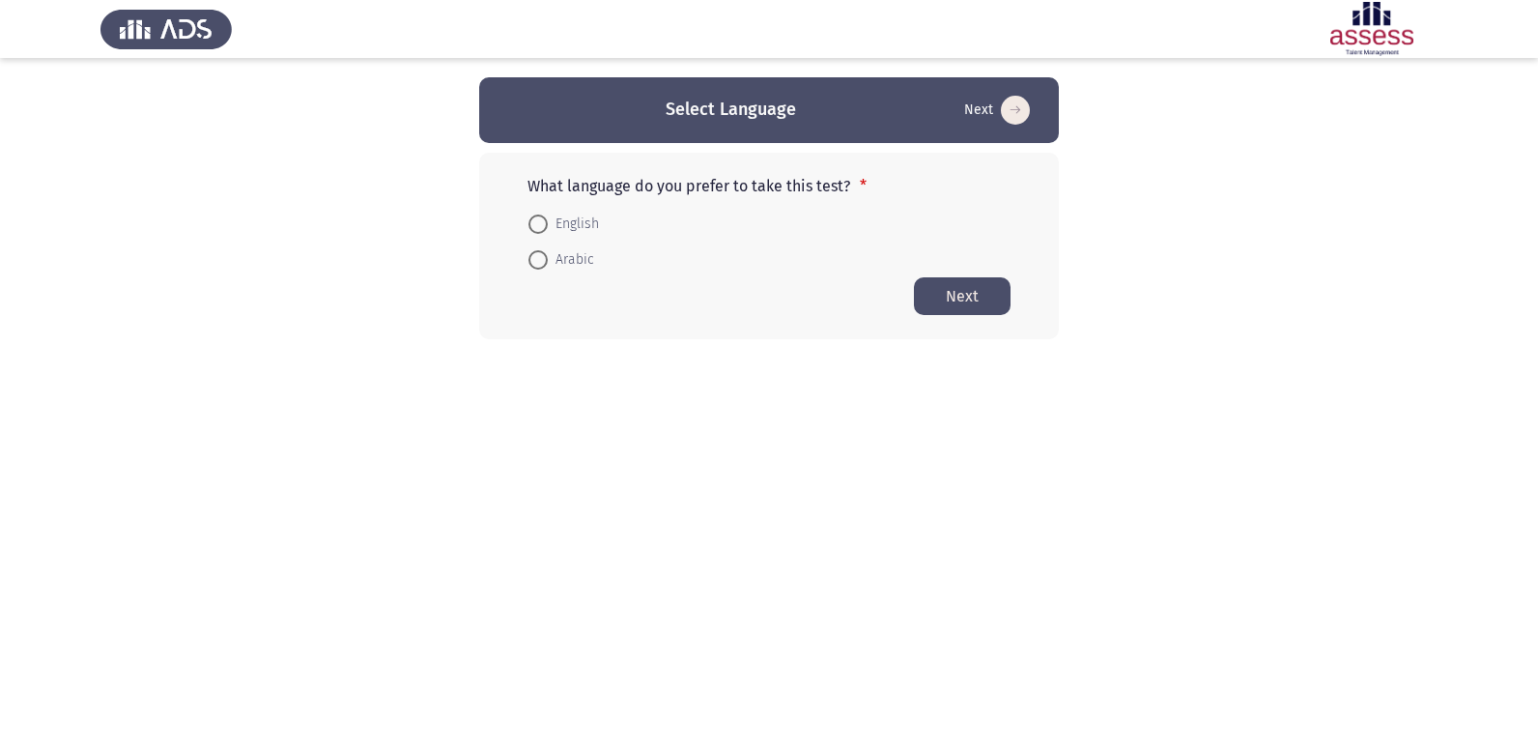
click at [538, 226] on span at bounding box center [537, 223] width 19 height 19
click at [538, 226] on input "English" at bounding box center [537, 223] width 19 height 19
radio input "true"
click at [984, 303] on button "Next" at bounding box center [962, 295] width 97 height 38
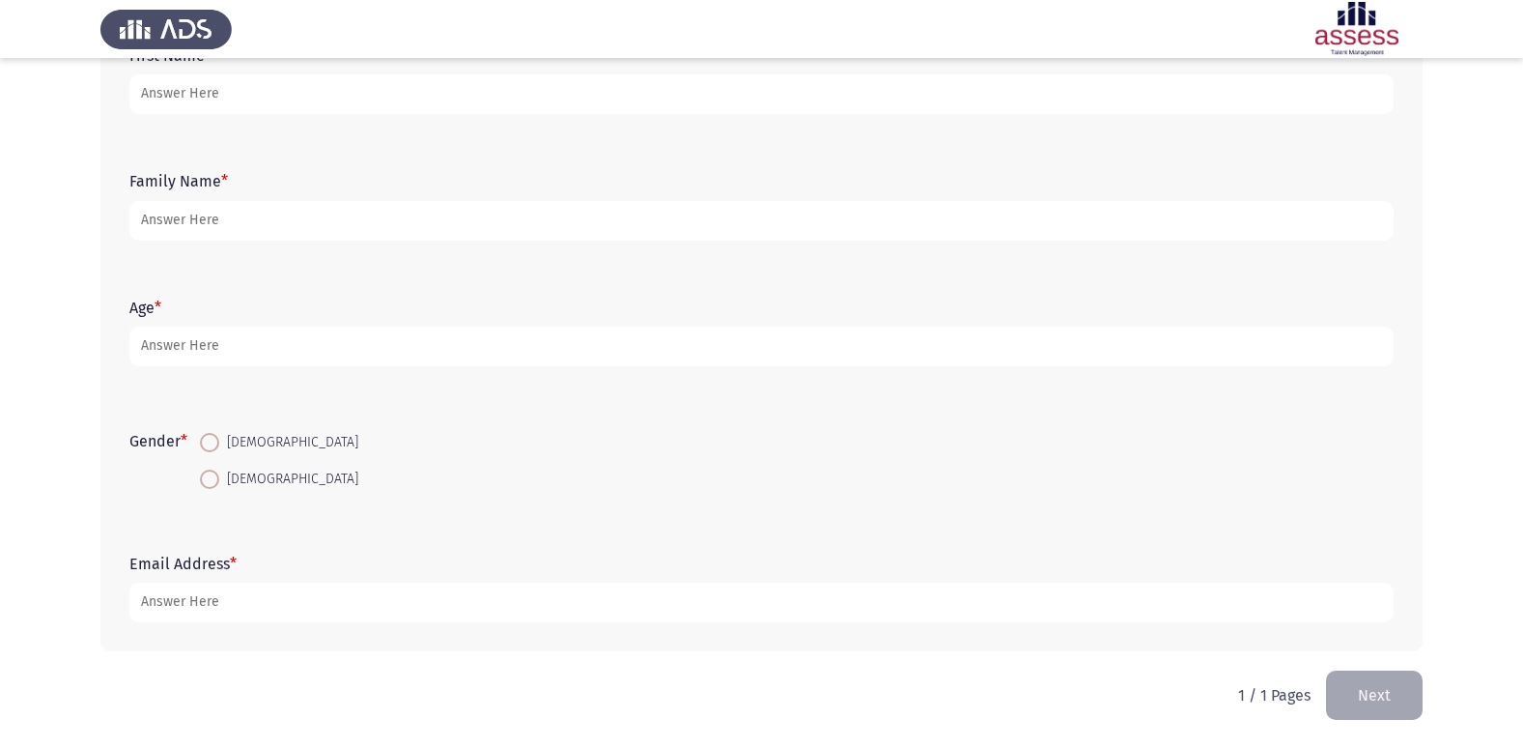
scroll to position [48, 0]
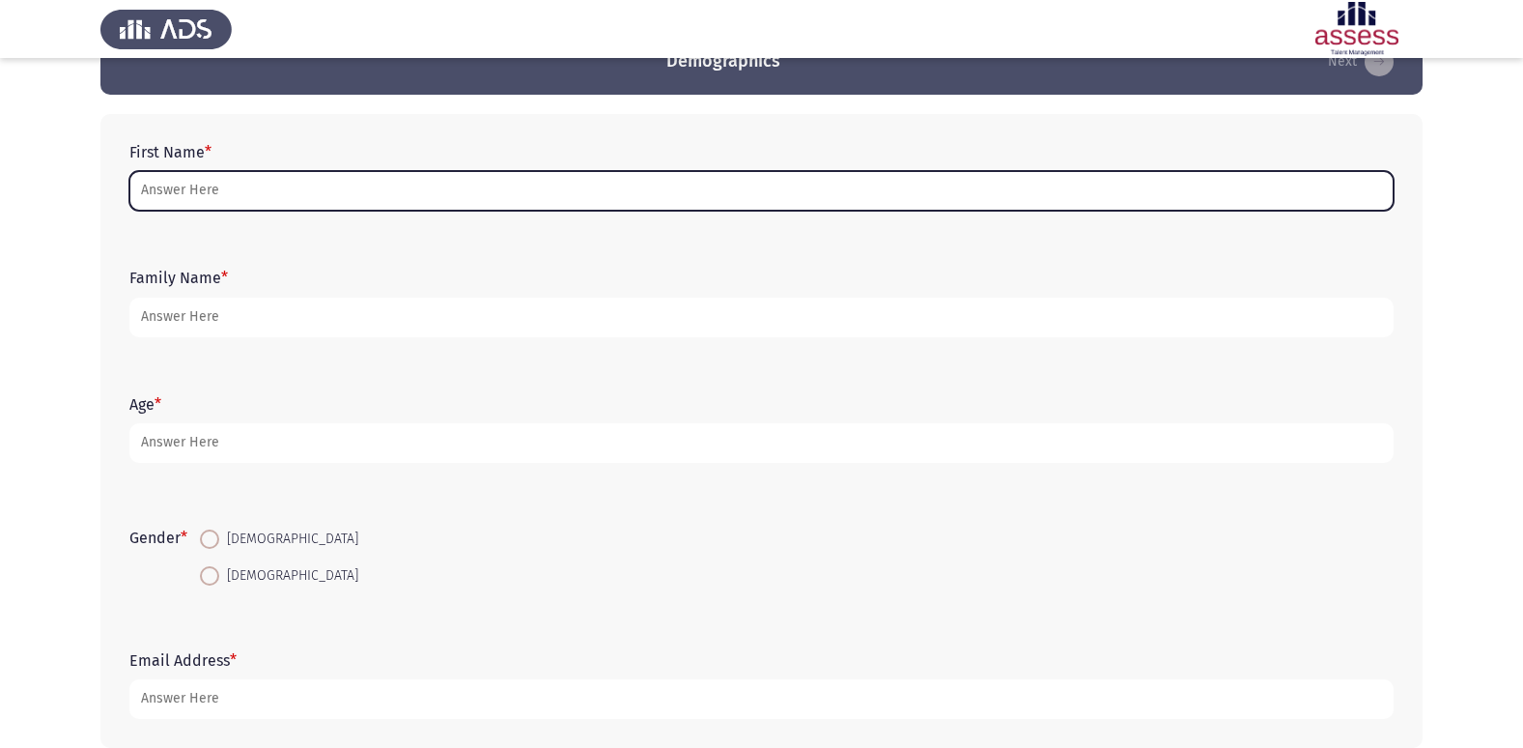
click at [247, 189] on input "First Name *" at bounding box center [761, 191] width 1264 height 40
type input ";"
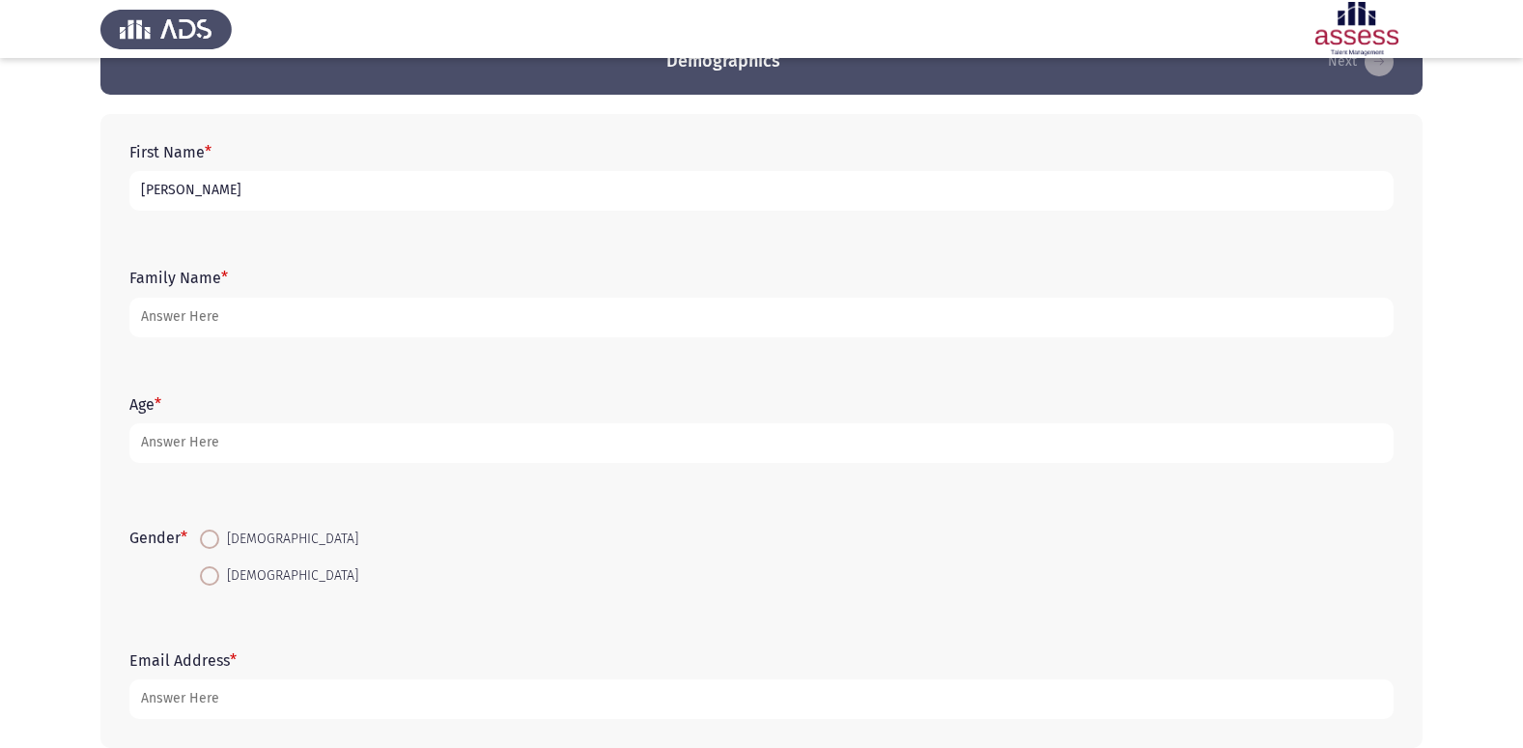
type input "[PERSON_NAME]"
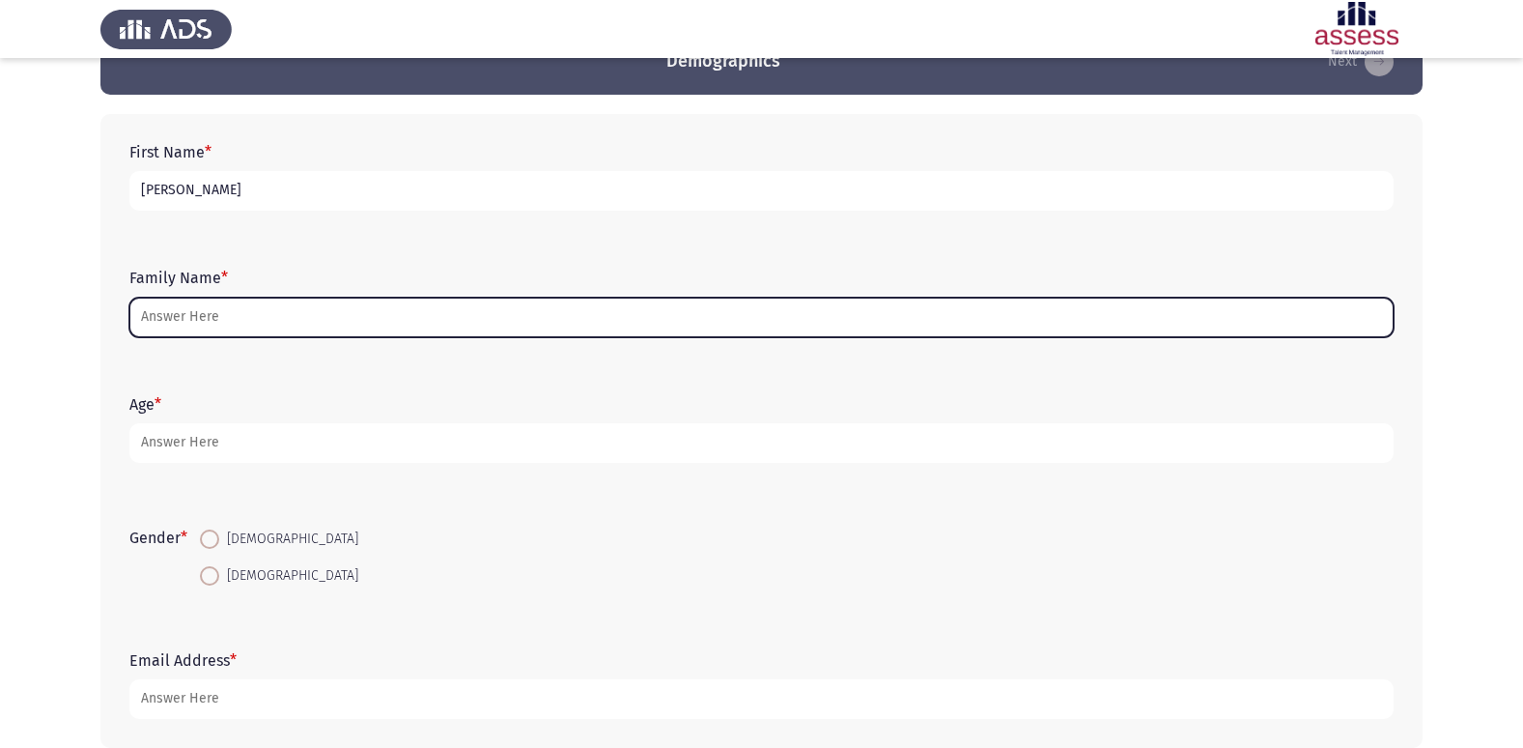
click at [218, 310] on input "Family Name *" at bounding box center [761, 317] width 1264 height 40
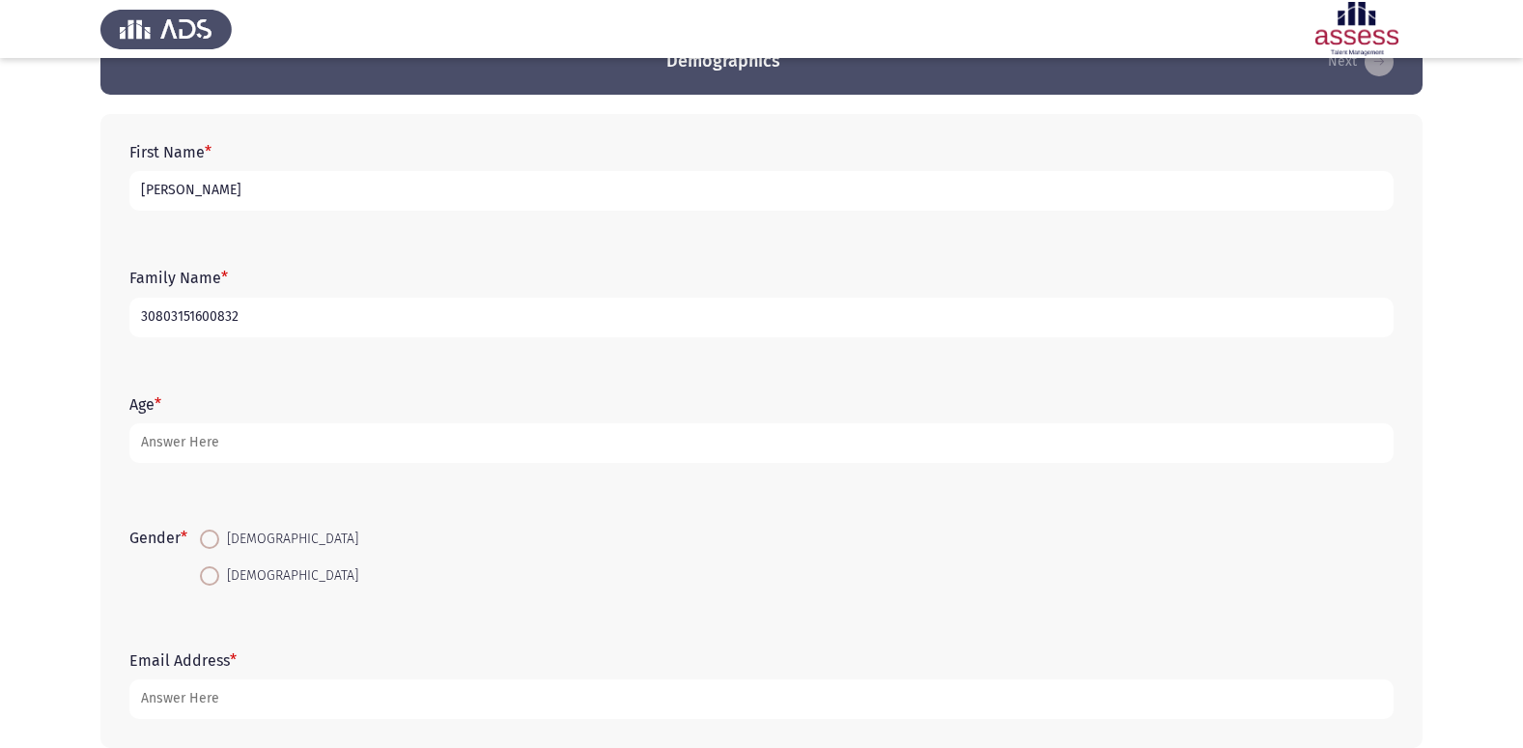
type input "30803151600832"
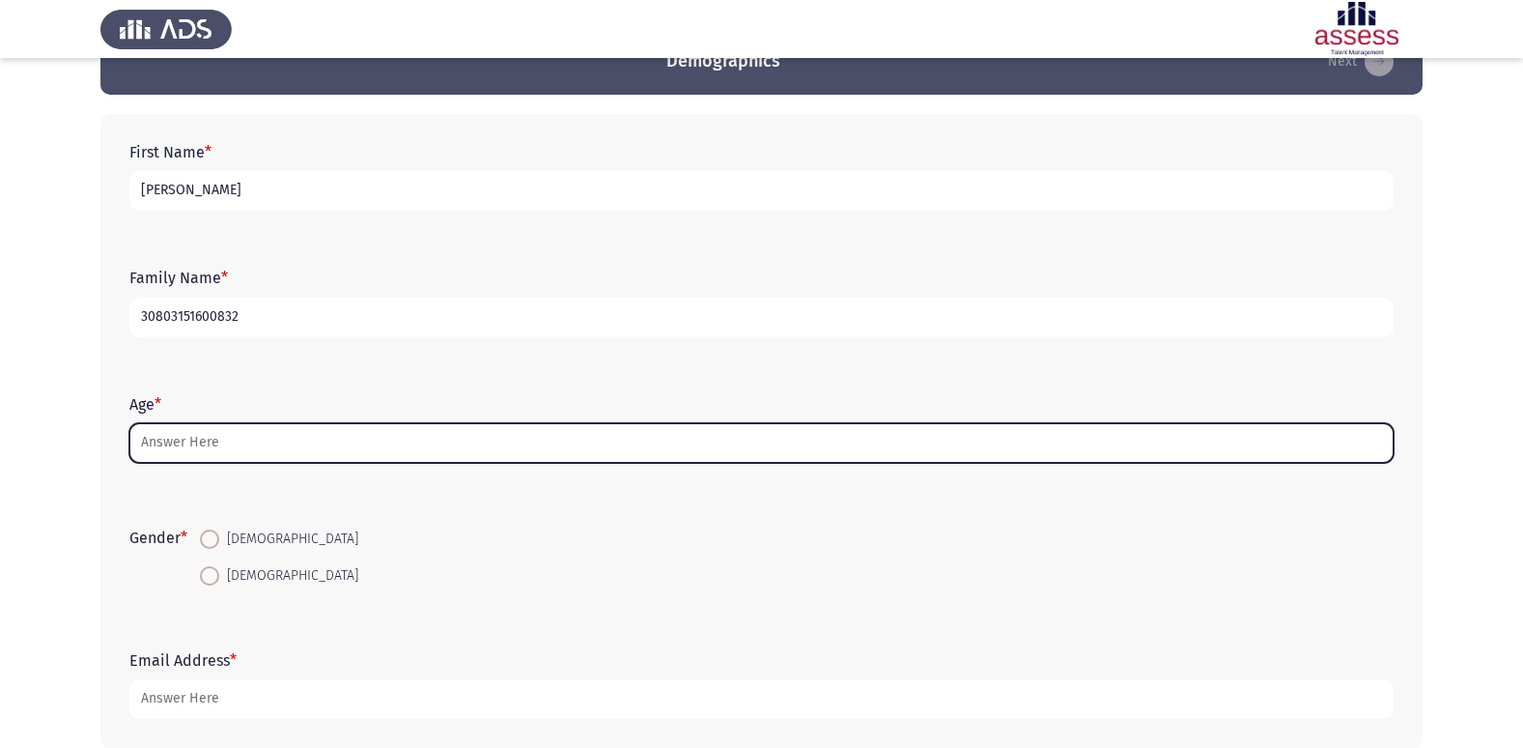
click at [186, 434] on input "Age *" at bounding box center [761, 443] width 1264 height 40
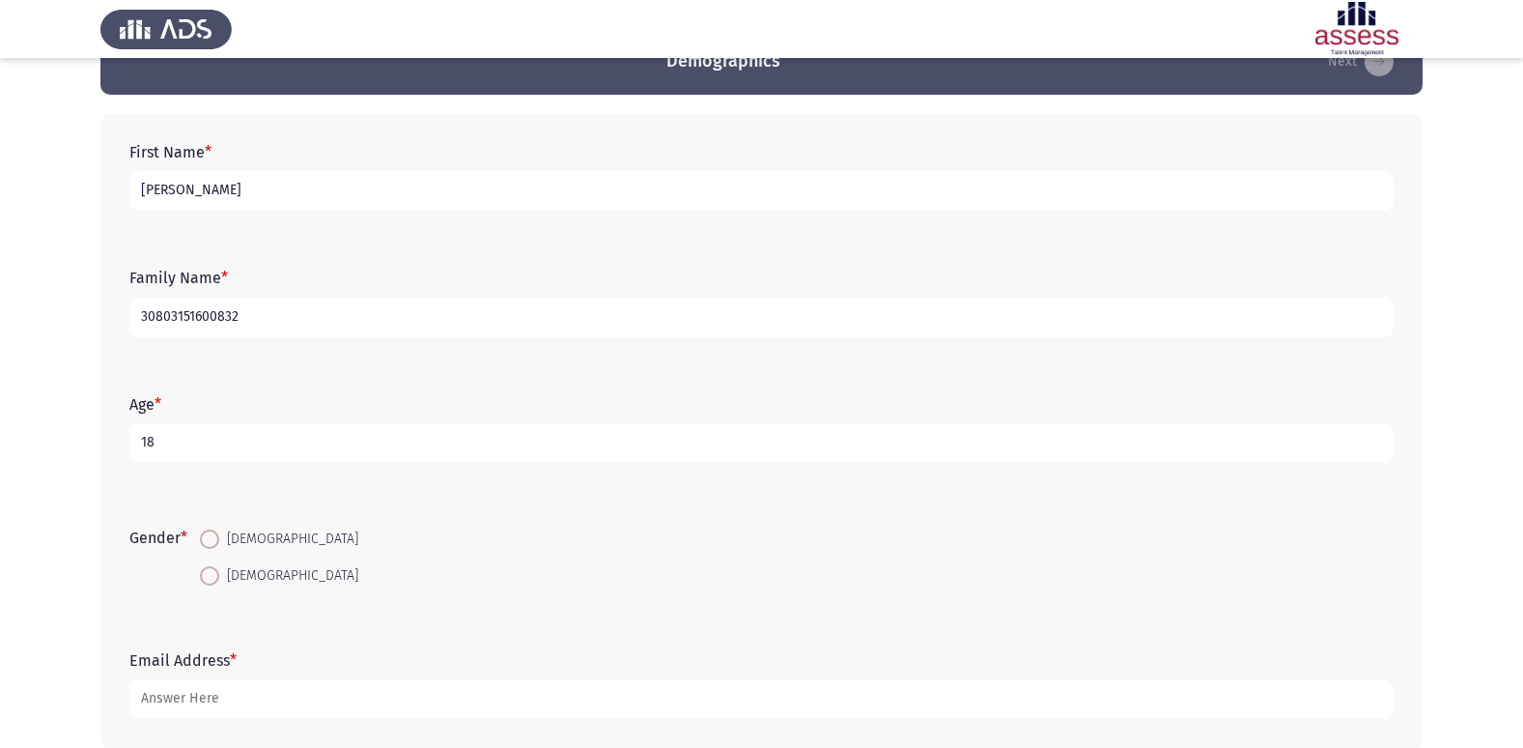
type input "18"
click at [212, 534] on span at bounding box center [209, 538] width 19 height 19
click at [212, 534] on input "[DEMOGRAPHIC_DATA]" at bounding box center [209, 538] width 19 height 19
radio input "true"
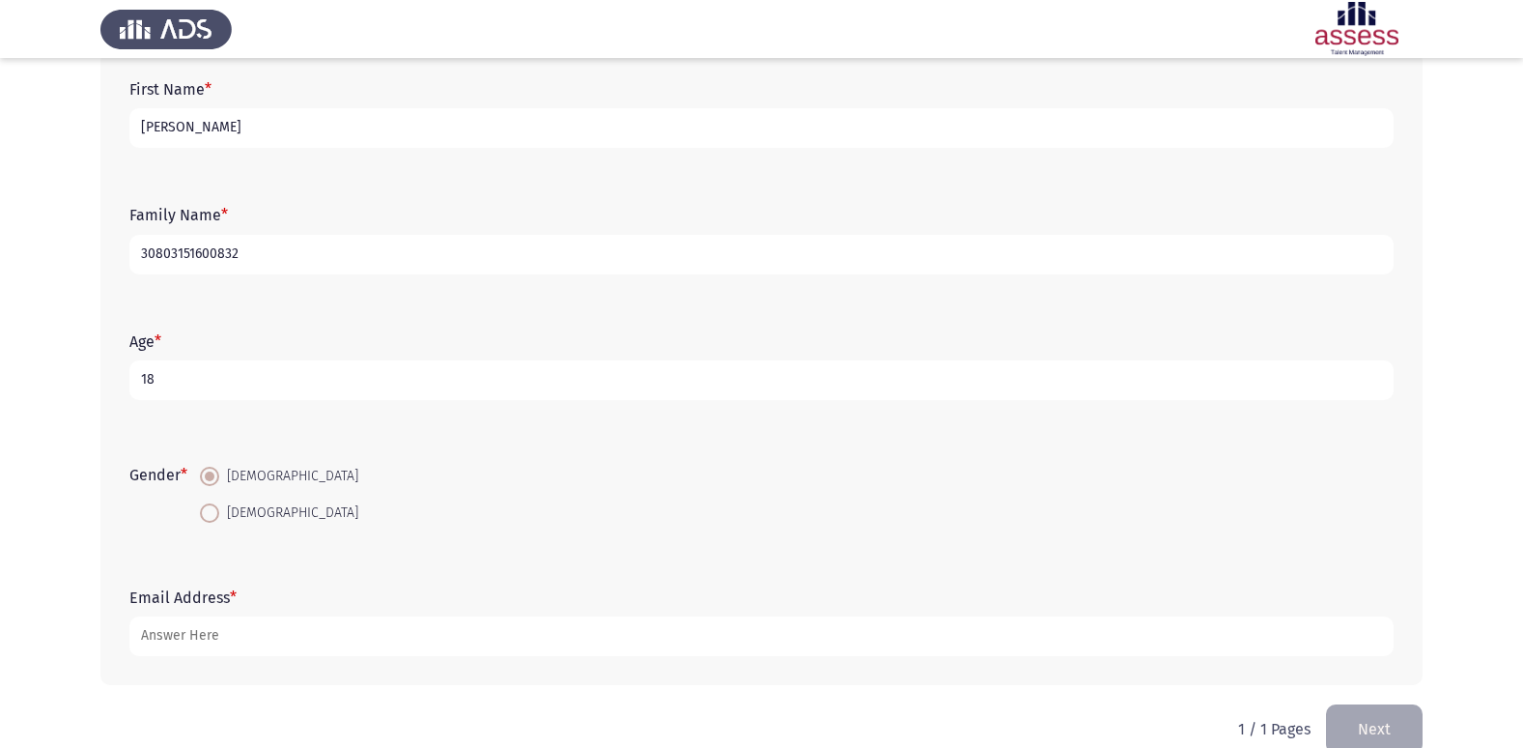
scroll to position [145, 0]
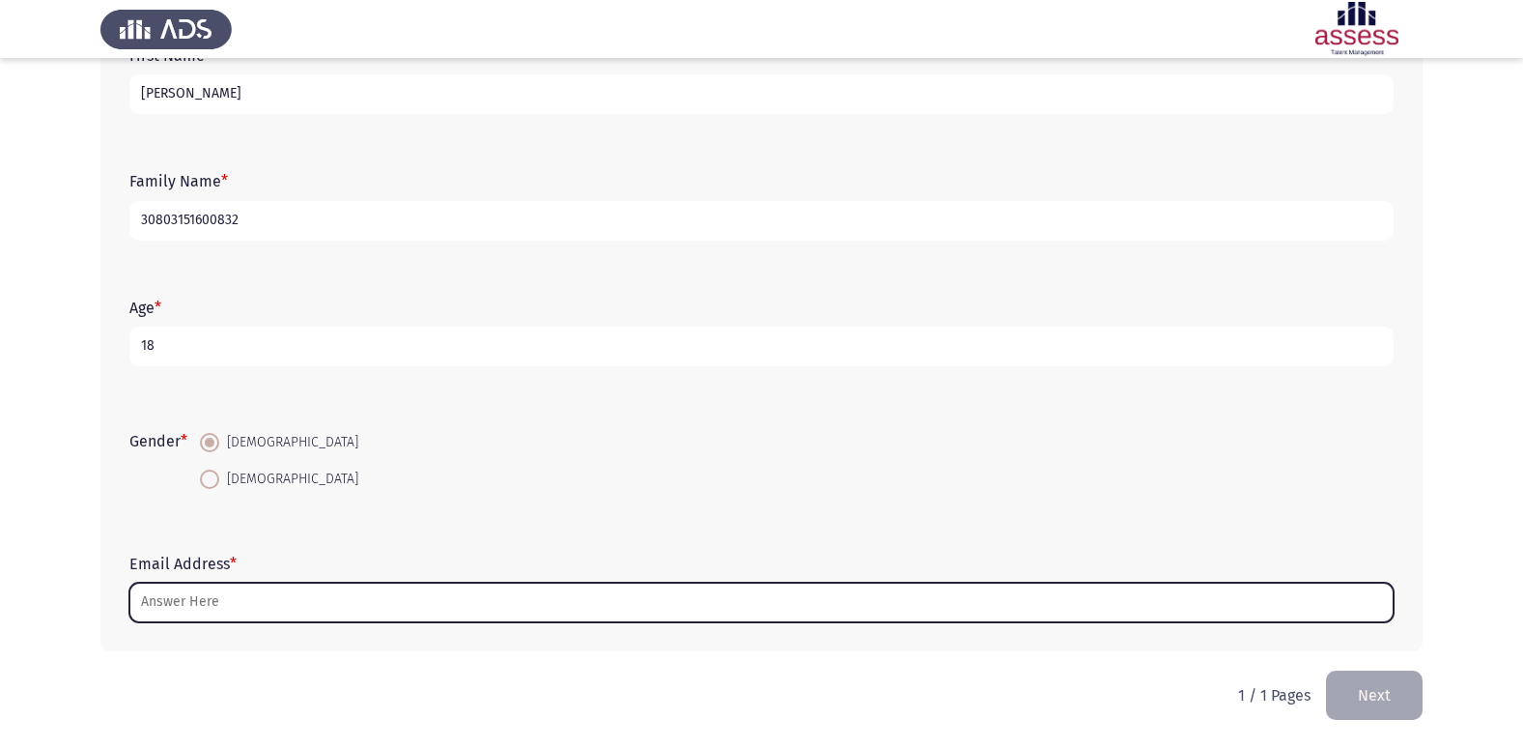
click at [150, 606] on input "Email Address *" at bounding box center [761, 602] width 1264 height 40
type input "ة"
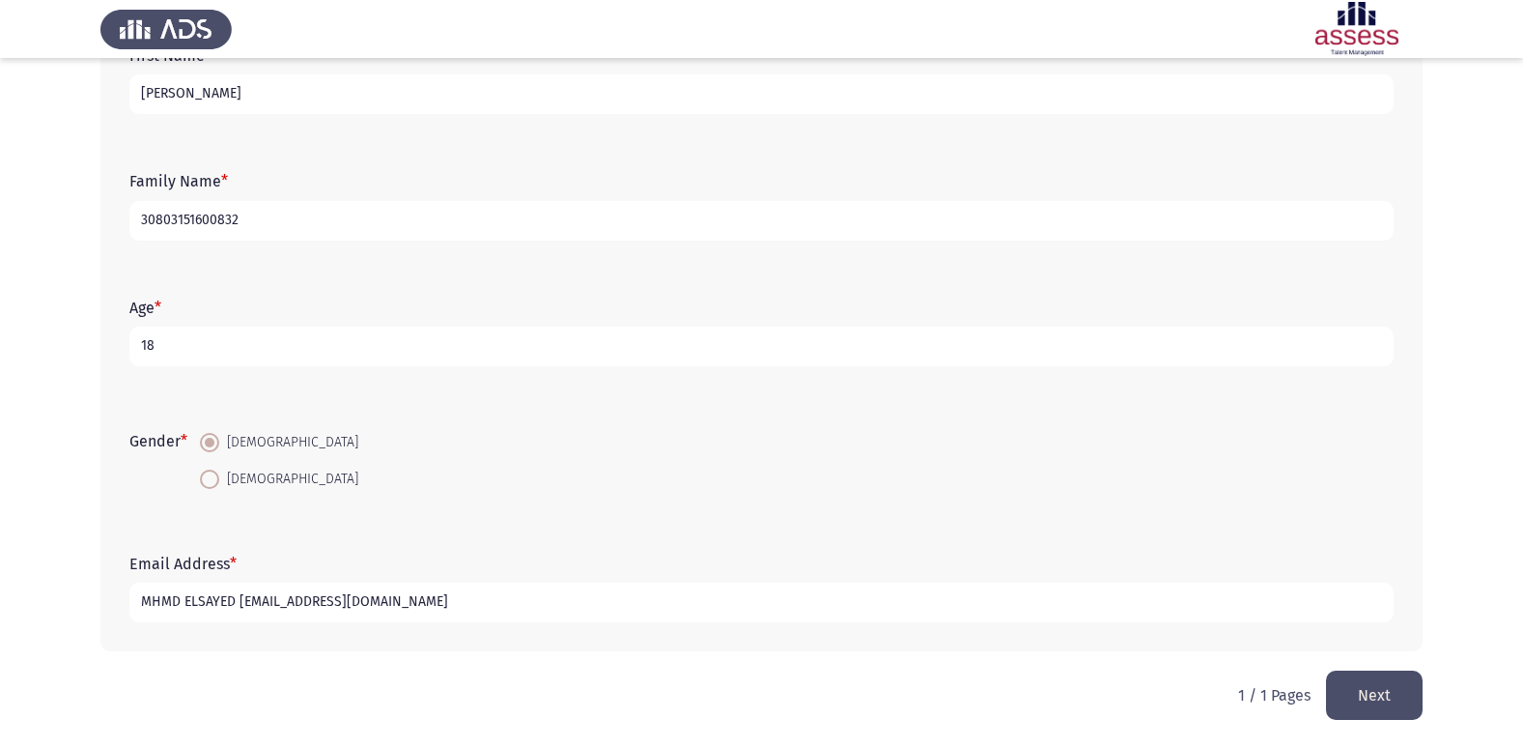
type input "MHMD ELSAYED [EMAIL_ADDRESS][DOMAIN_NAME]"
click at [1367, 692] on button "Next" at bounding box center [1374, 694] width 97 height 49
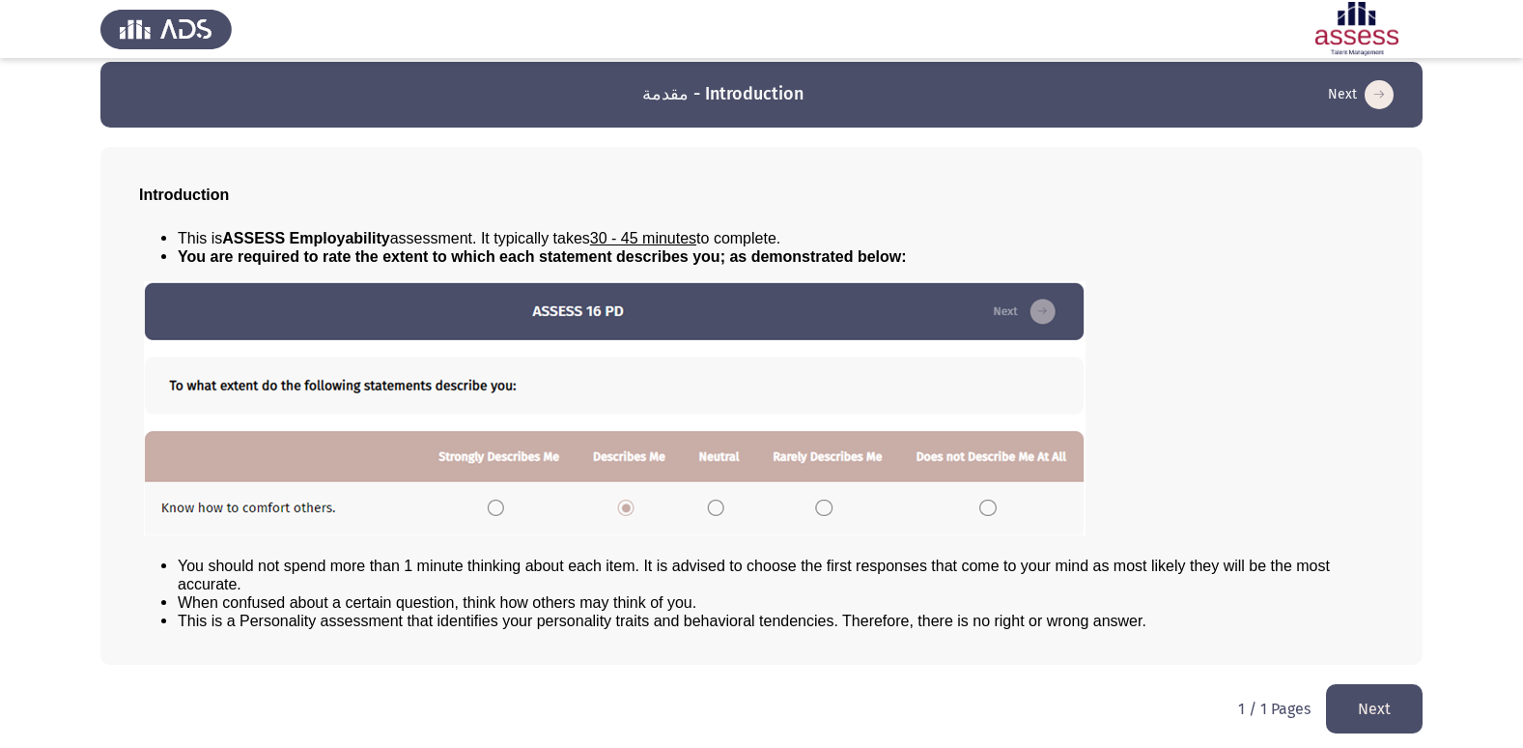
scroll to position [20, 0]
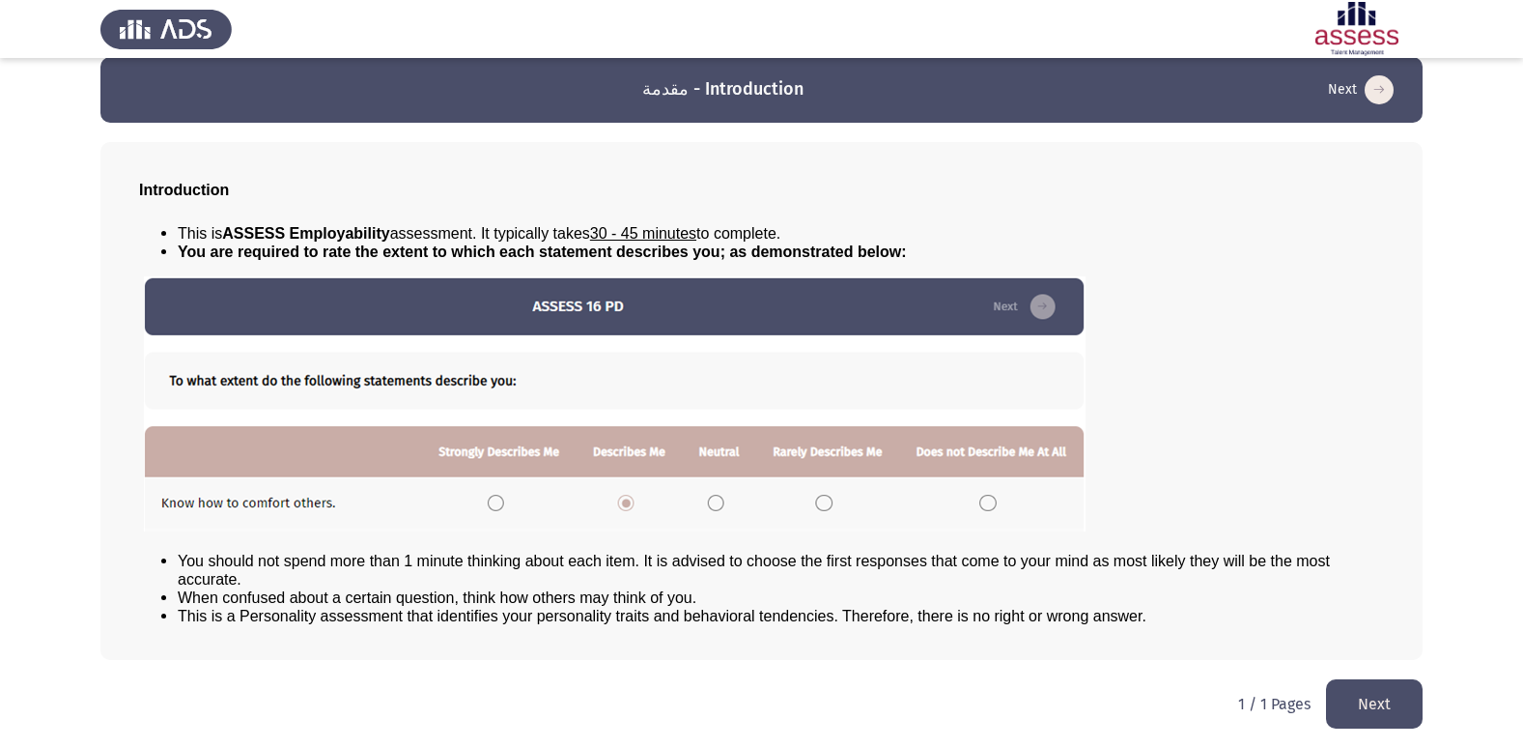
click at [1371, 690] on button "Next" at bounding box center [1374, 703] width 97 height 49
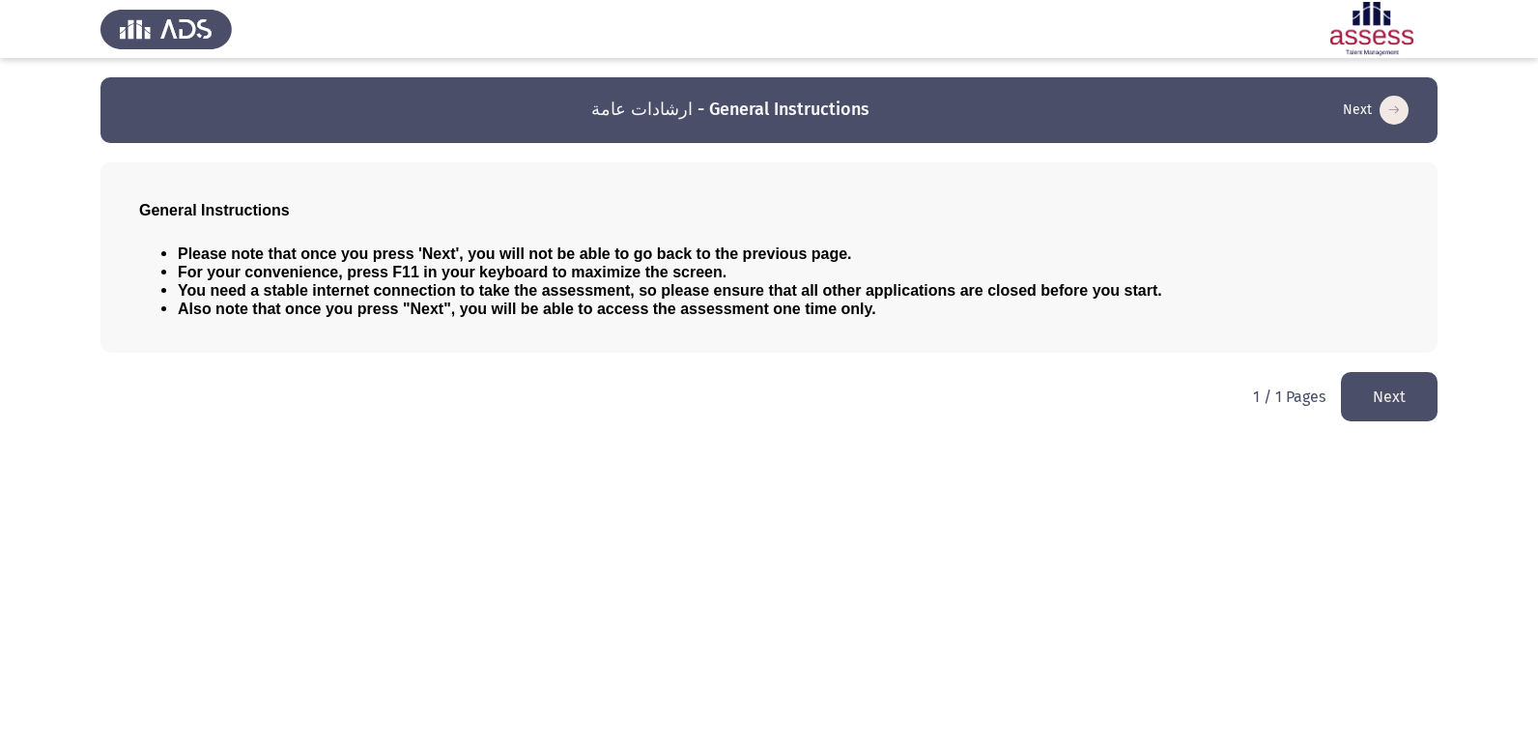
click at [1417, 384] on button "Next" at bounding box center [1389, 396] width 97 height 49
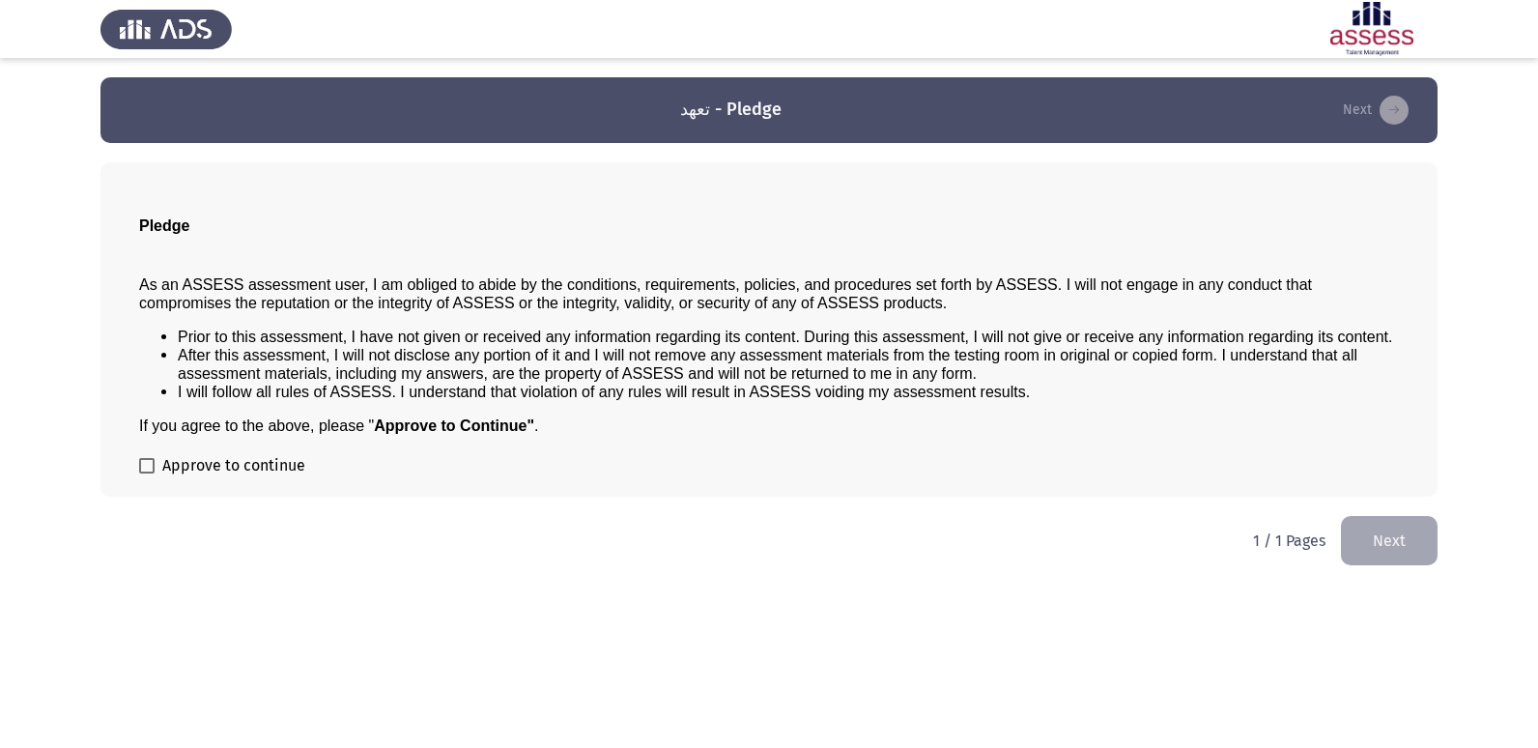
click at [151, 469] on span at bounding box center [146, 465] width 15 height 15
click at [147, 473] on input "Approve to continue" at bounding box center [146, 473] width 1 height 1
checkbox input "true"
click at [1415, 544] on button "Next" at bounding box center [1389, 540] width 97 height 49
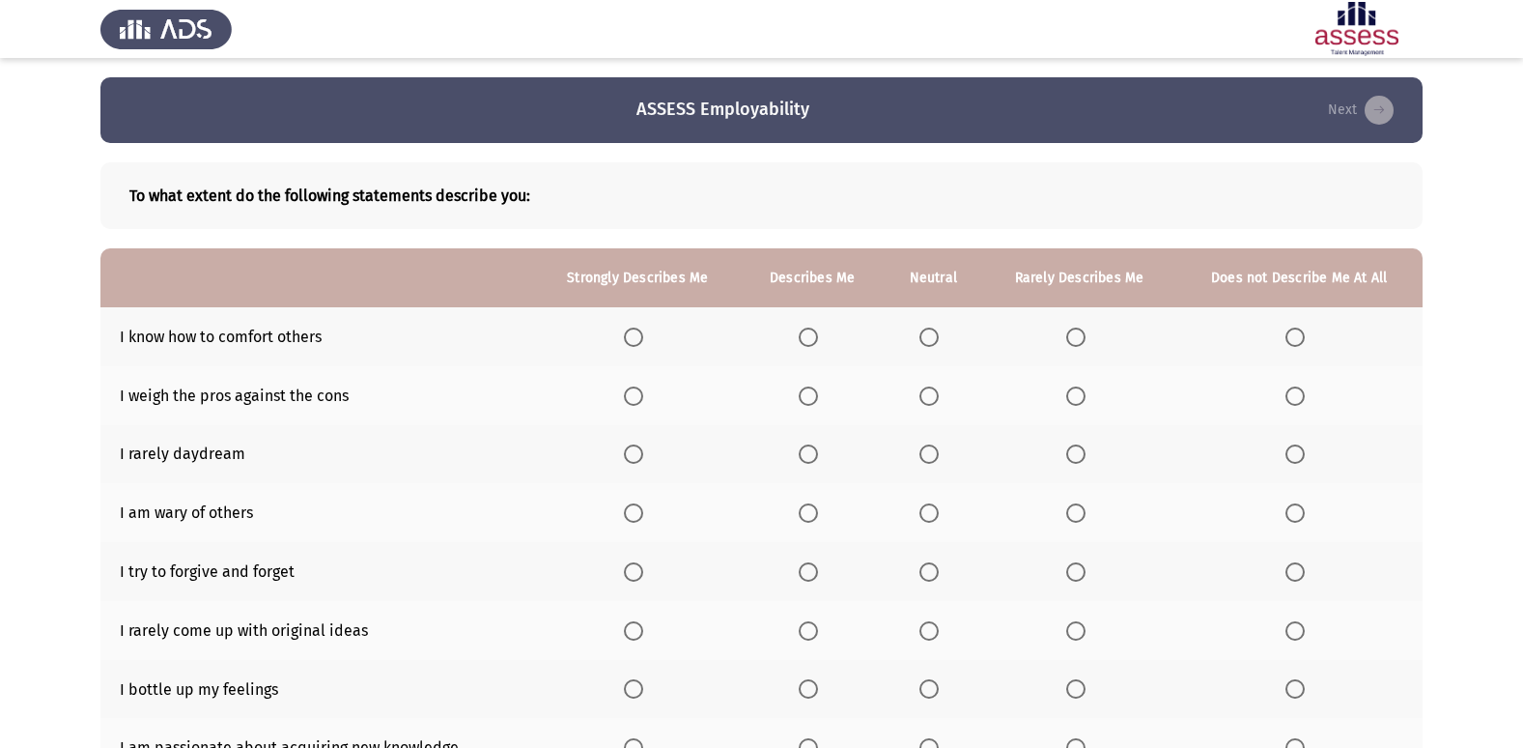
click at [826, 333] on label "Select an option" at bounding box center [812, 336] width 27 height 19
click at [818, 333] on input "Select an option" at bounding box center [808, 336] width 19 height 19
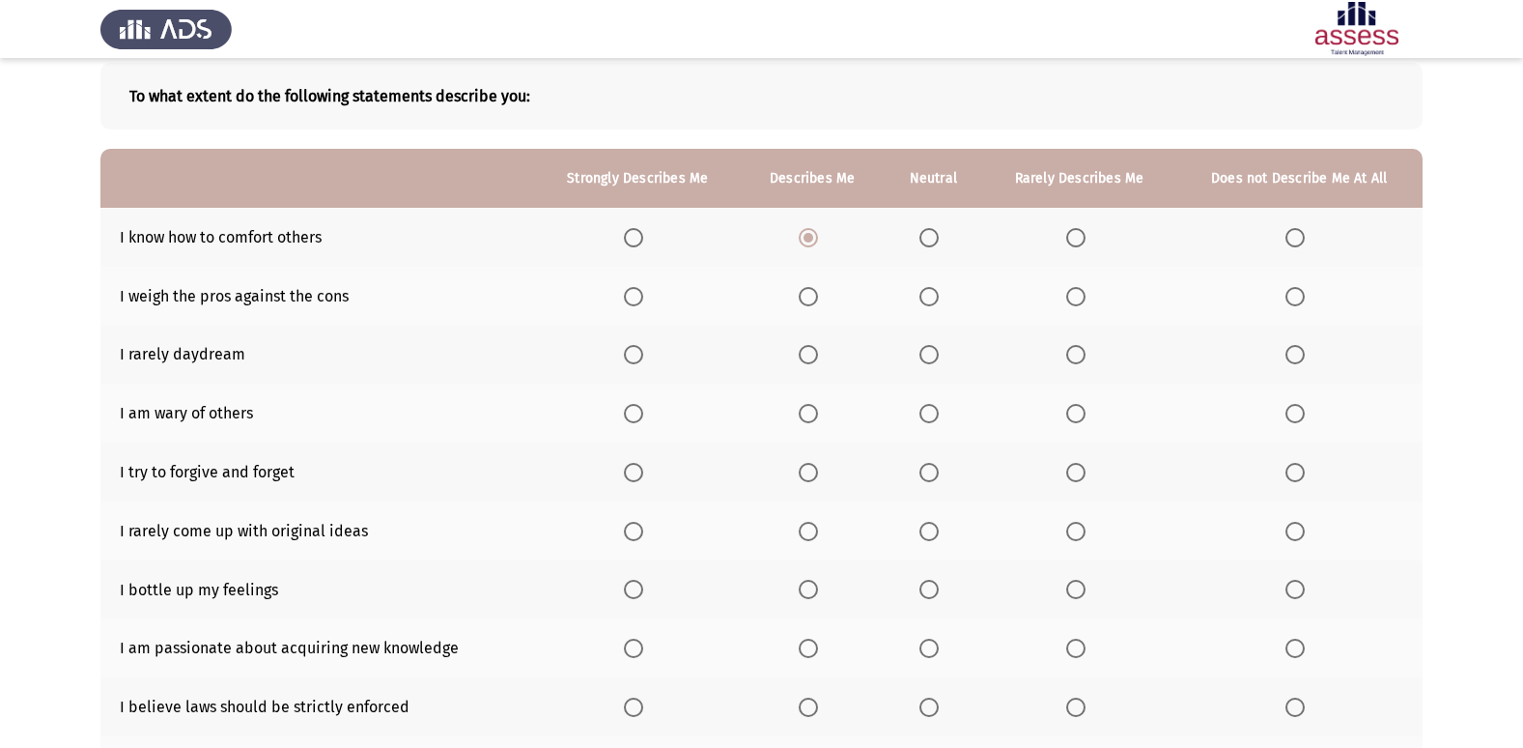
scroll to position [193, 0]
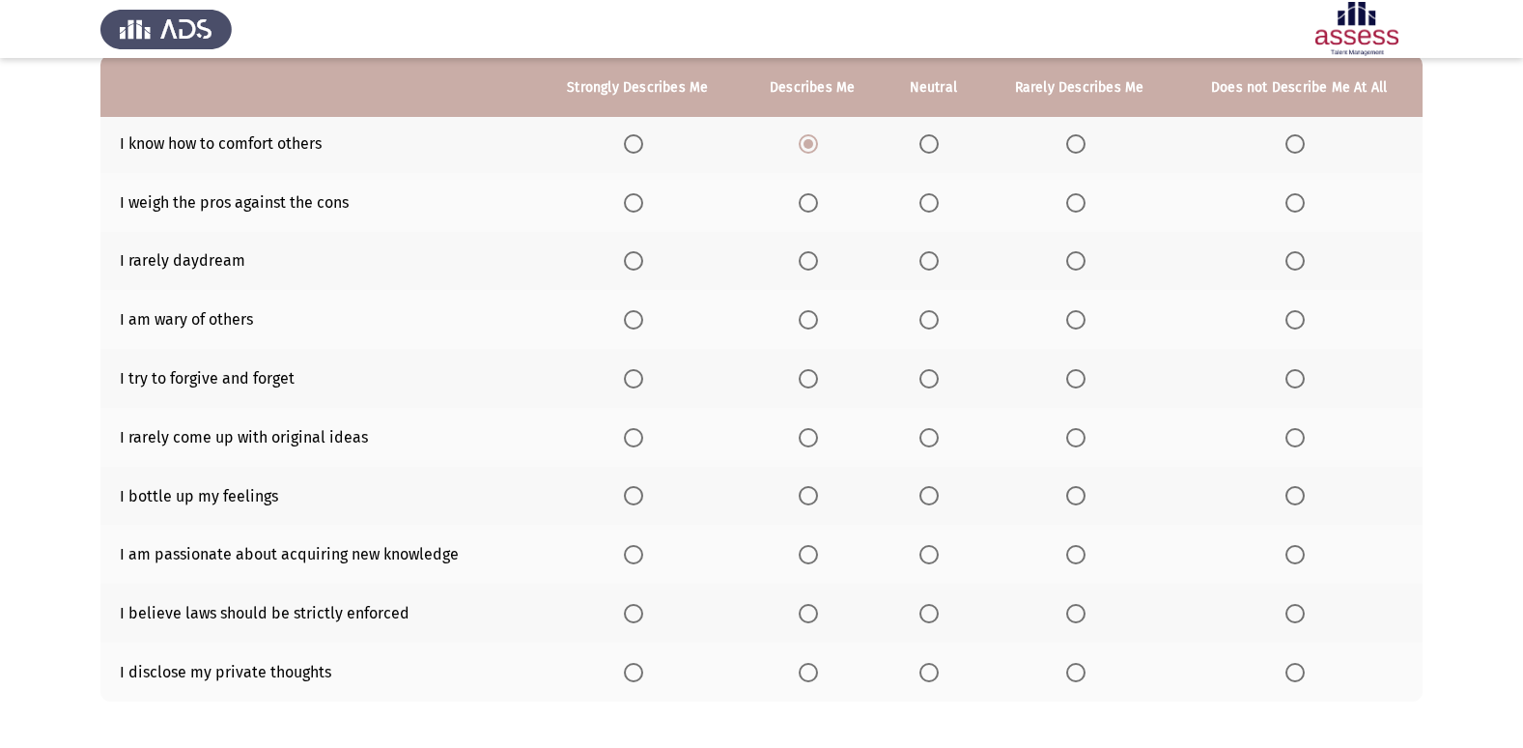
click at [641, 201] on span "Select an option" at bounding box center [633, 202] width 19 height 19
click at [641, 201] on input "Select an option" at bounding box center [633, 202] width 19 height 19
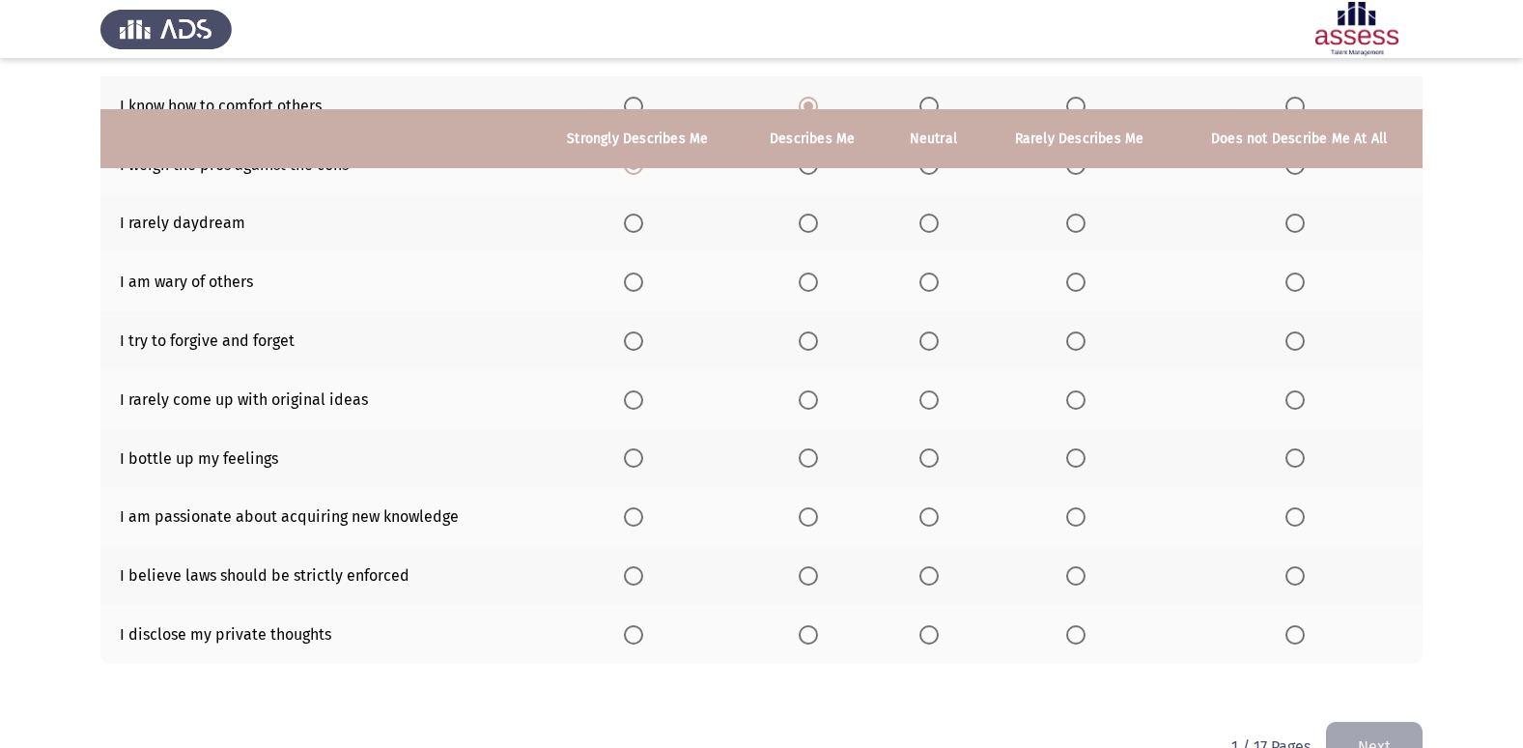
scroll to position [185, 0]
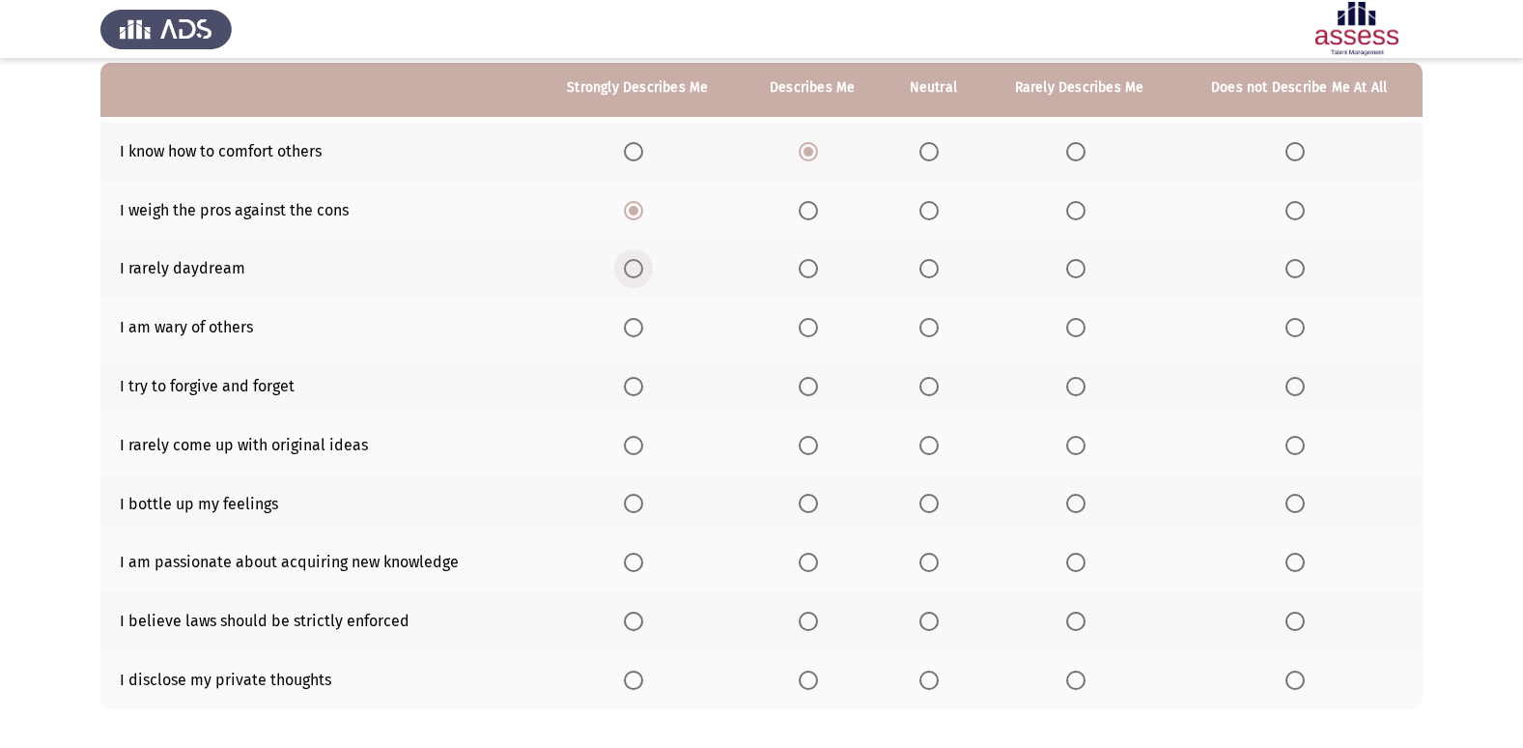
click at [639, 266] on span "Select an option" at bounding box center [633, 268] width 19 height 19
click at [639, 266] on input "Select an option" at bounding box center [633, 268] width 19 height 19
click at [805, 325] on span "Select an option" at bounding box center [808, 327] width 19 height 19
click at [805, 325] on input "Select an option" at bounding box center [808, 327] width 19 height 19
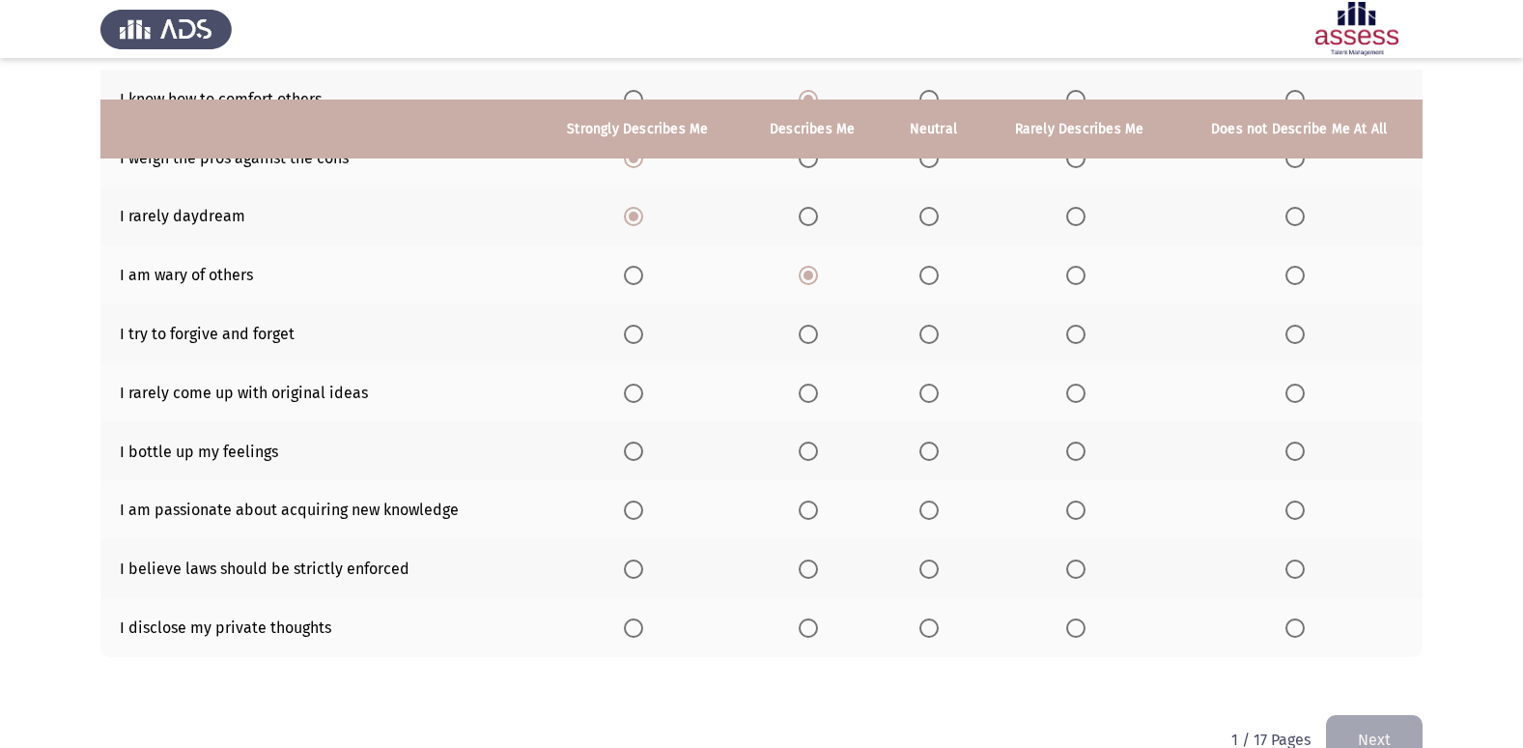
scroll to position [282, 0]
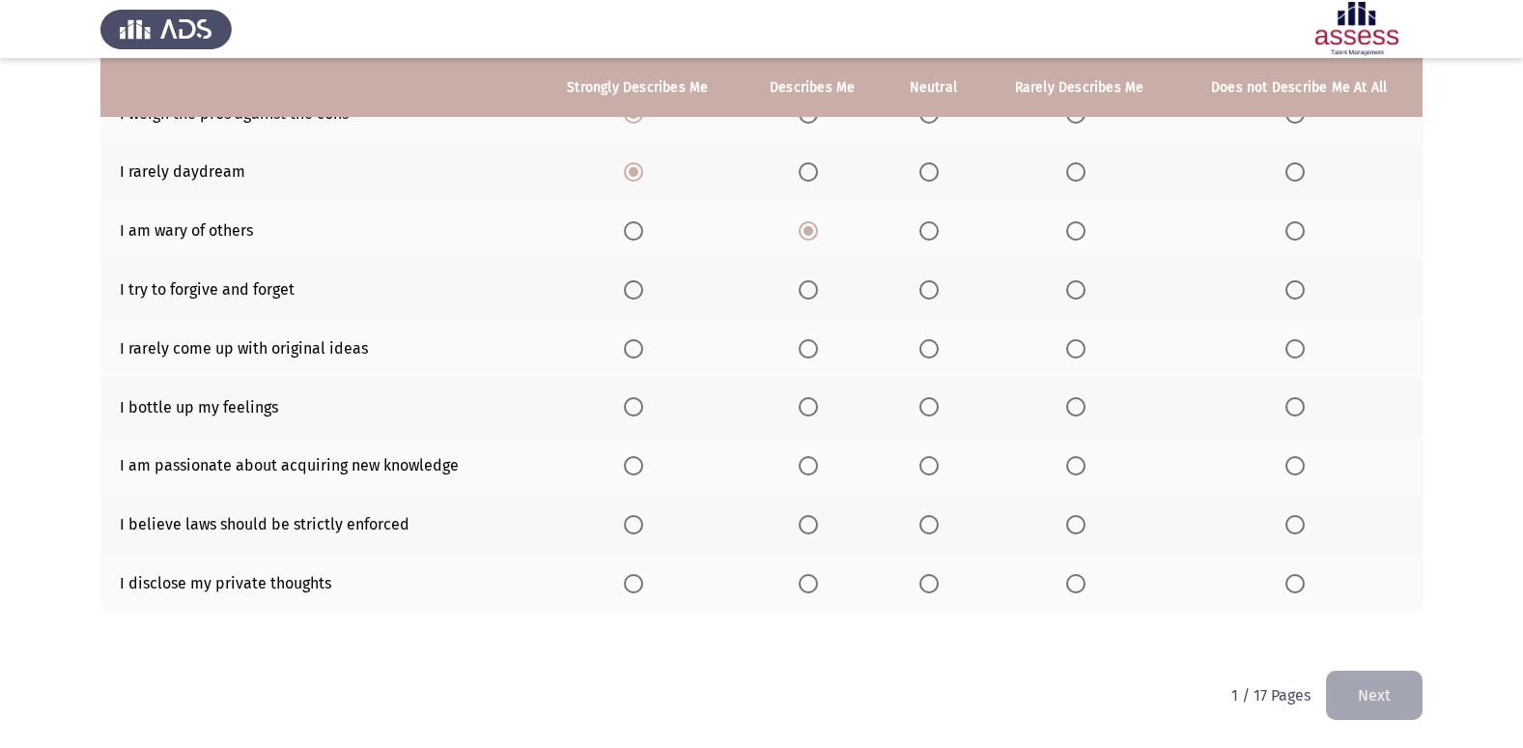
click at [1289, 287] on span "Select an option" at bounding box center [1294, 289] width 19 height 19
click at [1289, 287] on input "Select an option" at bounding box center [1294, 289] width 19 height 19
click at [1073, 292] on span "Select an option" at bounding box center [1075, 289] width 19 height 19
click at [1073, 292] on input "Select an option" at bounding box center [1075, 289] width 19 height 19
click at [639, 346] on span "Select an option" at bounding box center [633, 348] width 19 height 19
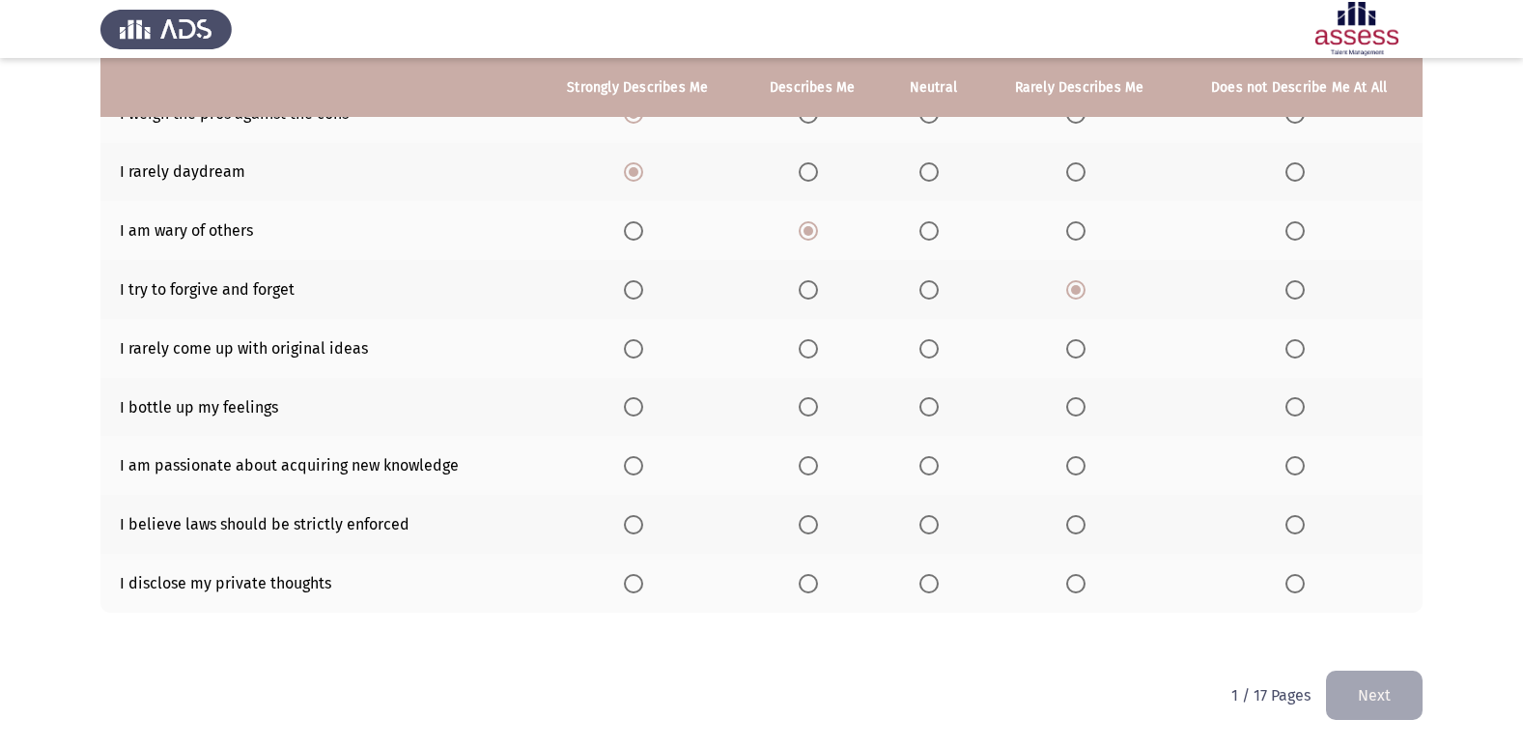
click at [639, 346] on input "Select an option" at bounding box center [633, 348] width 19 height 19
click at [1299, 408] on span "Select an option" at bounding box center [1294, 406] width 19 height 19
click at [1299, 408] on input "Select an option" at bounding box center [1294, 406] width 19 height 19
click at [640, 459] on span "Select an option" at bounding box center [633, 465] width 19 height 19
click at [640, 459] on input "Select an option" at bounding box center [633, 465] width 19 height 19
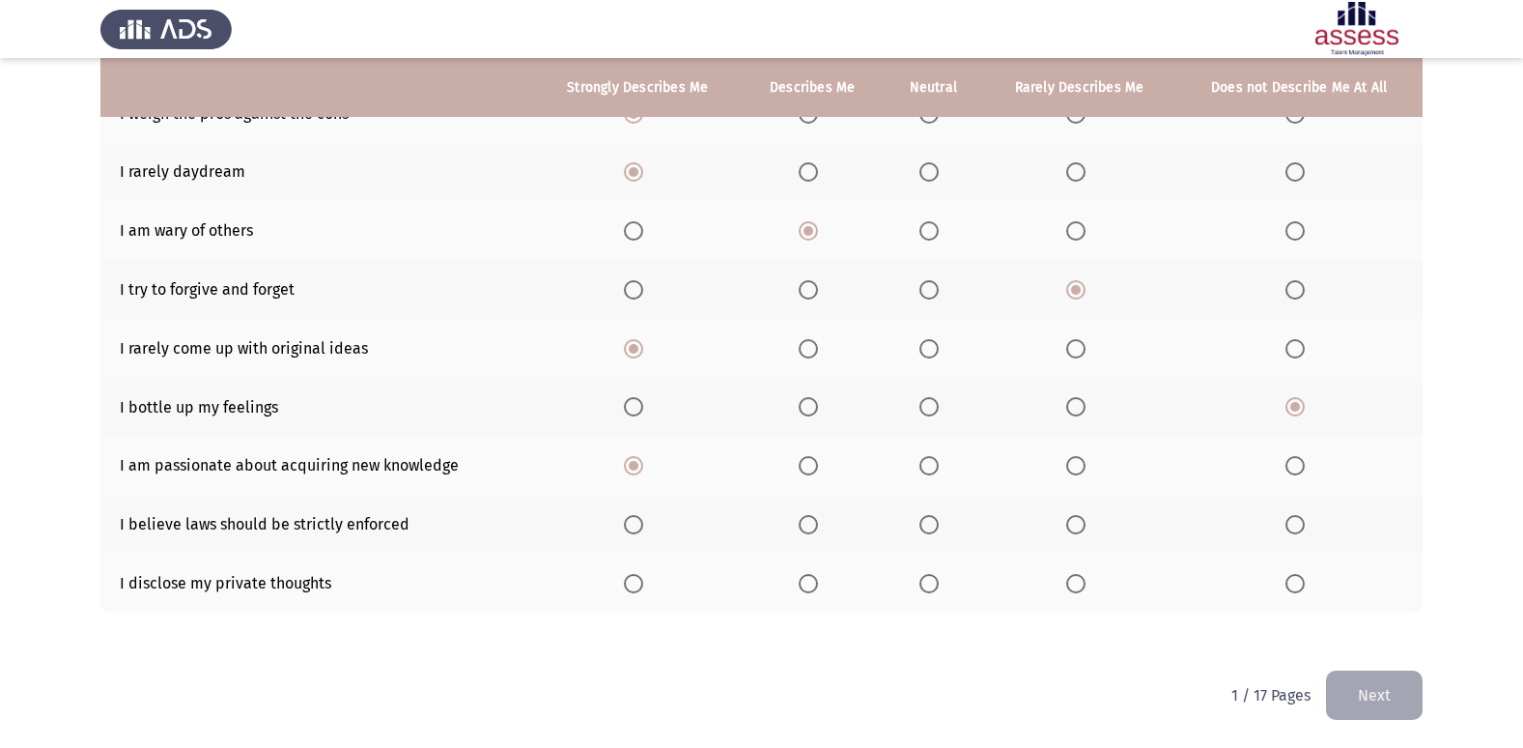
click at [943, 527] on label "Select an option" at bounding box center [932, 524] width 27 height 19
click at [939, 527] on input "Select an option" at bounding box center [928, 524] width 19 height 19
click at [630, 592] on span "Select an option" at bounding box center [633, 583] width 19 height 19
click at [630, 592] on input "Select an option" at bounding box center [633, 583] width 19 height 19
click at [1373, 701] on button "Next" at bounding box center [1374, 694] width 97 height 49
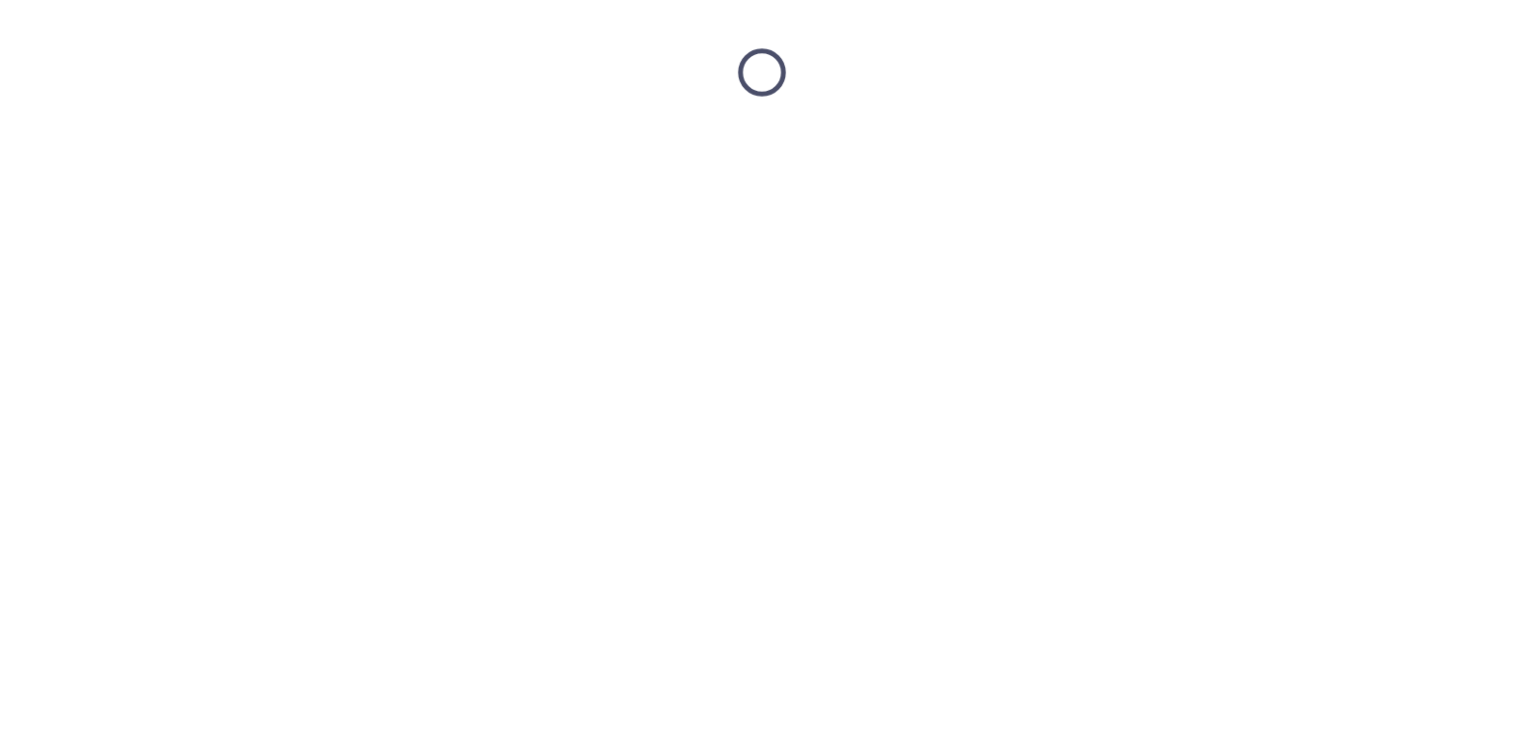
scroll to position [0, 0]
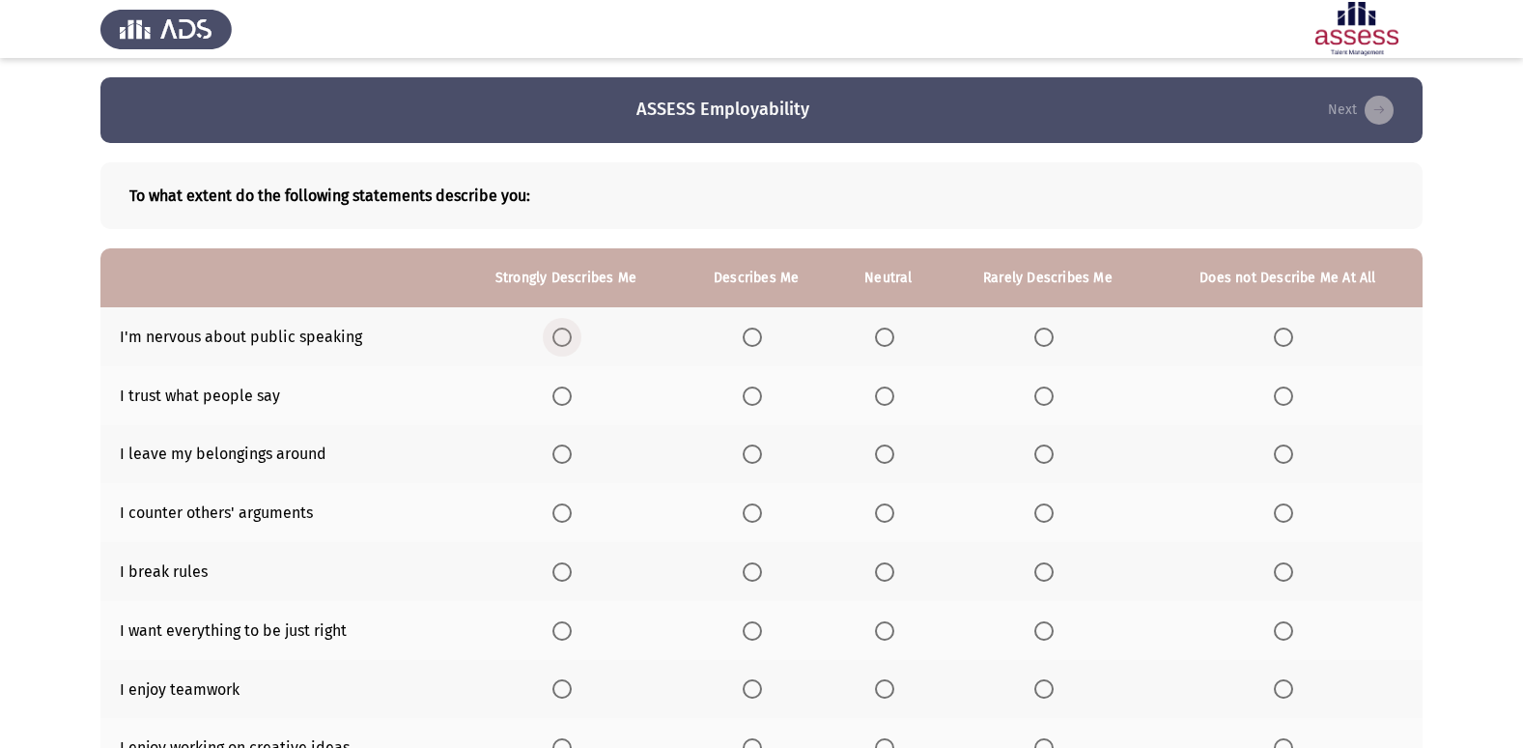
click at [569, 340] on span "Select an option" at bounding box center [561, 336] width 19 height 19
click at [569, 340] on input "Select an option" at bounding box center [561, 336] width 19 height 19
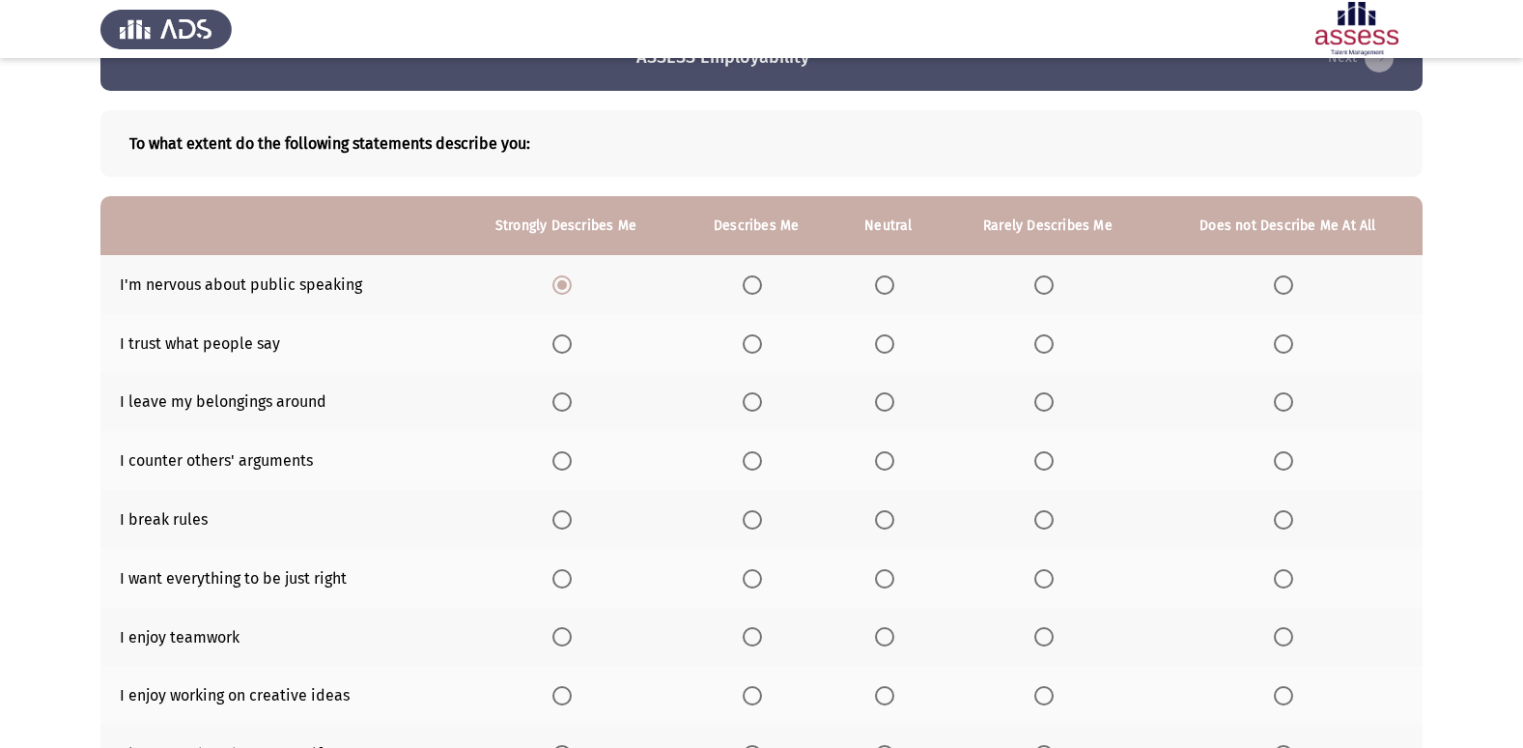
scroll to position [97, 0]
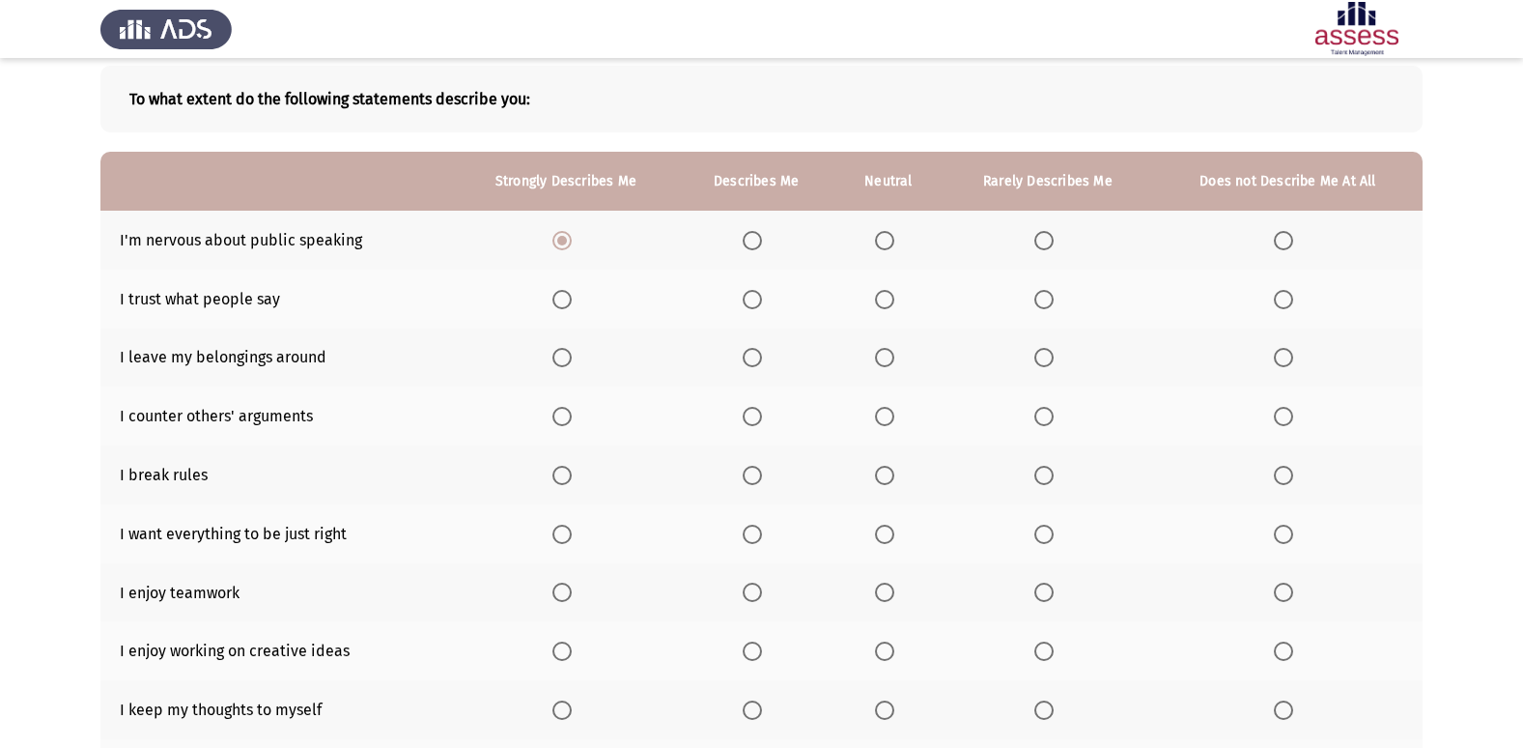
click at [1278, 300] on span "Select an option" at bounding box center [1283, 299] width 19 height 19
click at [1278, 300] on input "Select an option" at bounding box center [1283, 299] width 19 height 19
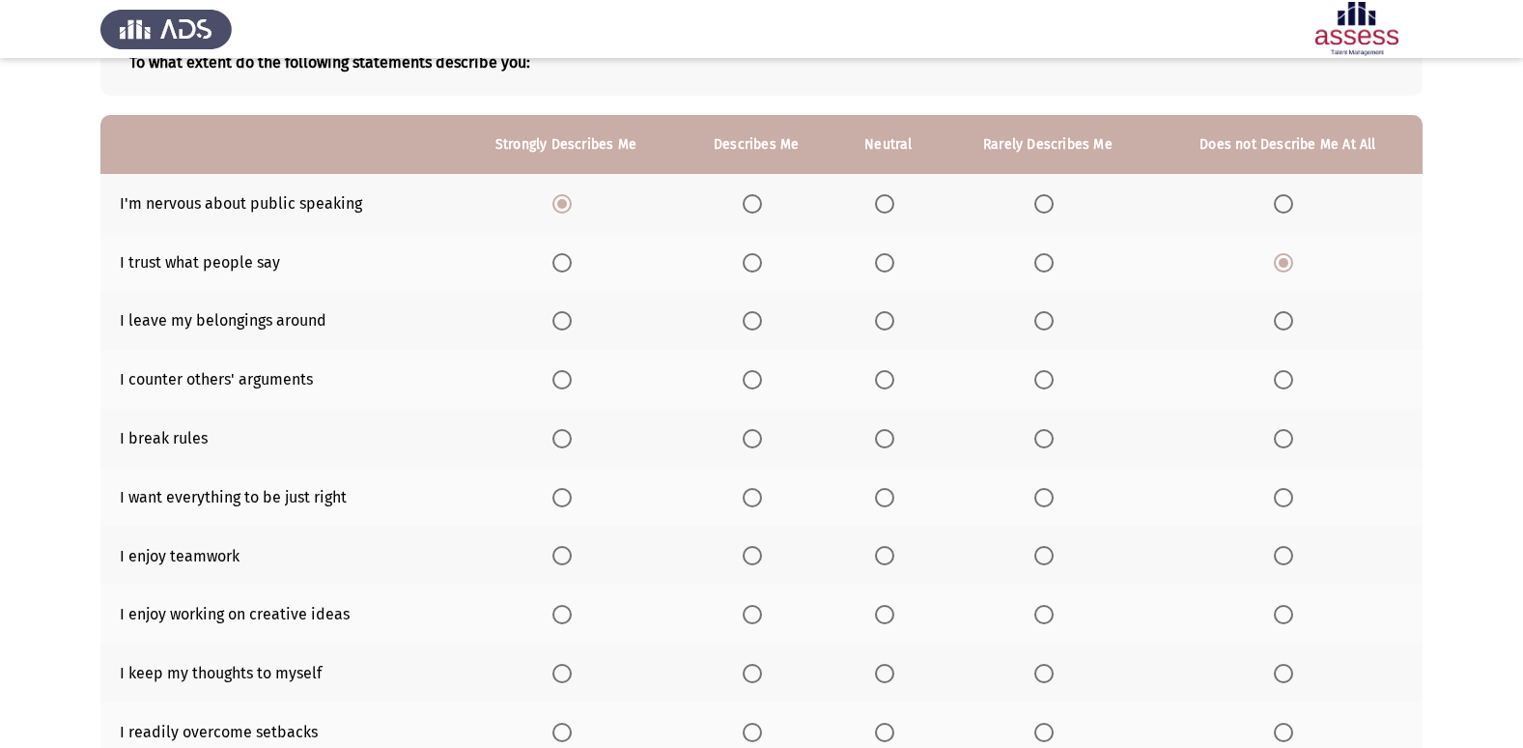
scroll to position [193, 0]
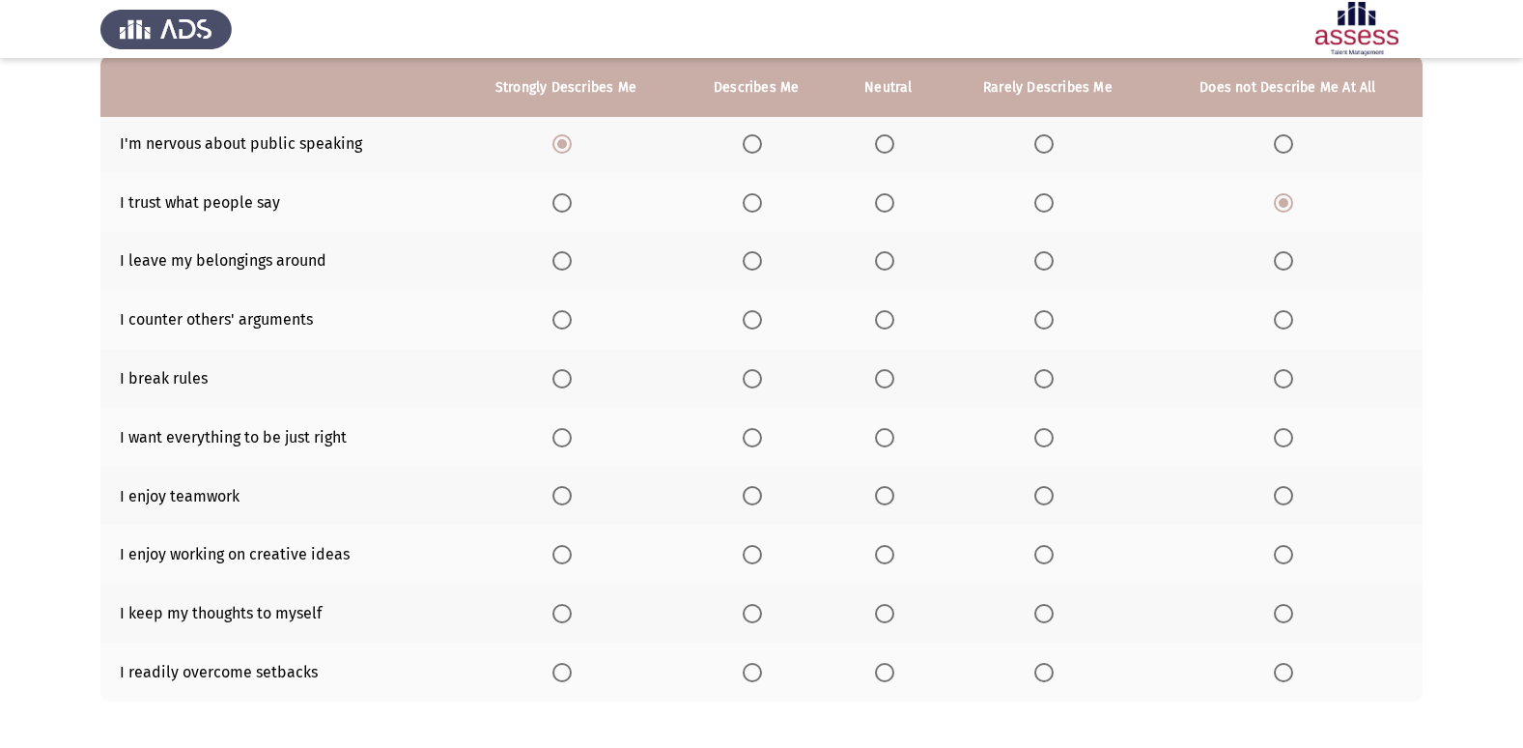
click at [1036, 260] on span "Select an option" at bounding box center [1043, 260] width 19 height 19
click at [1036, 260] on input "Select an option" at bounding box center [1043, 260] width 19 height 19
click at [565, 325] on span "Select an option" at bounding box center [561, 319] width 19 height 19
click at [565, 325] on input "Select an option" at bounding box center [561, 319] width 19 height 19
click at [1290, 385] on span "Select an option" at bounding box center [1283, 378] width 19 height 19
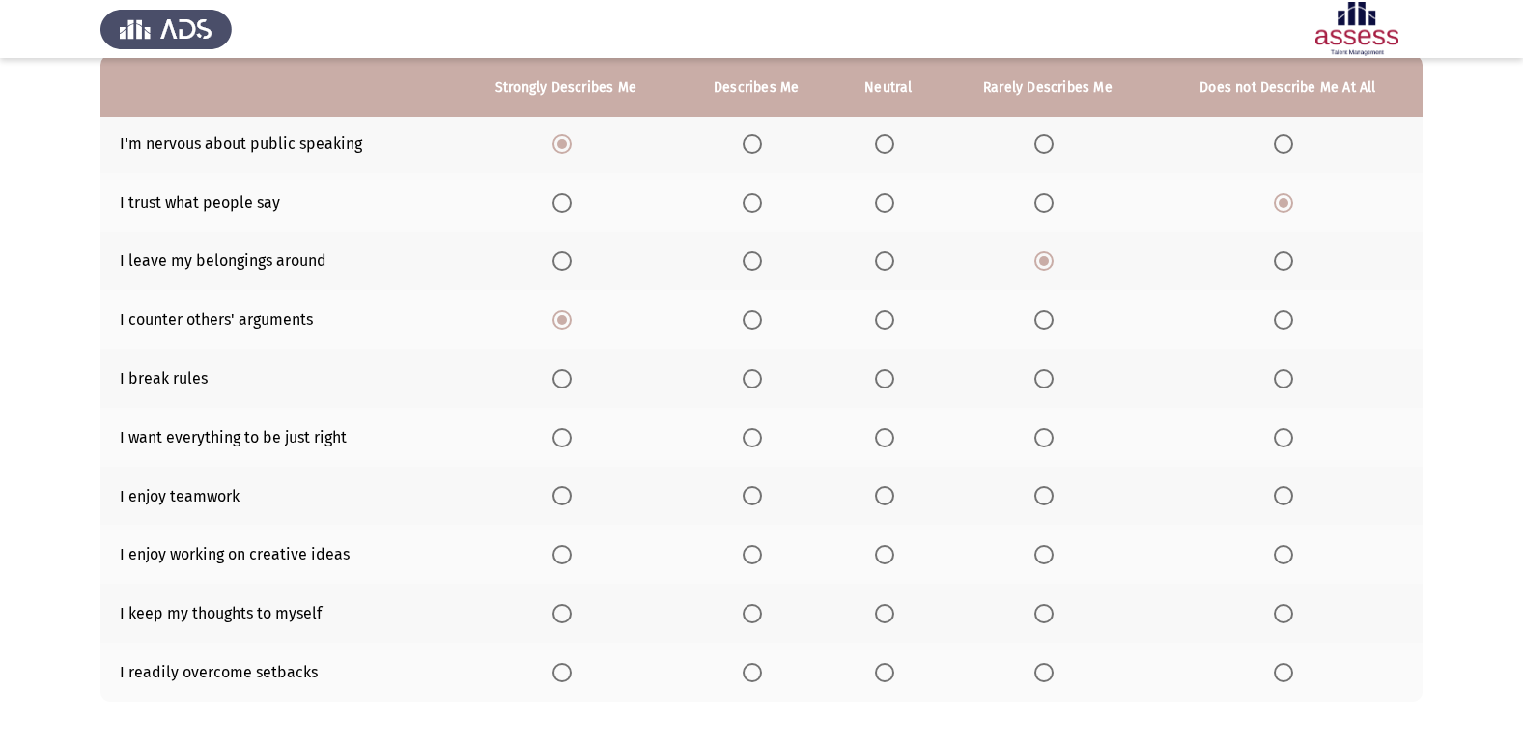
click at [1290, 385] on input "Select an option" at bounding box center [1283, 378] width 19 height 19
click at [572, 439] on span "Select an option" at bounding box center [561, 437] width 19 height 19
click at [572, 439] on input "Select an option" at bounding box center [561, 437] width 19 height 19
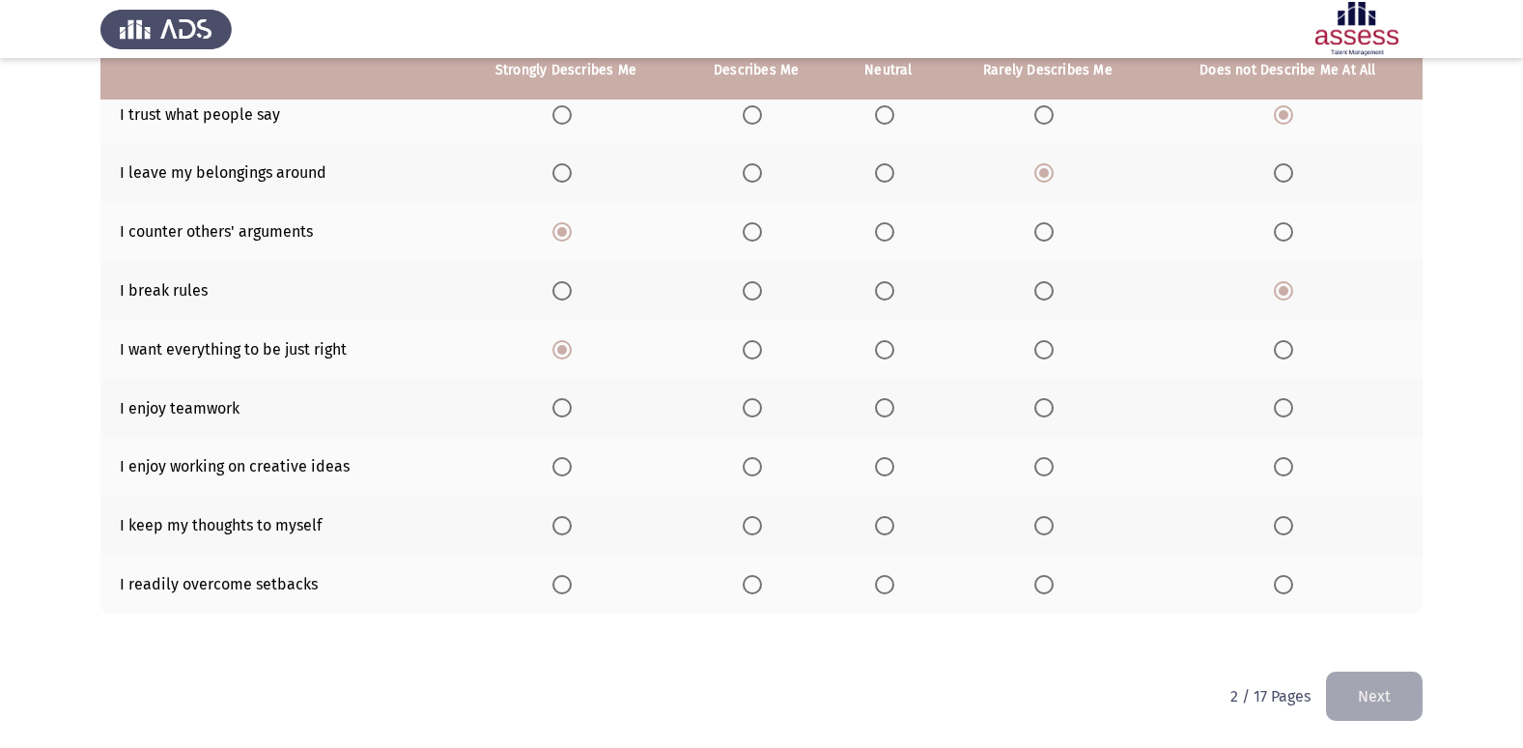
scroll to position [282, 0]
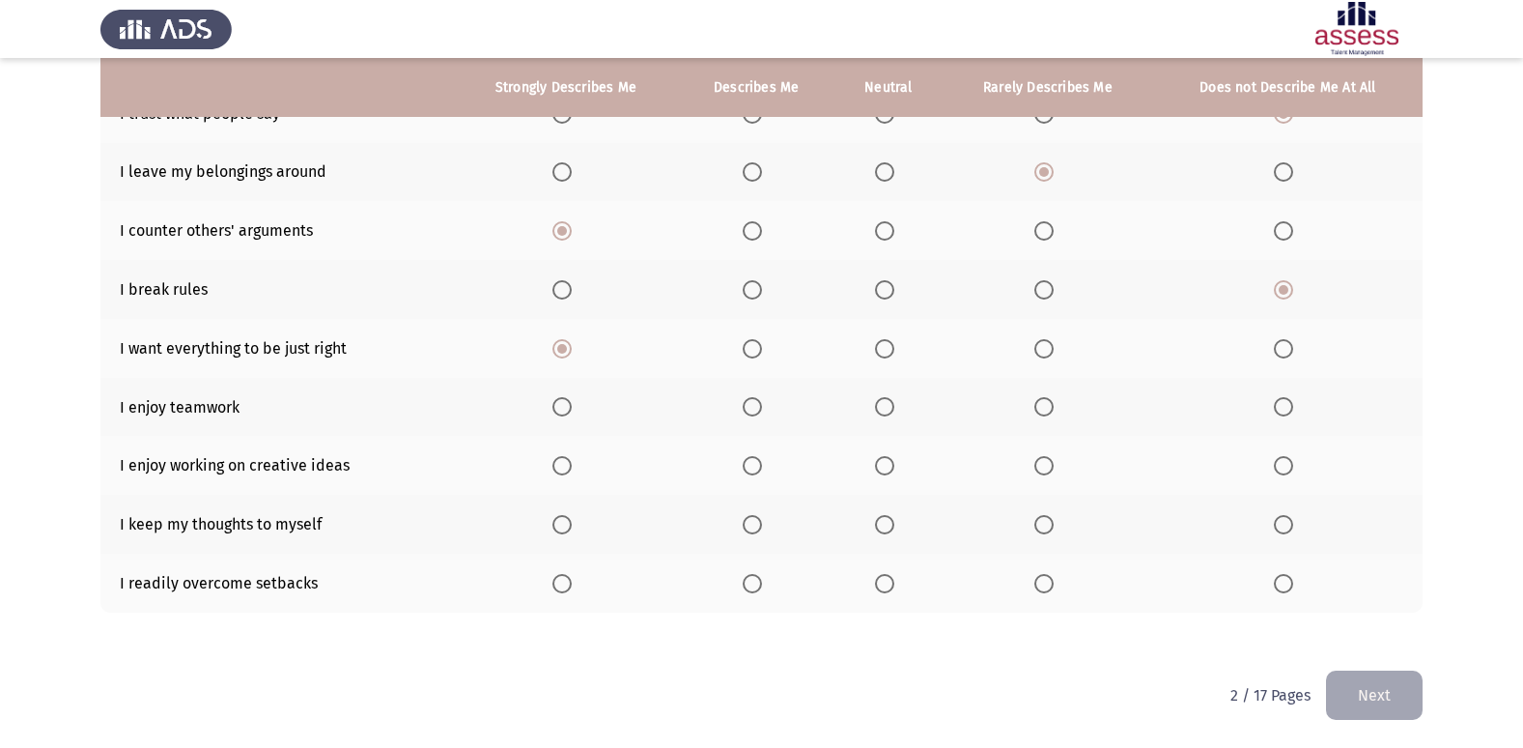
click at [567, 409] on span "Select an option" at bounding box center [561, 406] width 19 height 19
click at [567, 409] on input "Select an option" at bounding box center [561, 406] width 19 height 19
click at [566, 474] on span "Select an option" at bounding box center [561, 465] width 19 height 19
click at [566, 474] on input "Select an option" at bounding box center [561, 465] width 19 height 19
click at [1285, 522] on span "Select an option" at bounding box center [1283, 524] width 19 height 19
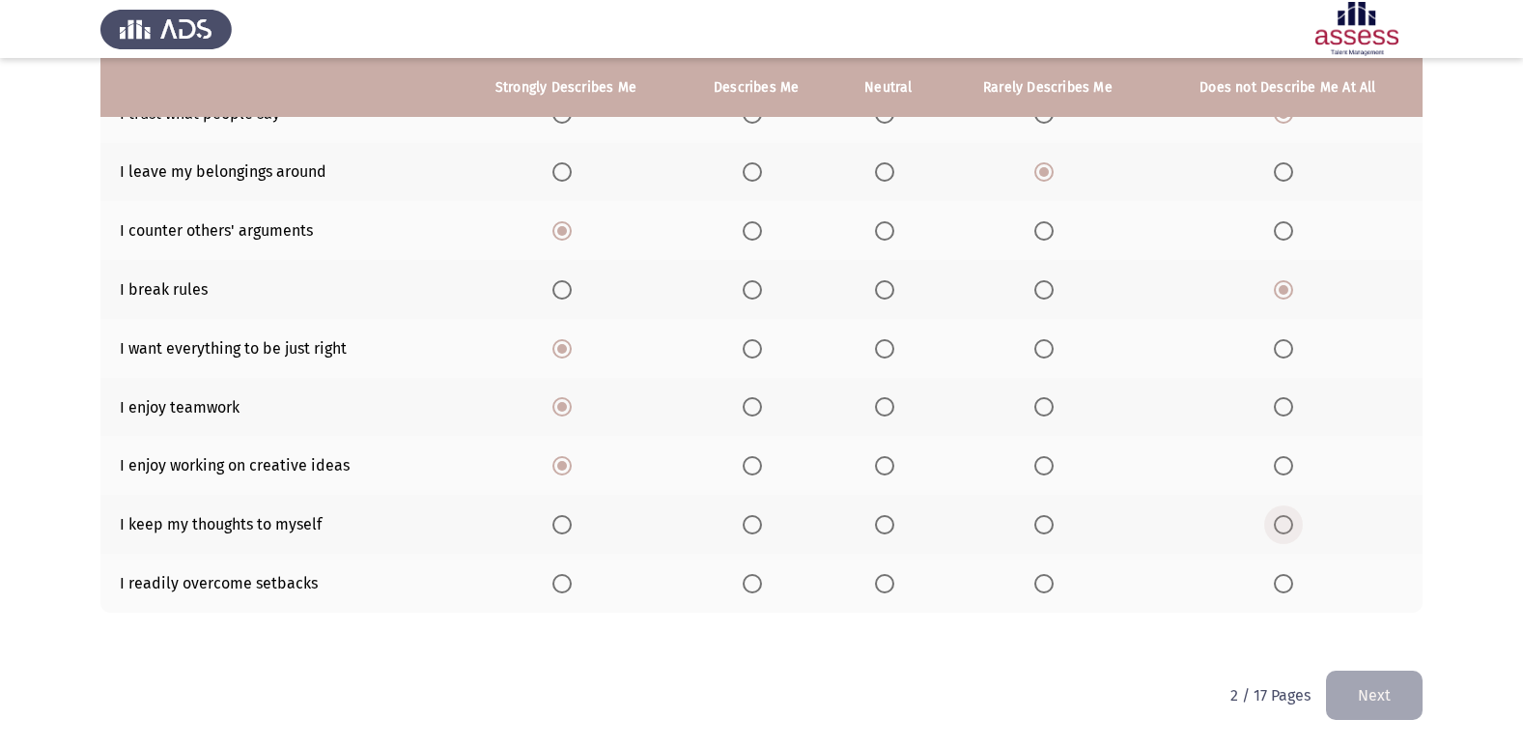
click at [1285, 522] on input "Select an option" at bounding box center [1283, 524] width 19 height 19
click at [570, 585] on span "Select an option" at bounding box center [561, 583] width 19 height 19
click at [570, 585] on input "Select an option" at bounding box center [561, 583] width 19 height 19
click at [1362, 703] on button "Next" at bounding box center [1374, 694] width 97 height 49
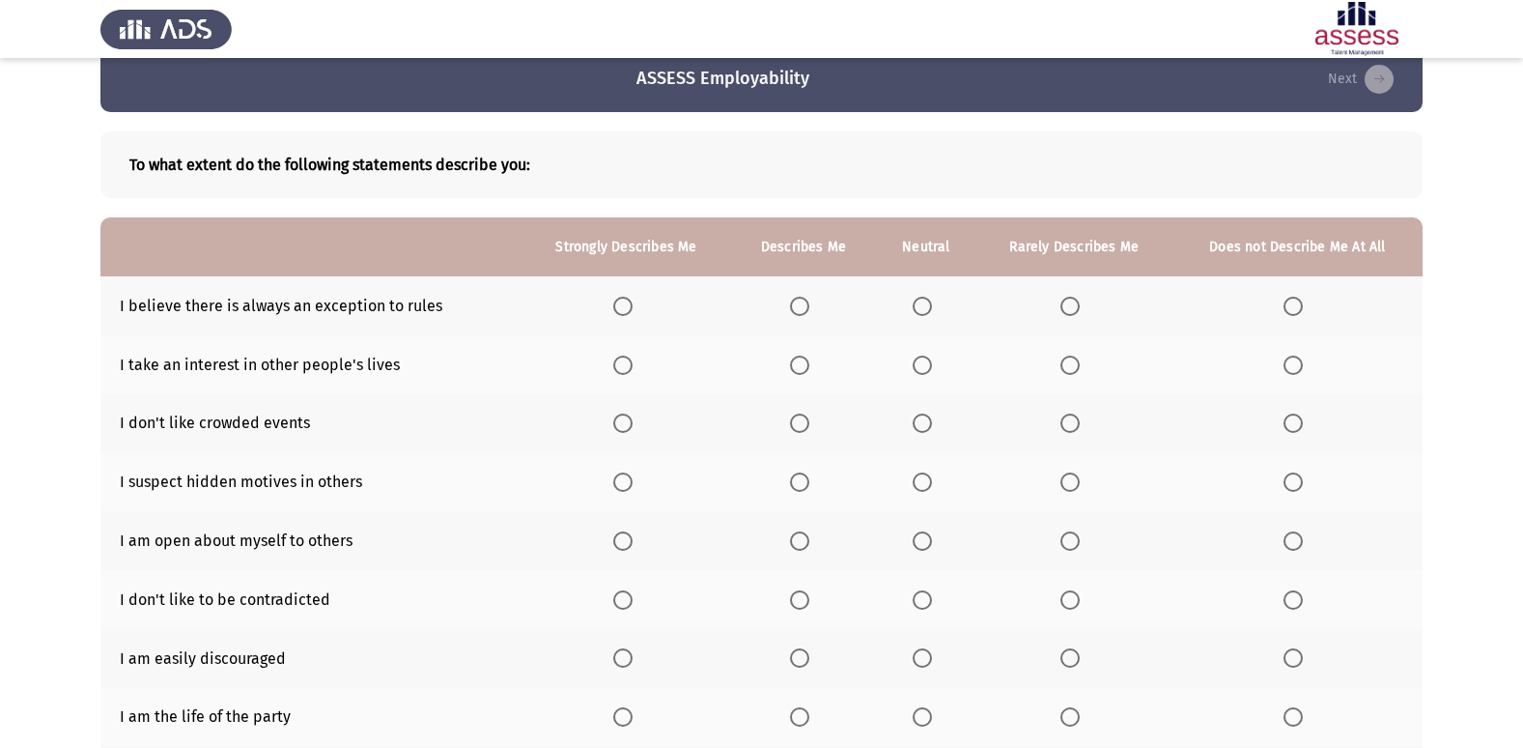
scroll to position [30, 0]
click at [915, 306] on span "Select an option" at bounding box center [922, 306] width 19 height 19
click at [915, 306] on input "Select an option" at bounding box center [922, 306] width 19 height 19
click at [801, 367] on span "Select an option" at bounding box center [799, 365] width 19 height 19
click at [801, 367] on input "Select an option" at bounding box center [799, 365] width 19 height 19
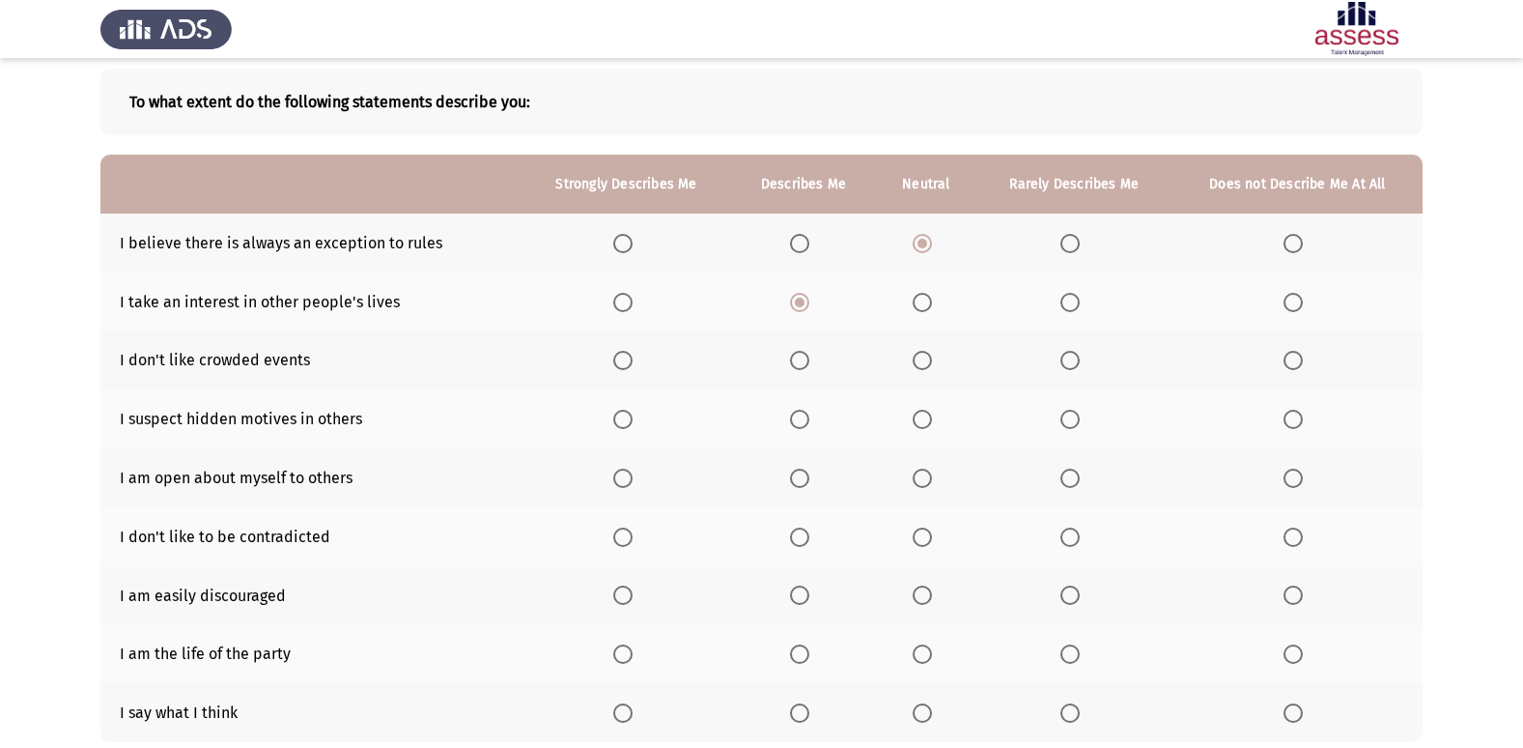
scroll to position [127, 0]
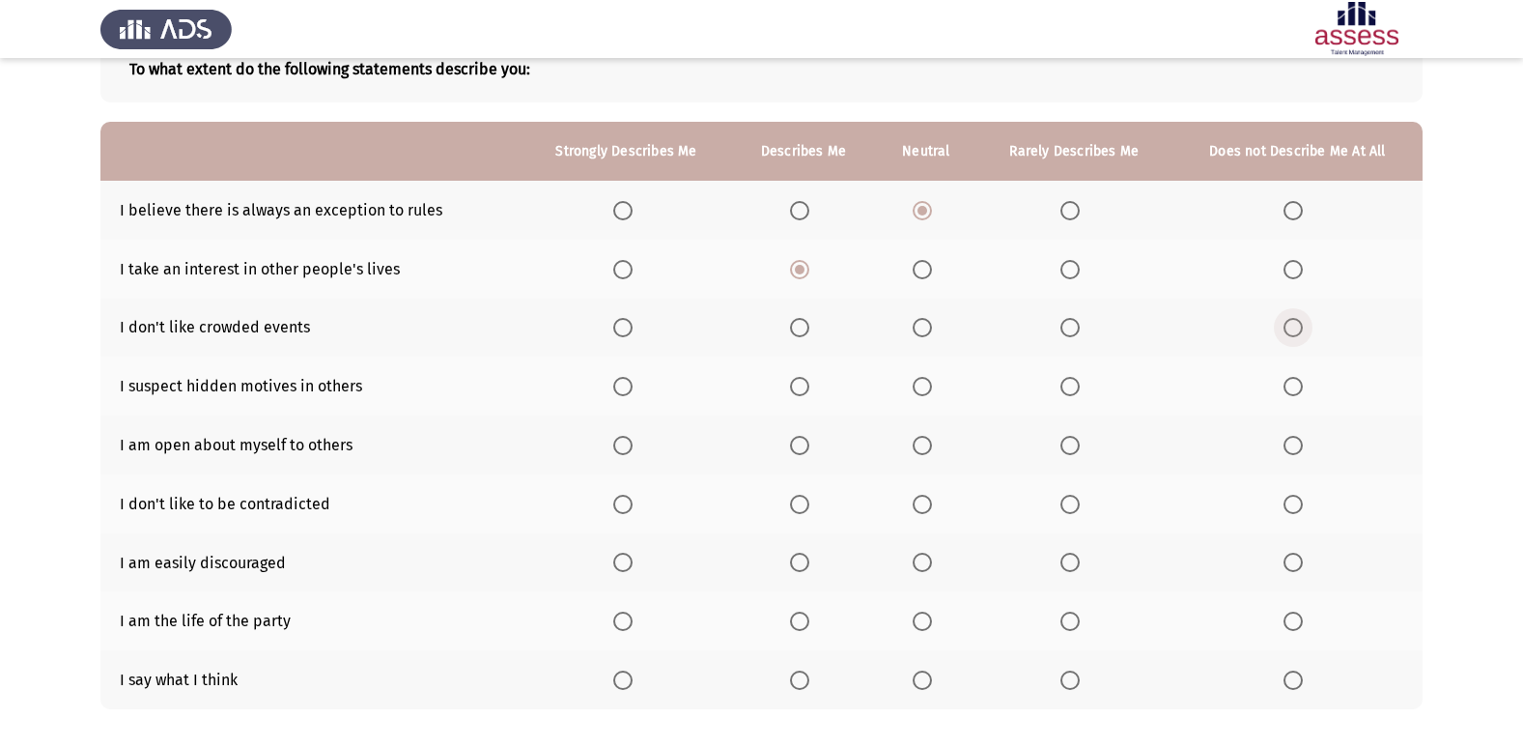
click at [1298, 327] on span "Select an option" at bounding box center [1293, 327] width 19 height 19
click at [1298, 327] on input "Select an option" at bounding box center [1293, 327] width 19 height 19
click at [1281, 388] on th at bounding box center [1297, 385] width 250 height 59
click at [1072, 387] on span "Select an option" at bounding box center [1069, 386] width 19 height 19
click at [1072, 387] on input "Select an option" at bounding box center [1069, 386] width 19 height 19
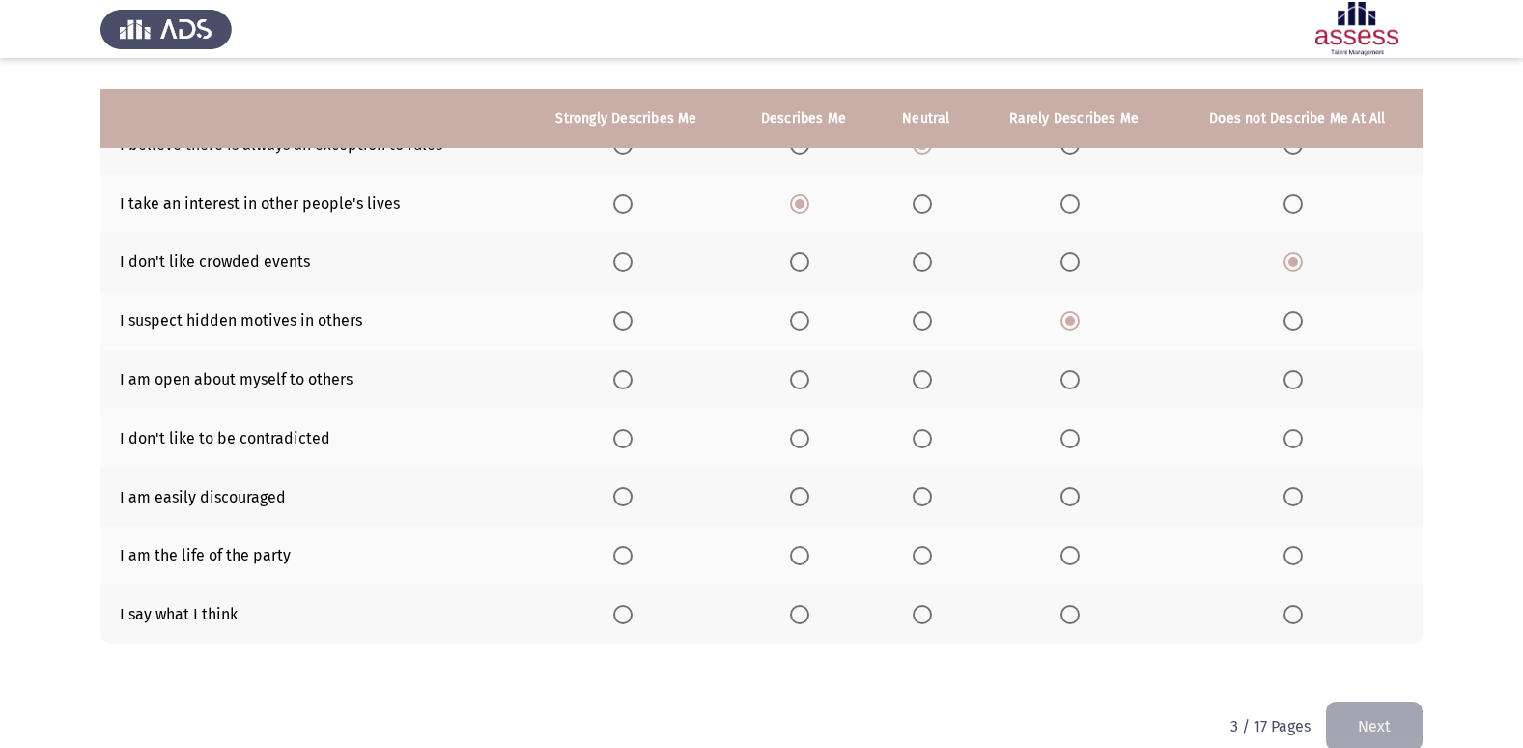
scroll to position [223, 0]
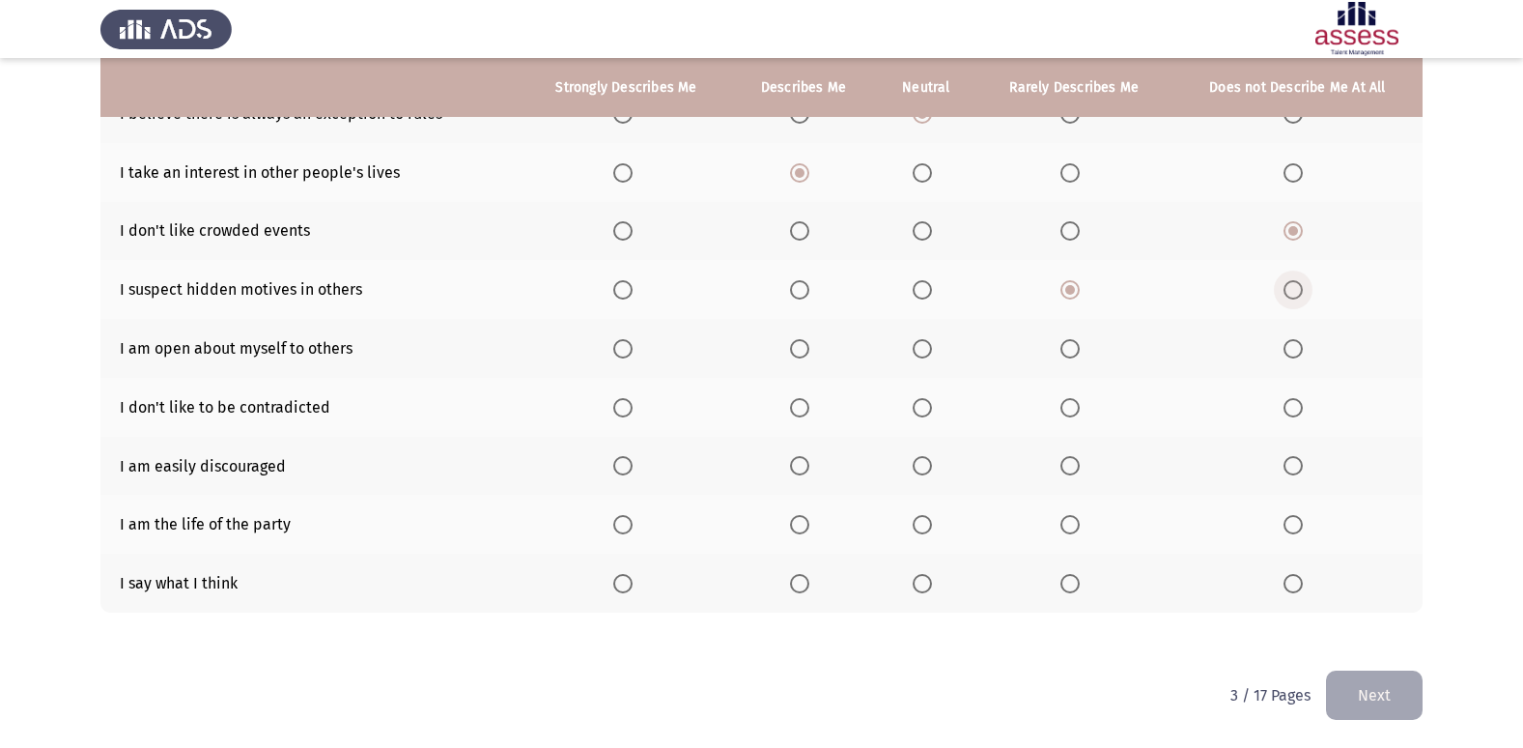
click at [1301, 286] on span "Select an option" at bounding box center [1293, 289] width 19 height 19
click at [1301, 286] on input "Select an option" at bounding box center [1293, 289] width 19 height 19
click at [933, 350] on label "Select an option" at bounding box center [926, 348] width 27 height 19
click at [932, 350] on input "Select an option" at bounding box center [922, 348] width 19 height 19
click at [632, 416] on span "Select an option" at bounding box center [622, 407] width 19 height 19
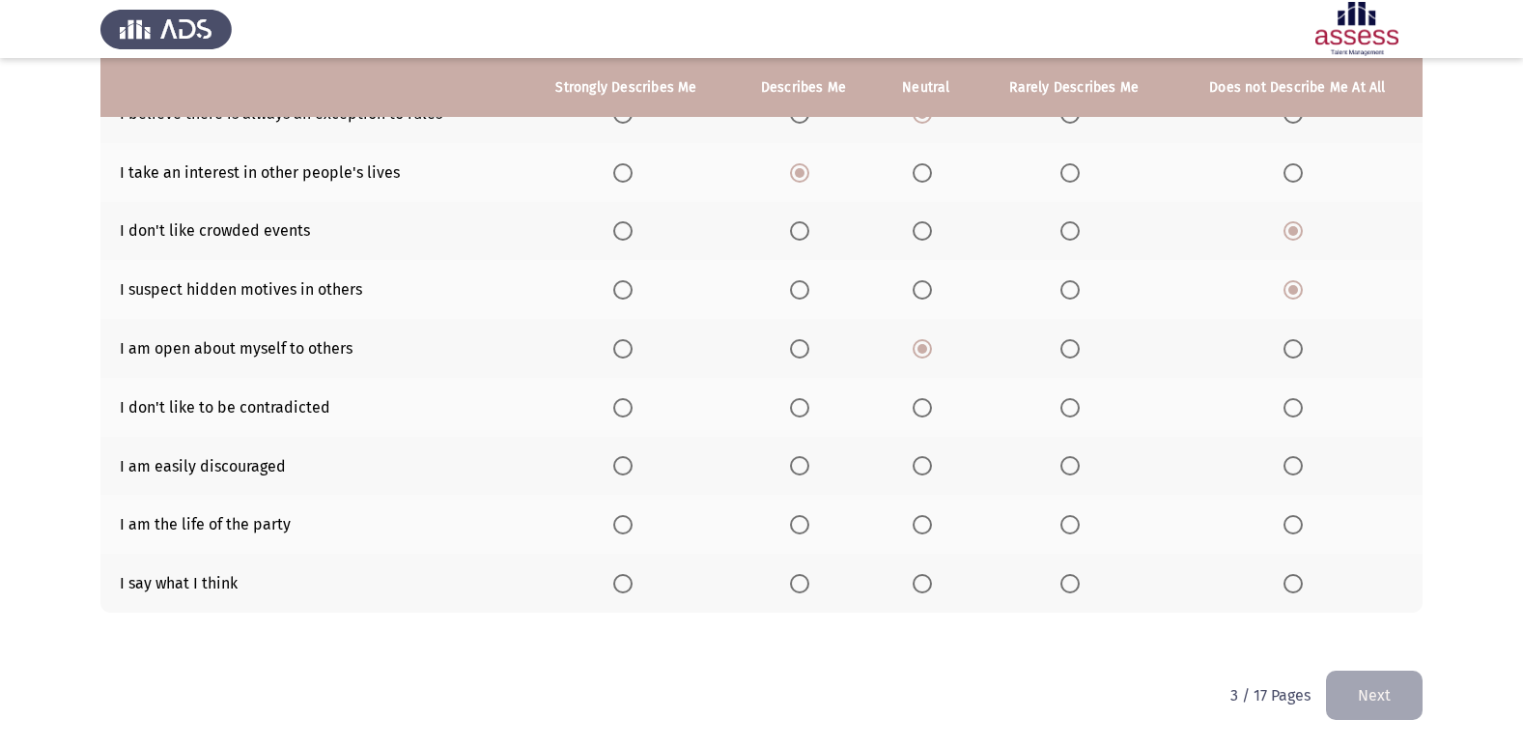
click at [632, 416] on input "Select an option" at bounding box center [622, 407] width 19 height 19
click at [1286, 456] on span "Select an option" at bounding box center [1293, 465] width 19 height 19
click at [1286, 456] on input "Select an option" at bounding box center [1293, 465] width 19 height 19
click at [1079, 522] on span "Select an option" at bounding box center [1069, 524] width 19 height 19
click at [1079, 522] on input "Select an option" at bounding box center [1069, 524] width 19 height 19
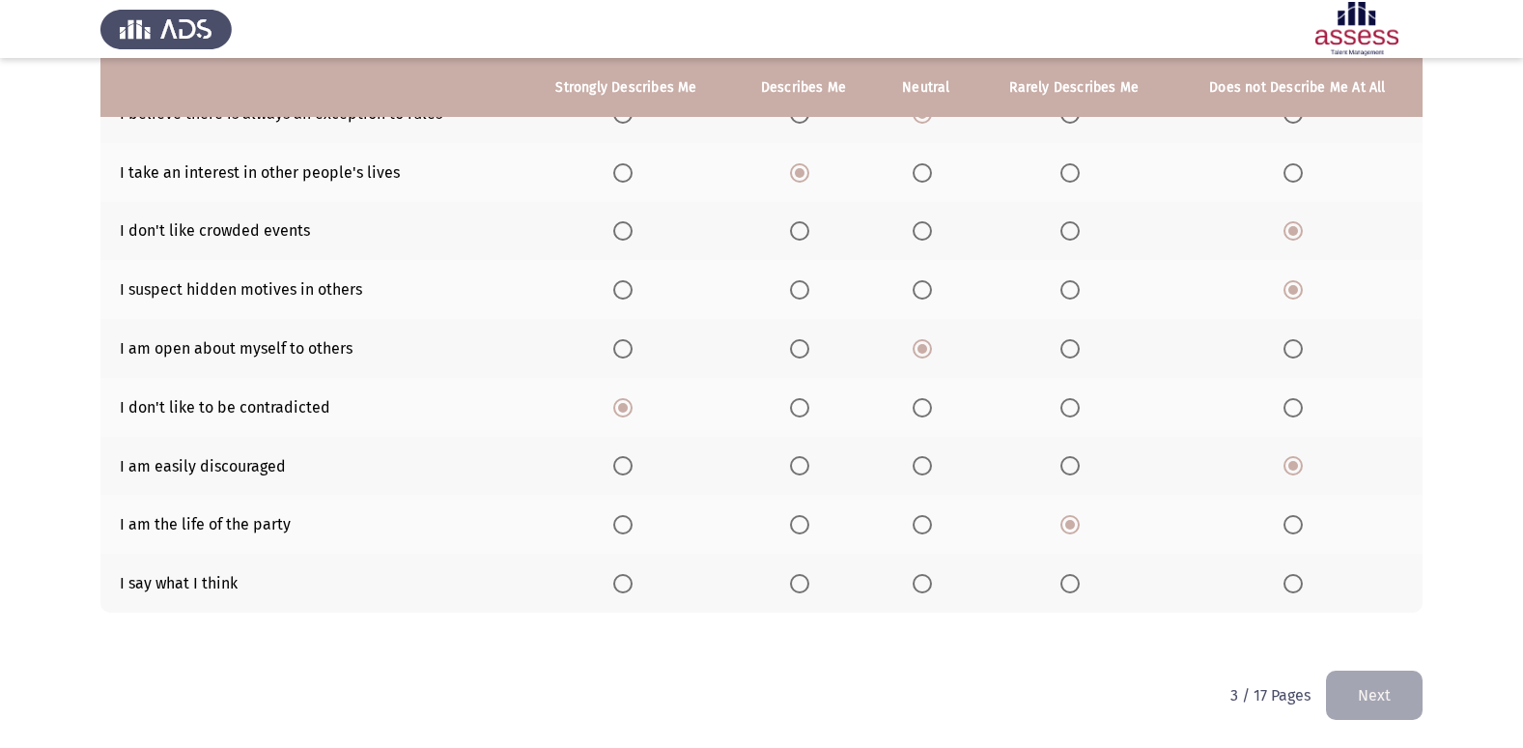
click at [618, 591] on span "Select an option" at bounding box center [622, 583] width 19 height 19
click at [618, 591] on input "Select an option" at bounding box center [622, 583] width 19 height 19
click at [1404, 694] on button "Next" at bounding box center [1374, 694] width 97 height 49
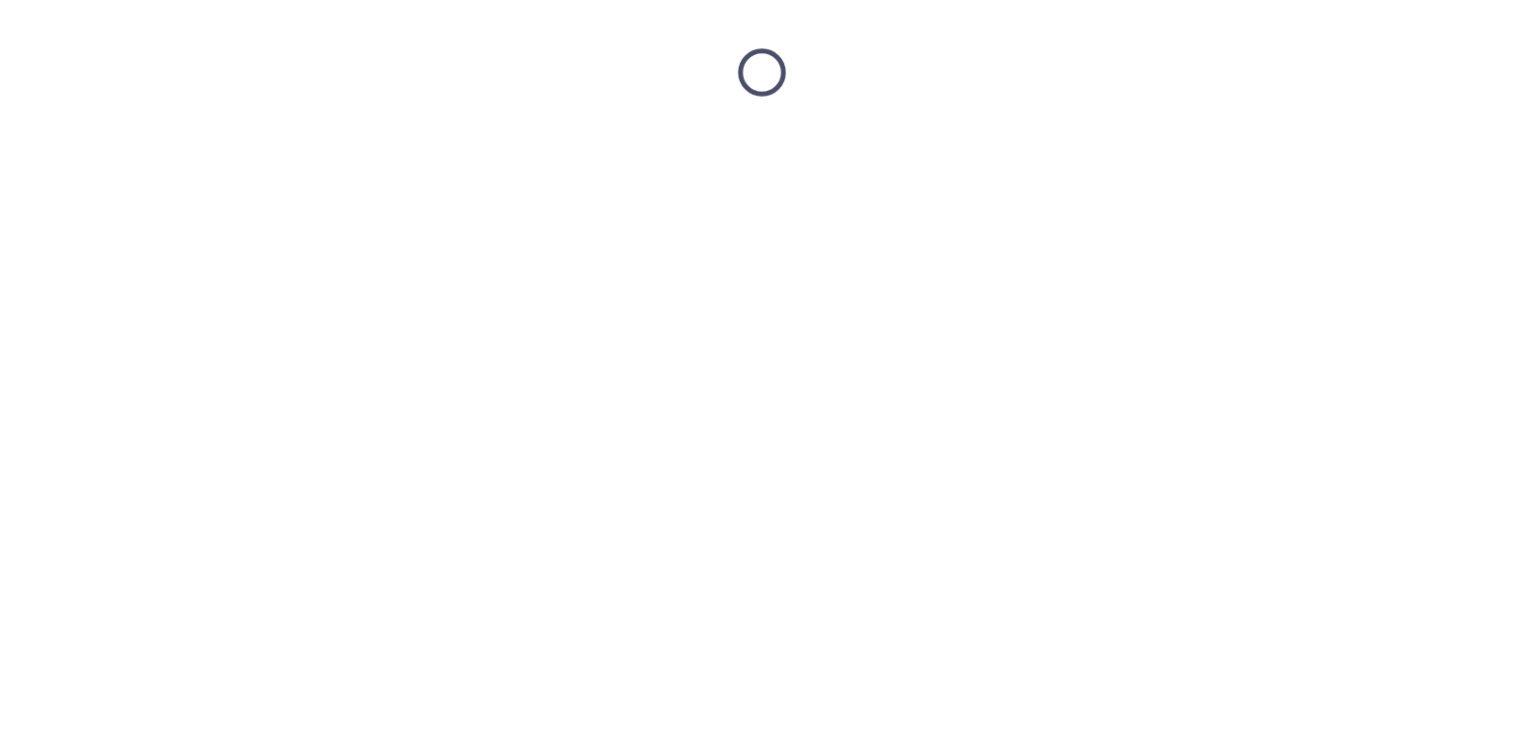
scroll to position [0, 0]
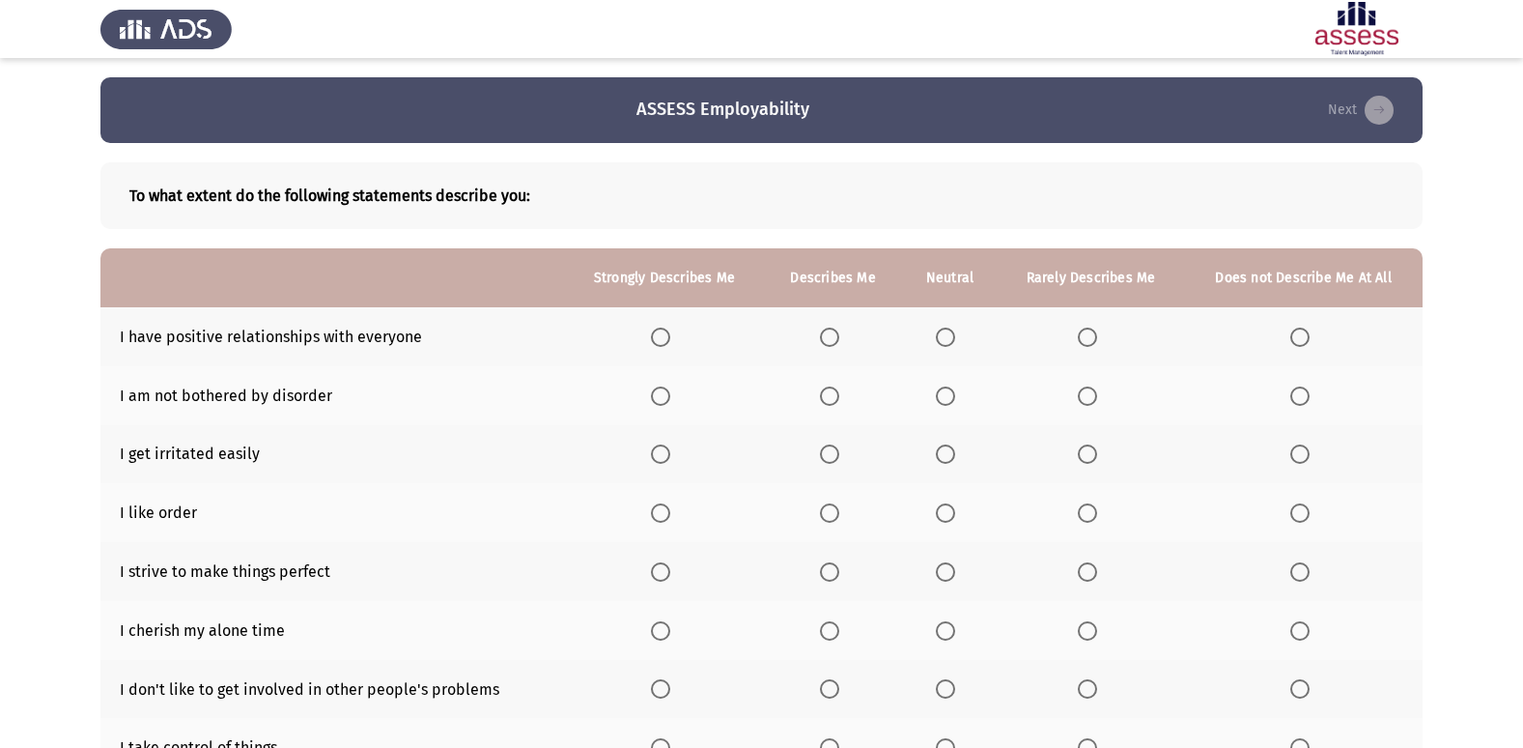
click at [664, 337] on span "Select an option" at bounding box center [660, 336] width 19 height 19
click at [664, 337] on input "Select an option" at bounding box center [660, 336] width 19 height 19
click at [1087, 388] on span "Select an option" at bounding box center [1087, 395] width 19 height 19
click at [1087, 388] on input "Select an option" at bounding box center [1087, 395] width 19 height 19
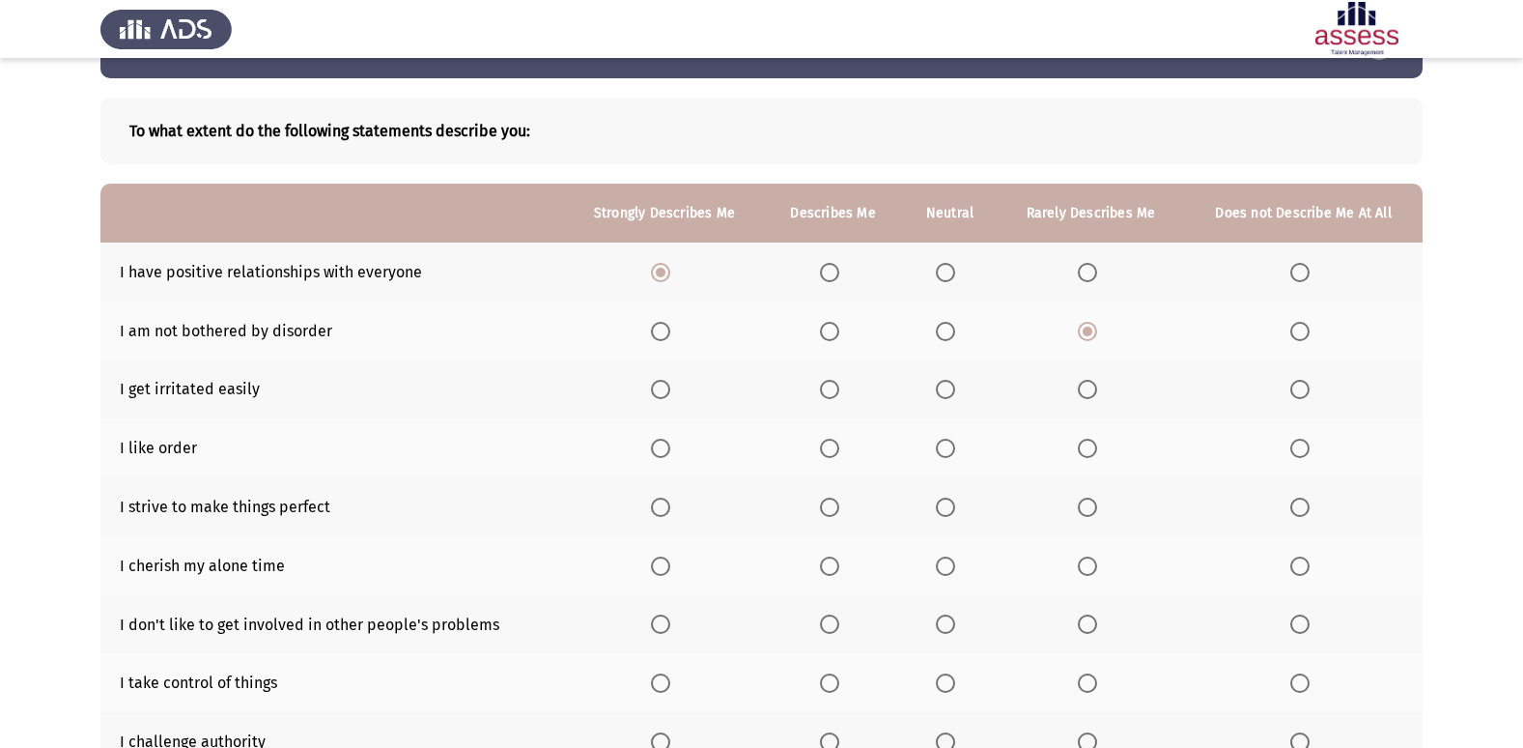
scroll to position [97, 0]
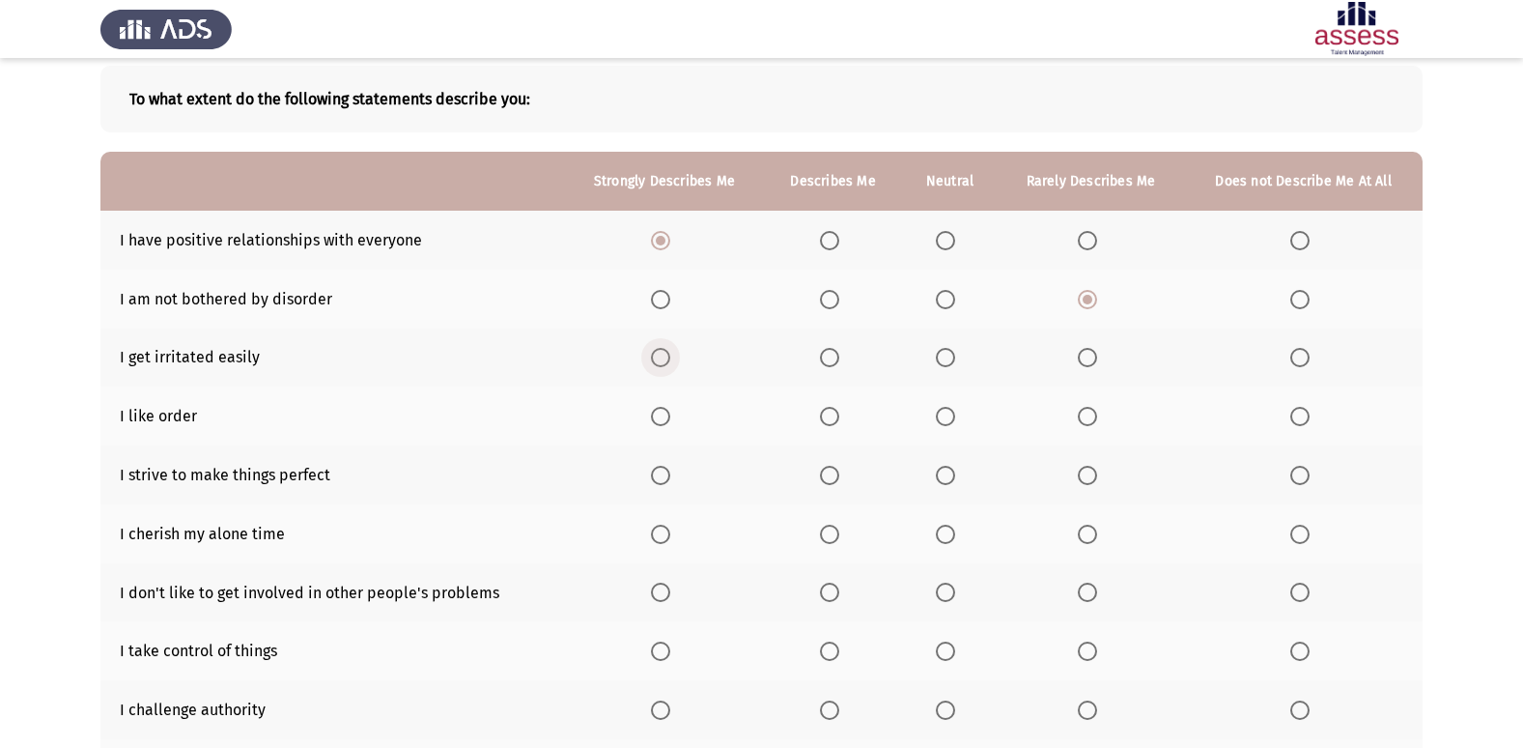
click at [659, 363] on span "Select an option" at bounding box center [660, 357] width 19 height 19
click at [659, 363] on input "Select an option" at bounding box center [660, 357] width 19 height 19
click at [820, 353] on span "Select an option" at bounding box center [829, 357] width 19 height 19
click at [820, 353] on input "Select an option" at bounding box center [829, 357] width 19 height 19
click at [1307, 418] on span "Select an option" at bounding box center [1299, 416] width 19 height 19
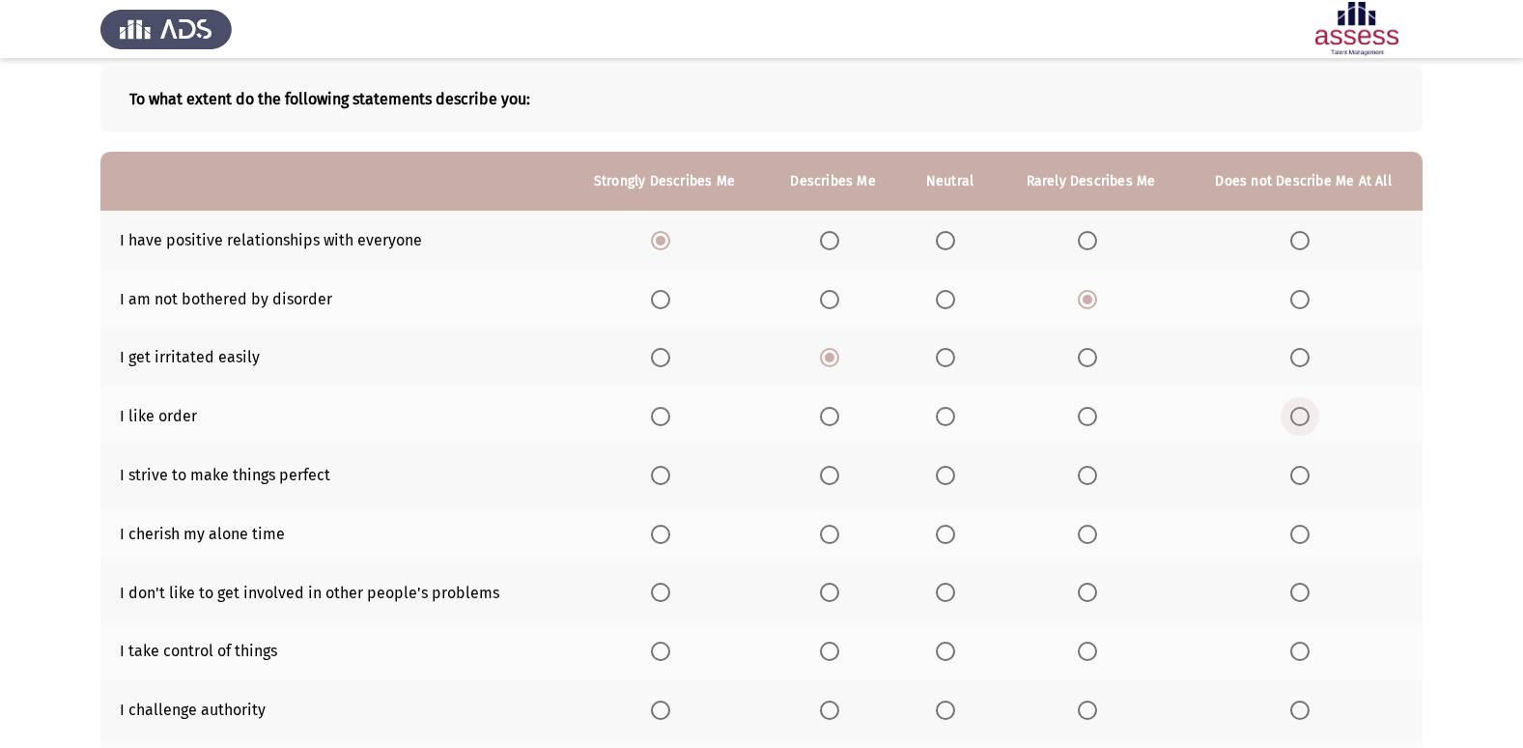
click at [1307, 418] on input "Select an option" at bounding box center [1299, 416] width 19 height 19
click at [1085, 420] on span "Select an option" at bounding box center [1087, 416] width 19 height 19
click at [1085, 420] on input "Select an option" at bounding box center [1087, 416] width 19 height 19
click at [952, 420] on span "Select an option" at bounding box center [945, 416] width 19 height 19
click at [952, 420] on input "Select an option" at bounding box center [945, 416] width 19 height 19
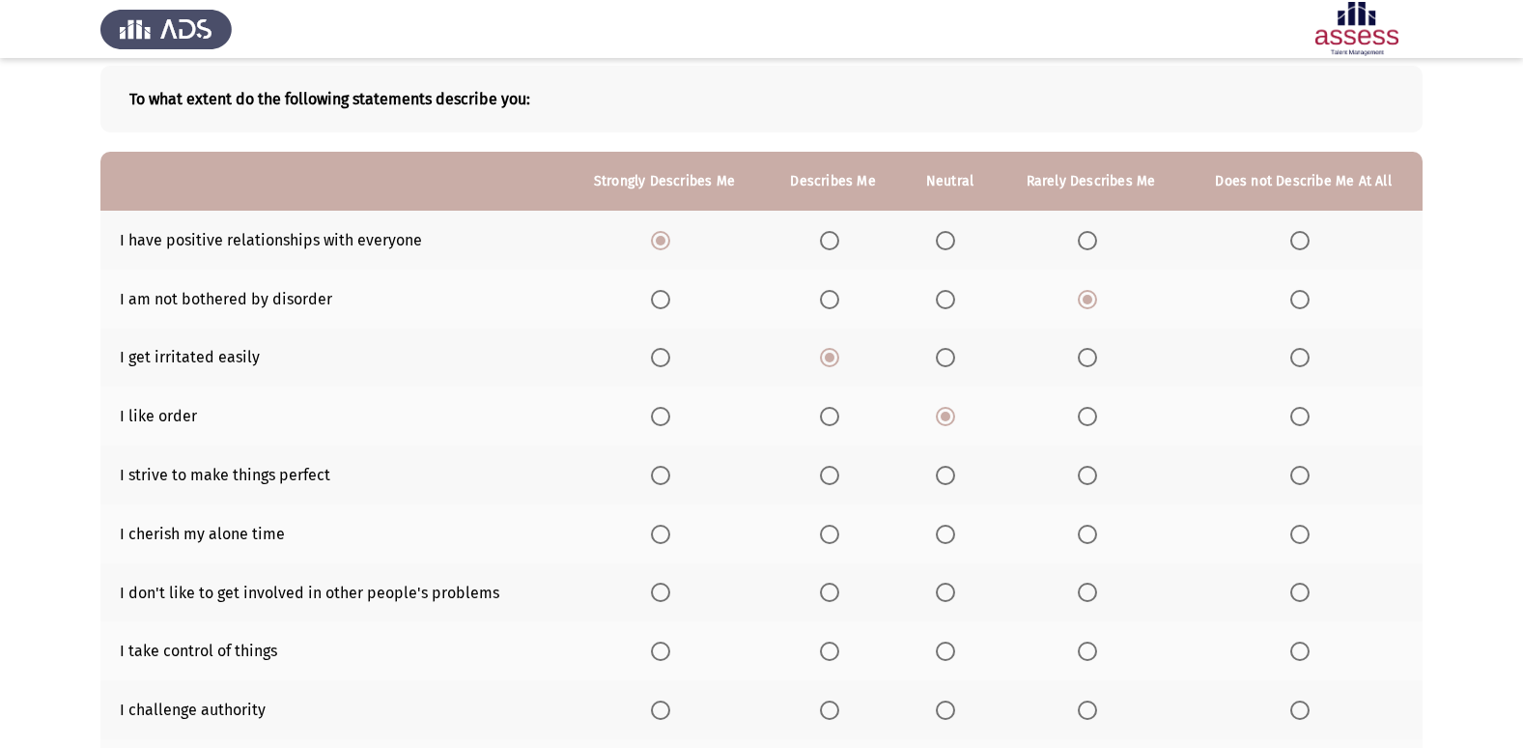
click at [661, 475] on span "Select an option" at bounding box center [661, 475] width 0 height 0
click at [662, 474] on input "Select an option" at bounding box center [660, 475] width 19 height 19
click at [664, 532] on span "Select an option" at bounding box center [660, 533] width 19 height 19
click at [664, 532] on input "Select an option" at bounding box center [660, 533] width 19 height 19
click at [654, 588] on span "Select an option" at bounding box center [660, 591] width 19 height 19
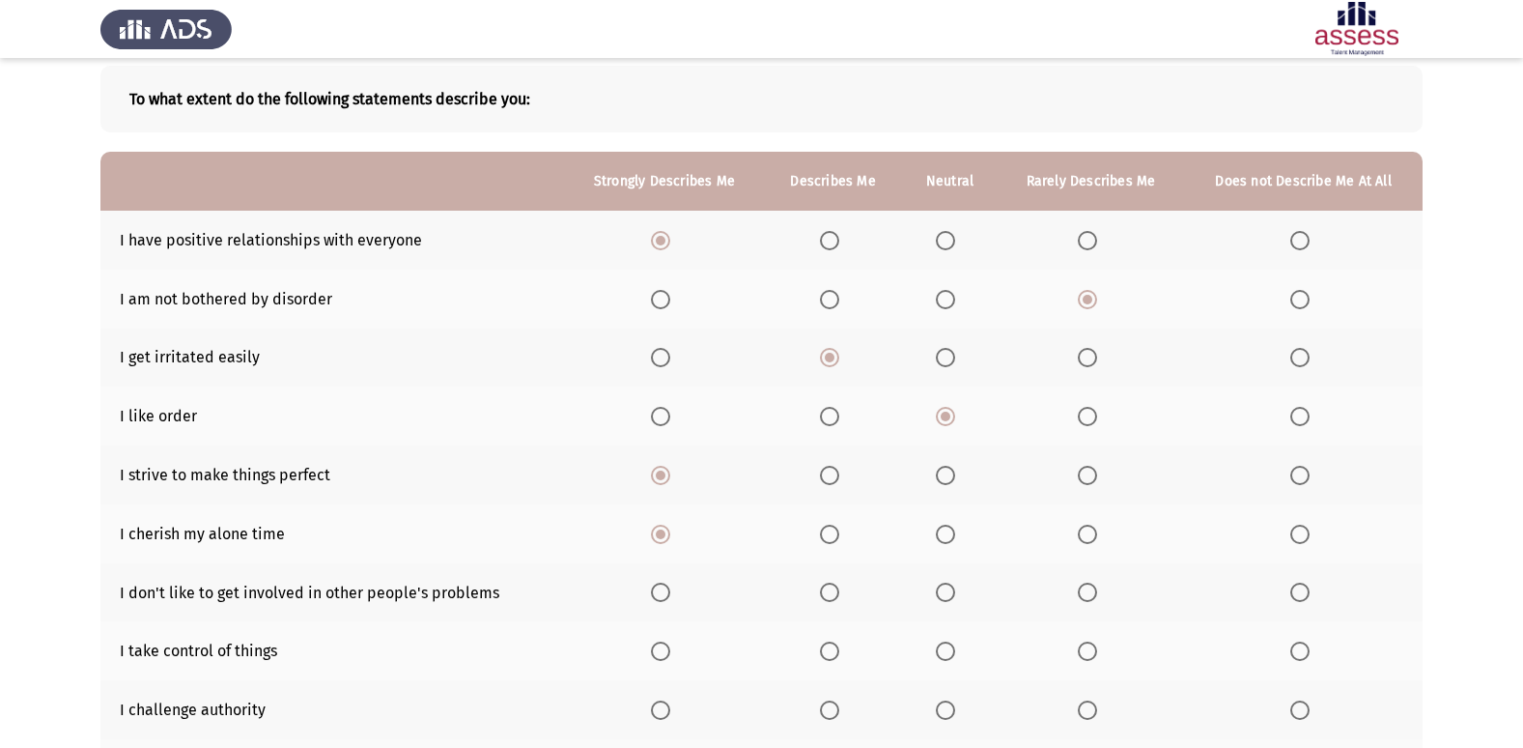
click at [654, 588] on input "Select an option" at bounding box center [660, 591] width 19 height 19
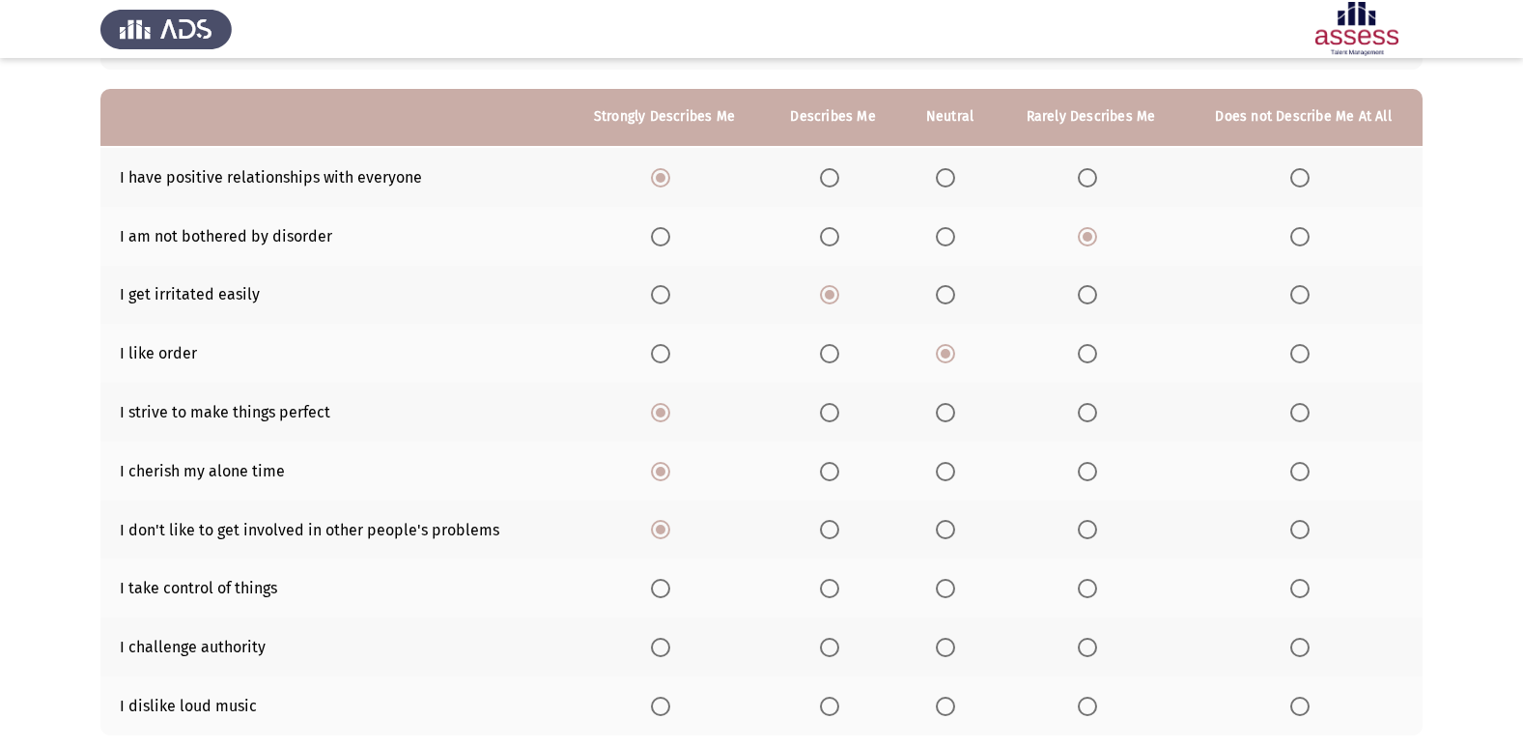
scroll to position [193, 0]
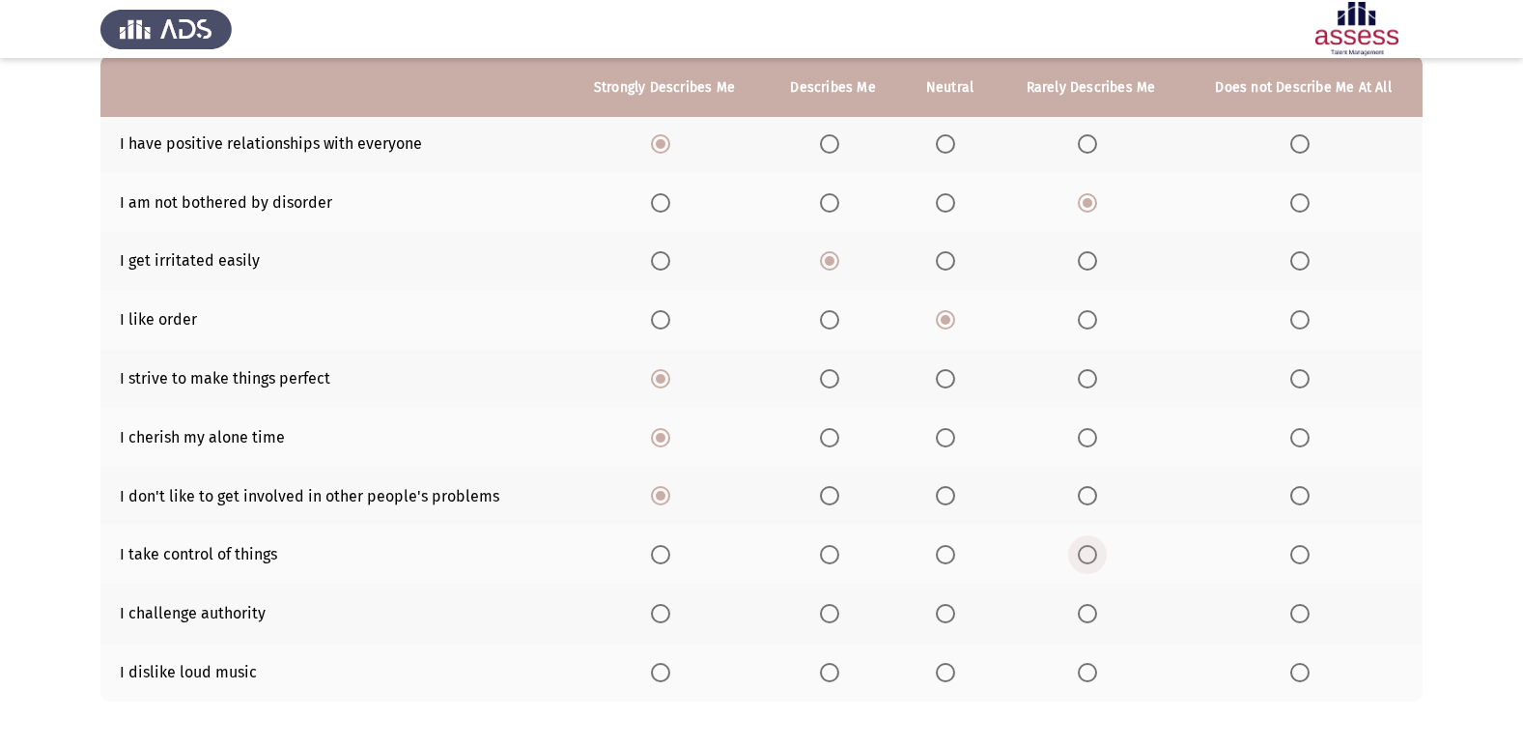
click at [1098, 556] on label "Select an option" at bounding box center [1091, 554] width 27 height 19
click at [1097, 556] on input "Select an option" at bounding box center [1087, 554] width 19 height 19
click at [659, 609] on span "Select an option" at bounding box center [660, 613] width 19 height 19
click at [659, 609] on input "Select an option" at bounding box center [660, 613] width 19 height 19
click at [670, 672] on span "Select an option" at bounding box center [660, 672] width 19 height 19
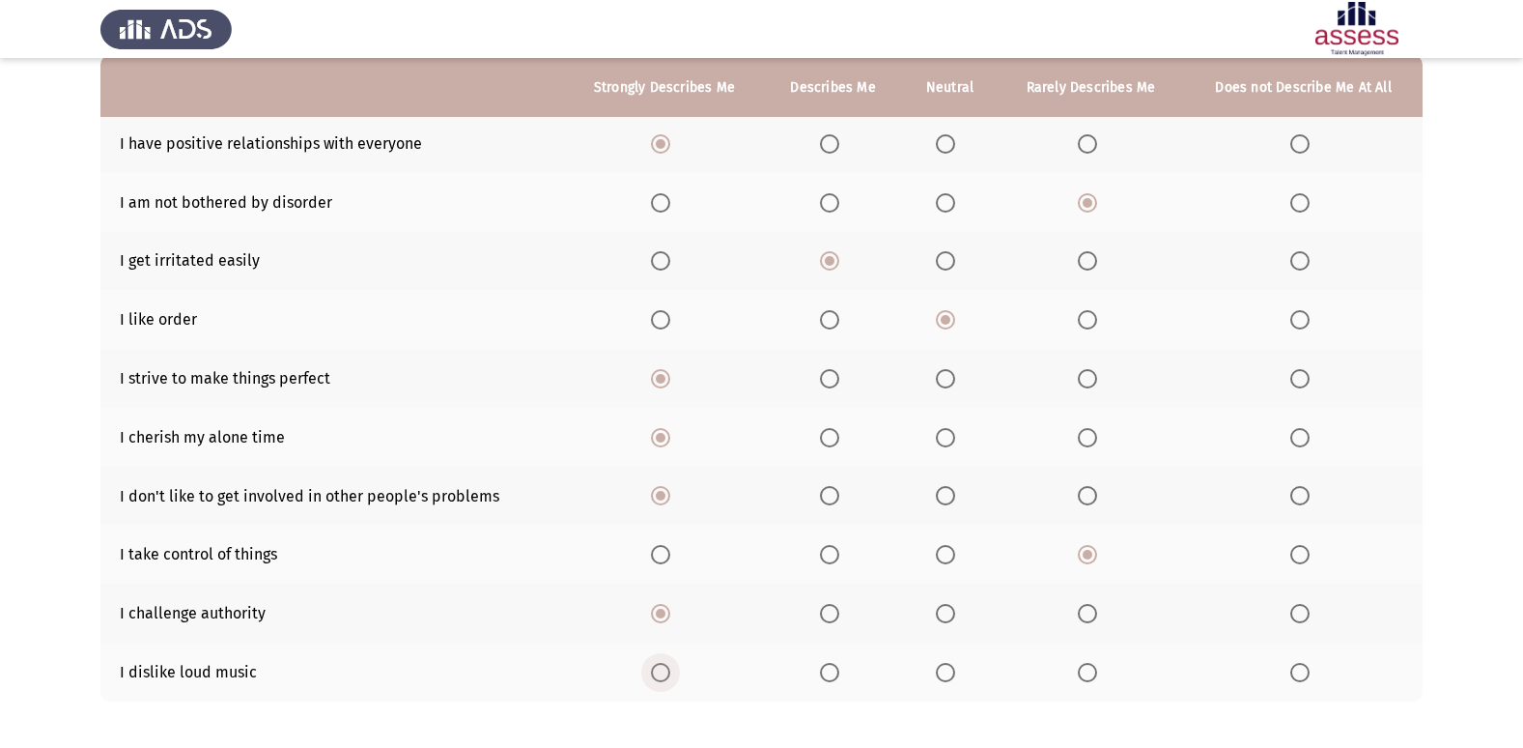
click at [670, 672] on input "Select an option" at bounding box center [660, 672] width 19 height 19
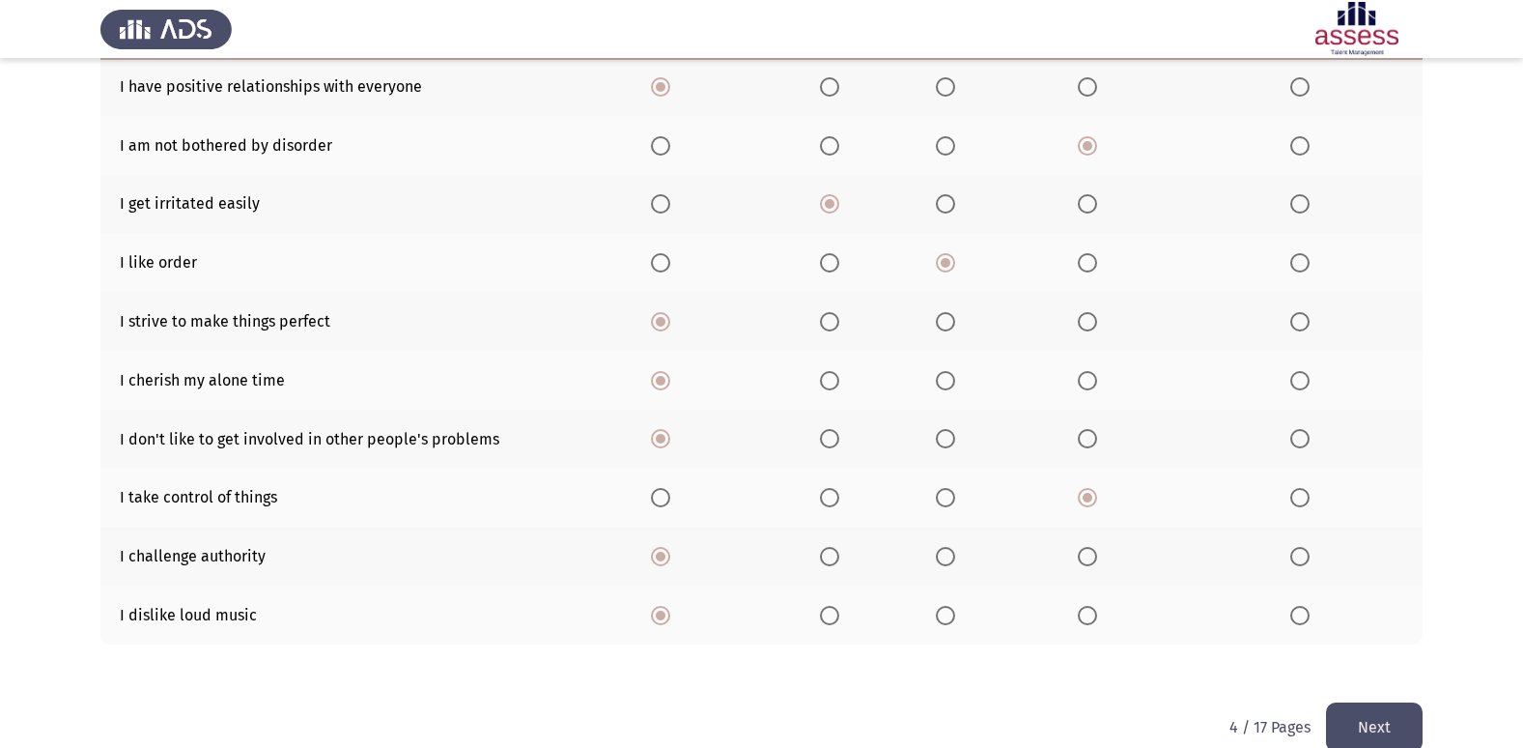
scroll to position [282, 0]
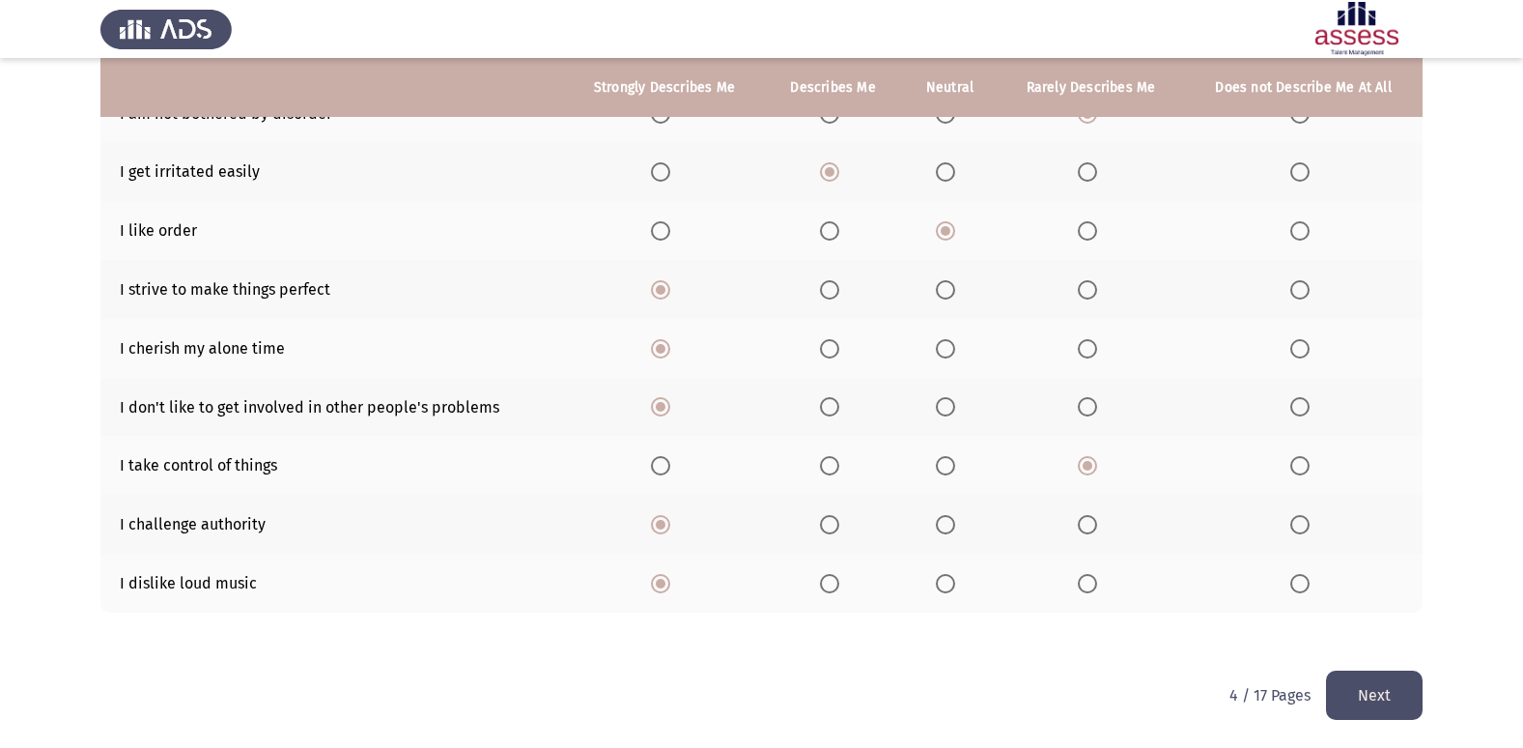
click at [1427, 699] on html "ASSESS Employability Next To what extent do the following statements describe y…" at bounding box center [761, 233] width 1523 height 1030
click at [1406, 699] on button "Next" at bounding box center [1374, 694] width 97 height 49
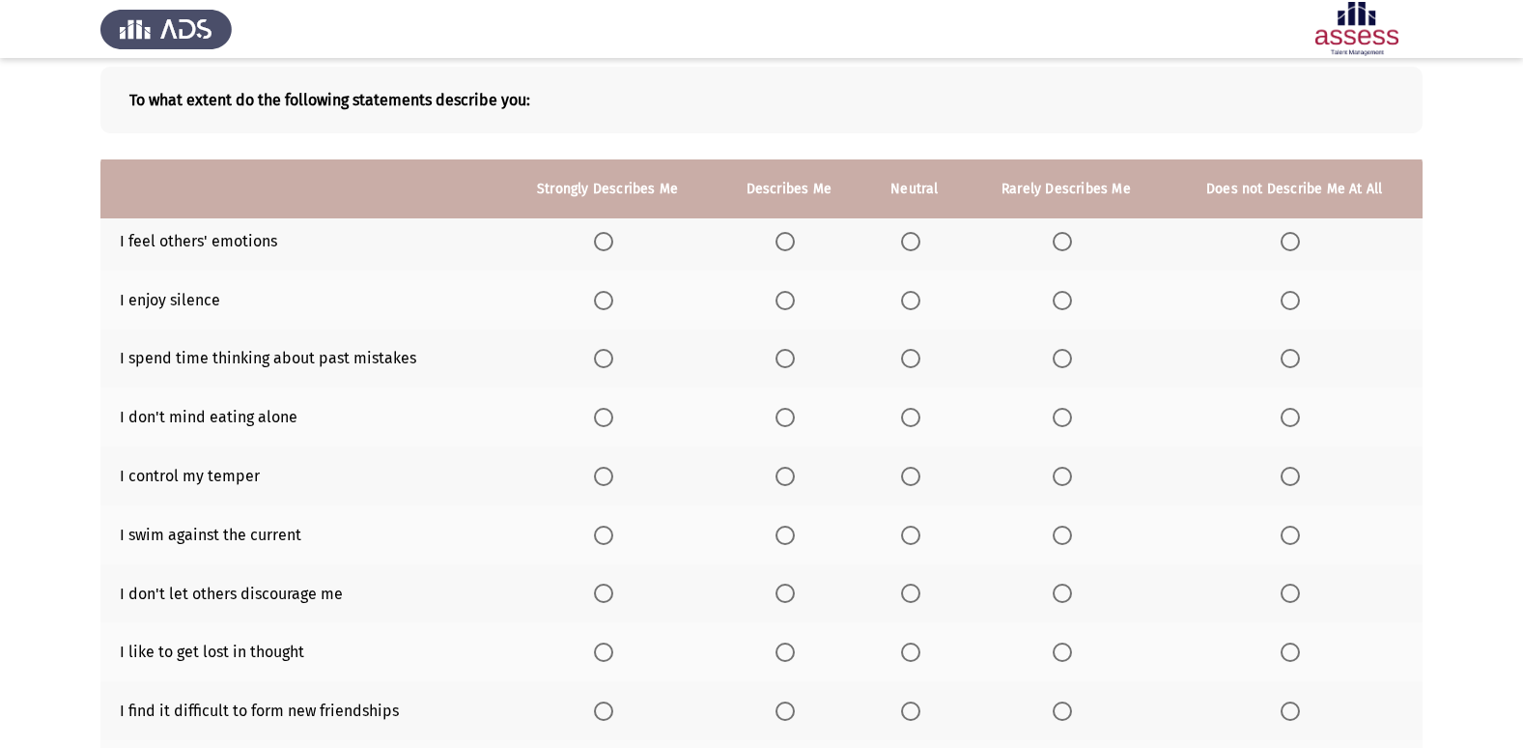
scroll to position [89, 0]
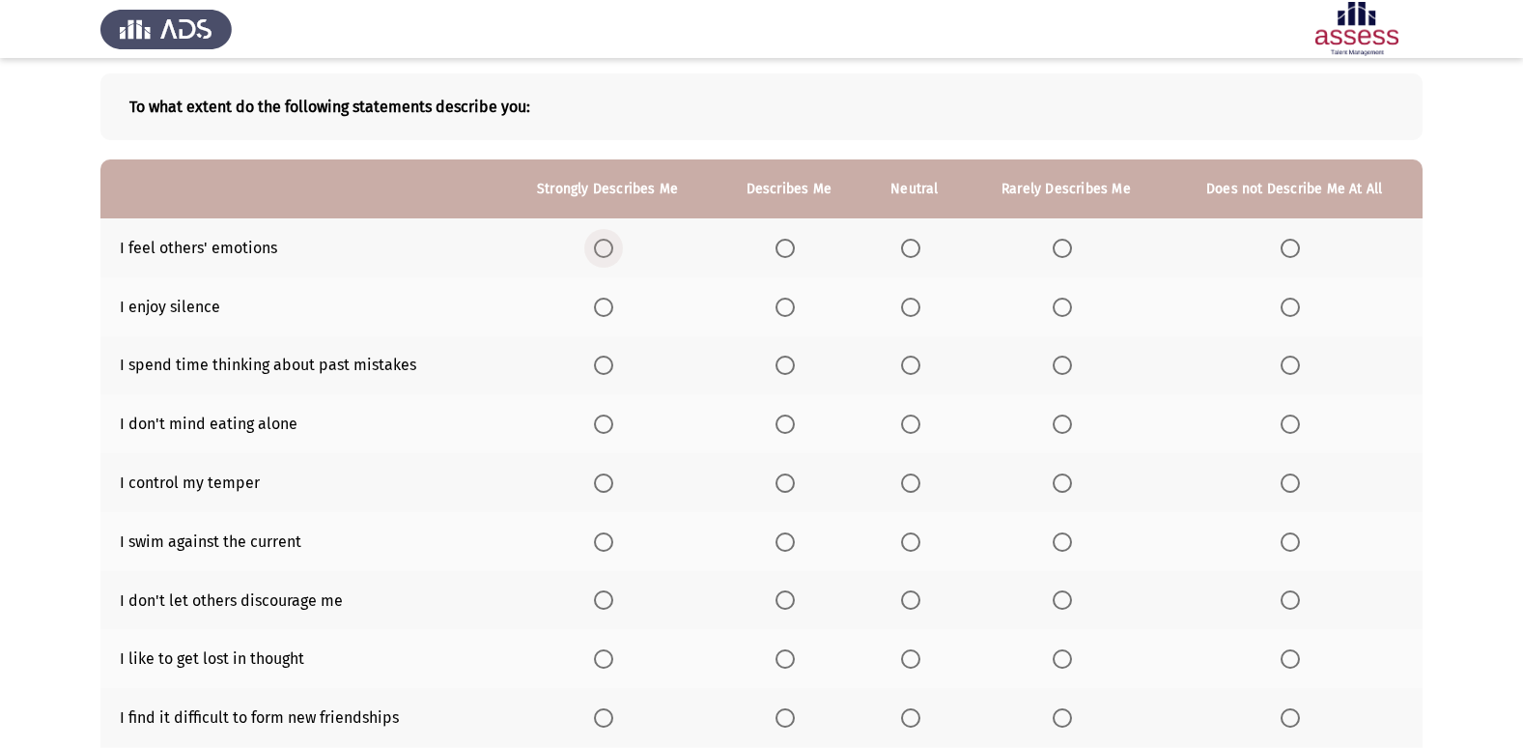
click at [600, 254] on span "Select an option" at bounding box center [603, 248] width 19 height 19
click at [600, 254] on input "Select an option" at bounding box center [603, 248] width 19 height 19
click at [615, 311] on label "Select an option" at bounding box center [607, 306] width 27 height 19
click at [613, 311] on input "Select an option" at bounding box center [603, 306] width 19 height 19
click at [1308, 365] on label "Select an option" at bounding box center [1294, 364] width 27 height 19
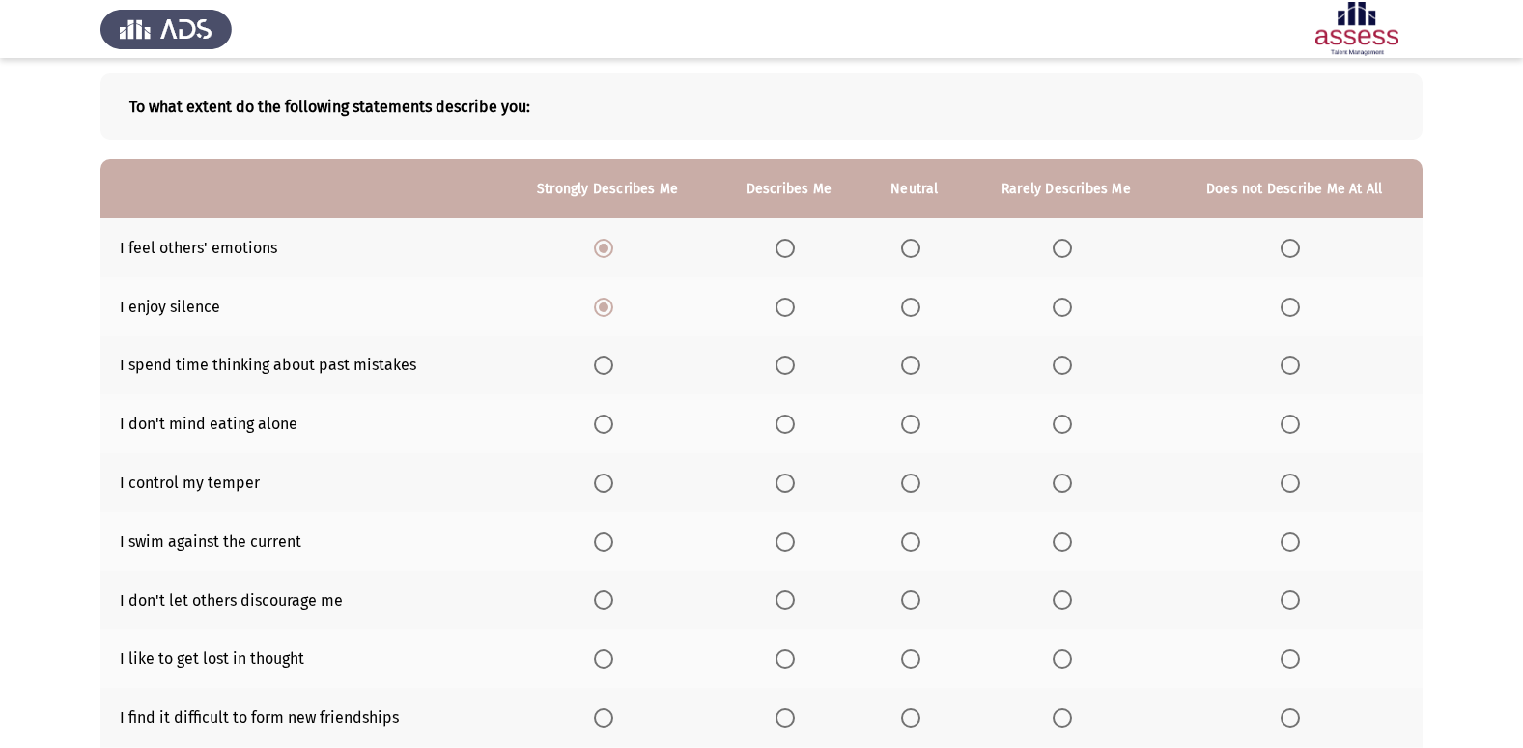
click at [1300, 365] on input "Select an option" at bounding box center [1290, 364] width 19 height 19
click at [609, 422] on span "Select an option" at bounding box center [603, 423] width 19 height 19
click at [609, 422] on input "Select an option" at bounding box center [603, 423] width 19 height 19
click at [783, 492] on span "Select an option" at bounding box center [785, 482] width 19 height 19
click at [783, 492] on input "Select an option" at bounding box center [785, 482] width 19 height 19
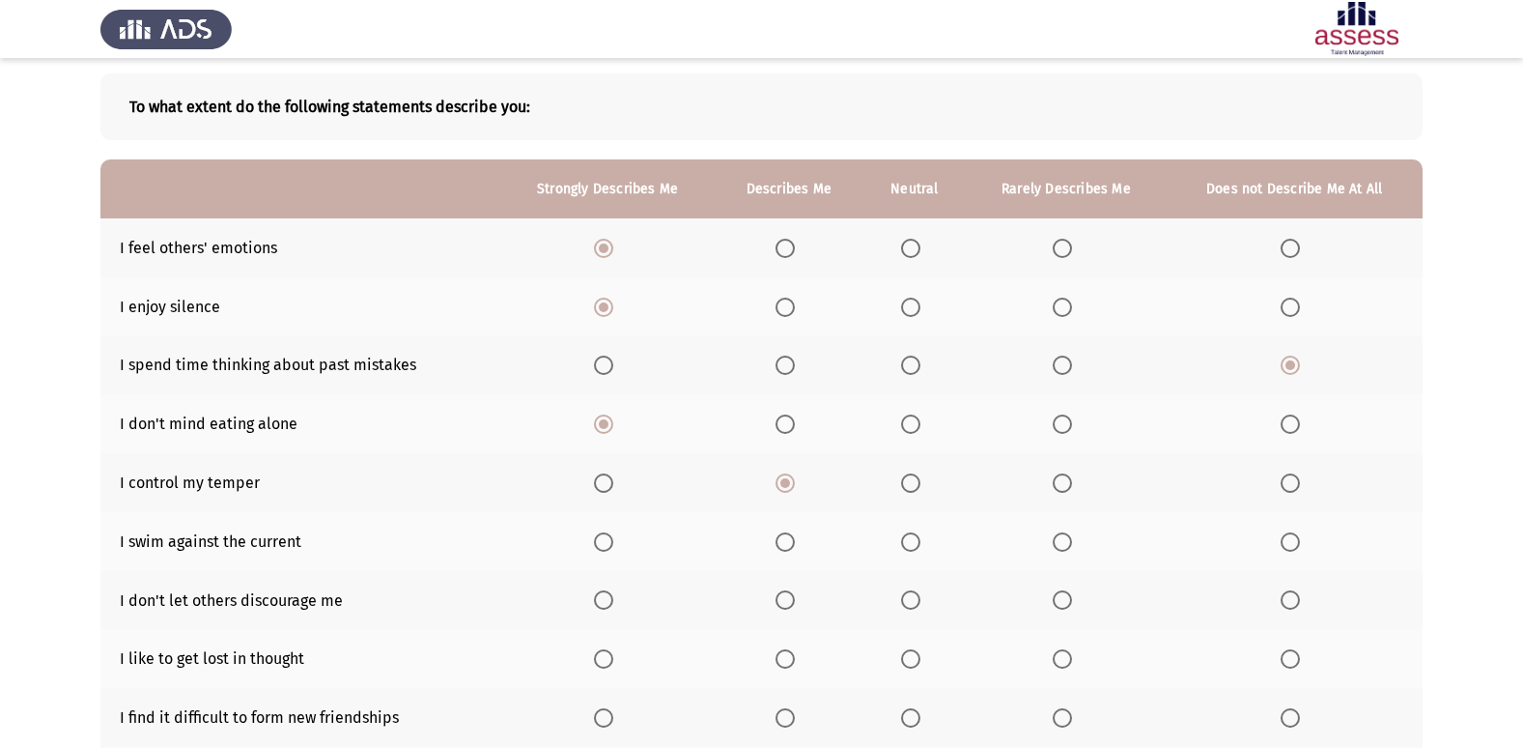
click at [924, 483] on label "Select an option" at bounding box center [914, 482] width 27 height 19
click at [920, 483] on input "Select an option" at bounding box center [910, 482] width 19 height 19
click at [608, 549] on span "Select an option" at bounding box center [603, 541] width 19 height 19
click at [608, 549] on input "Select an option" at bounding box center [603, 541] width 19 height 19
click at [791, 535] on span "Select an option" at bounding box center [785, 541] width 19 height 19
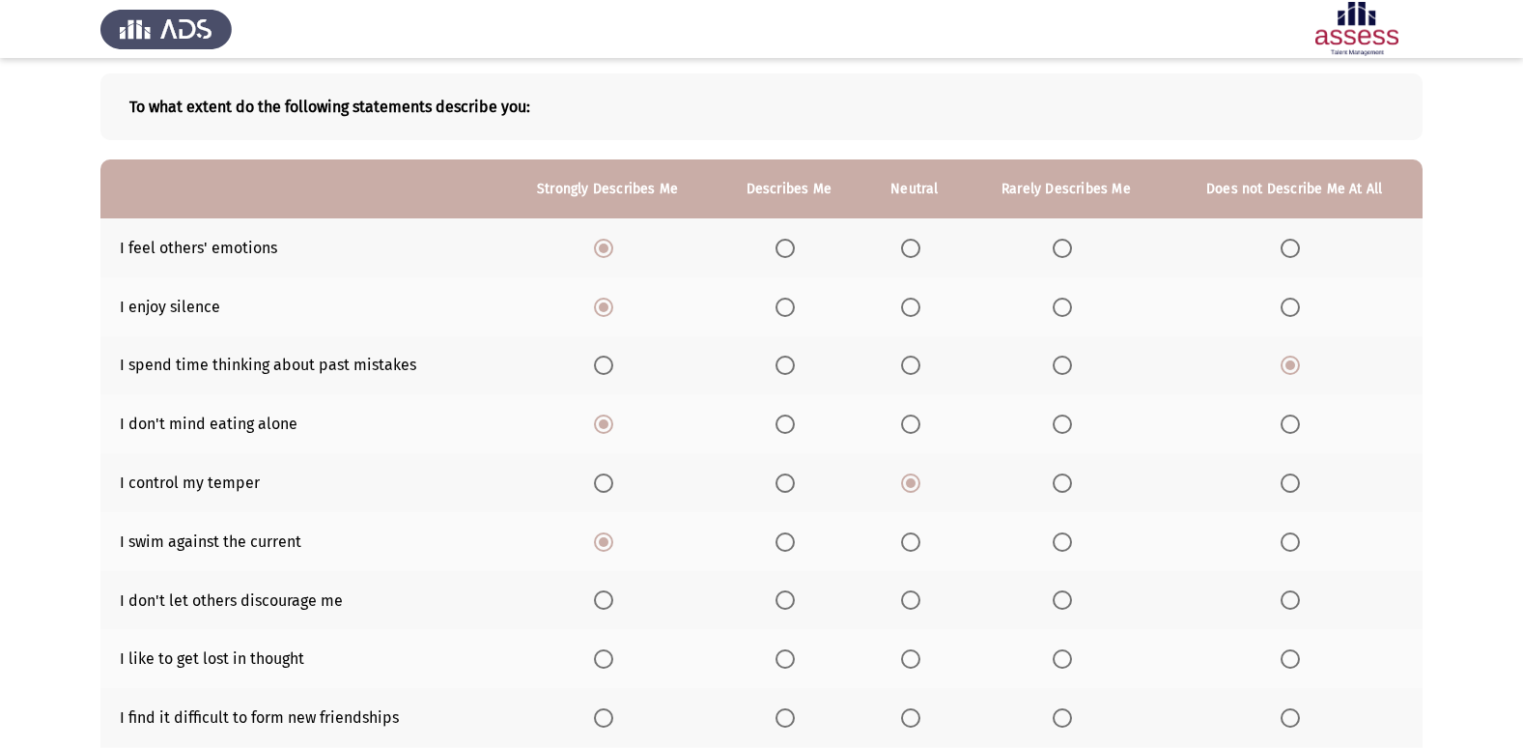
click at [791, 535] on input "Select an option" at bounding box center [785, 541] width 19 height 19
click at [1288, 542] on span "Select an option" at bounding box center [1290, 541] width 19 height 19
click at [1288, 542] on input "Select an option" at bounding box center [1290, 541] width 19 height 19
click at [1294, 595] on span "Select an option" at bounding box center [1290, 599] width 19 height 19
click at [1294, 595] on input "Select an option" at bounding box center [1290, 599] width 19 height 19
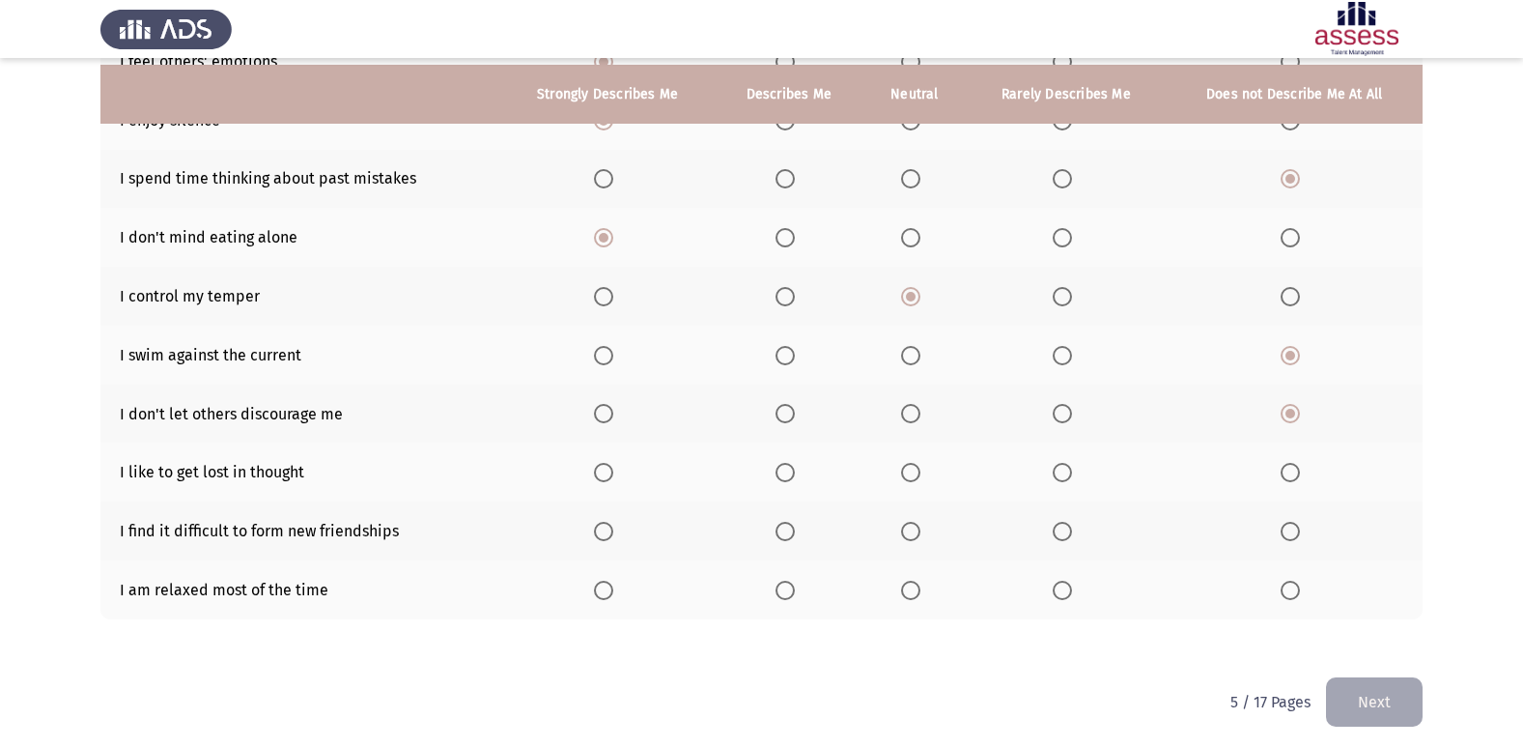
scroll to position [282, 0]
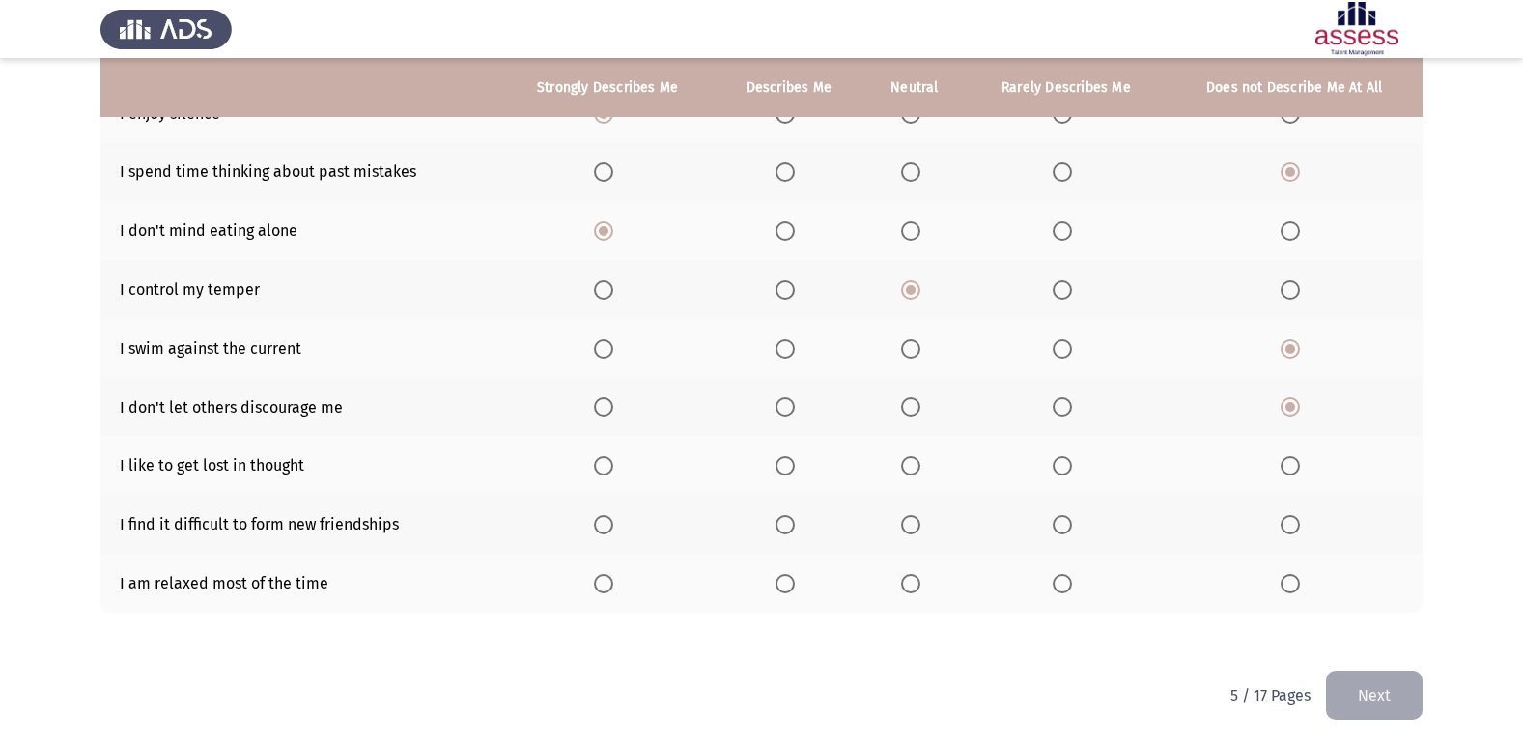
click at [940, 467] on th at bounding box center [913, 465] width 103 height 59
click at [902, 473] on span "Select an option" at bounding box center [910, 465] width 19 height 19
click at [902, 473] on input "Select an option" at bounding box center [910, 465] width 19 height 19
click at [608, 522] on span "Select an option" at bounding box center [603, 524] width 19 height 19
click at [608, 522] on input "Select an option" at bounding box center [603, 524] width 19 height 19
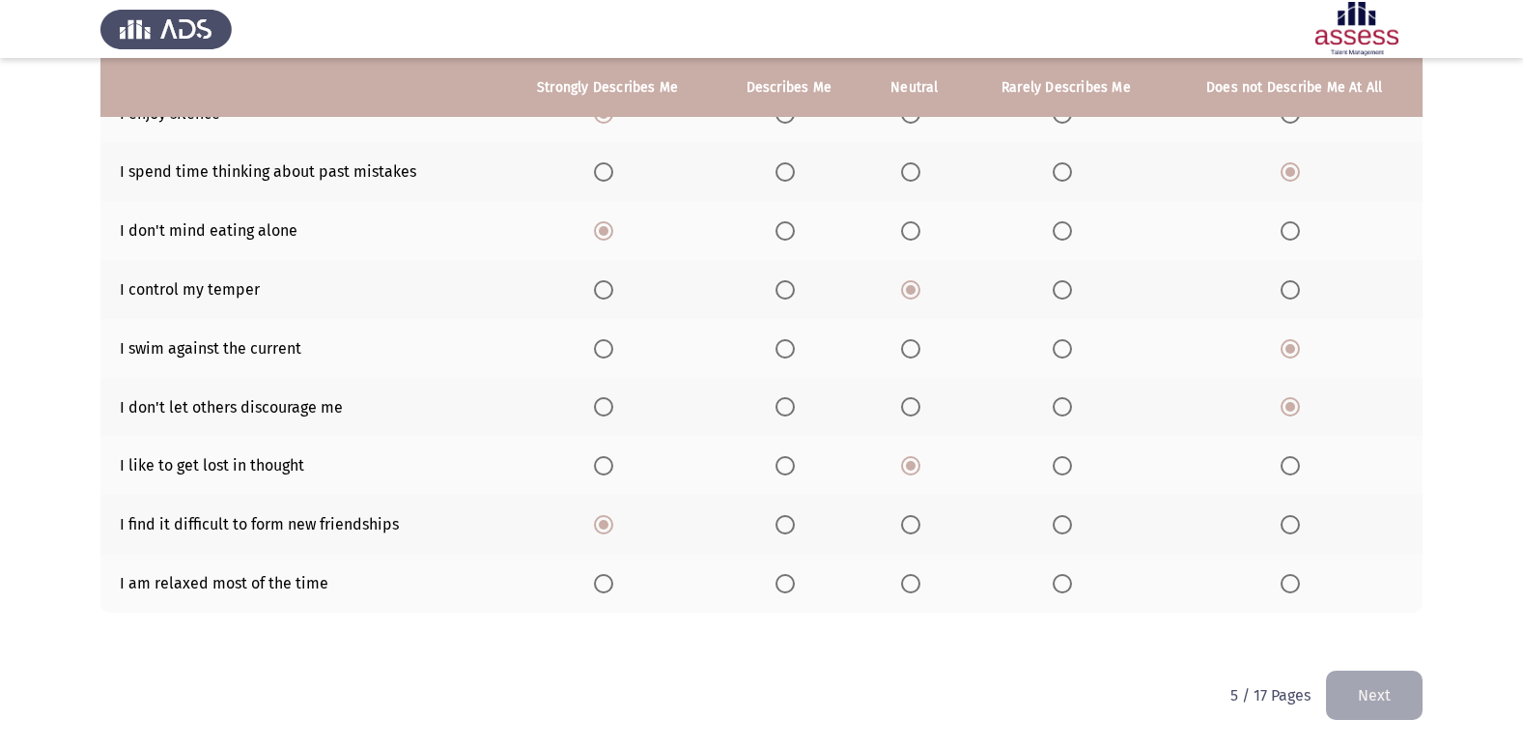
click at [1288, 523] on span "Select an option" at bounding box center [1290, 524] width 19 height 19
click at [1288, 523] on input "Select an option" at bounding box center [1290, 524] width 19 height 19
click at [602, 582] on span "Select an option" at bounding box center [603, 583] width 19 height 19
click at [602, 582] on input "Select an option" at bounding box center [603, 583] width 19 height 19
drag, startPoint x: 1382, startPoint y: 700, endPoint x: 1001, endPoint y: 583, distance: 399.0
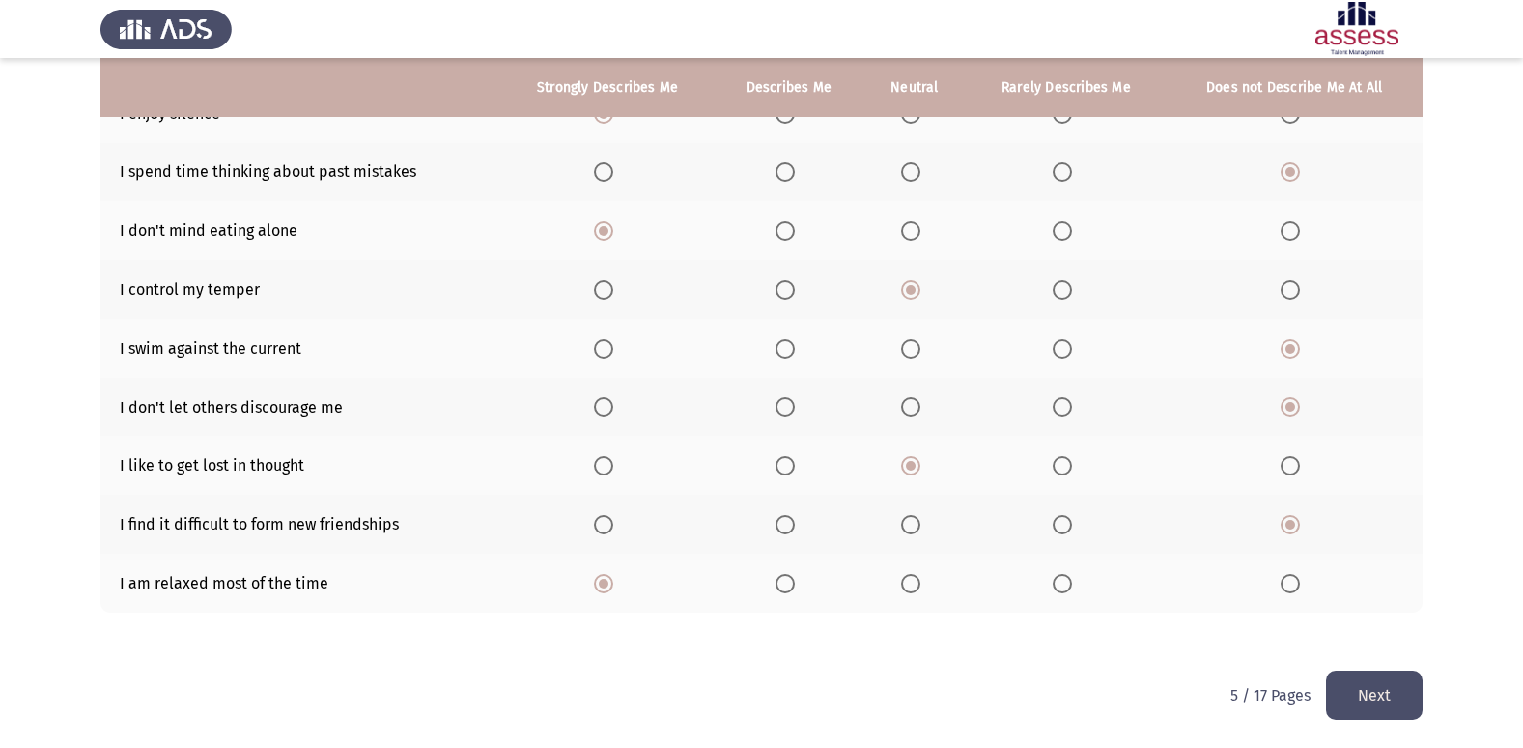
click at [1381, 701] on button "Next" at bounding box center [1374, 694] width 97 height 49
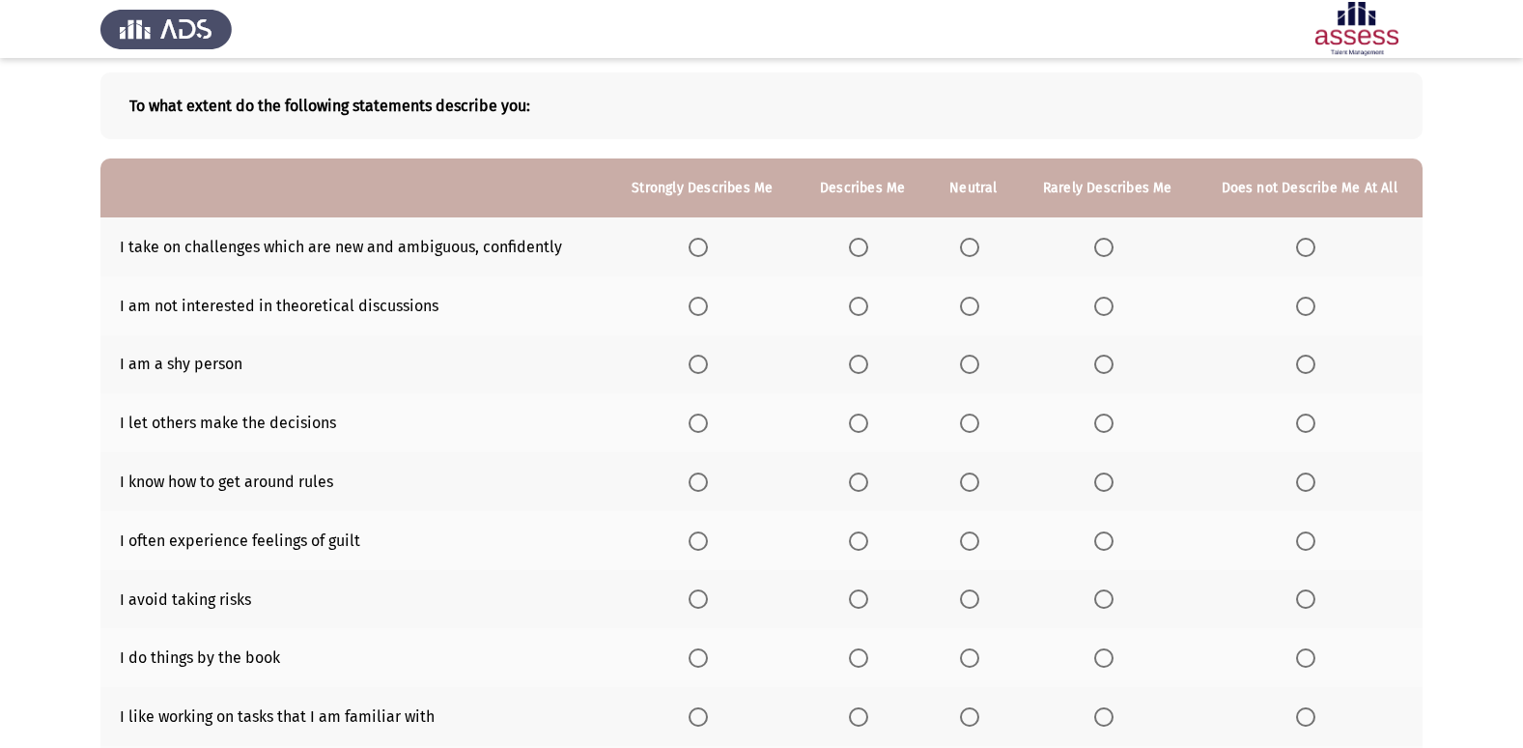
scroll to position [89, 0]
click at [706, 246] on span "Select an option" at bounding box center [698, 248] width 19 height 19
click at [706, 246] on input "Select an option" at bounding box center [698, 248] width 19 height 19
click at [1310, 311] on span "Select an option" at bounding box center [1305, 306] width 19 height 19
click at [1310, 311] on input "Select an option" at bounding box center [1305, 306] width 19 height 19
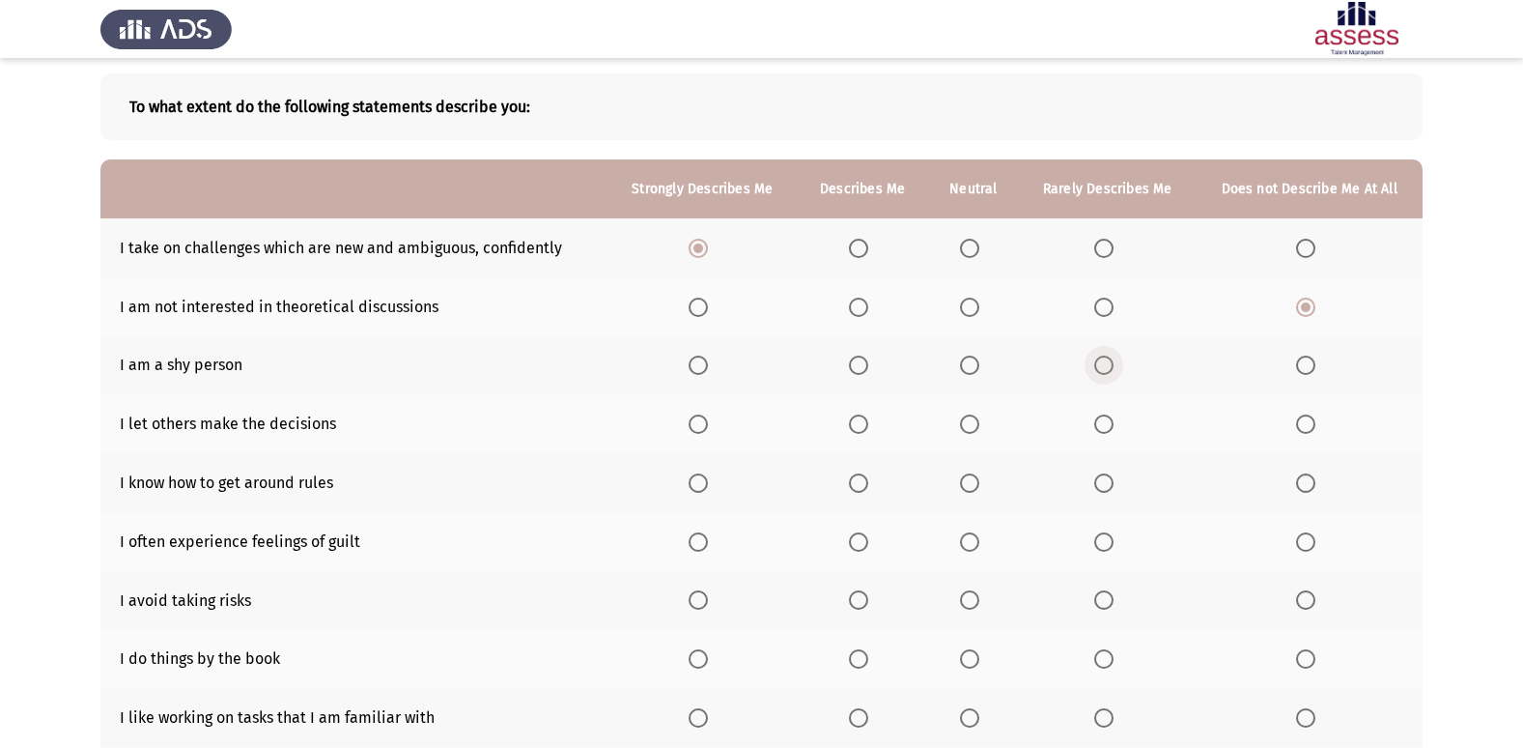
click at [1114, 368] on span "Select an option" at bounding box center [1103, 364] width 19 height 19
click at [1114, 368] on input "Select an option" at bounding box center [1103, 364] width 19 height 19
click at [708, 427] on span "Select an option" at bounding box center [698, 423] width 19 height 19
click at [708, 427] on input "Select an option" at bounding box center [698, 423] width 19 height 19
click at [1322, 482] on label "Select an option" at bounding box center [1309, 482] width 27 height 19
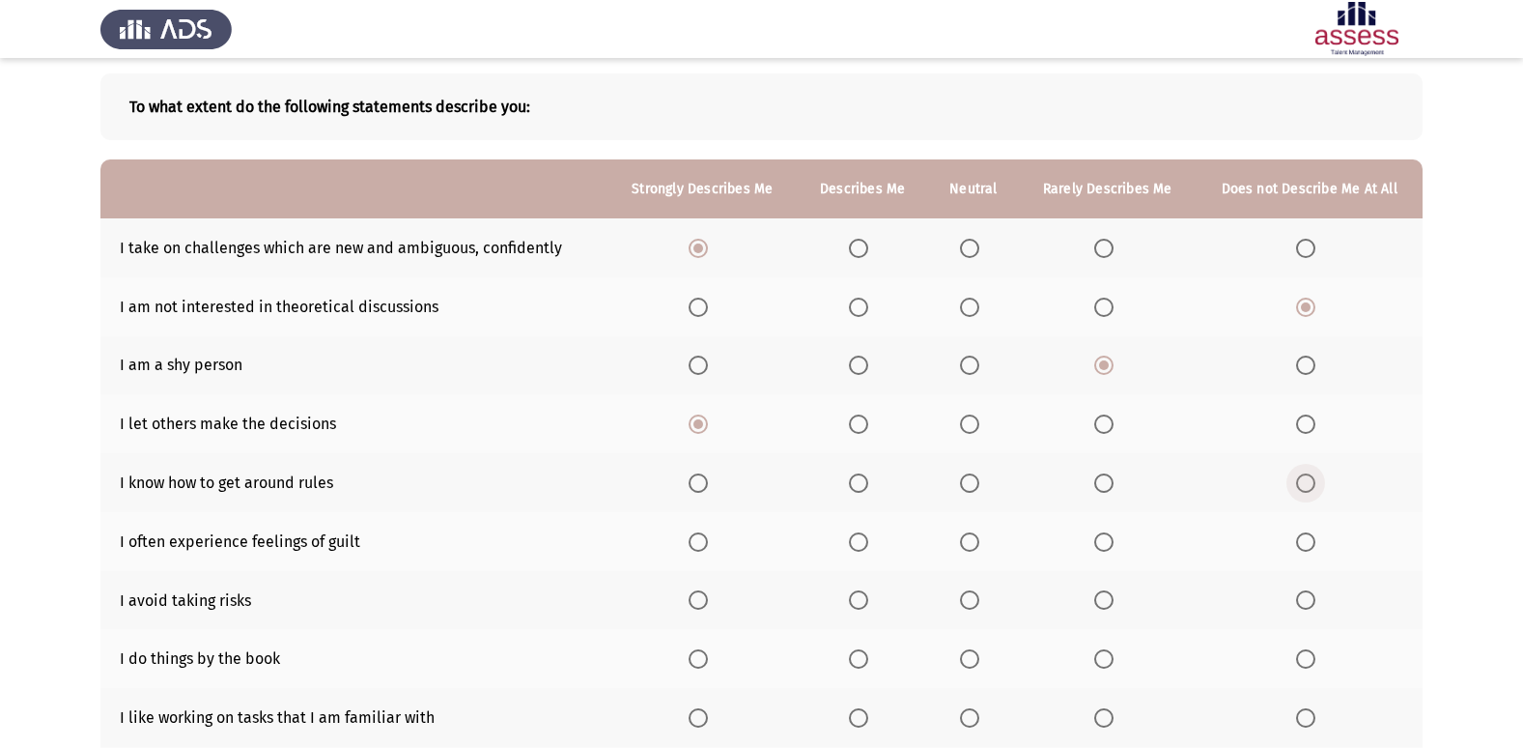
click at [1315, 482] on input "Select an option" at bounding box center [1305, 482] width 19 height 19
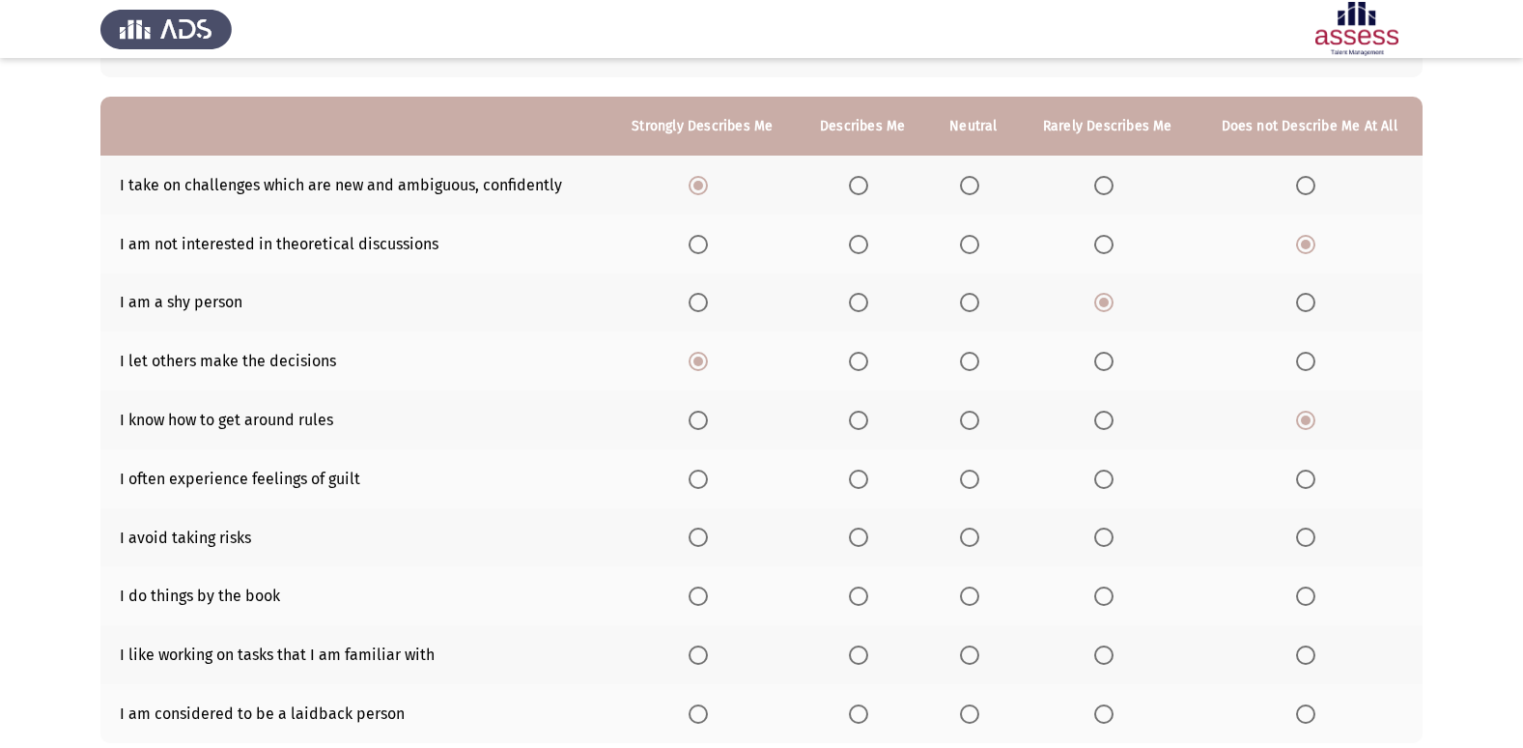
scroll to position [185, 0]
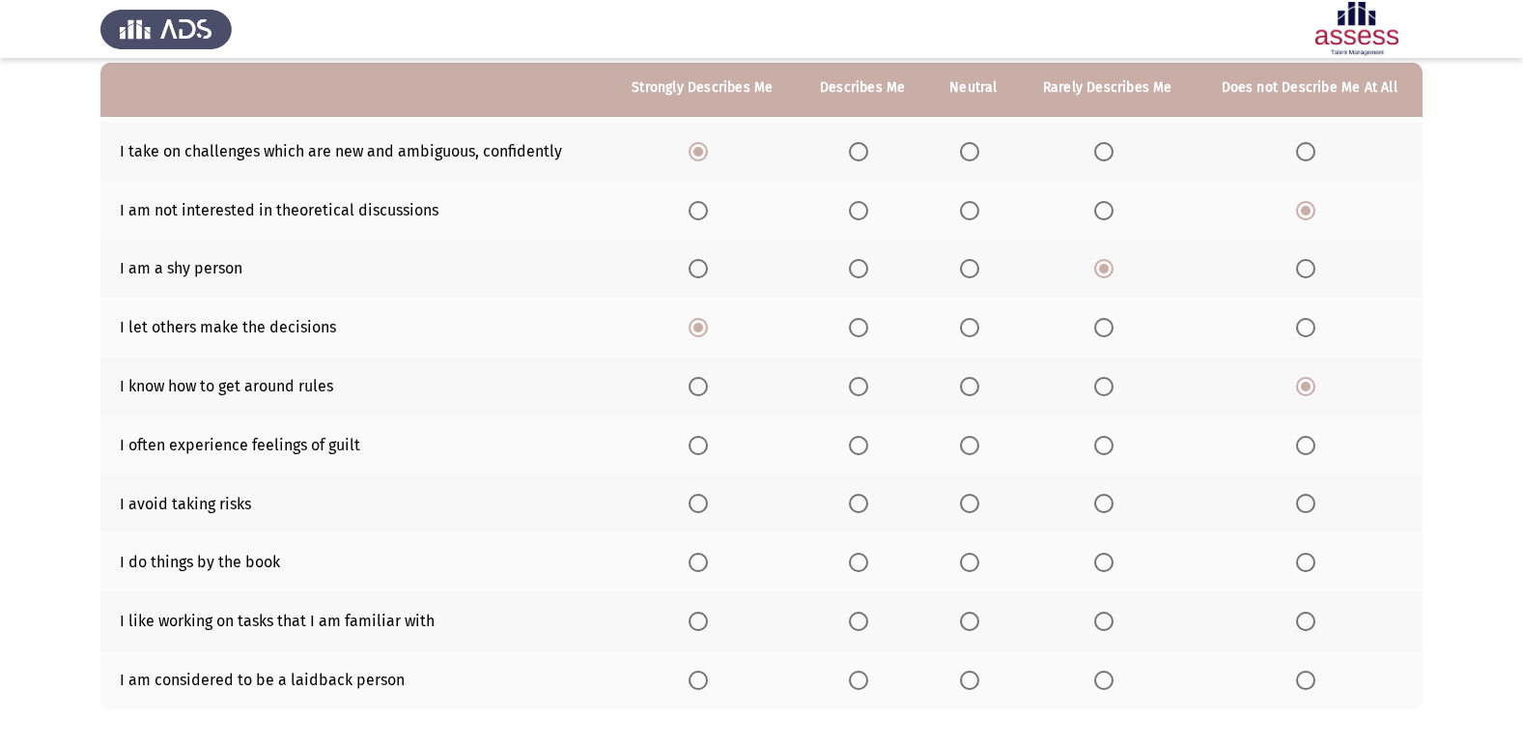
click at [703, 452] on span "Select an option" at bounding box center [698, 445] width 19 height 19
click at [703, 452] on input "Select an option" at bounding box center [698, 445] width 19 height 19
click at [695, 501] on span "Select an option" at bounding box center [698, 503] width 19 height 19
click at [695, 501] on input "Select an option" at bounding box center [698, 503] width 19 height 19
click at [708, 613] on span "Select an option" at bounding box center [698, 620] width 19 height 19
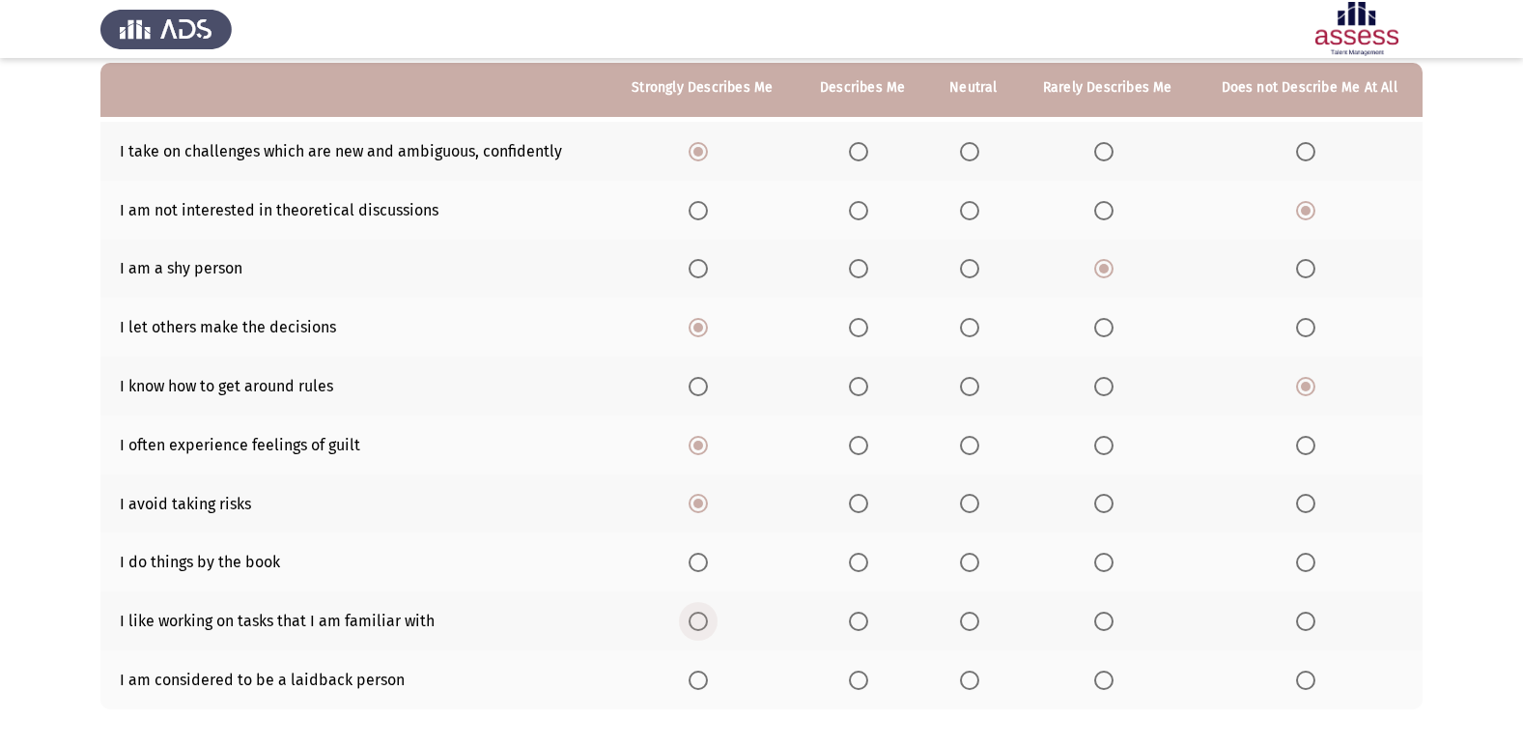
click at [708, 613] on input "Select an option" at bounding box center [698, 620] width 19 height 19
click at [982, 562] on label "Select an option" at bounding box center [973, 561] width 27 height 19
click at [979, 562] on input "Select an option" at bounding box center [969, 561] width 19 height 19
click at [1313, 684] on span "Select an option" at bounding box center [1305, 679] width 19 height 19
click at [1313, 684] on input "Select an option" at bounding box center [1305, 679] width 19 height 19
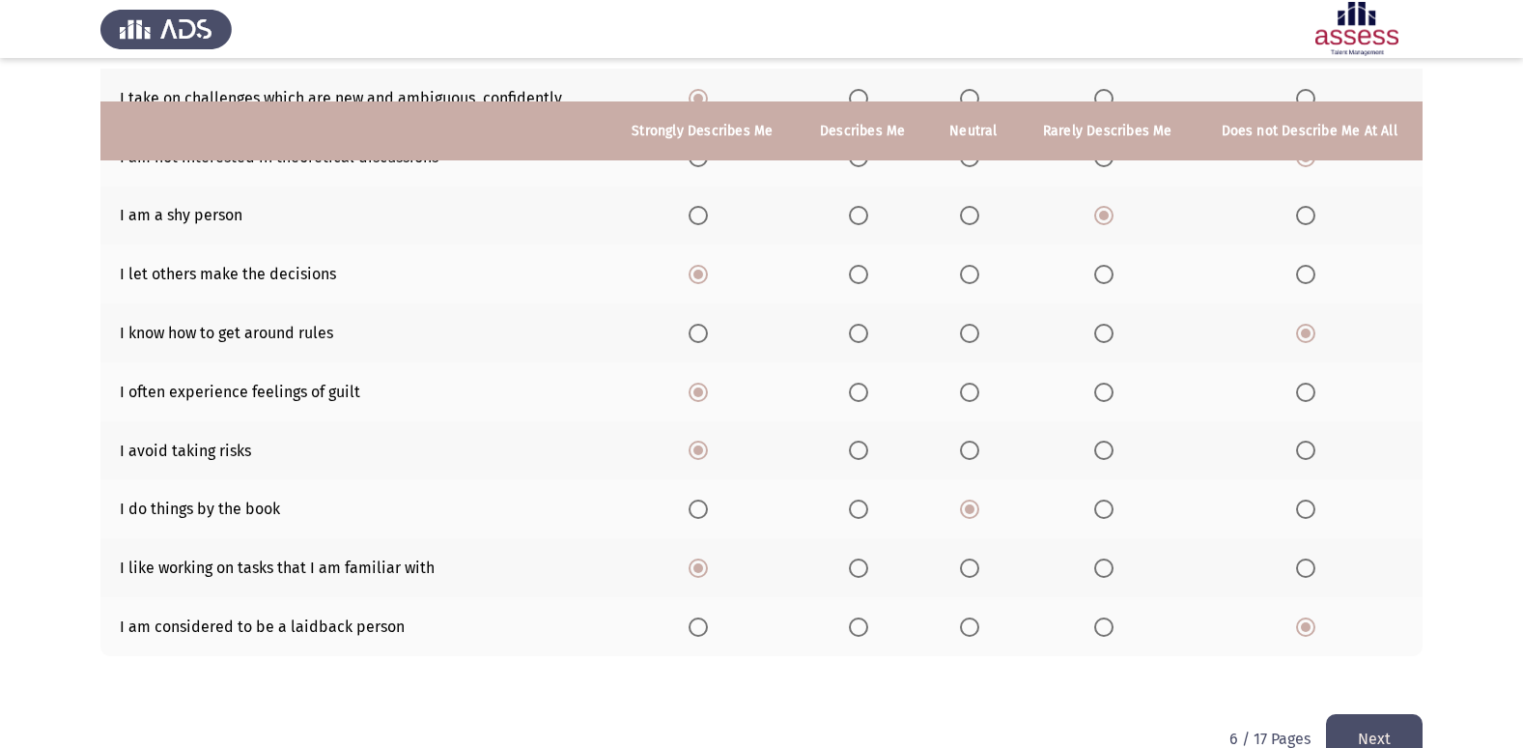
scroll to position [282, 0]
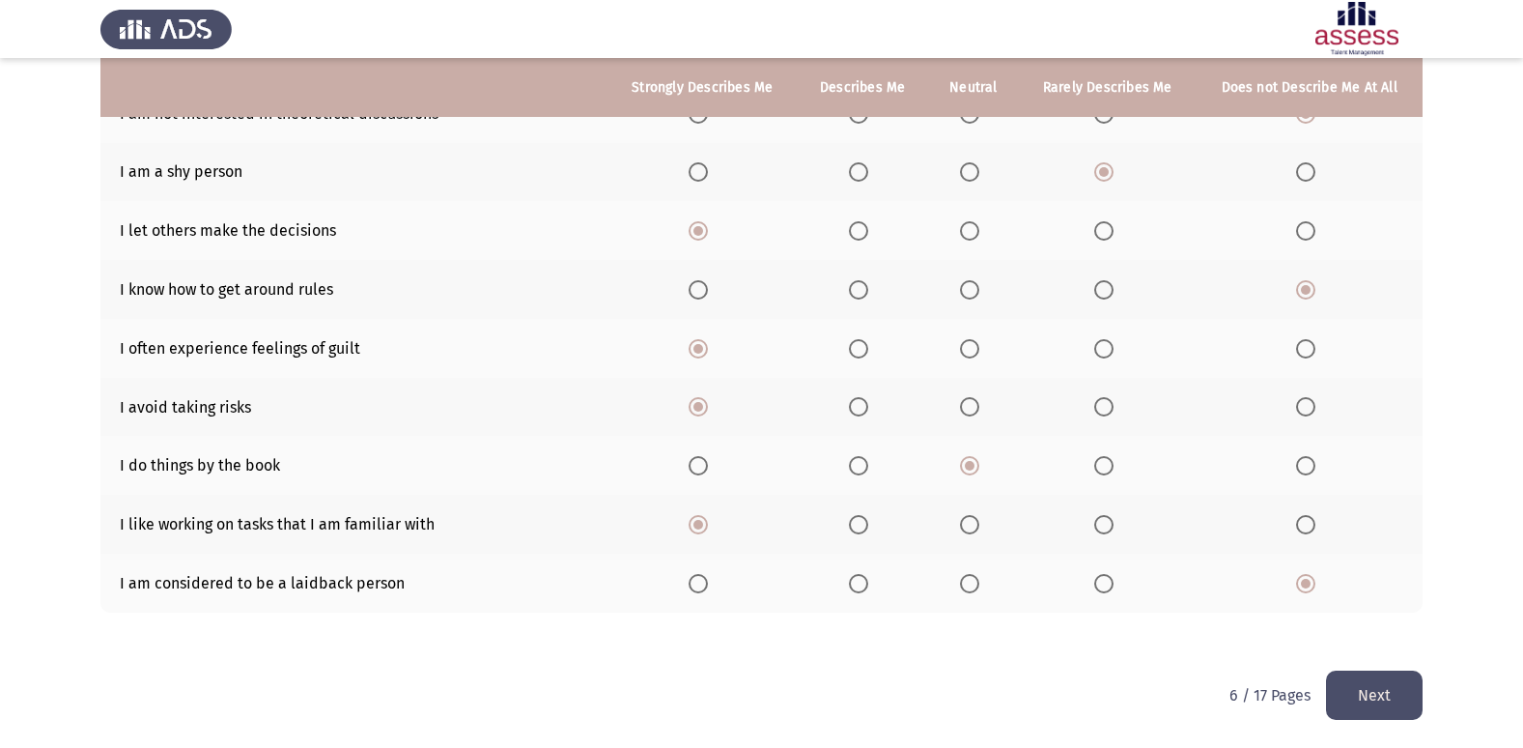
click at [1377, 691] on button "Next" at bounding box center [1374, 694] width 97 height 49
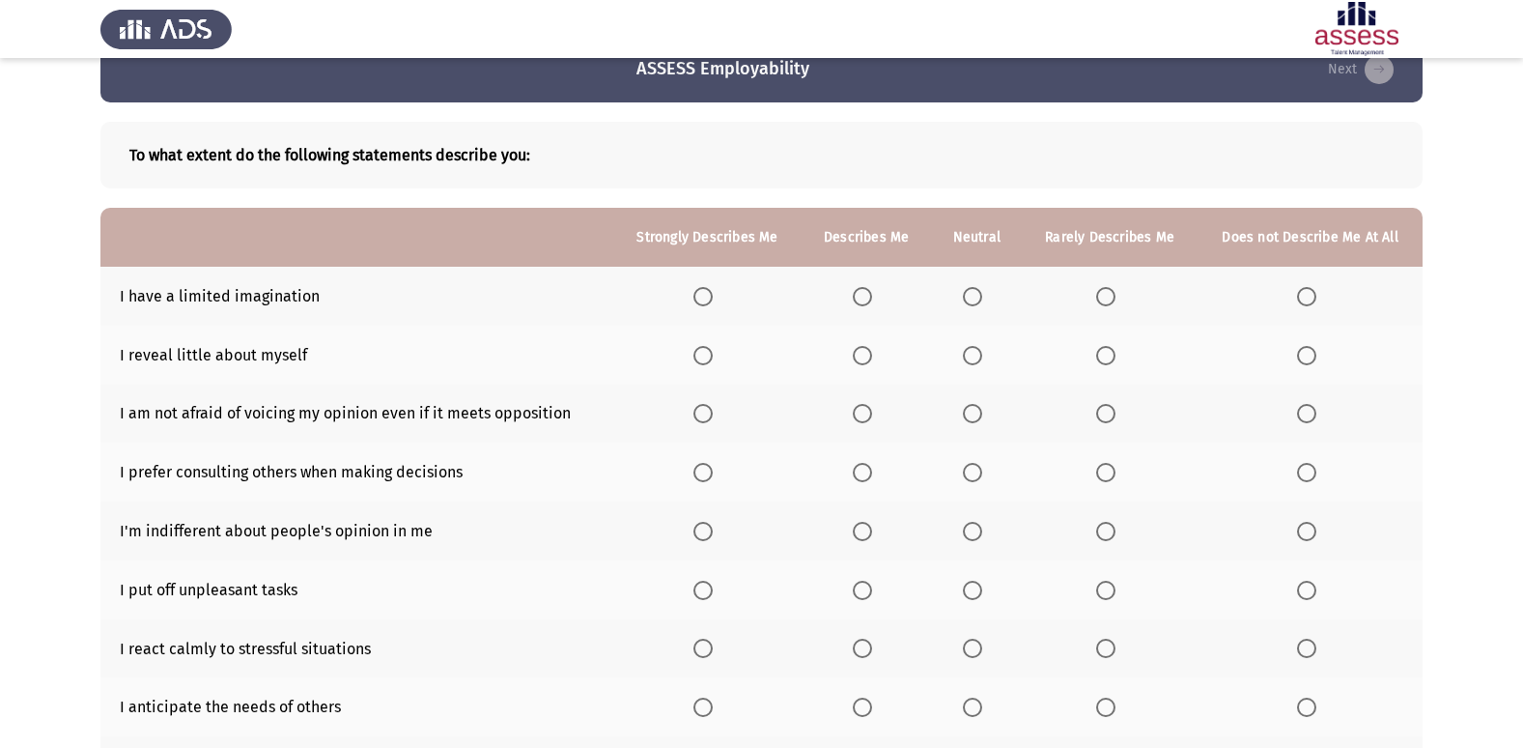
scroll to position [0, 0]
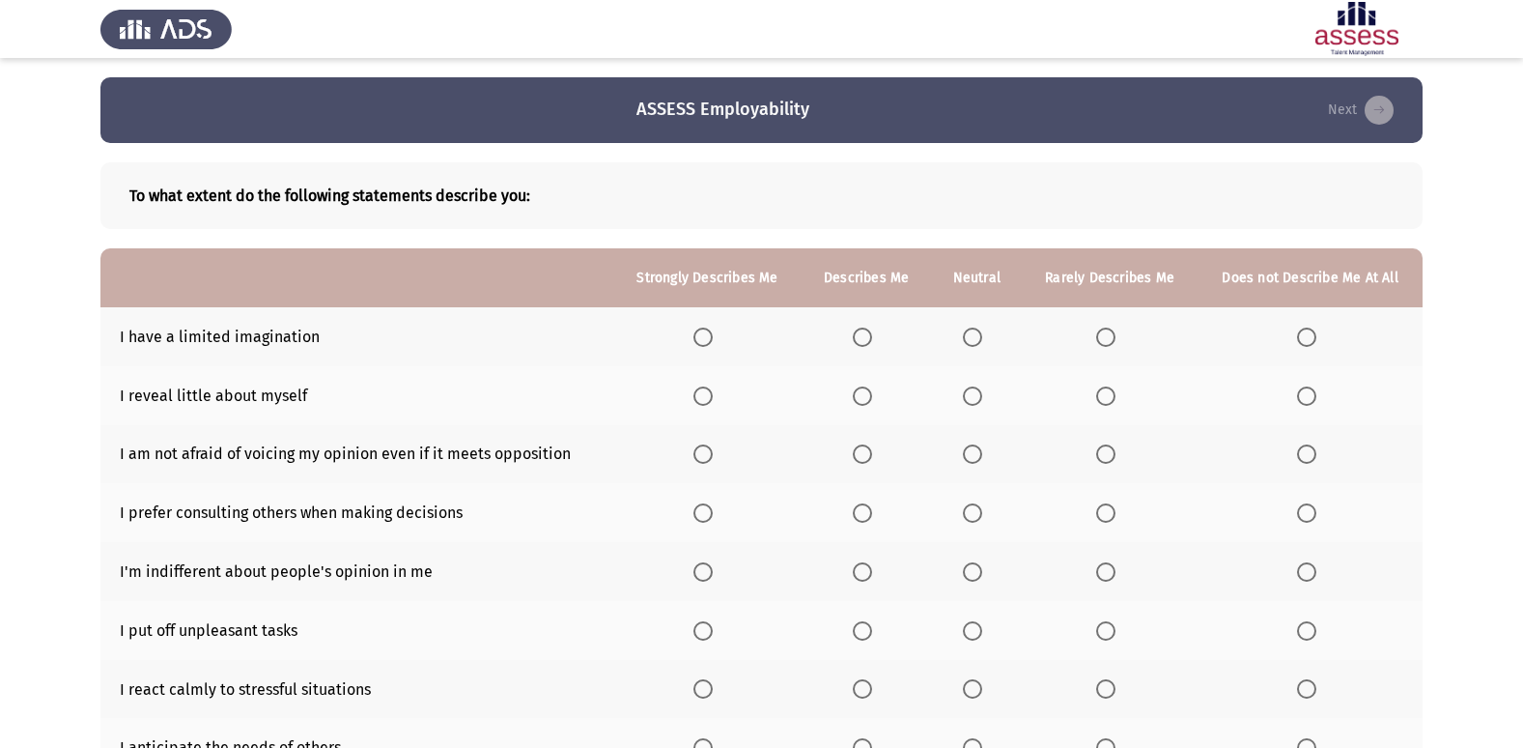
click at [699, 458] on span "Select an option" at bounding box center [702, 453] width 19 height 19
click at [699, 458] on input "Select an option" at bounding box center [702, 453] width 19 height 19
click at [695, 335] on th at bounding box center [707, 336] width 188 height 59
drag, startPoint x: 710, startPoint y: 321, endPoint x: 719, endPoint y: 361, distance: 41.5
click at [710, 330] on th at bounding box center [707, 336] width 188 height 59
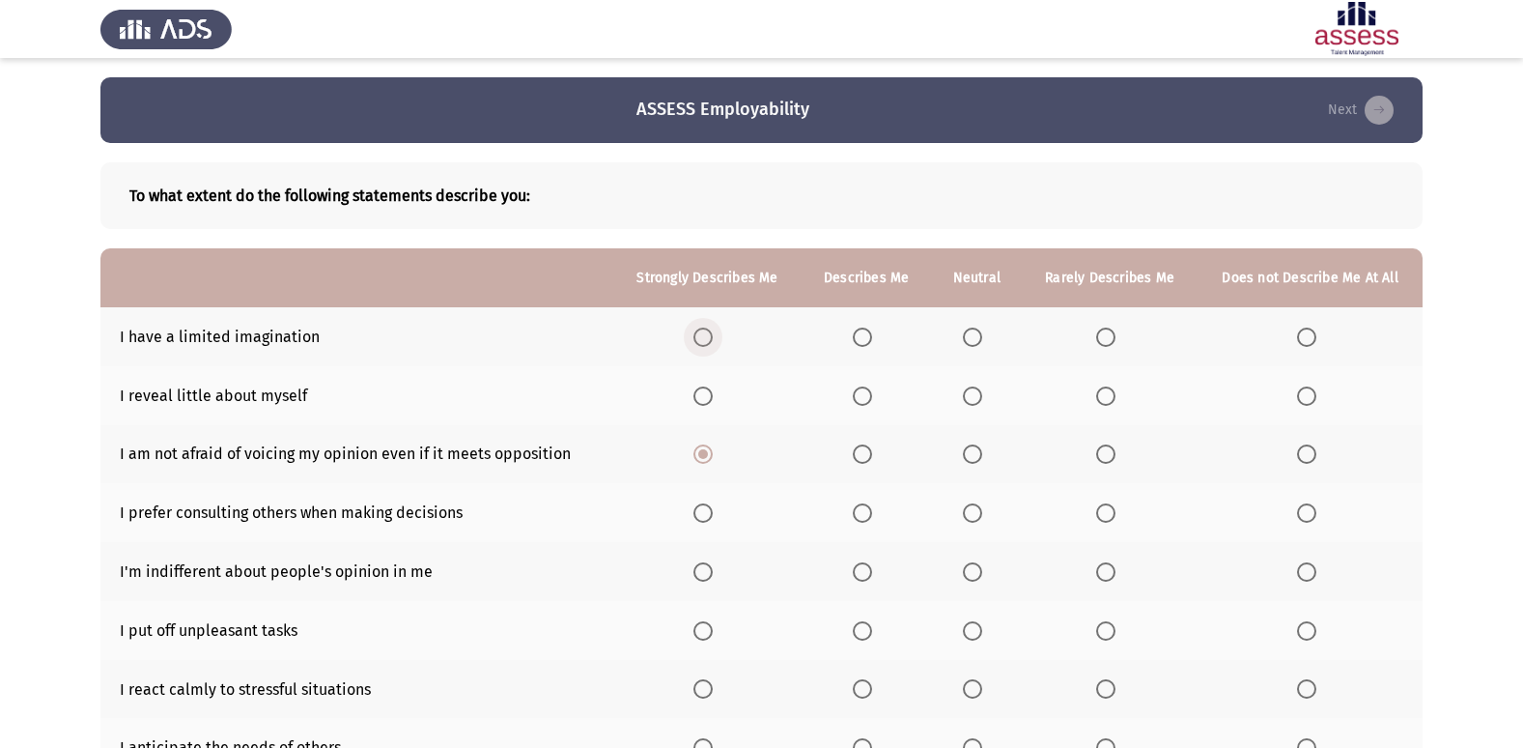
click at [710, 341] on span "Select an option" at bounding box center [702, 336] width 19 height 19
click at [710, 341] on input "Select an option" at bounding box center [702, 336] width 19 height 19
click at [1102, 396] on span "Select an option" at bounding box center [1105, 395] width 19 height 19
click at [1102, 396] on input "Select an option" at bounding box center [1105, 395] width 19 height 19
click at [1320, 412] on th at bounding box center [1310, 395] width 225 height 59
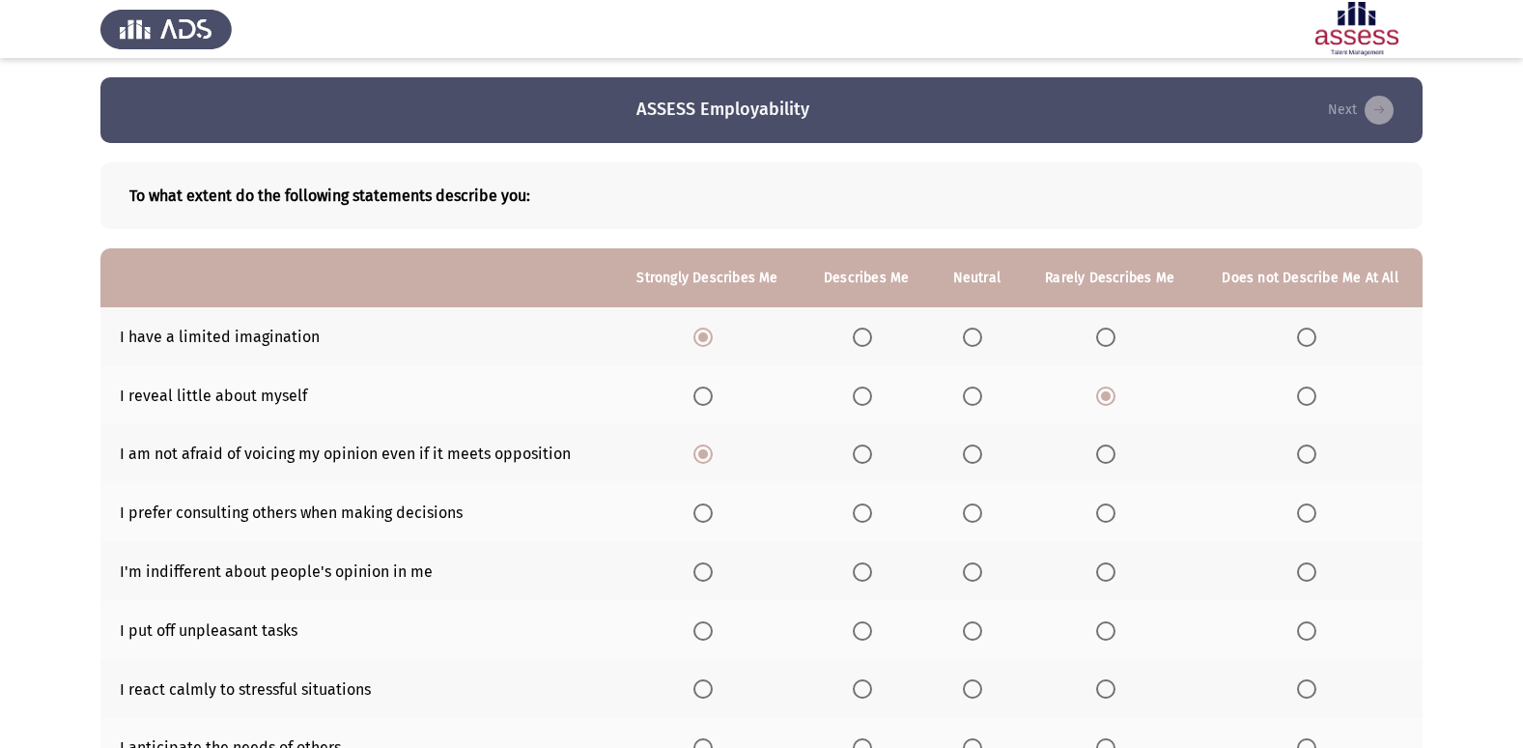
click at [1310, 404] on span "Select an option" at bounding box center [1306, 395] width 19 height 19
click at [1310, 404] on input "Select an option" at bounding box center [1306, 395] width 19 height 19
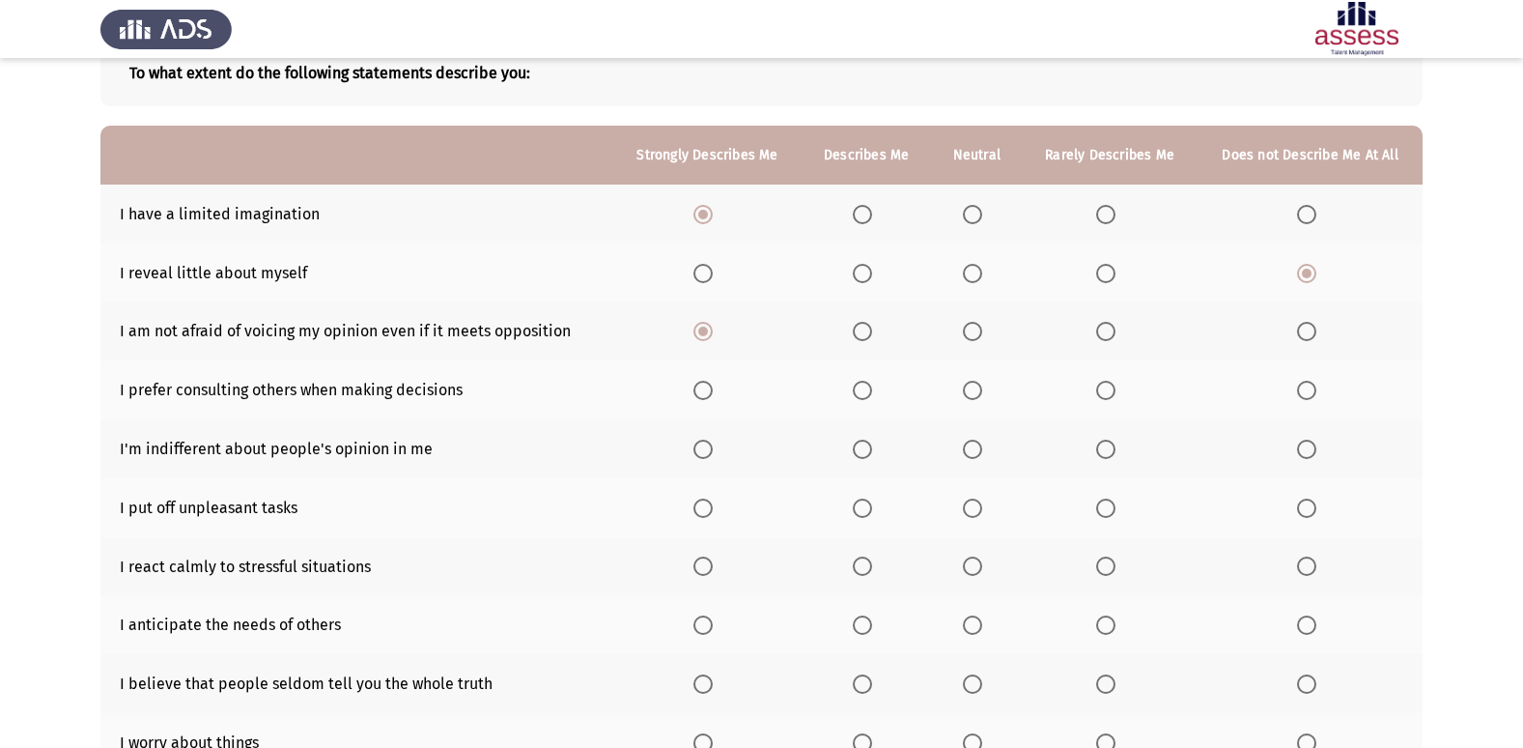
scroll to position [193, 0]
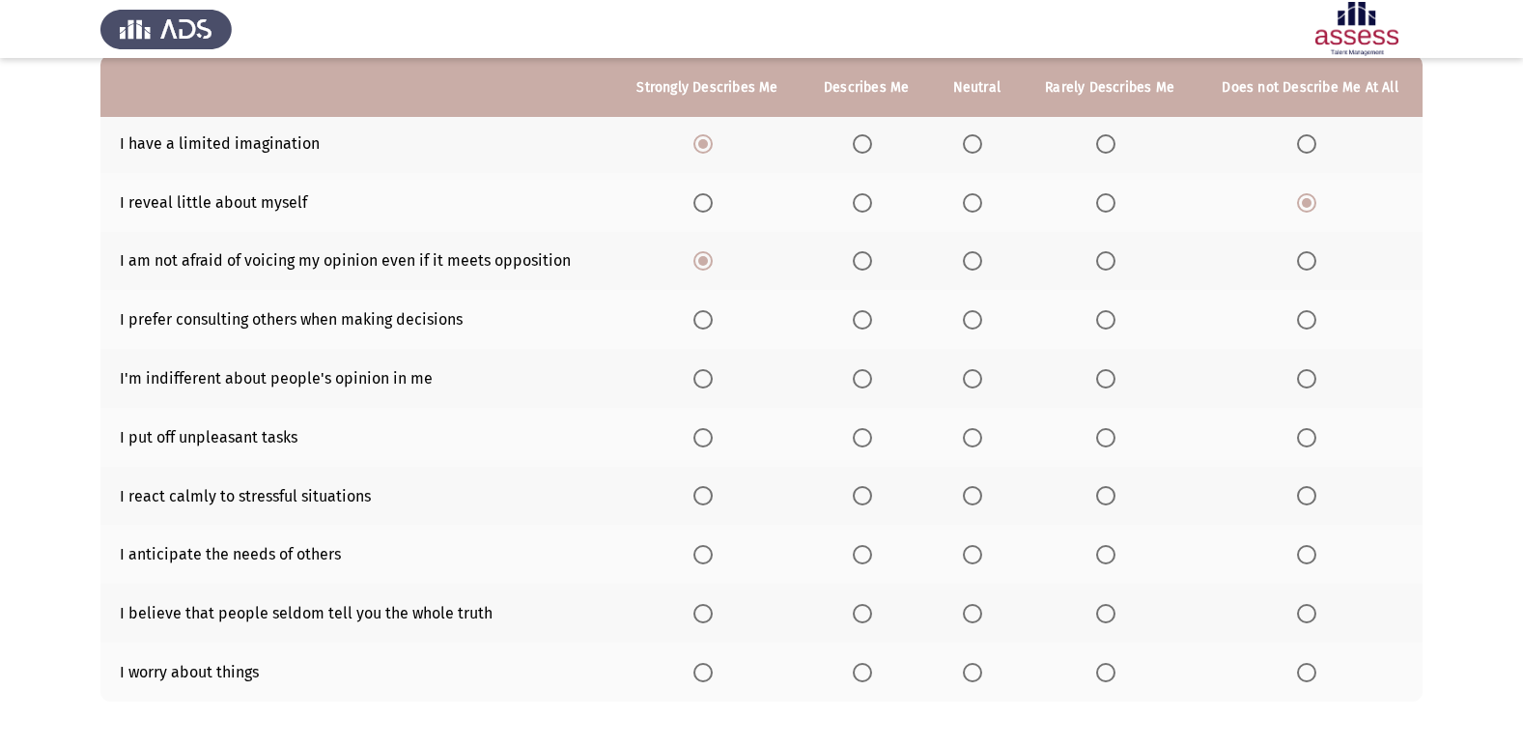
click at [1104, 325] on span "Select an option" at bounding box center [1105, 319] width 19 height 19
click at [1104, 325] on input "Select an option" at bounding box center [1105, 319] width 19 height 19
click at [1300, 321] on span "Select an option" at bounding box center [1306, 319] width 19 height 19
click at [1300, 321] on input "Select an option" at bounding box center [1306, 319] width 19 height 19
click at [959, 309] on th at bounding box center [976, 319] width 91 height 59
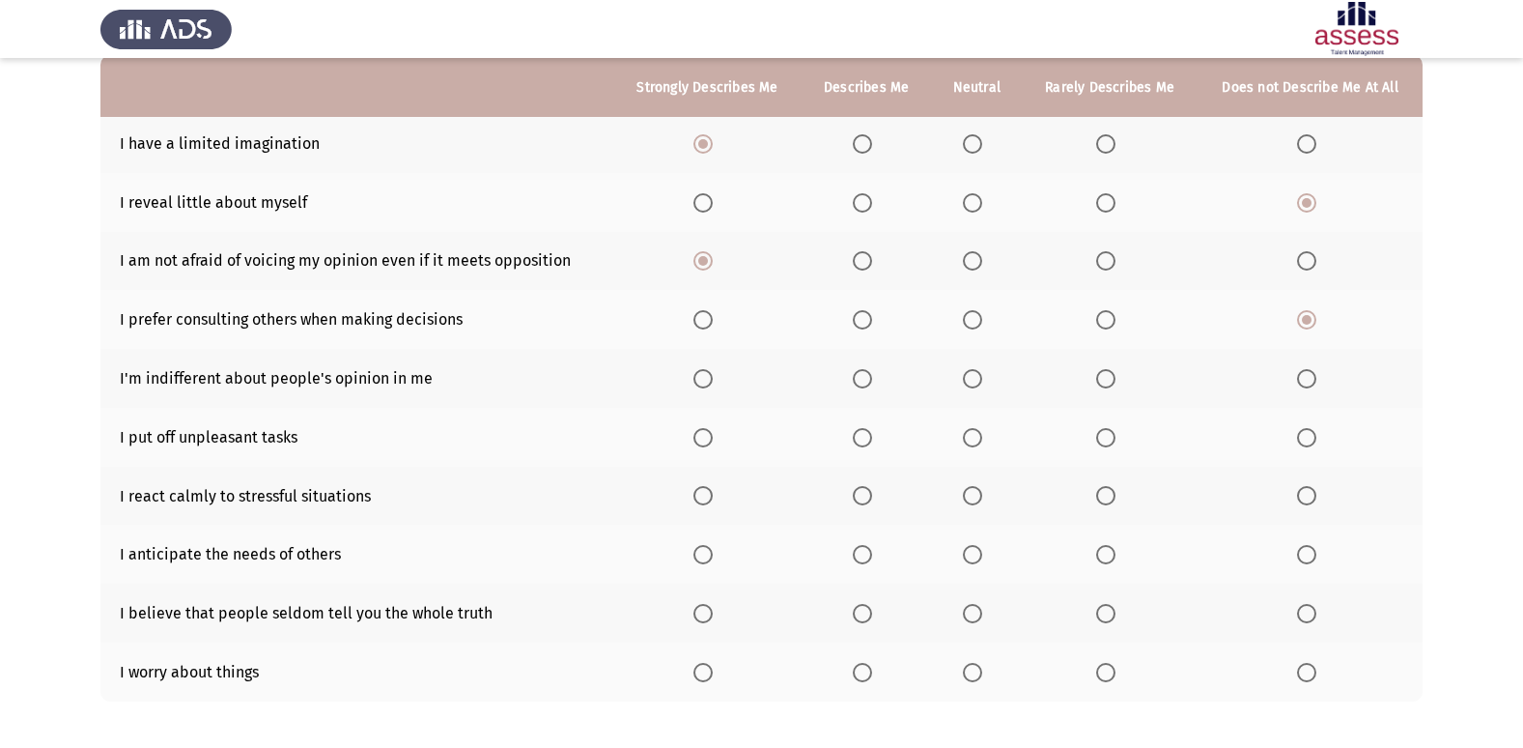
click at [1118, 386] on label "Select an option" at bounding box center [1109, 378] width 27 height 19
click at [1115, 386] on input "Select an option" at bounding box center [1105, 378] width 19 height 19
click at [974, 435] on span "Select an option" at bounding box center [972, 437] width 19 height 19
click at [974, 435] on input "Select an option" at bounding box center [972, 437] width 19 height 19
click at [854, 485] on th at bounding box center [866, 495] width 129 height 59
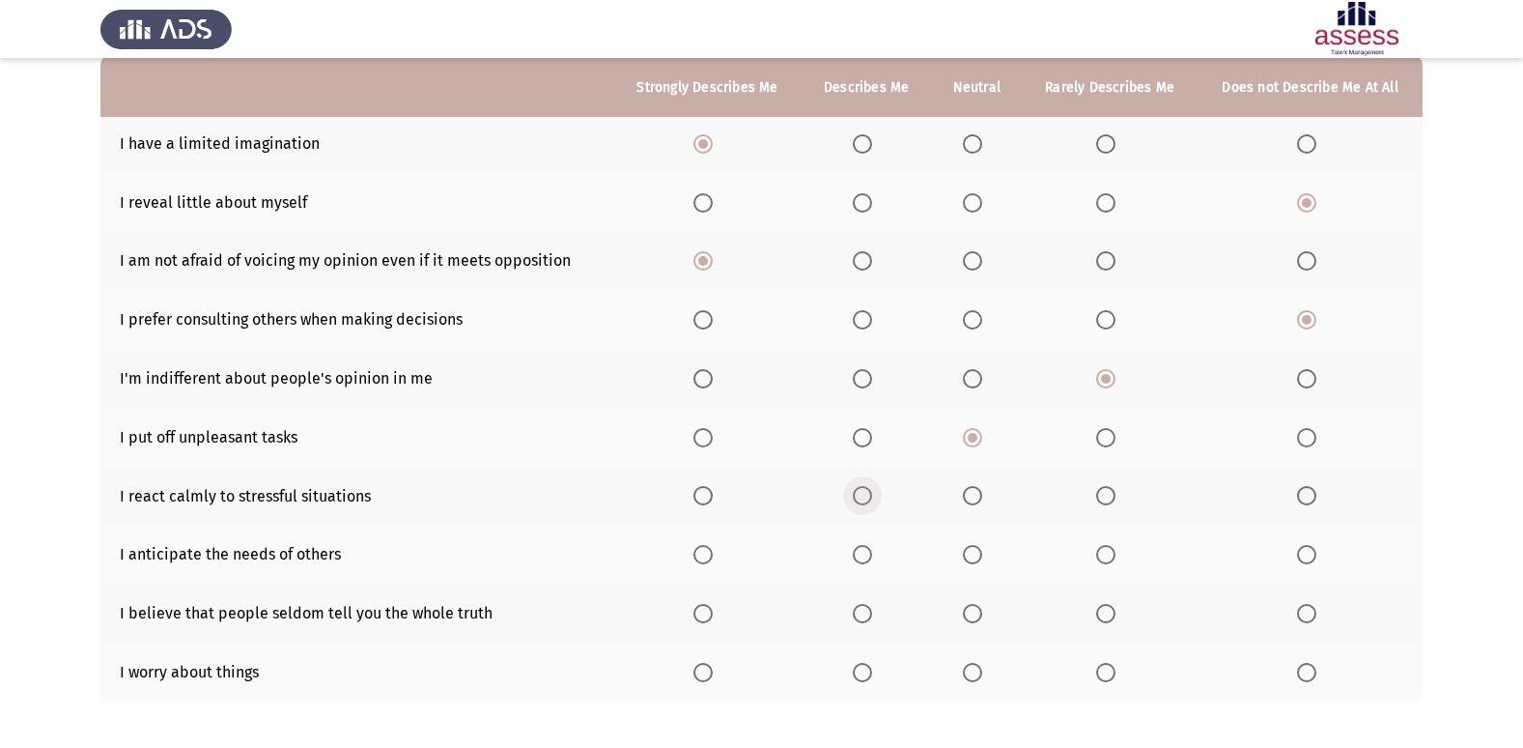
click at [860, 491] on span "Select an option" at bounding box center [862, 495] width 19 height 19
click at [860, 491] on input "Select an option" at bounding box center [862, 495] width 19 height 19
click at [699, 550] on span "Select an option" at bounding box center [702, 554] width 19 height 19
click at [699, 550] on input "Select an option" at bounding box center [702, 554] width 19 height 19
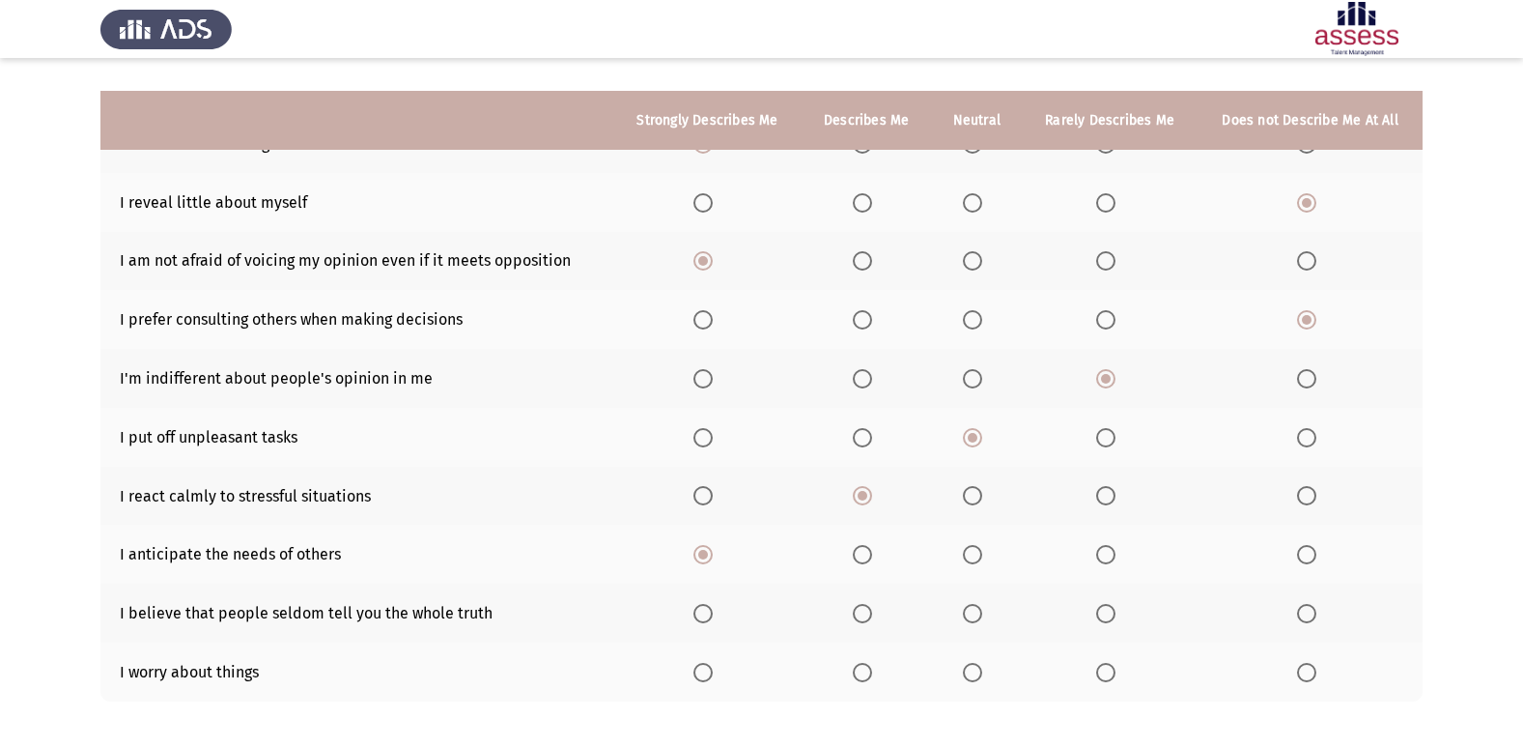
scroll to position [282, 0]
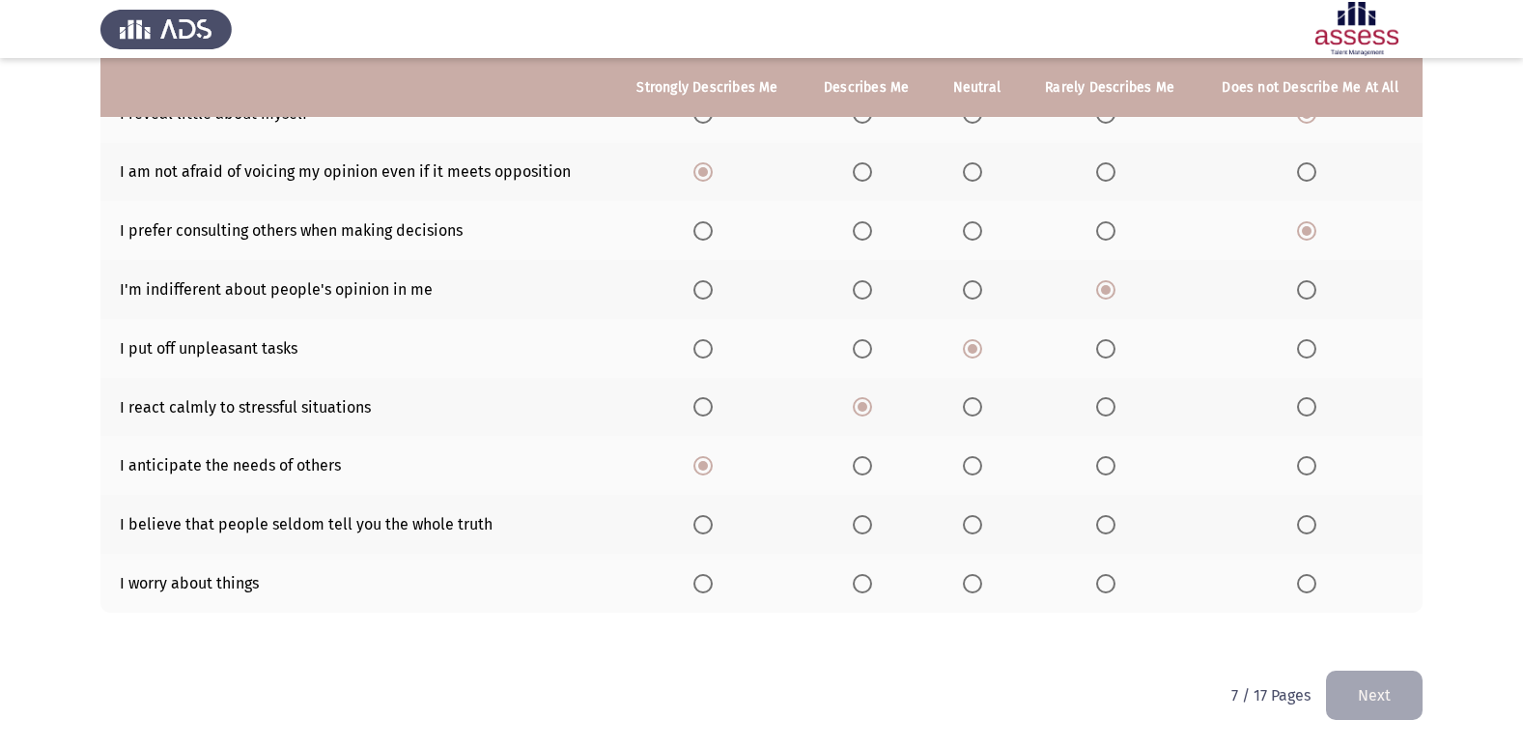
click at [1356, 683] on button "Next" at bounding box center [1374, 694] width 97 height 49
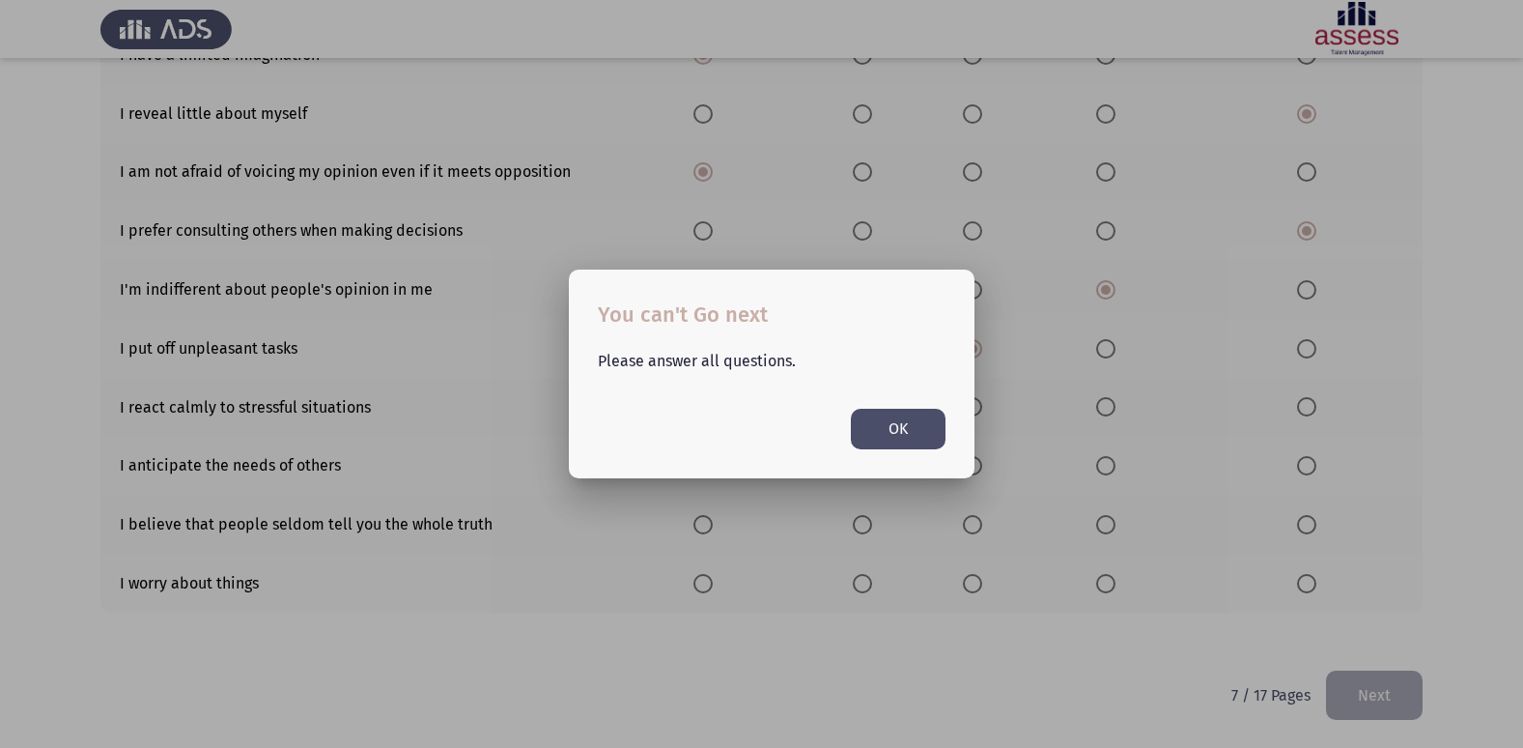
click at [903, 461] on mat-dialog-container "You can't Go next Please answer all questions. OK" at bounding box center [772, 373] width 406 height 208
click at [913, 444] on button "OK" at bounding box center [898, 429] width 95 height 40
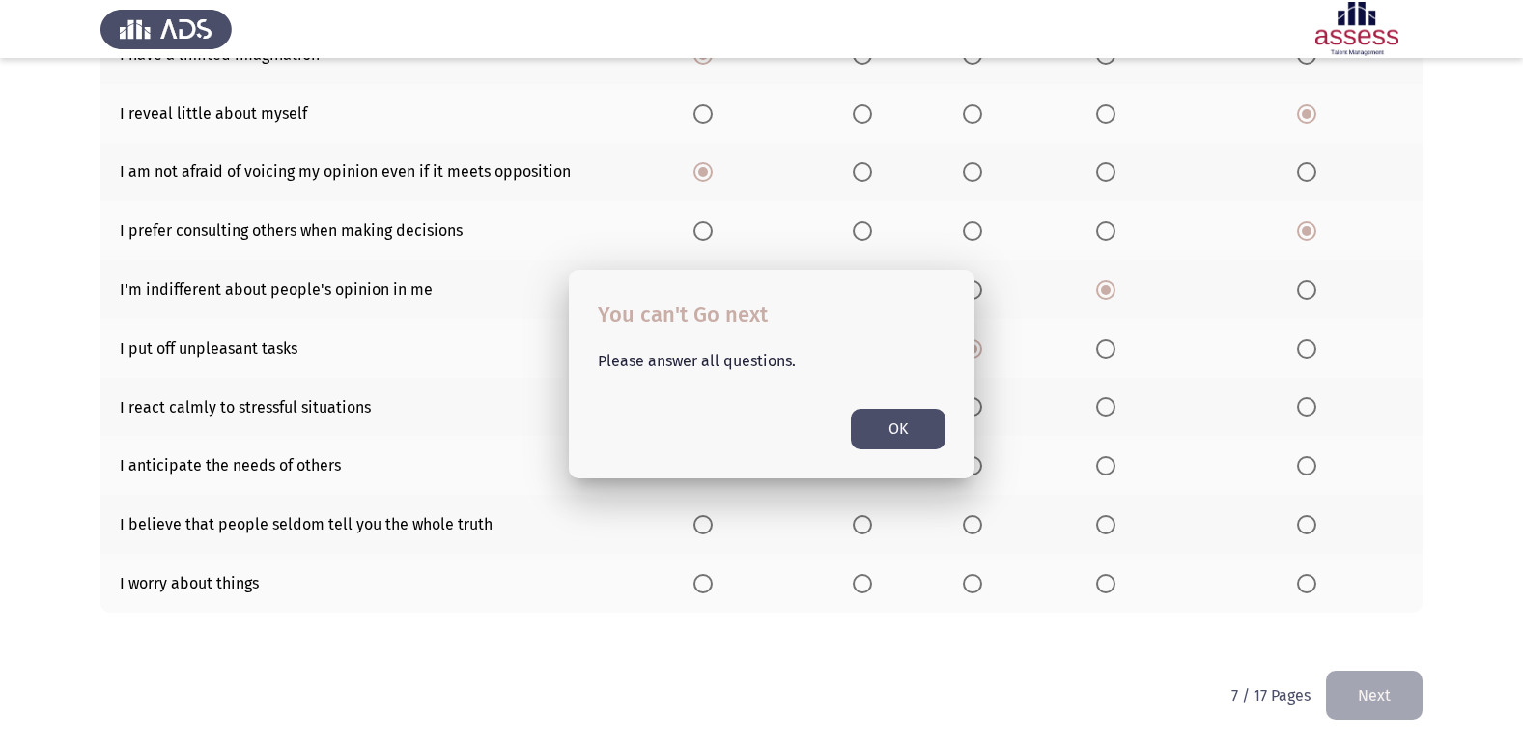
scroll to position [282, 0]
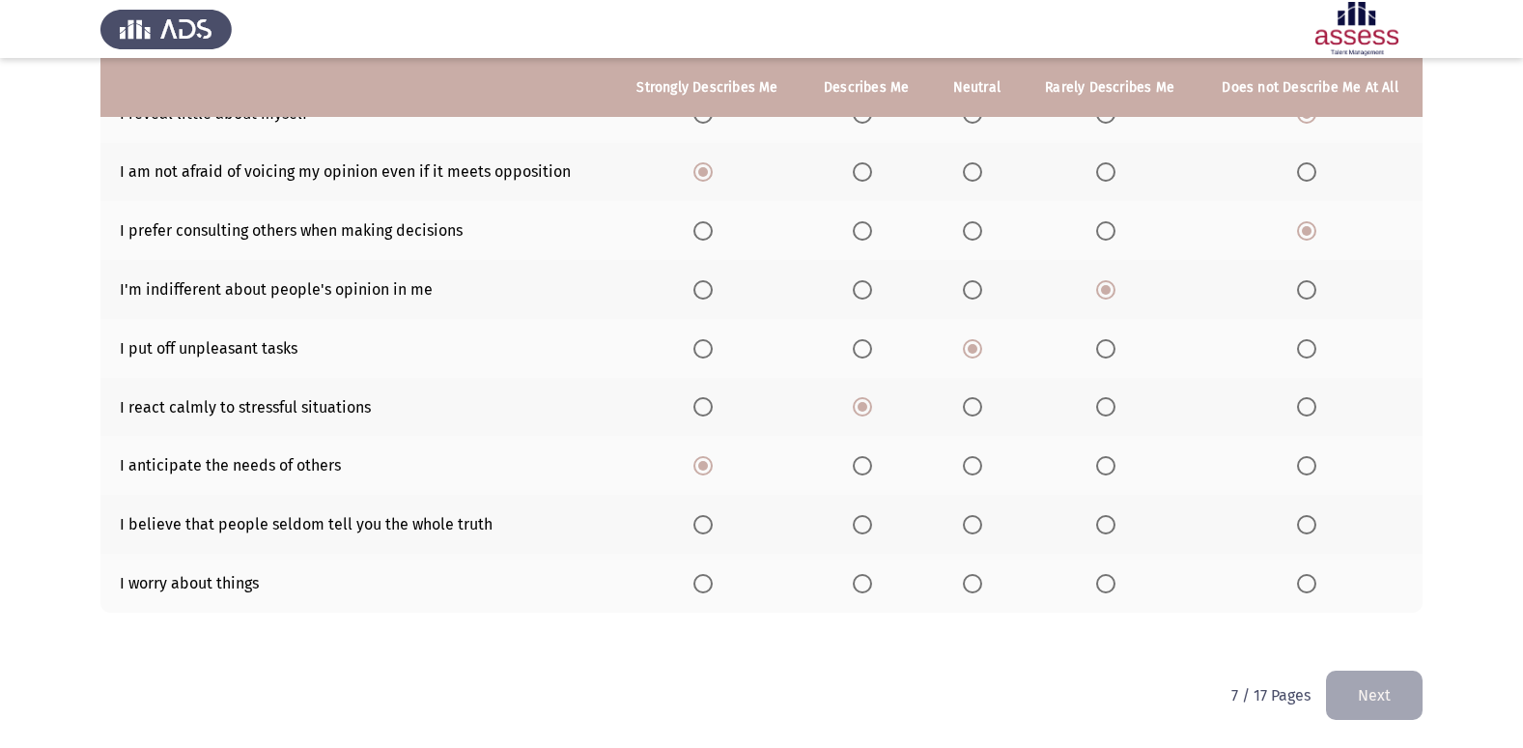
click at [977, 522] on span "Select an option" at bounding box center [972, 524] width 19 height 19
click at [977, 522] on input "Select an option" at bounding box center [972, 524] width 19 height 19
click at [1097, 584] on span "Select an option" at bounding box center [1105, 583] width 19 height 19
click at [1097, 584] on input "Select an option" at bounding box center [1105, 583] width 19 height 19
click at [1352, 675] on button "Next" at bounding box center [1374, 694] width 97 height 49
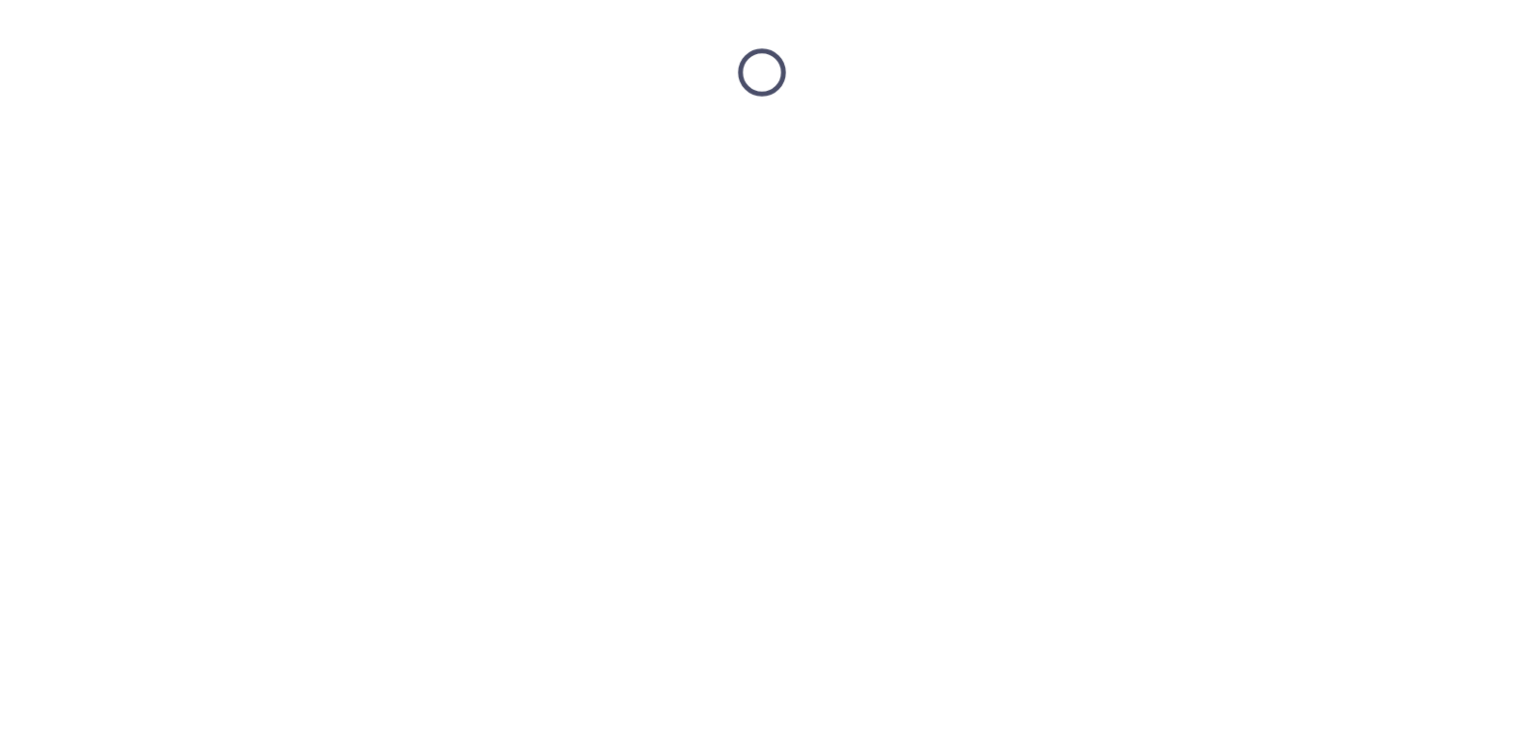
scroll to position [0, 0]
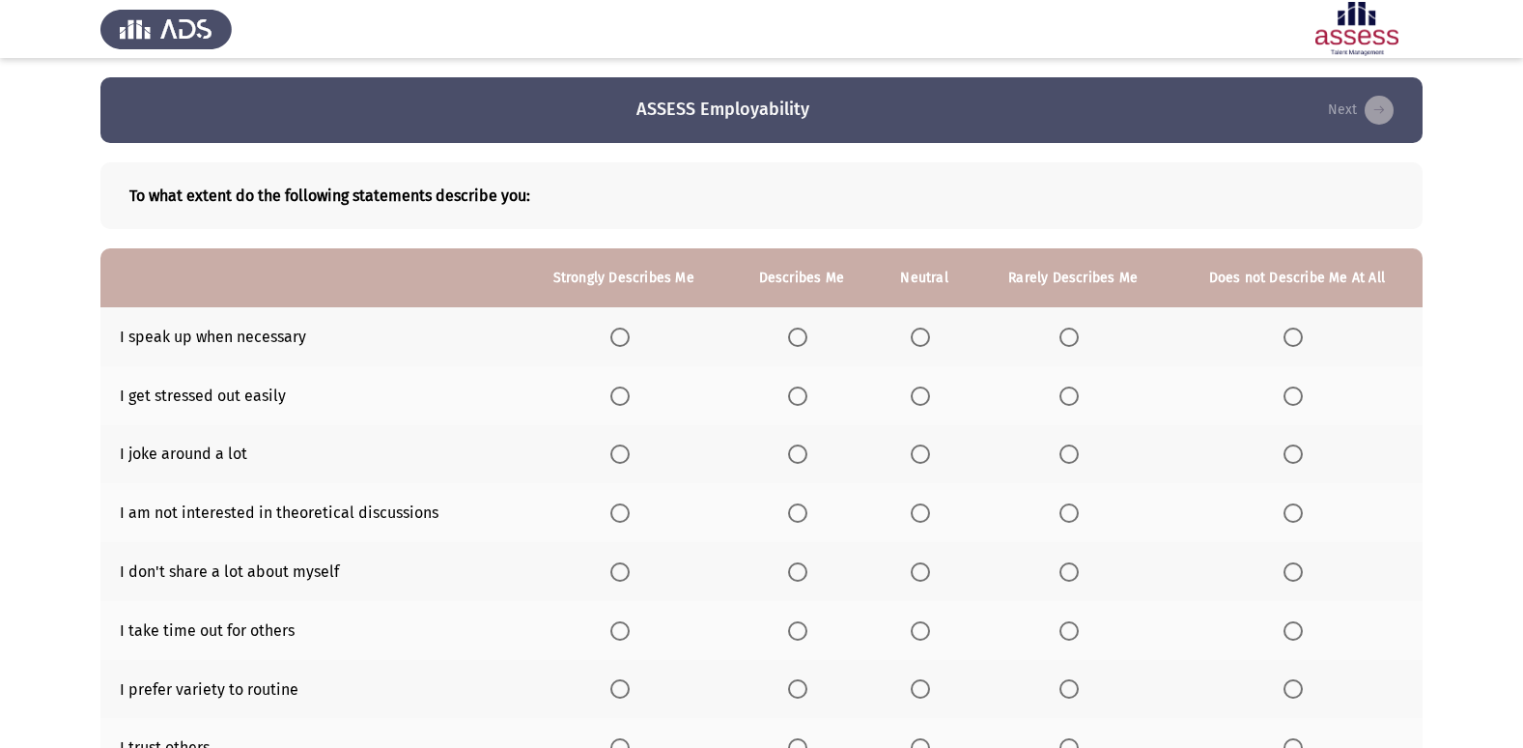
click at [620, 337] on span "Select an option" at bounding box center [620, 337] width 0 height 0
click at [622, 337] on input "Select an option" at bounding box center [619, 336] width 19 height 19
click at [796, 343] on span "Select an option" at bounding box center [797, 336] width 19 height 19
click at [796, 343] on input "Select an option" at bounding box center [797, 336] width 19 height 19
click at [1284, 399] on span "Select an option" at bounding box center [1293, 395] width 19 height 19
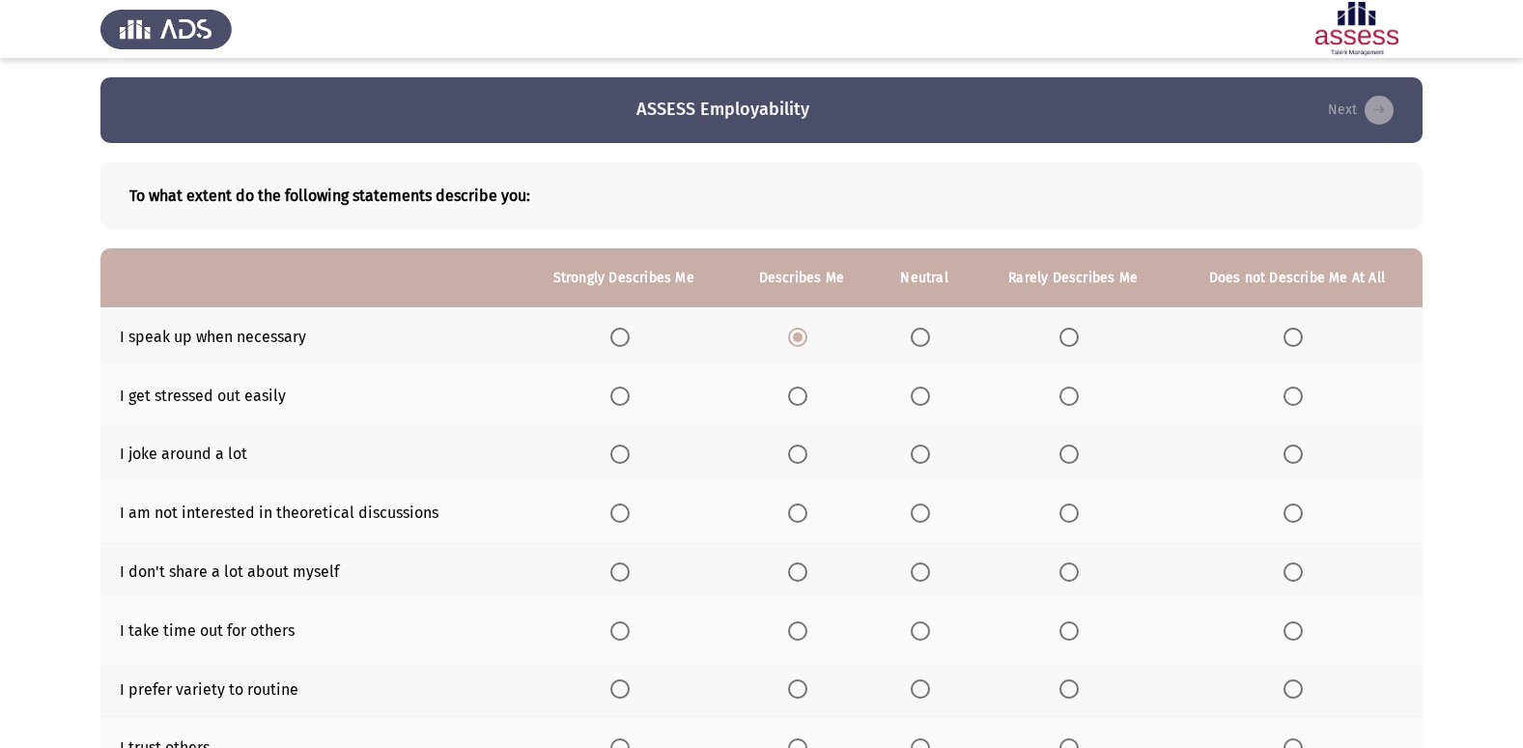
click at [1284, 399] on input "Select an option" at bounding box center [1293, 395] width 19 height 19
click at [1292, 459] on span "Select an option" at bounding box center [1293, 453] width 19 height 19
click at [1292, 459] on input "Select an option" at bounding box center [1293, 453] width 19 height 19
click at [1297, 515] on span "Select an option" at bounding box center [1293, 512] width 19 height 19
click at [1297, 515] on input "Select an option" at bounding box center [1293, 512] width 19 height 19
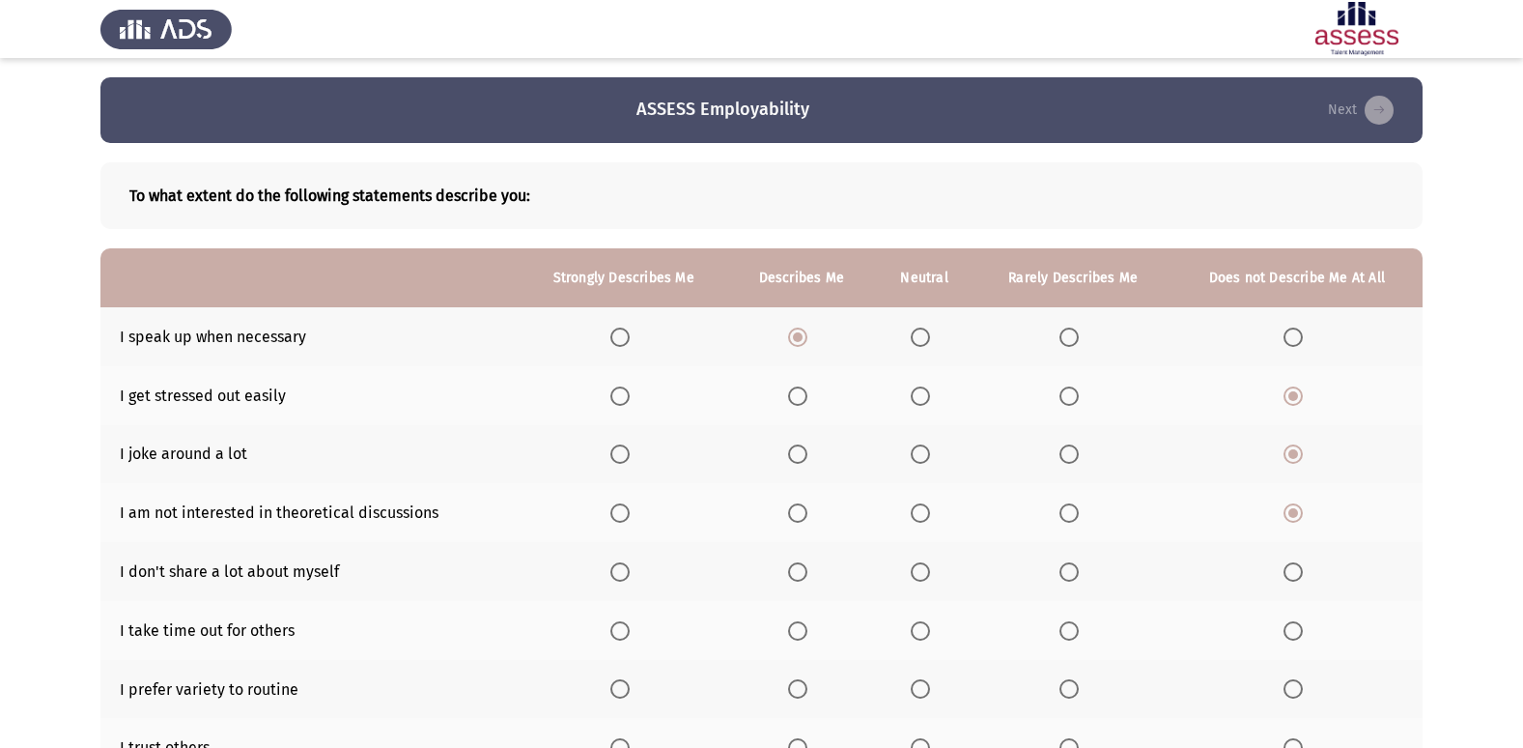
click at [627, 569] on span "Select an option" at bounding box center [619, 571] width 19 height 19
click at [627, 569] on input "Select an option" at bounding box center [619, 571] width 19 height 19
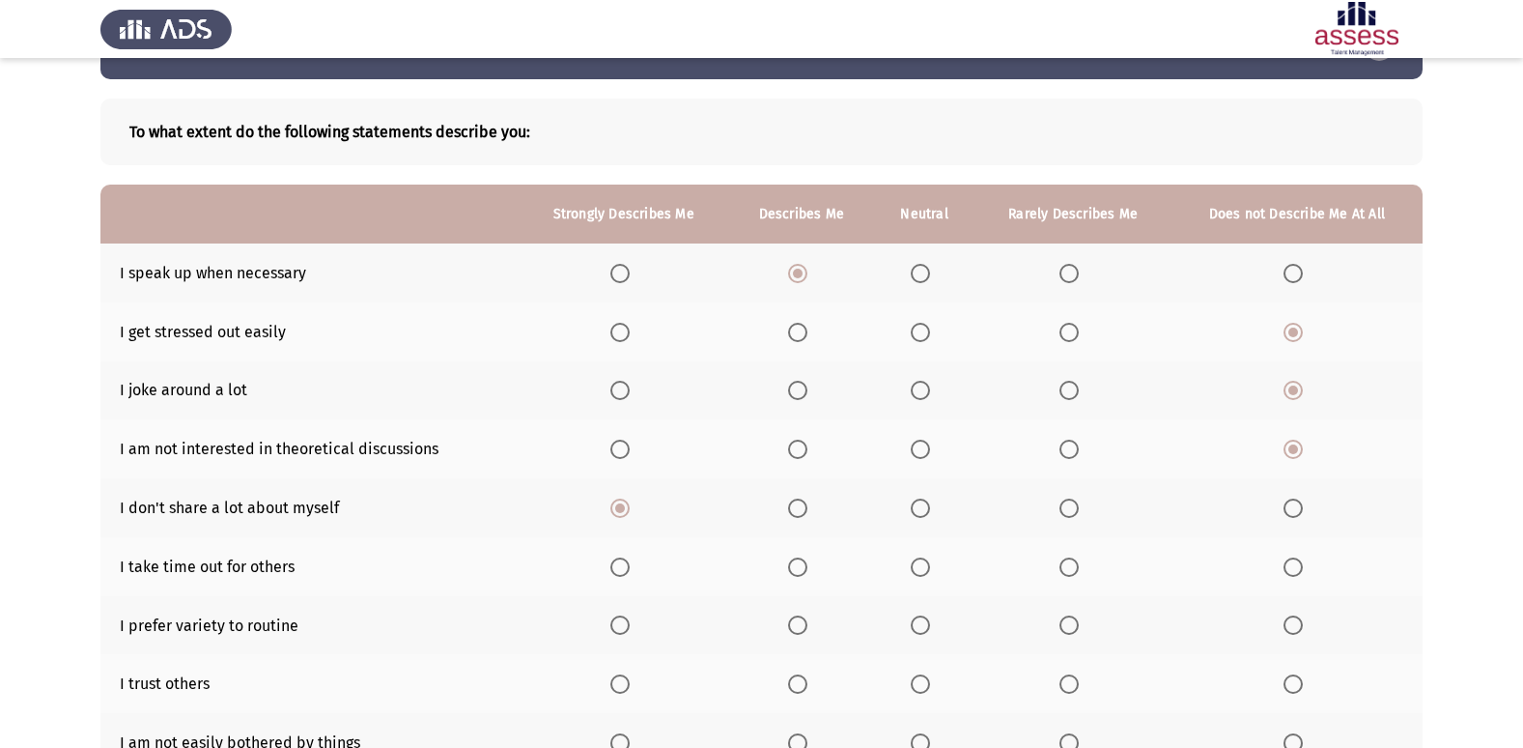
scroll to position [97, 0]
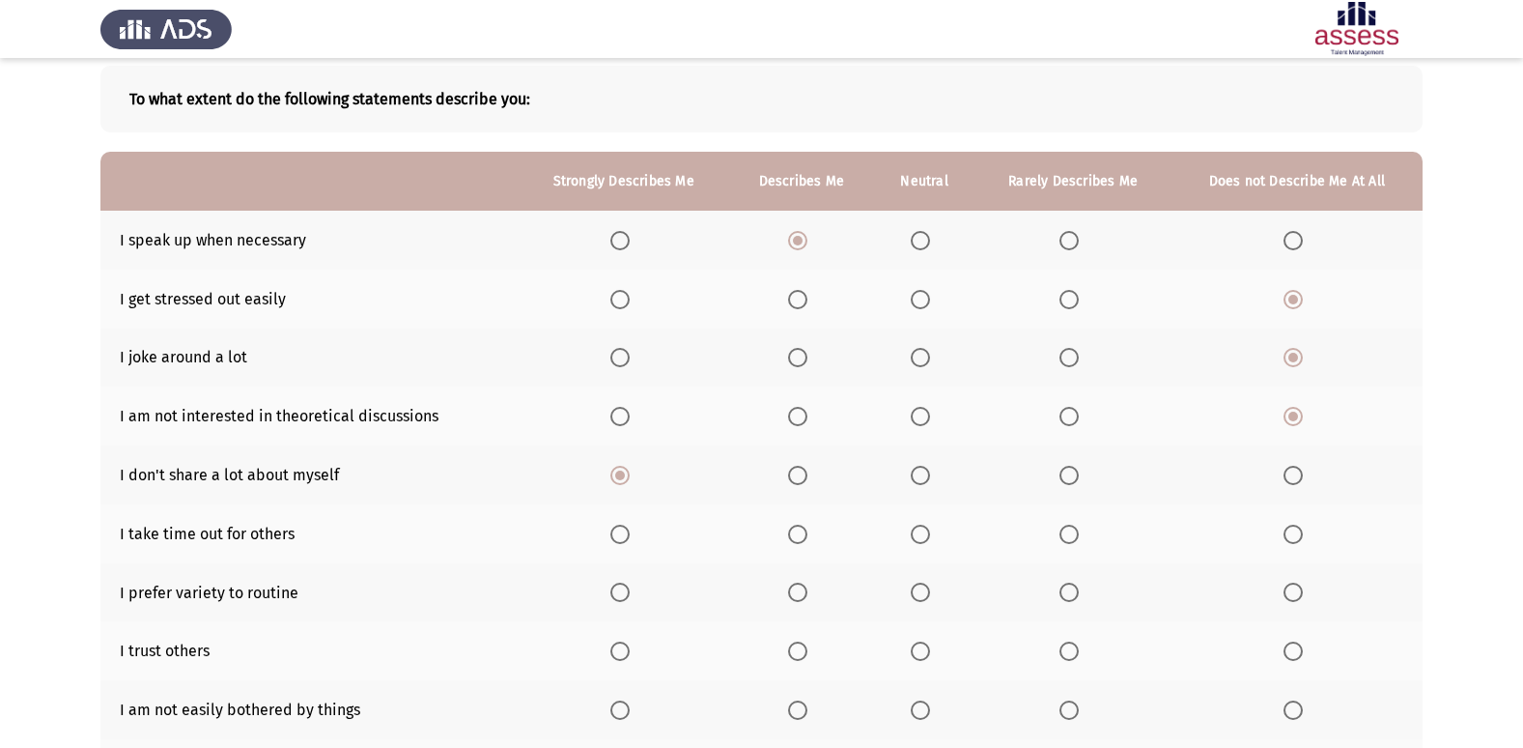
click at [1307, 528] on label "Select an option" at bounding box center [1297, 533] width 27 height 19
click at [1303, 528] on input "Select an option" at bounding box center [1293, 533] width 19 height 19
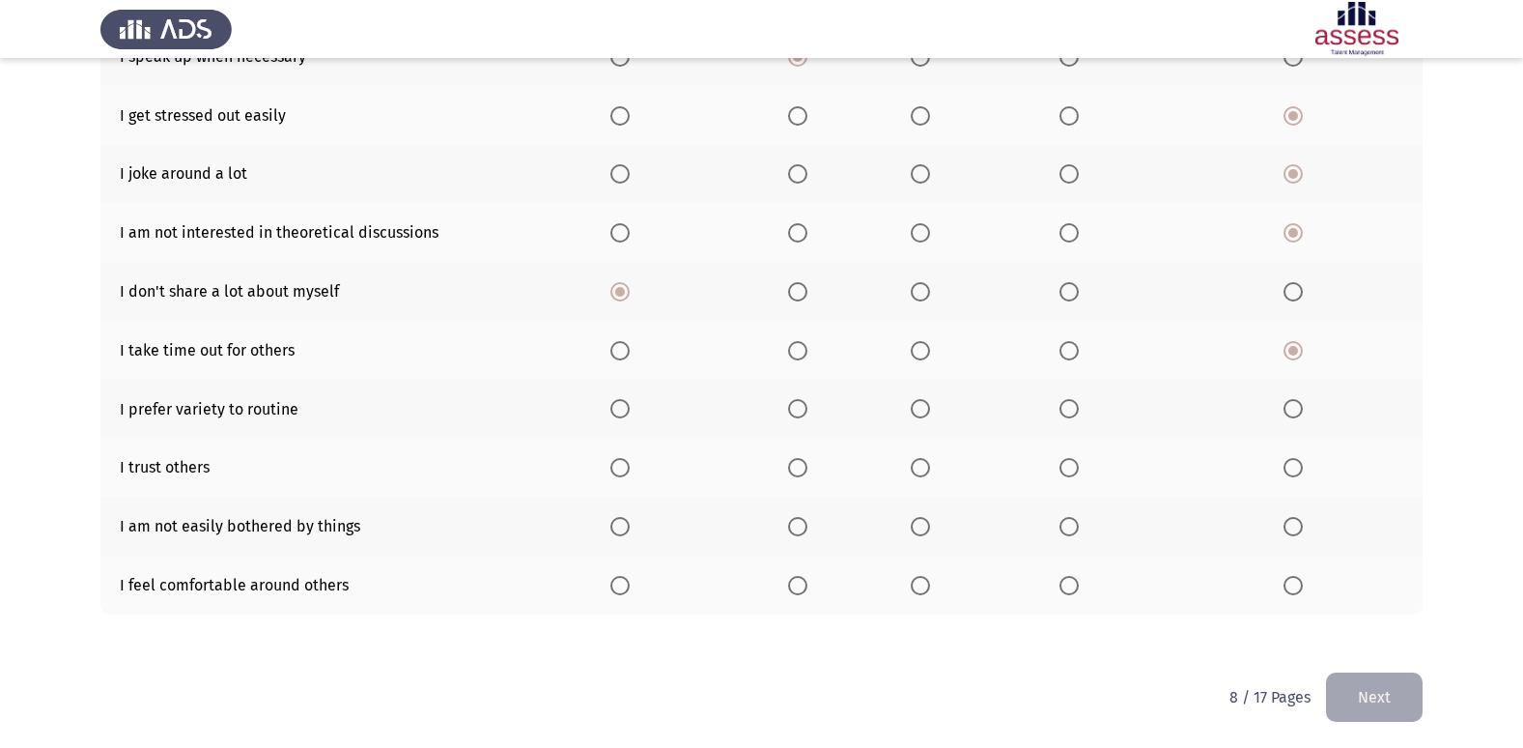
scroll to position [282, 0]
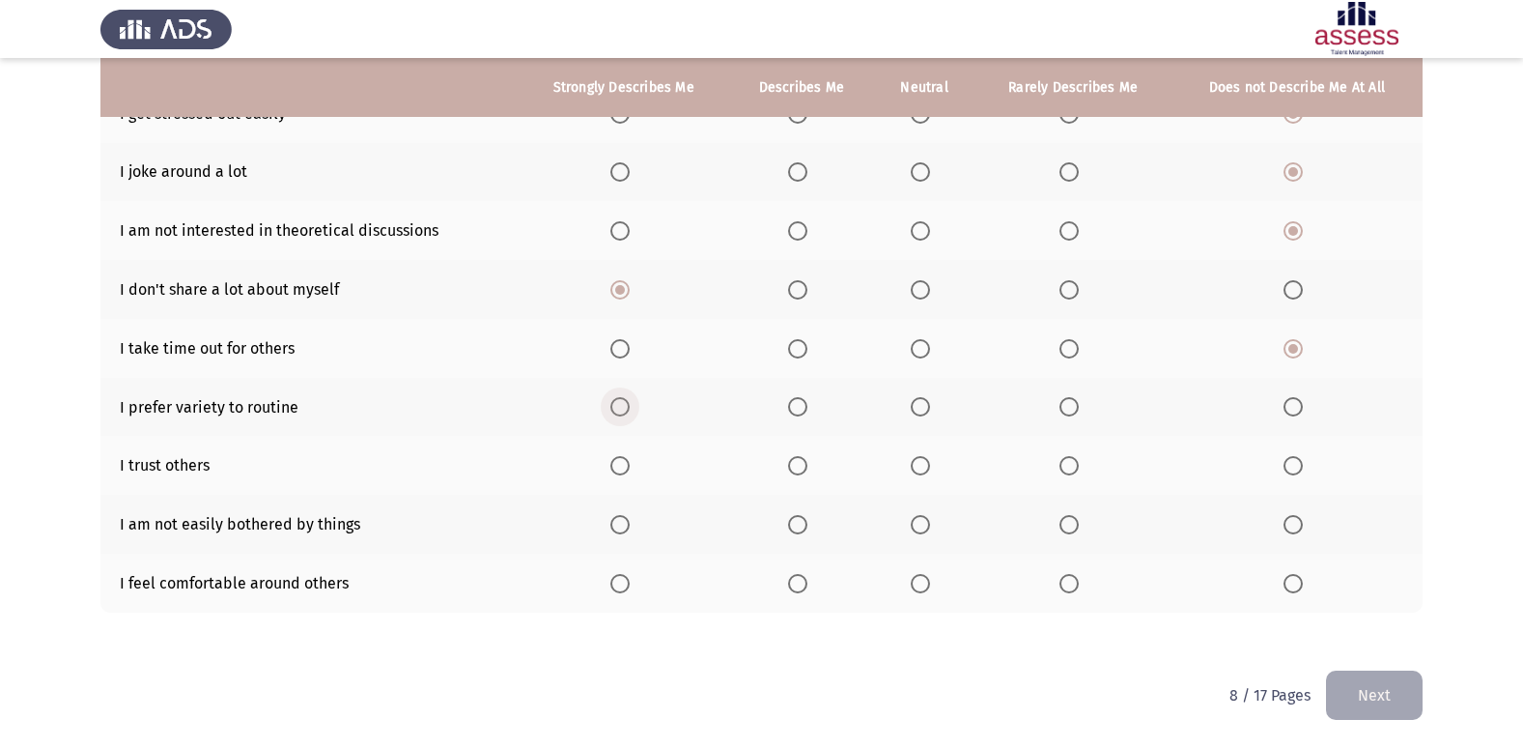
click at [625, 407] on span "Select an option" at bounding box center [619, 406] width 19 height 19
click at [625, 407] on input "Select an option" at bounding box center [619, 406] width 19 height 19
click at [1291, 454] on th at bounding box center [1296, 465] width 251 height 59
click at [1293, 471] on span "Select an option" at bounding box center [1293, 465] width 19 height 19
click at [1293, 471] on input "Select an option" at bounding box center [1293, 465] width 19 height 19
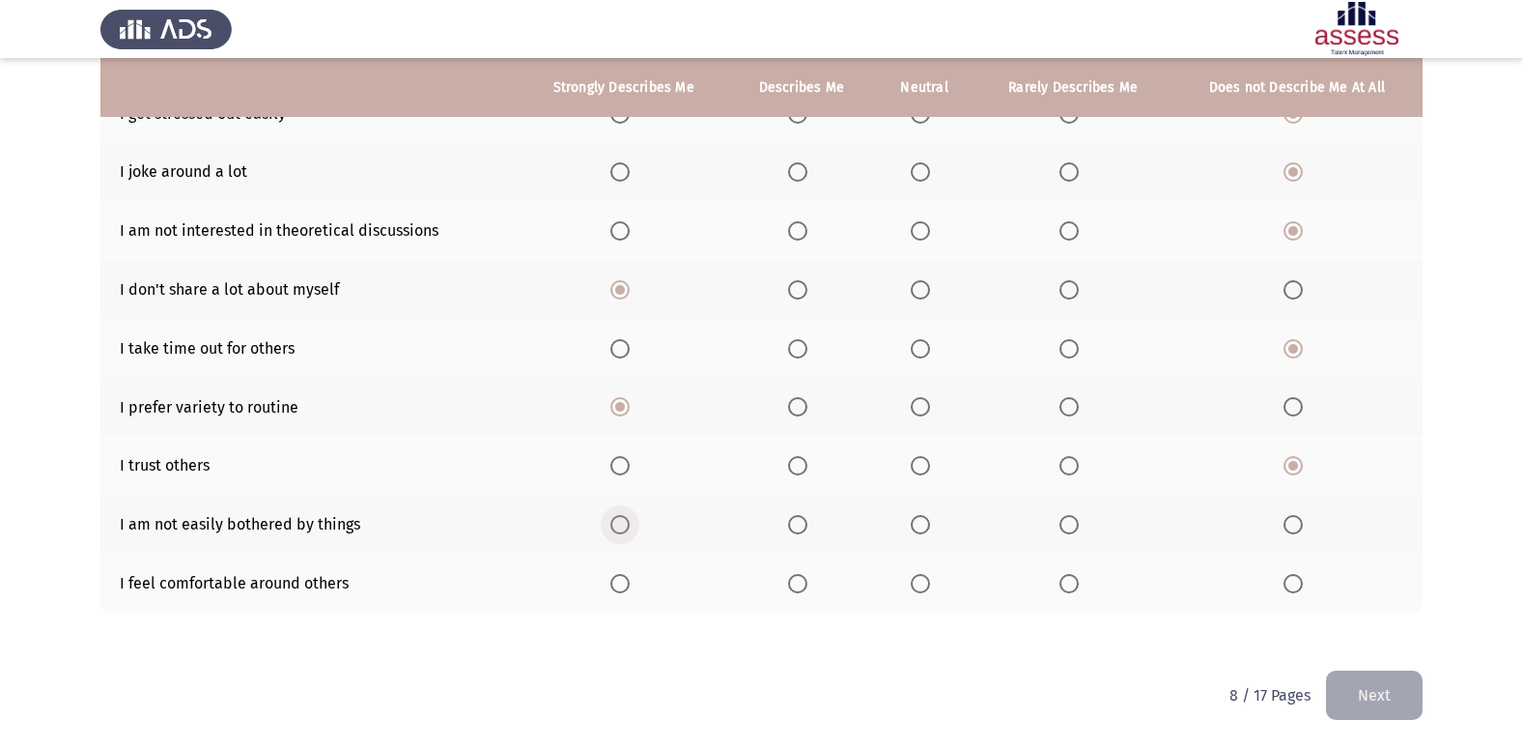
click at [616, 527] on span "Select an option" at bounding box center [619, 524] width 19 height 19
click at [616, 527] on input "Select an option" at bounding box center [619, 524] width 19 height 19
click at [925, 583] on span "Select an option" at bounding box center [920, 583] width 19 height 19
click at [925, 583] on input "Select an option" at bounding box center [920, 583] width 19 height 19
click at [1380, 686] on button "Next" at bounding box center [1374, 694] width 97 height 49
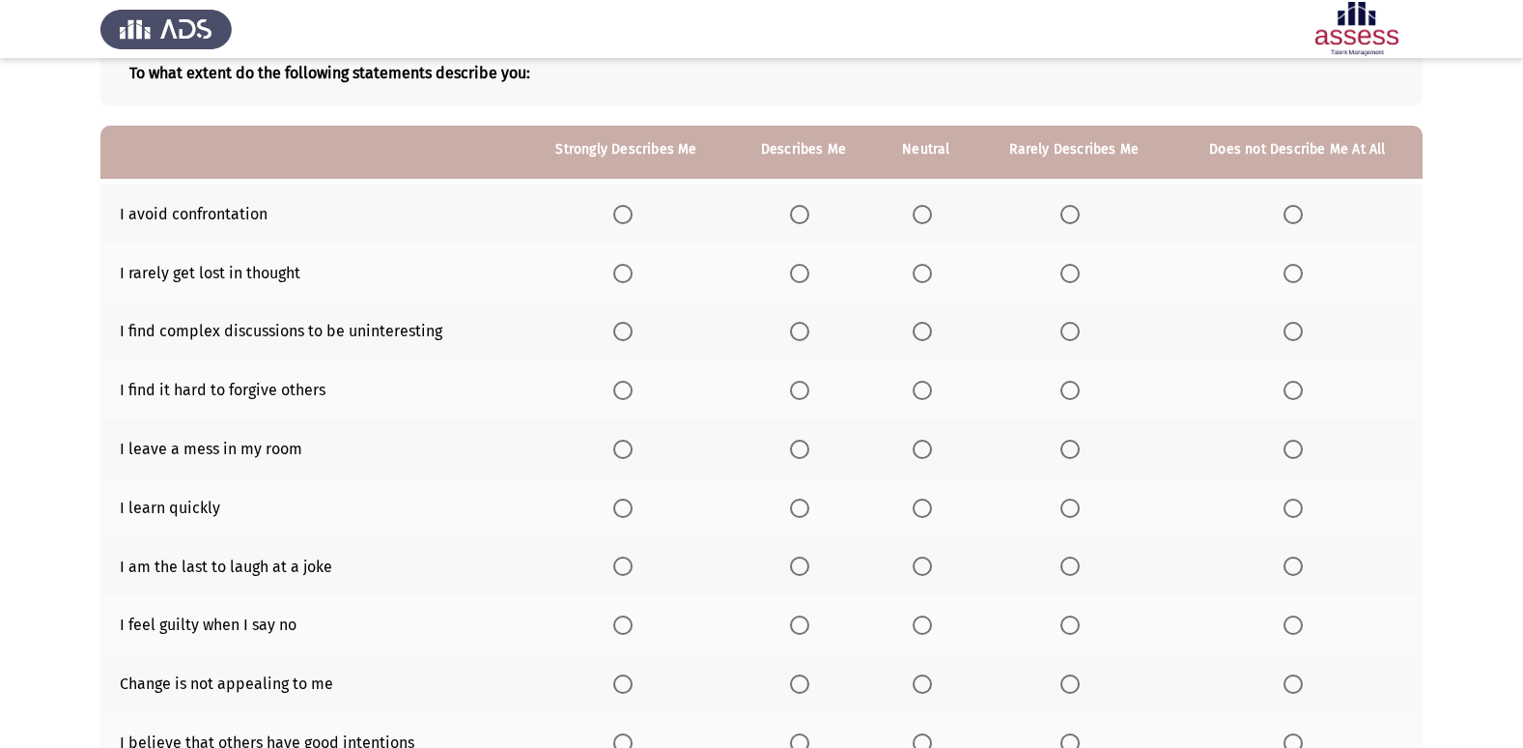
scroll to position [89, 0]
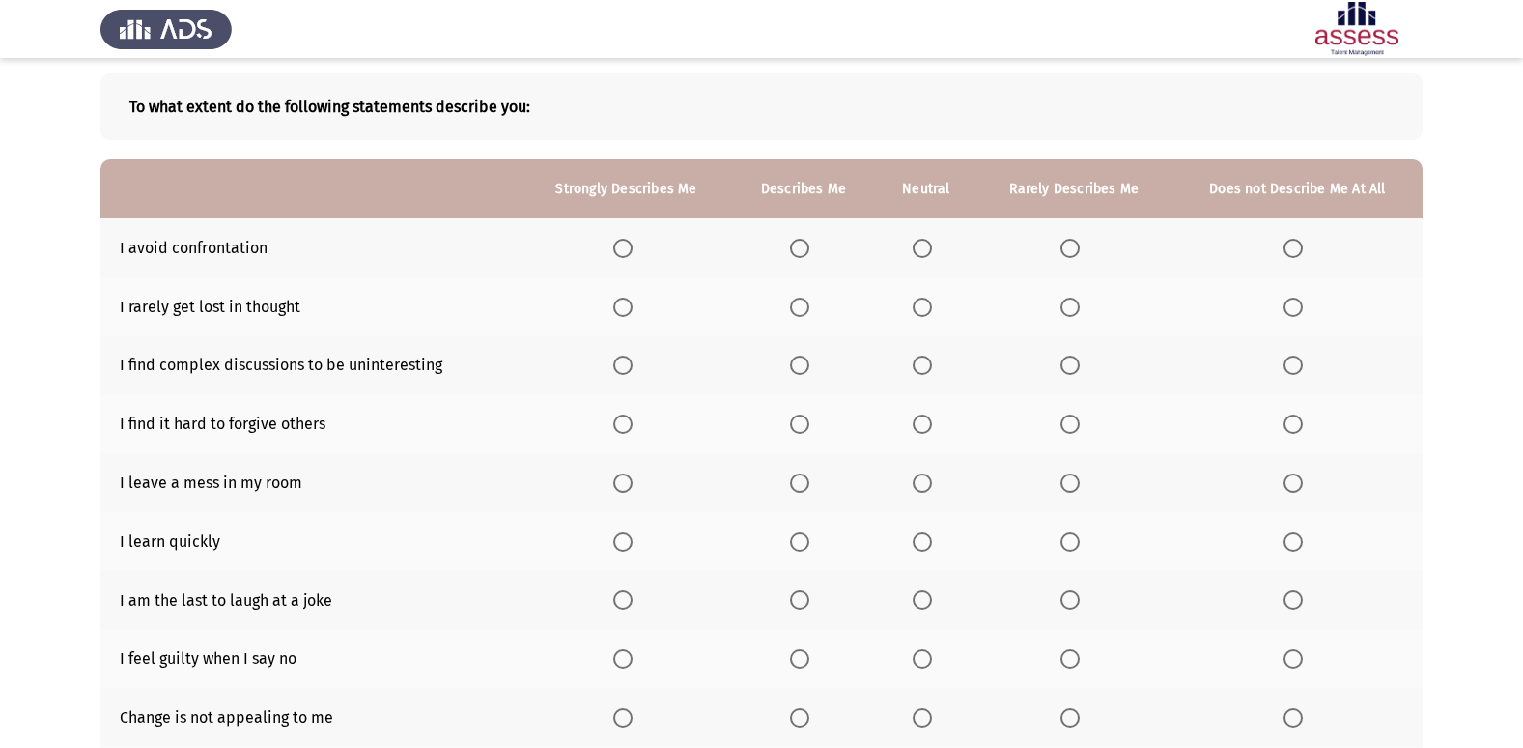
click at [927, 260] on th at bounding box center [926, 247] width 100 height 59
click at [918, 240] on span "Select an option" at bounding box center [922, 248] width 19 height 19
click at [918, 240] on input "Select an option" at bounding box center [922, 248] width 19 height 19
click at [1300, 318] on th at bounding box center [1297, 306] width 250 height 59
click at [1286, 306] on span "Select an option" at bounding box center [1293, 306] width 19 height 19
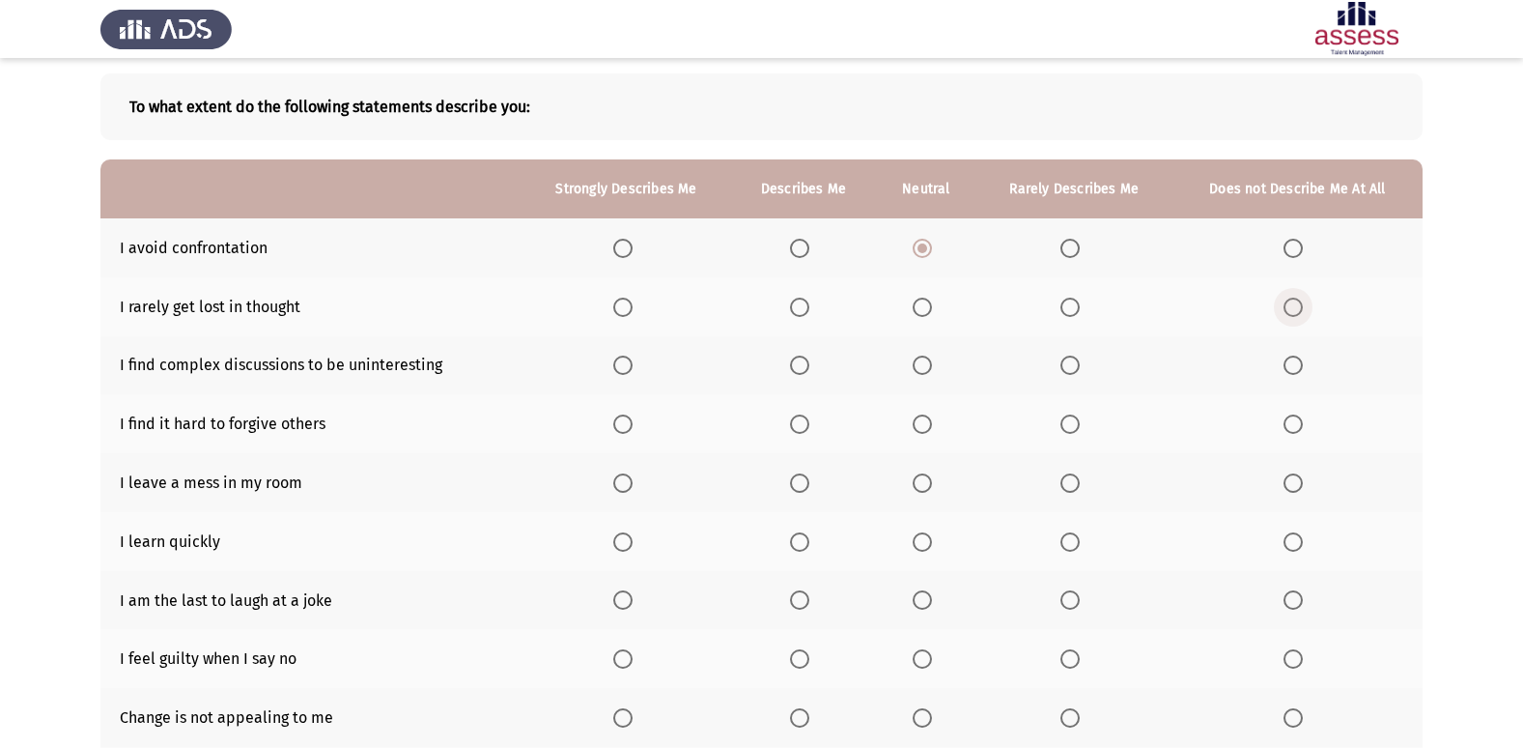
click at [1286, 306] on input "Select an option" at bounding box center [1293, 306] width 19 height 19
click at [1062, 362] on span "Select an option" at bounding box center [1069, 364] width 19 height 19
click at [1062, 362] on input "Select an option" at bounding box center [1069, 364] width 19 height 19
click at [630, 420] on span "Select an option" at bounding box center [622, 423] width 19 height 19
click at [630, 420] on input "Select an option" at bounding box center [622, 423] width 19 height 19
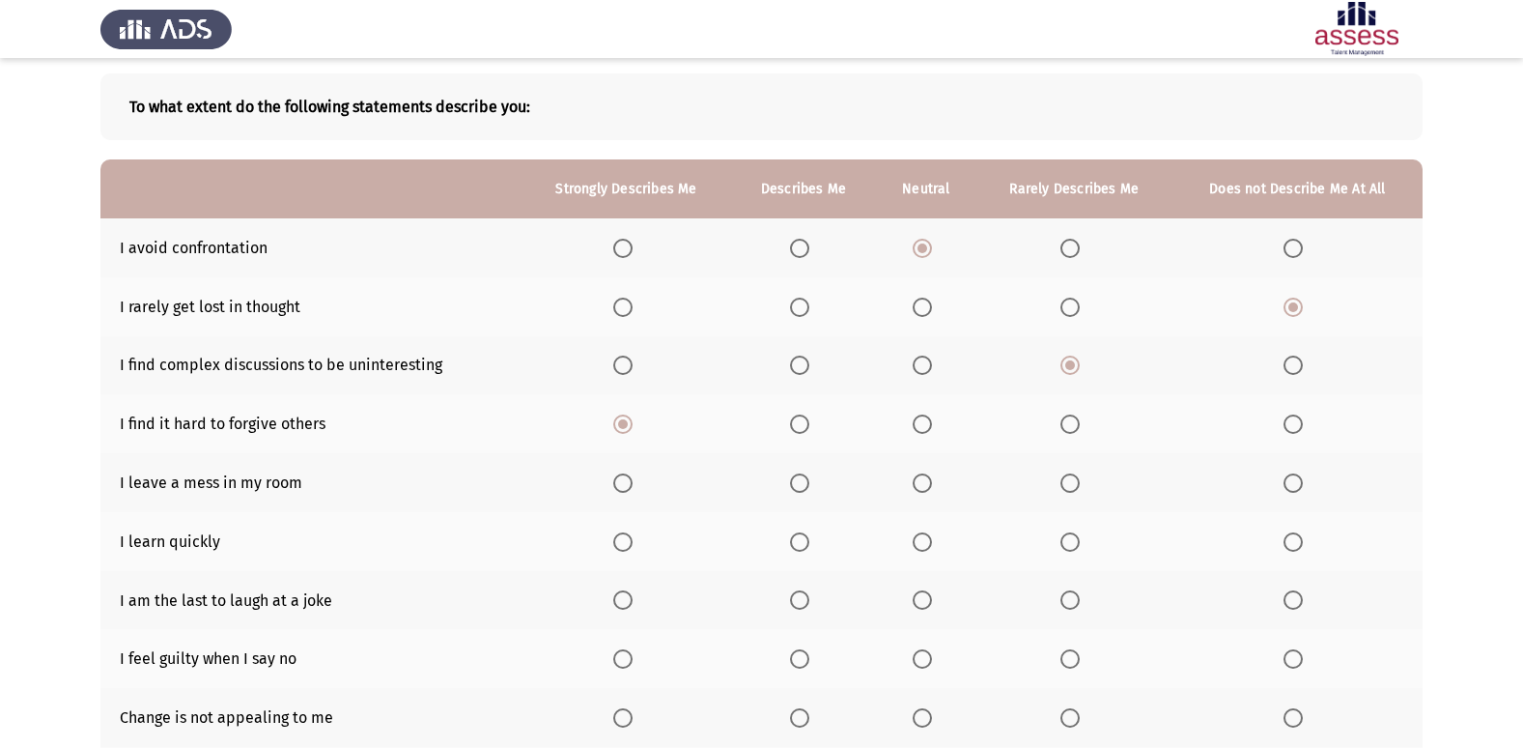
click at [1297, 483] on span "Select an option" at bounding box center [1293, 482] width 19 height 19
click at [1297, 483] on input "Select an option" at bounding box center [1293, 482] width 19 height 19
click at [632, 538] on span "Select an option" at bounding box center [622, 541] width 19 height 19
click at [632, 538] on input "Select an option" at bounding box center [622, 541] width 19 height 19
click at [927, 599] on span "Select an option" at bounding box center [922, 599] width 19 height 19
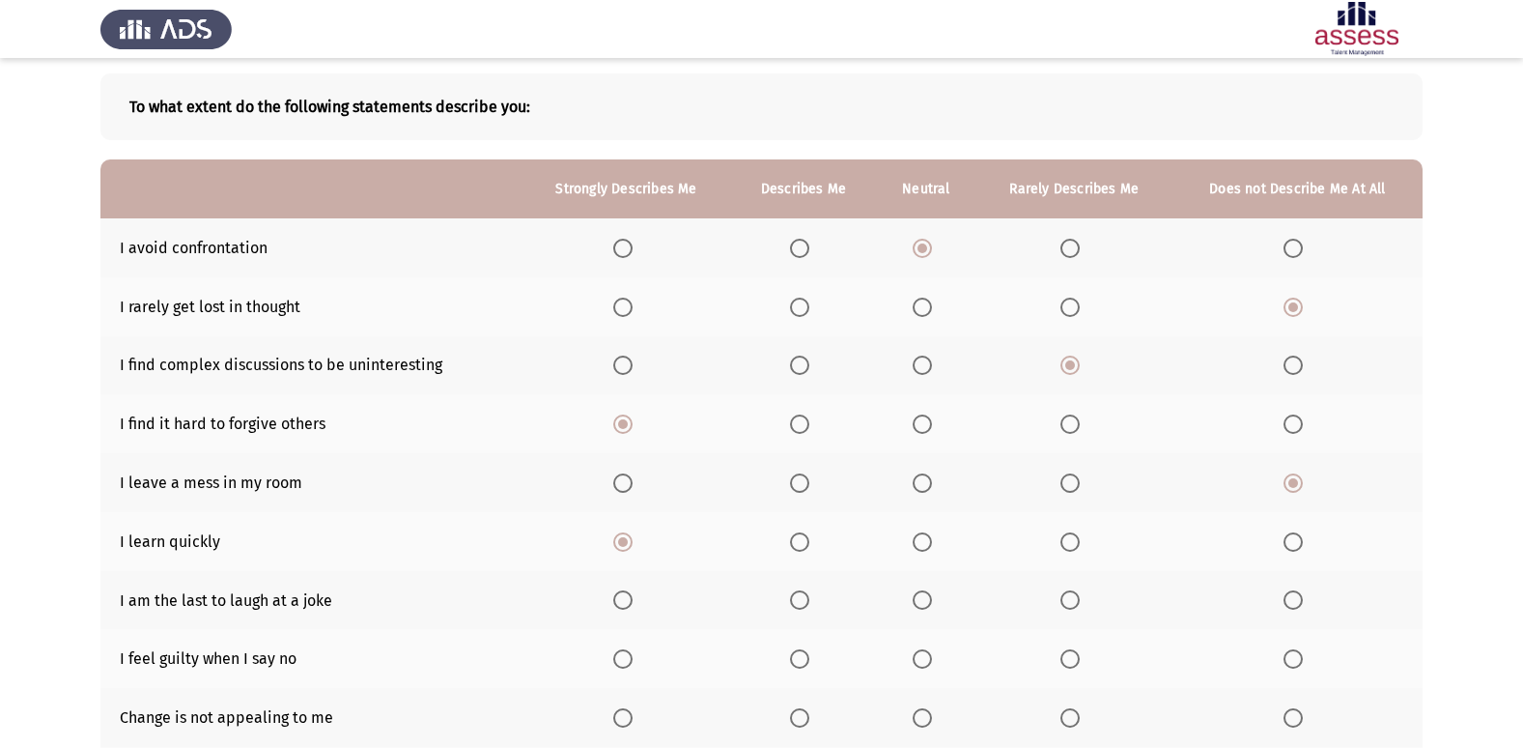
click at [927, 599] on input "Select an option" at bounding box center [922, 599] width 19 height 19
click at [1301, 662] on span "Select an option" at bounding box center [1293, 658] width 19 height 19
click at [1301, 662] on input "Select an option" at bounding box center [1293, 658] width 19 height 19
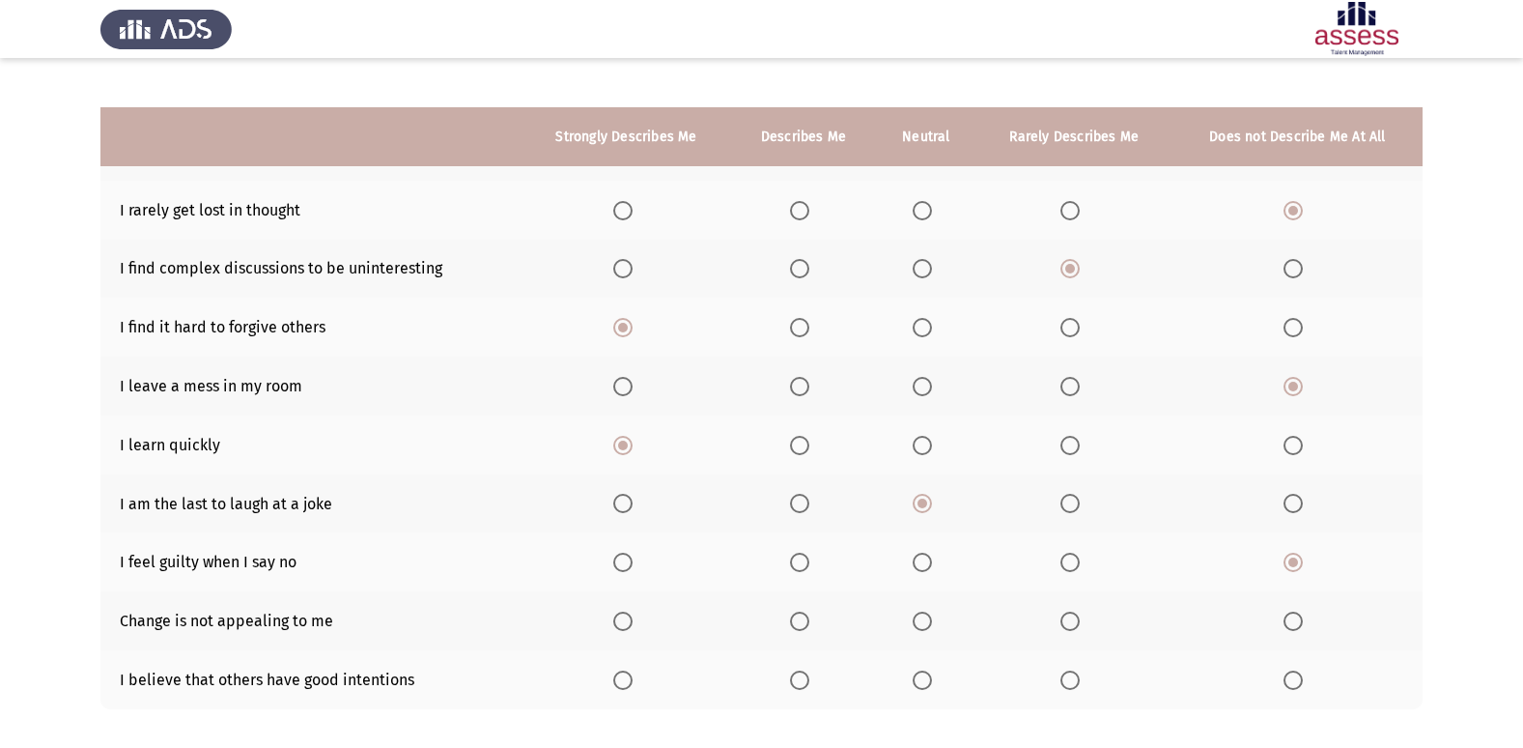
scroll to position [282, 0]
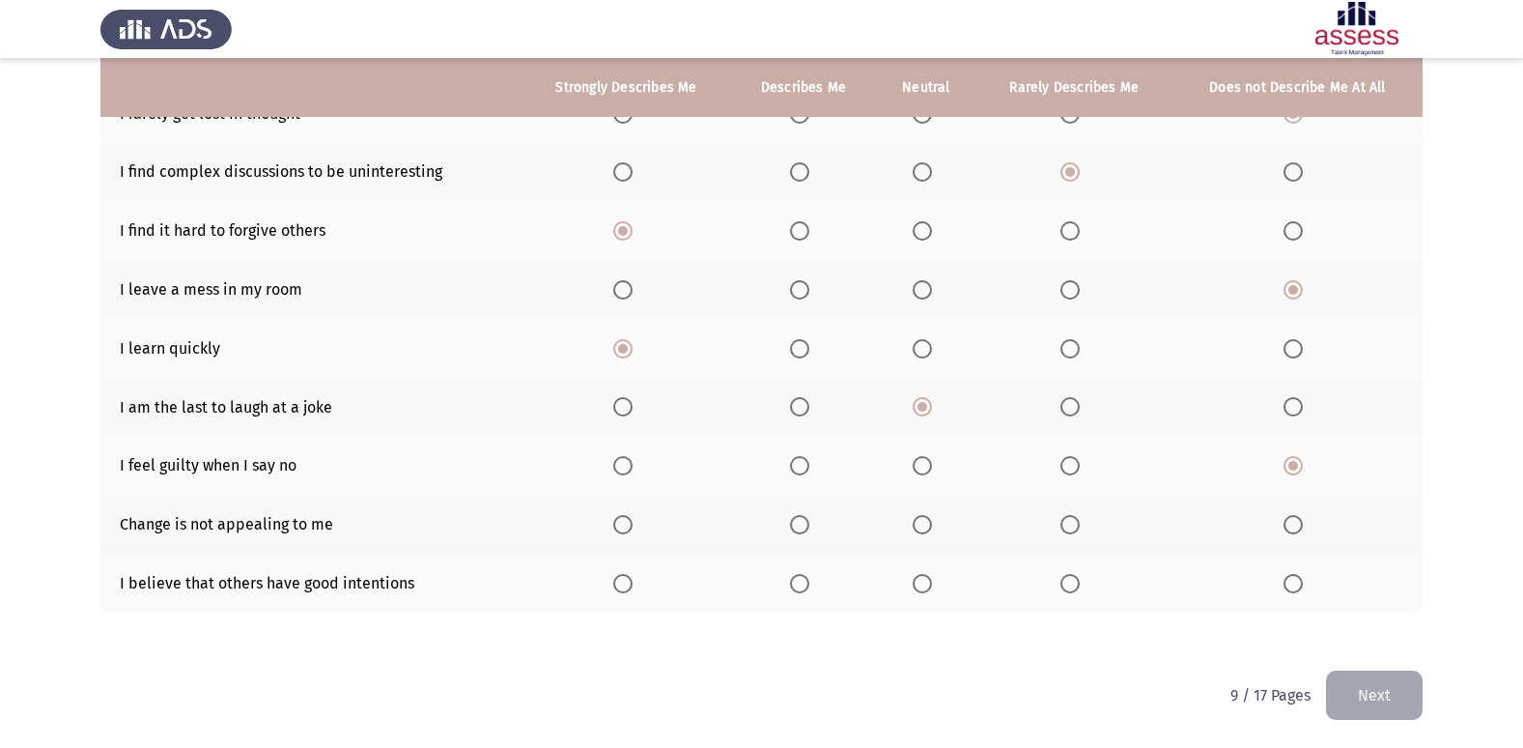
click at [1286, 578] on span "Select an option" at bounding box center [1293, 583] width 19 height 19
click at [1286, 578] on input "Select an option" at bounding box center [1293, 583] width 19 height 19
click at [921, 579] on span "Select an option" at bounding box center [922, 583] width 19 height 19
click at [921, 579] on input "Select an option" at bounding box center [922, 583] width 19 height 19
click at [806, 514] on mat-radio-button "Select an option" at bounding box center [803, 524] width 27 height 20
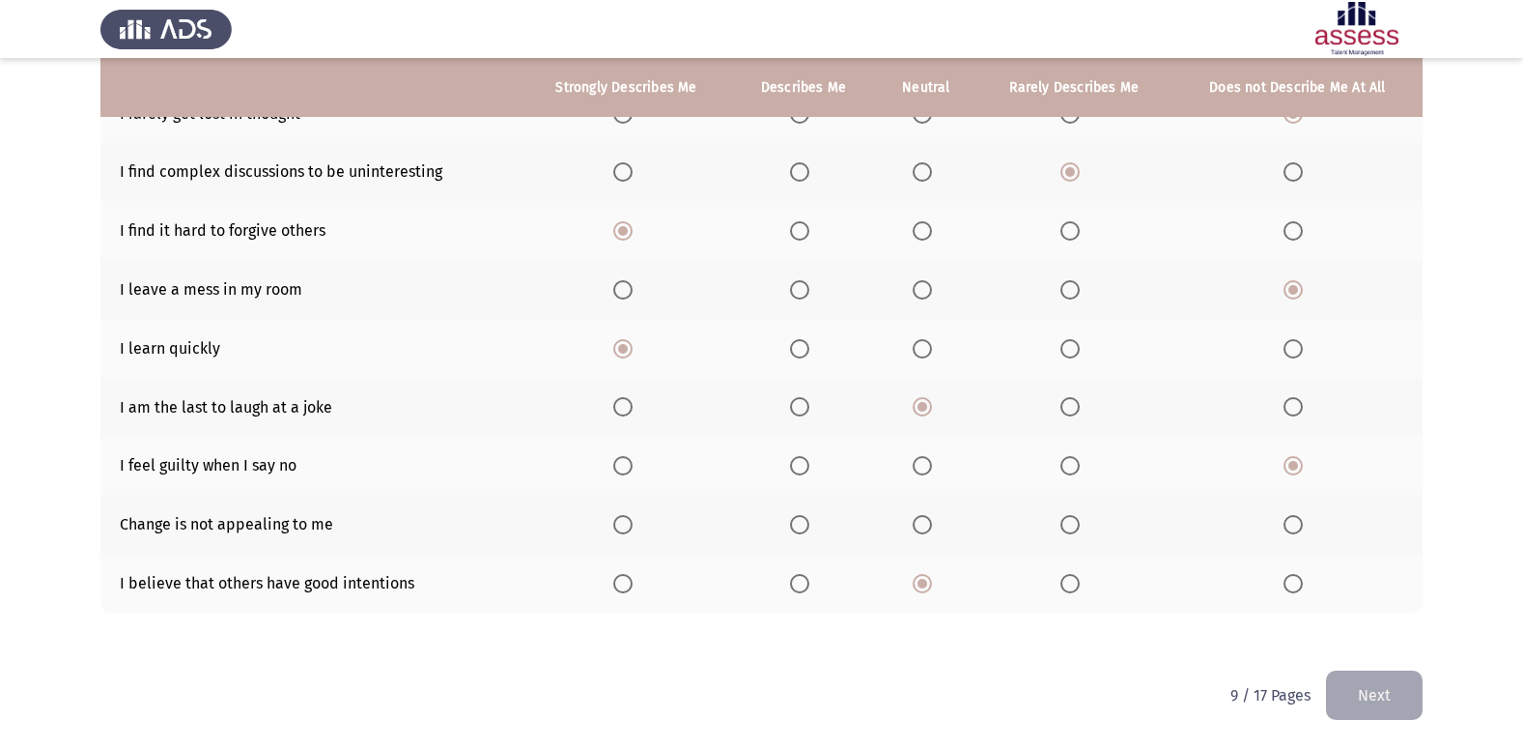
click at [804, 522] on span "Select an option" at bounding box center [799, 524] width 19 height 19
click at [804, 522] on input "Select an option" at bounding box center [799, 524] width 19 height 19
click at [1400, 684] on button "Next" at bounding box center [1374, 694] width 97 height 49
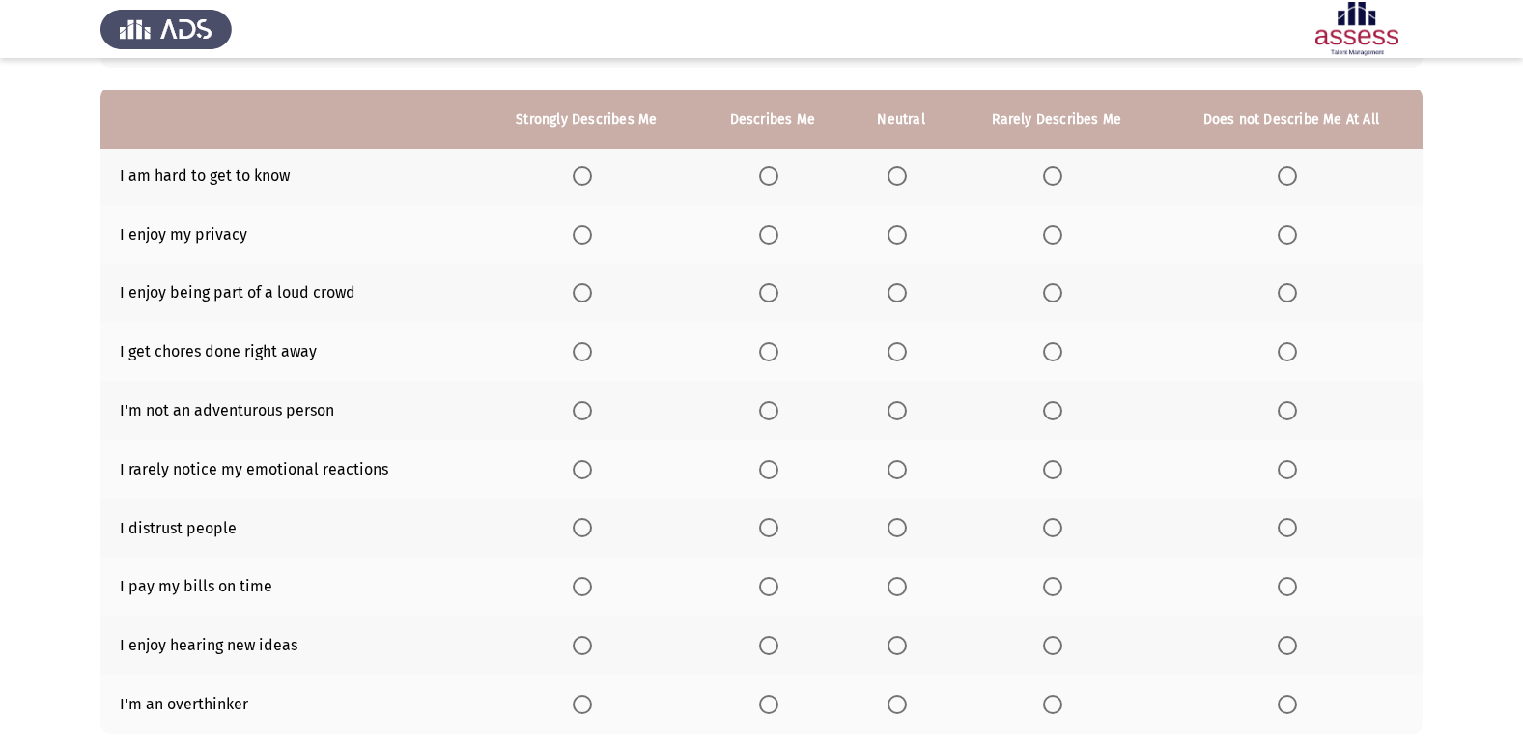
scroll to position [193, 0]
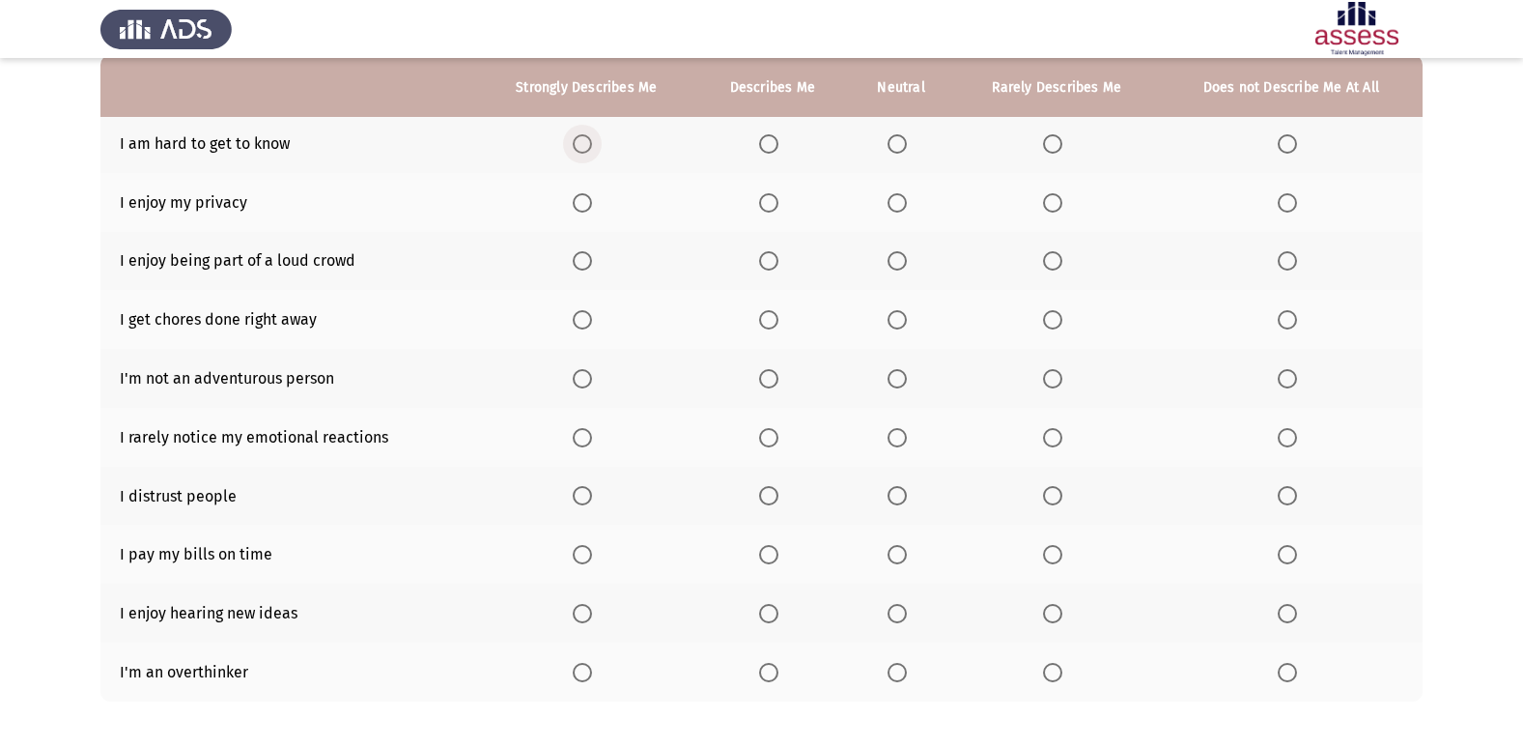
click at [588, 149] on span "Select an option" at bounding box center [582, 143] width 19 height 19
click at [588, 149] on input "Select an option" at bounding box center [582, 143] width 19 height 19
drag, startPoint x: 775, startPoint y: 141, endPoint x: 630, endPoint y: 163, distance: 146.6
click at [753, 144] on th at bounding box center [772, 143] width 152 height 59
click at [586, 207] on span "Select an option" at bounding box center [582, 202] width 19 height 19
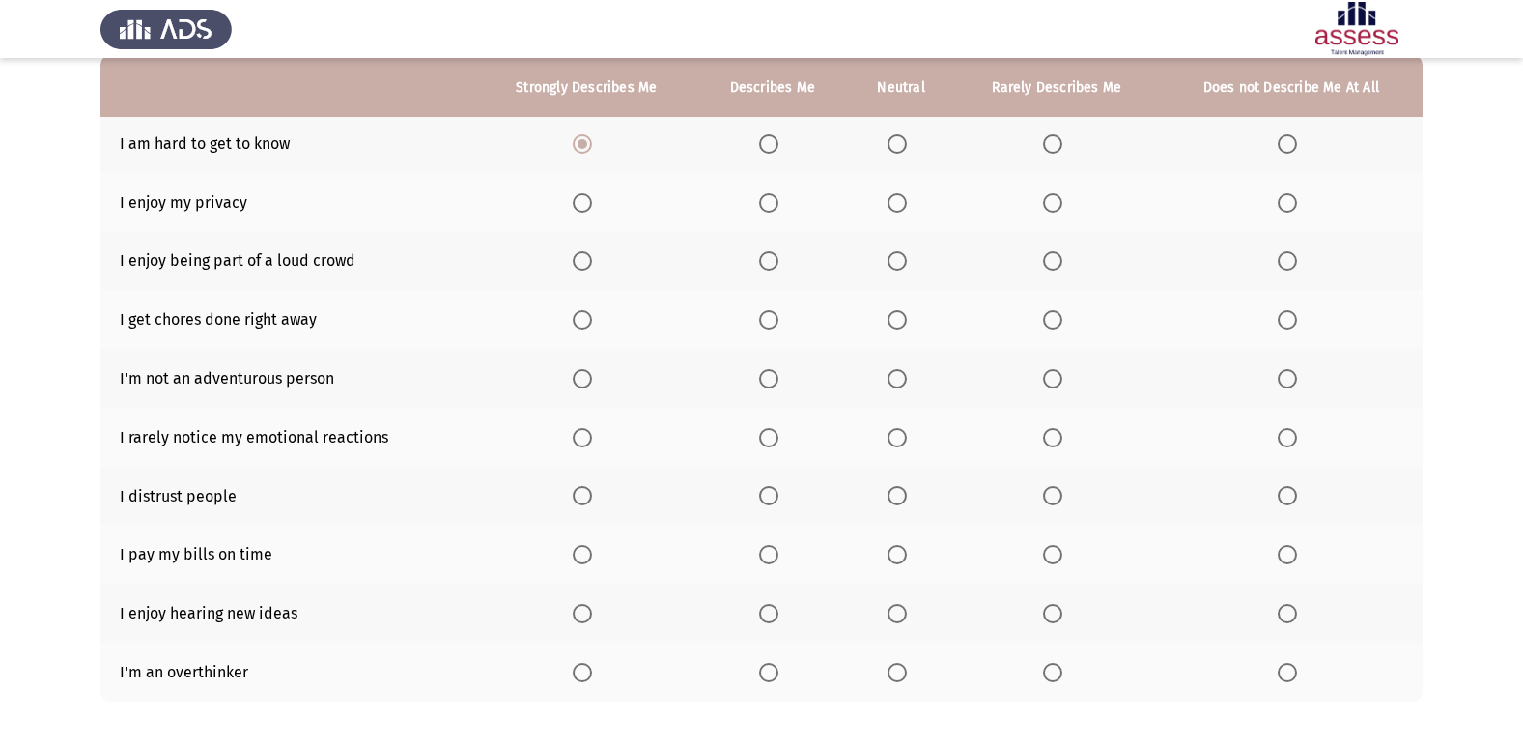
click at [586, 207] on input "Select an option" at bounding box center [582, 202] width 19 height 19
click at [588, 269] on span "Select an option" at bounding box center [582, 260] width 19 height 19
click at [588, 269] on input "Select an option" at bounding box center [582, 260] width 19 height 19
click at [900, 314] on span "Select an option" at bounding box center [897, 319] width 19 height 19
click at [900, 314] on input "Select an option" at bounding box center [897, 319] width 19 height 19
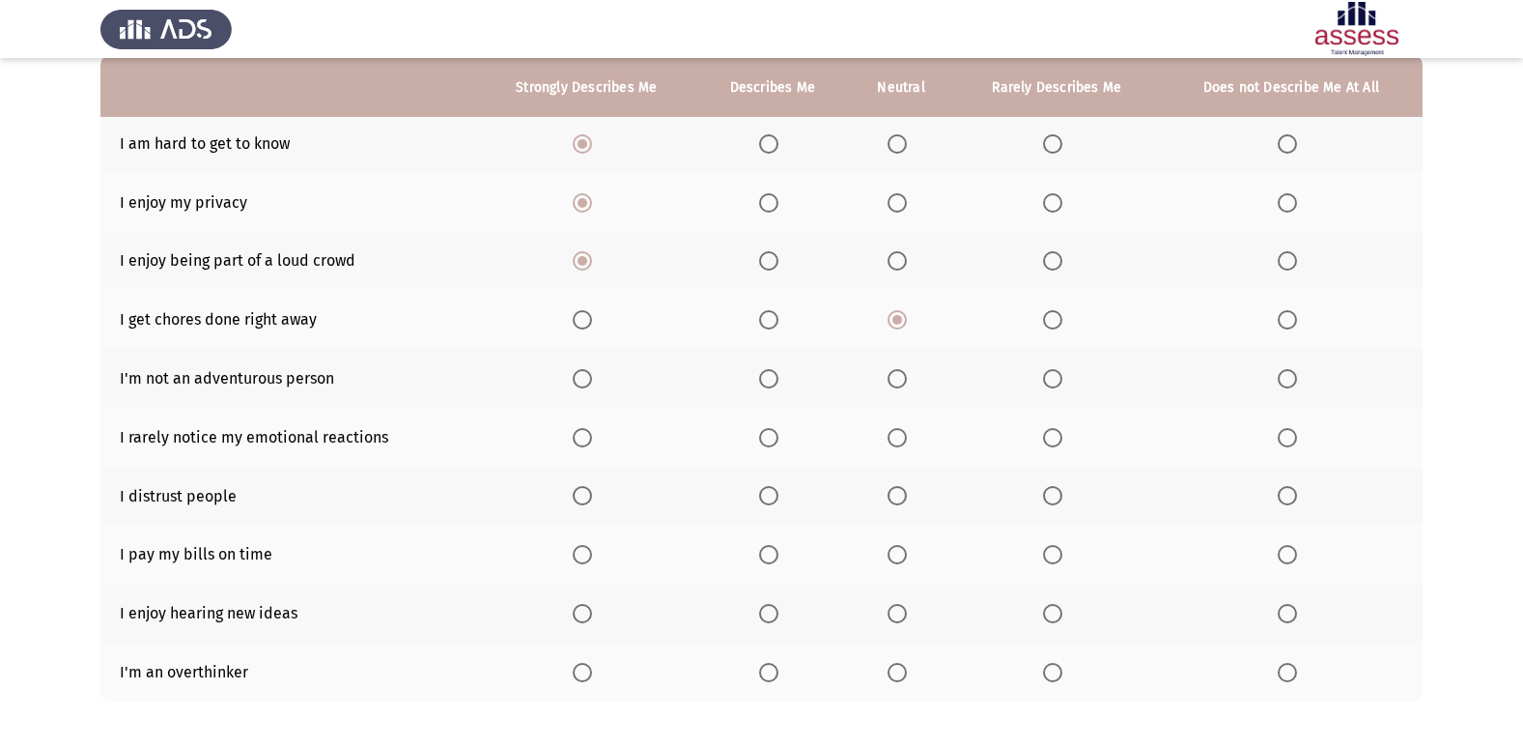
click at [903, 381] on span "Select an option" at bounding box center [897, 378] width 19 height 19
click at [903, 381] on input "Select an option" at bounding box center [897, 378] width 19 height 19
click at [586, 437] on span "Select an option" at bounding box center [582, 437] width 19 height 19
click at [586, 437] on input "Select an option" at bounding box center [582, 437] width 19 height 19
click at [594, 498] on label "Select an option" at bounding box center [586, 495] width 27 height 19
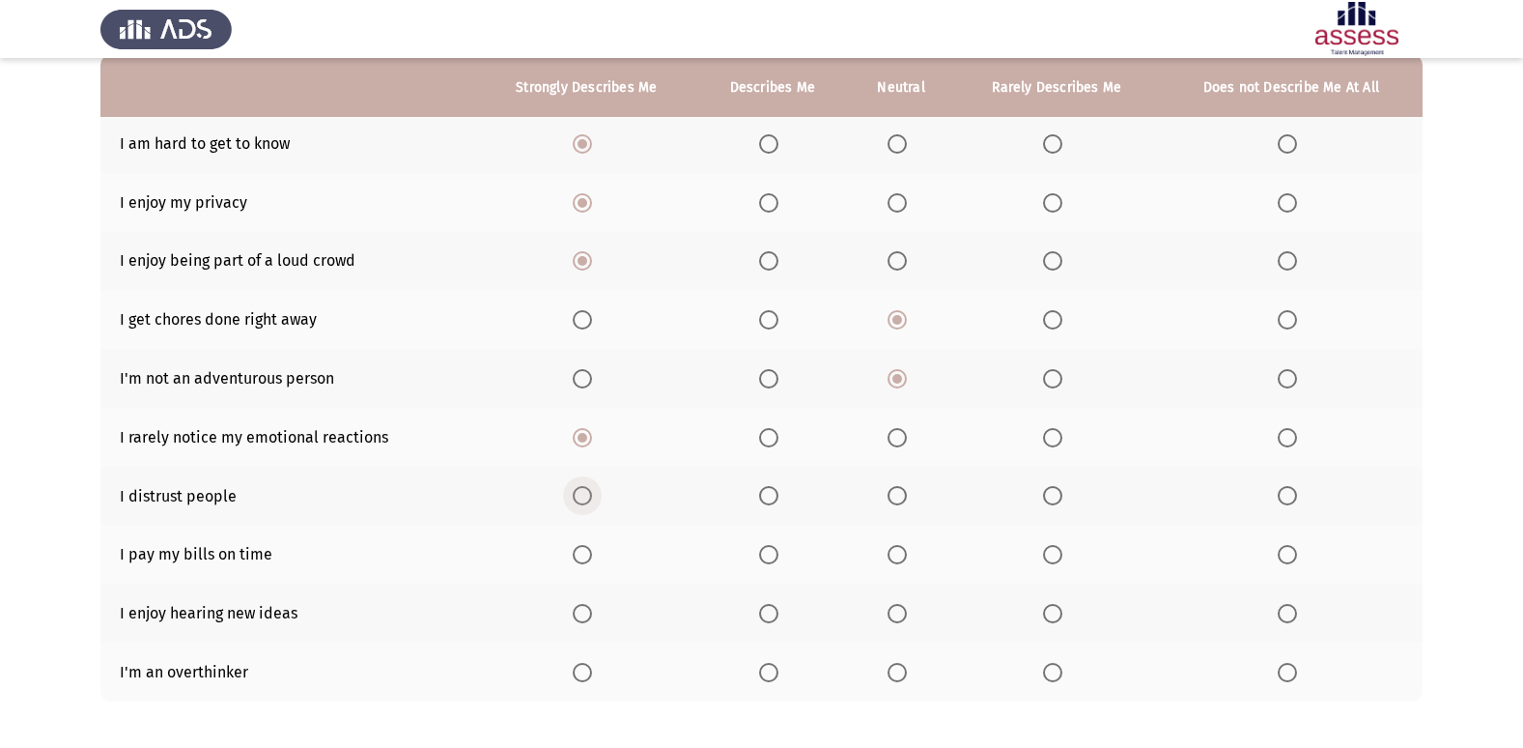
click at [592, 498] on input "Select an option" at bounding box center [582, 495] width 19 height 19
click at [1288, 553] on span "Select an option" at bounding box center [1287, 554] width 19 height 19
click at [1288, 553] on input "Select an option" at bounding box center [1287, 554] width 19 height 19
click at [579, 611] on span "Select an option" at bounding box center [582, 613] width 19 height 19
click at [579, 611] on input "Select an option" at bounding box center [582, 613] width 19 height 19
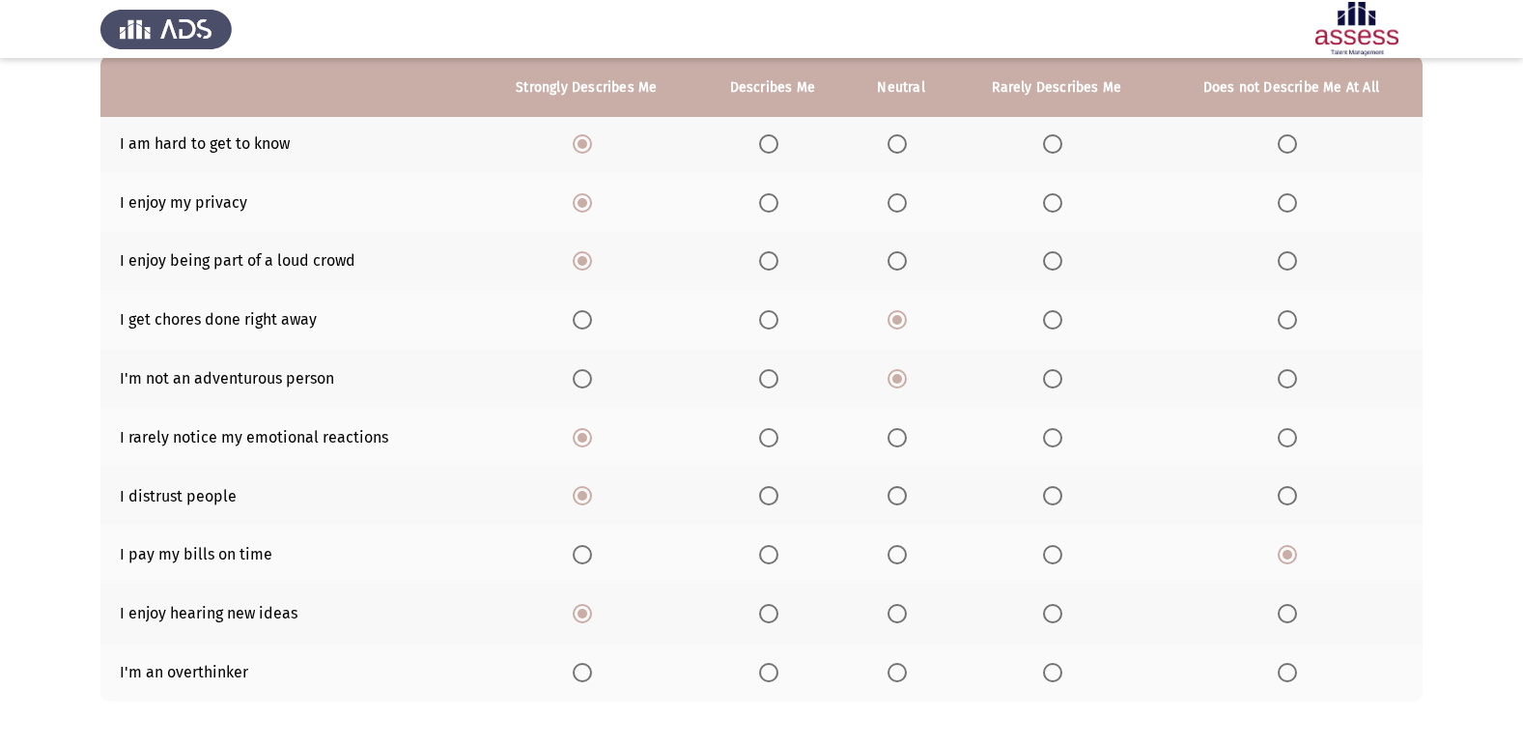
click at [600, 678] on label "Select an option" at bounding box center [586, 672] width 27 height 19
click at [592, 678] on input "Select an option" at bounding box center [582, 672] width 19 height 19
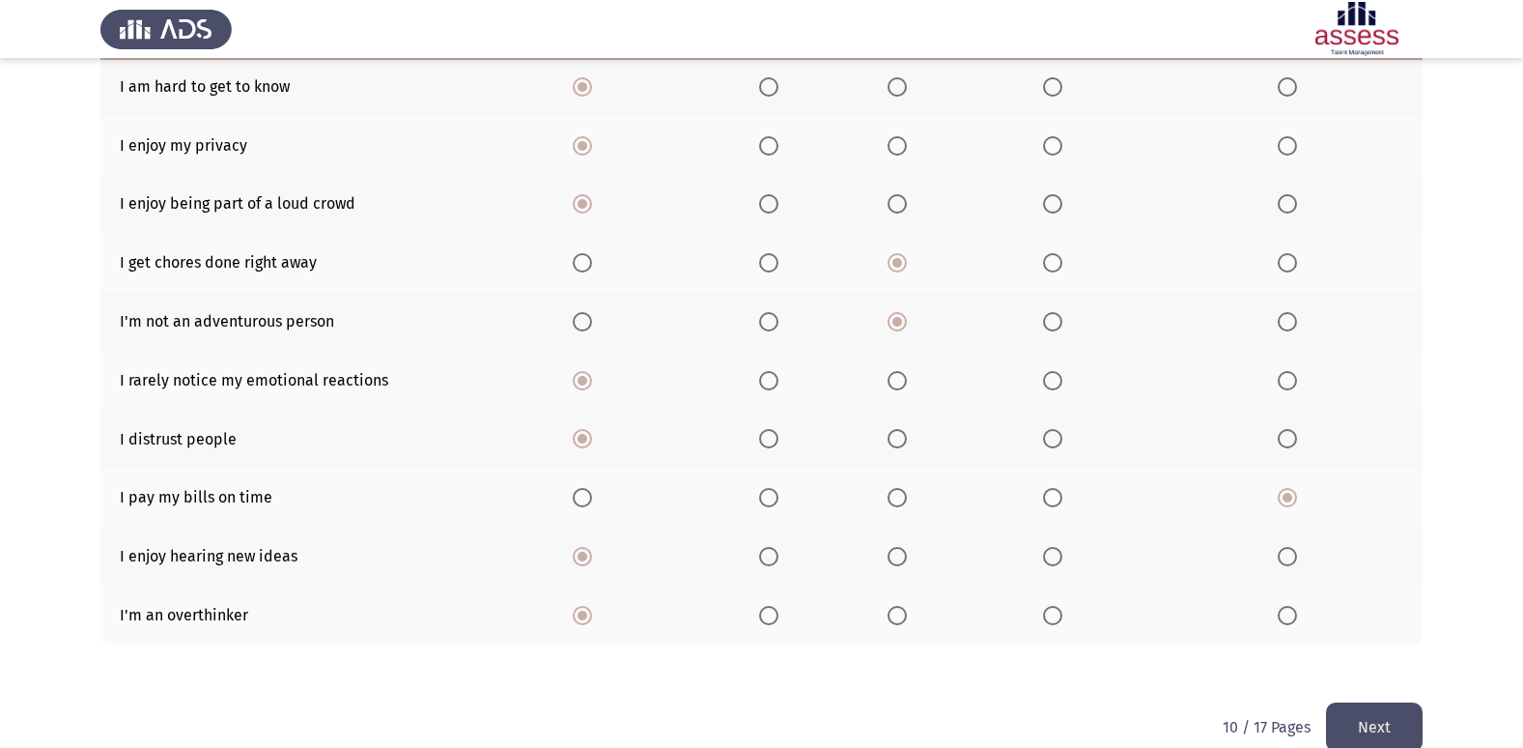
scroll to position [282, 0]
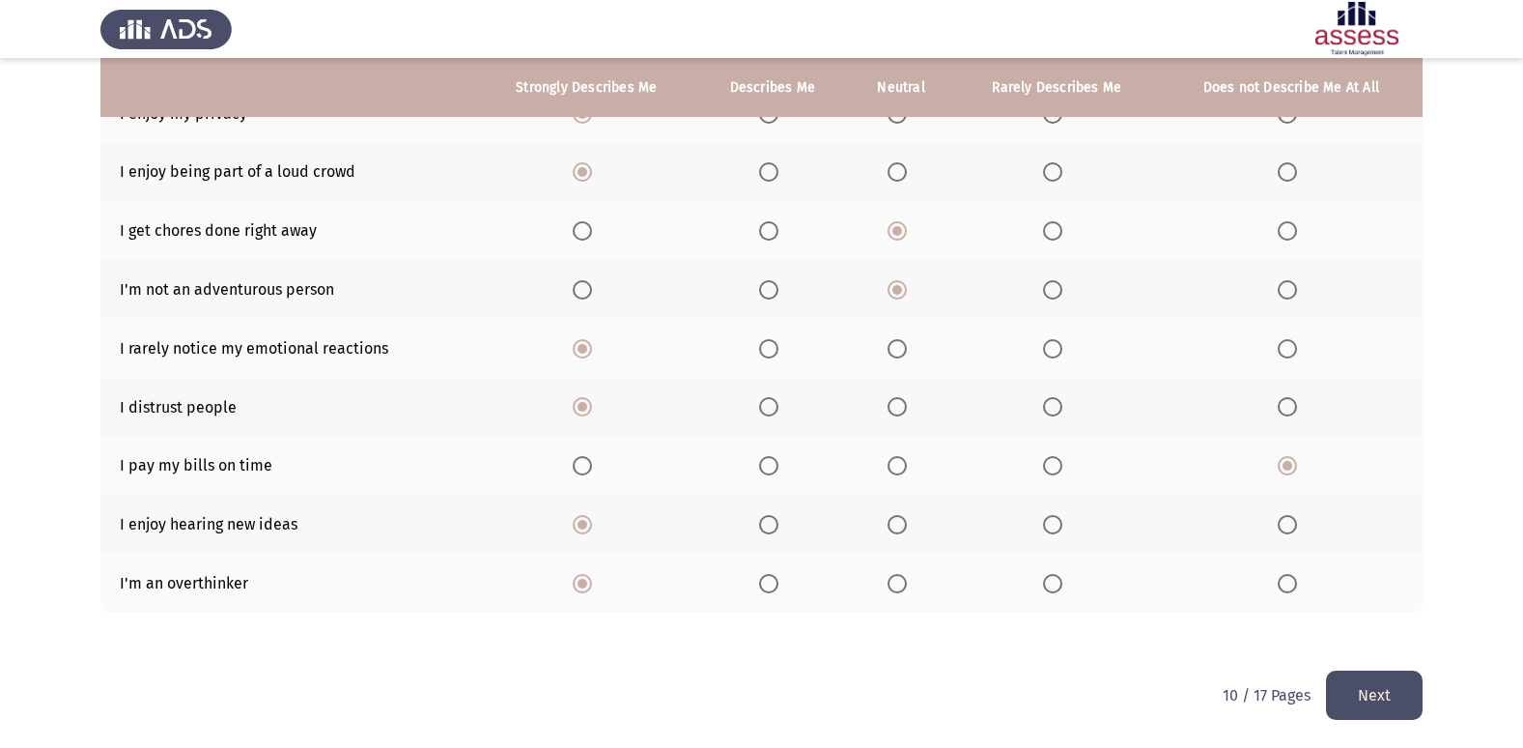
click at [1406, 699] on button "Next" at bounding box center [1374, 694] width 97 height 49
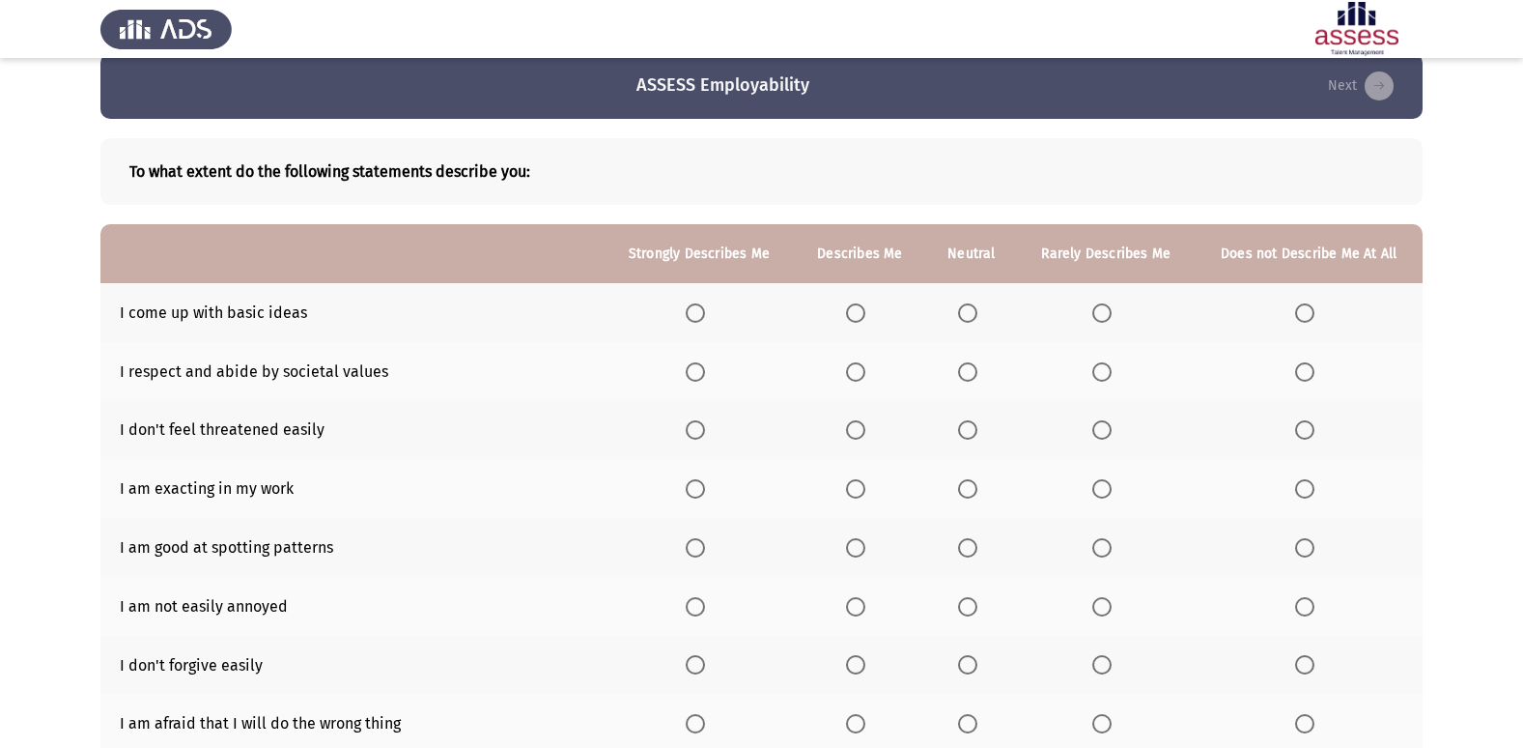
scroll to position [0, 0]
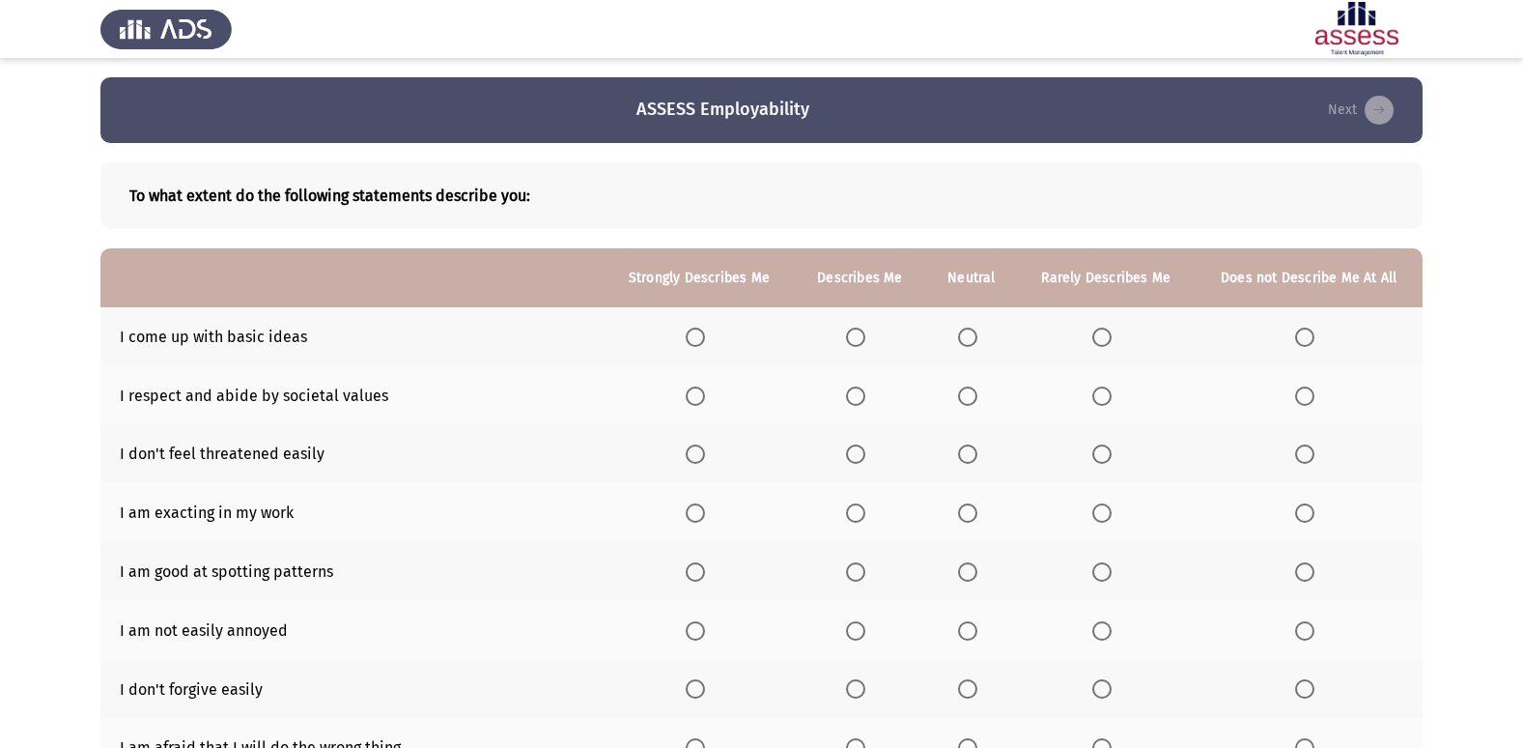
click at [687, 340] on th at bounding box center [699, 336] width 190 height 59
click at [688, 335] on span "Select an option" at bounding box center [695, 336] width 19 height 19
click at [688, 335] on input "Select an option" at bounding box center [695, 336] width 19 height 19
click at [970, 393] on span "Select an option" at bounding box center [967, 395] width 19 height 19
click at [970, 393] on input "Select an option" at bounding box center [967, 395] width 19 height 19
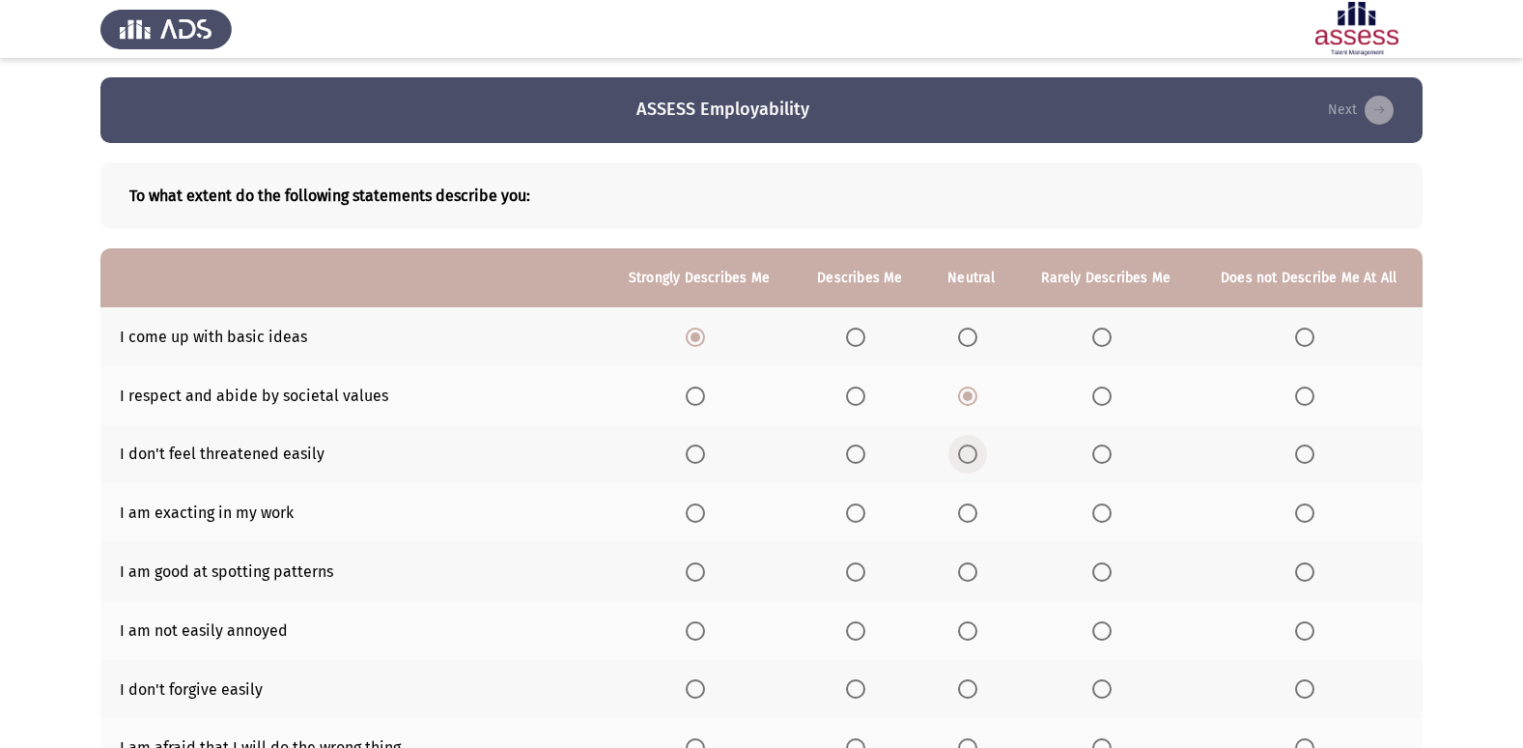
click at [984, 460] on label "Select an option" at bounding box center [971, 453] width 27 height 19
click at [977, 460] on input "Select an option" at bounding box center [967, 453] width 19 height 19
click at [689, 515] on span "Select an option" at bounding box center [695, 512] width 19 height 19
click at [689, 515] on input "Select an option" at bounding box center [695, 512] width 19 height 19
click at [698, 569] on span "Select an option" at bounding box center [695, 571] width 19 height 19
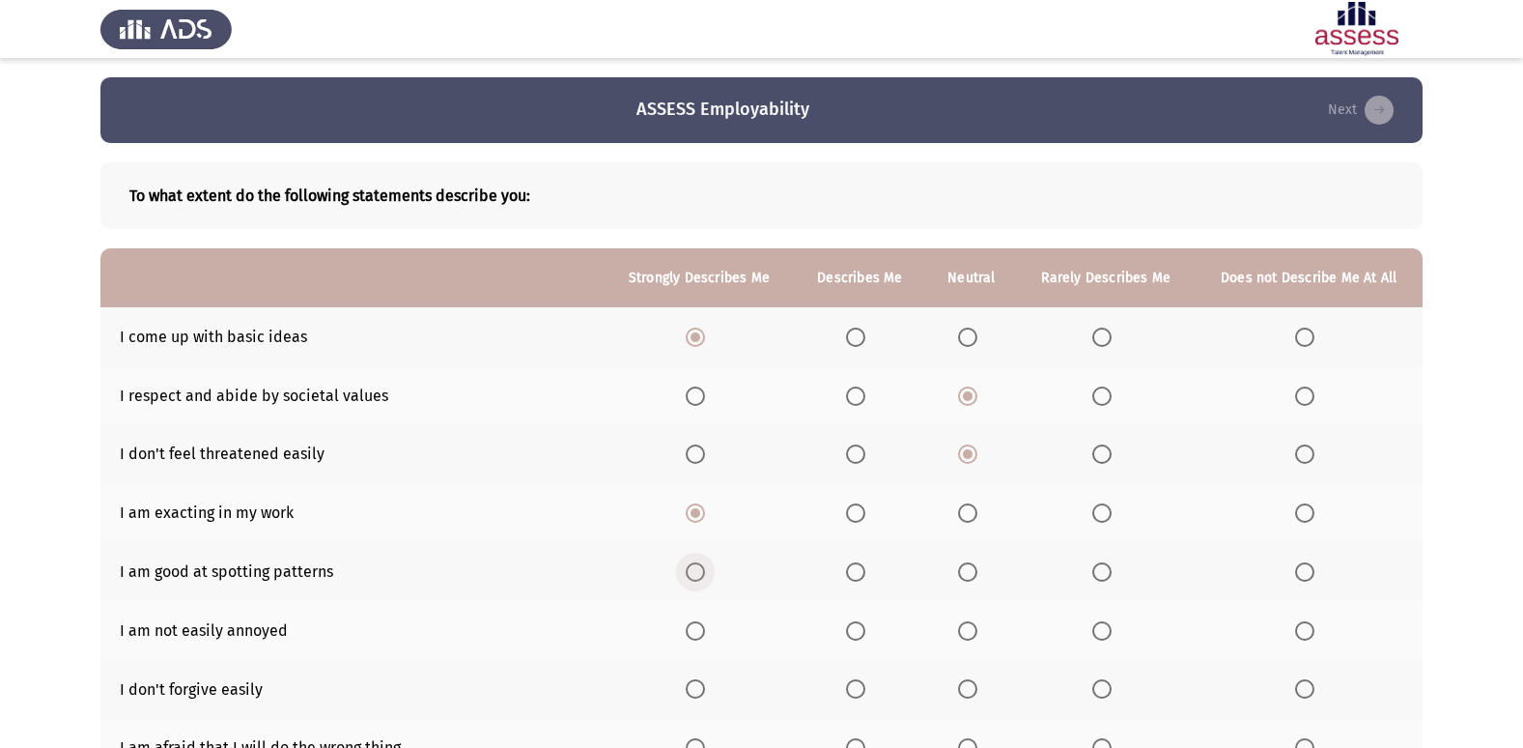
click at [698, 569] on input "Select an option" at bounding box center [695, 571] width 19 height 19
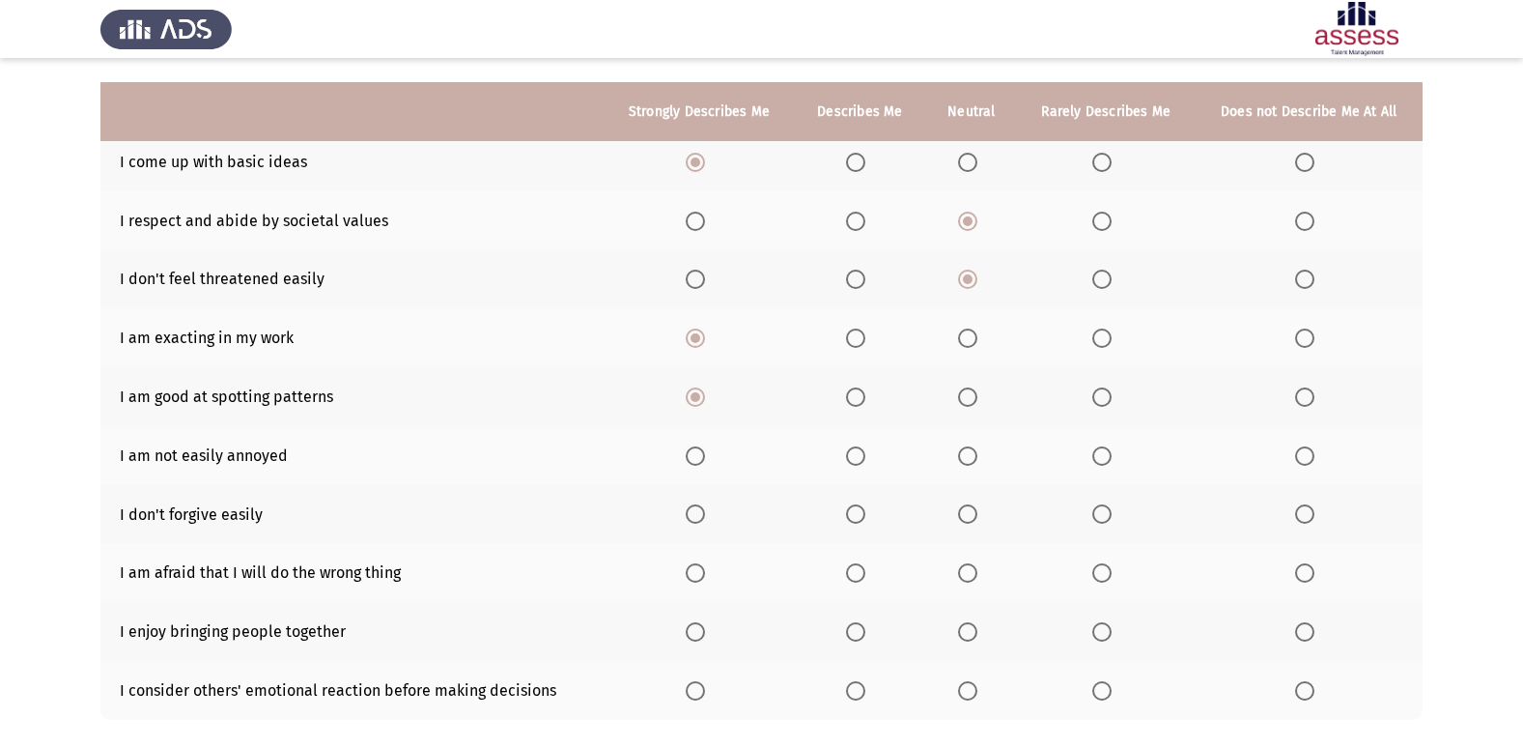
scroll to position [282, 0]
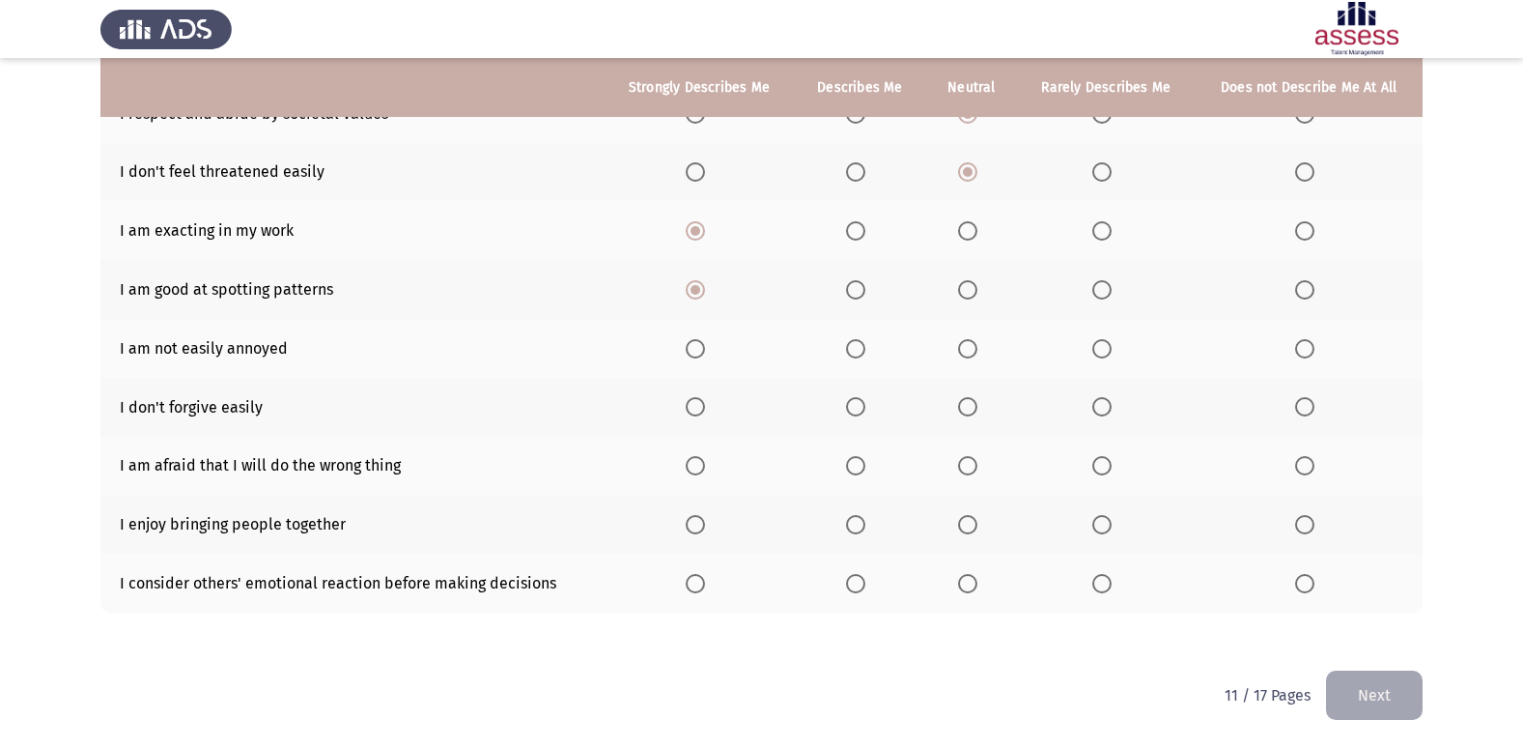
click at [970, 346] on span "Select an option" at bounding box center [967, 348] width 19 height 19
click at [970, 346] on input "Select an option" at bounding box center [967, 348] width 19 height 19
click at [693, 402] on span "Select an option" at bounding box center [695, 406] width 19 height 19
click at [693, 402] on input "Select an option" at bounding box center [695, 406] width 19 height 19
click at [700, 464] on span "Select an option" at bounding box center [695, 465] width 19 height 19
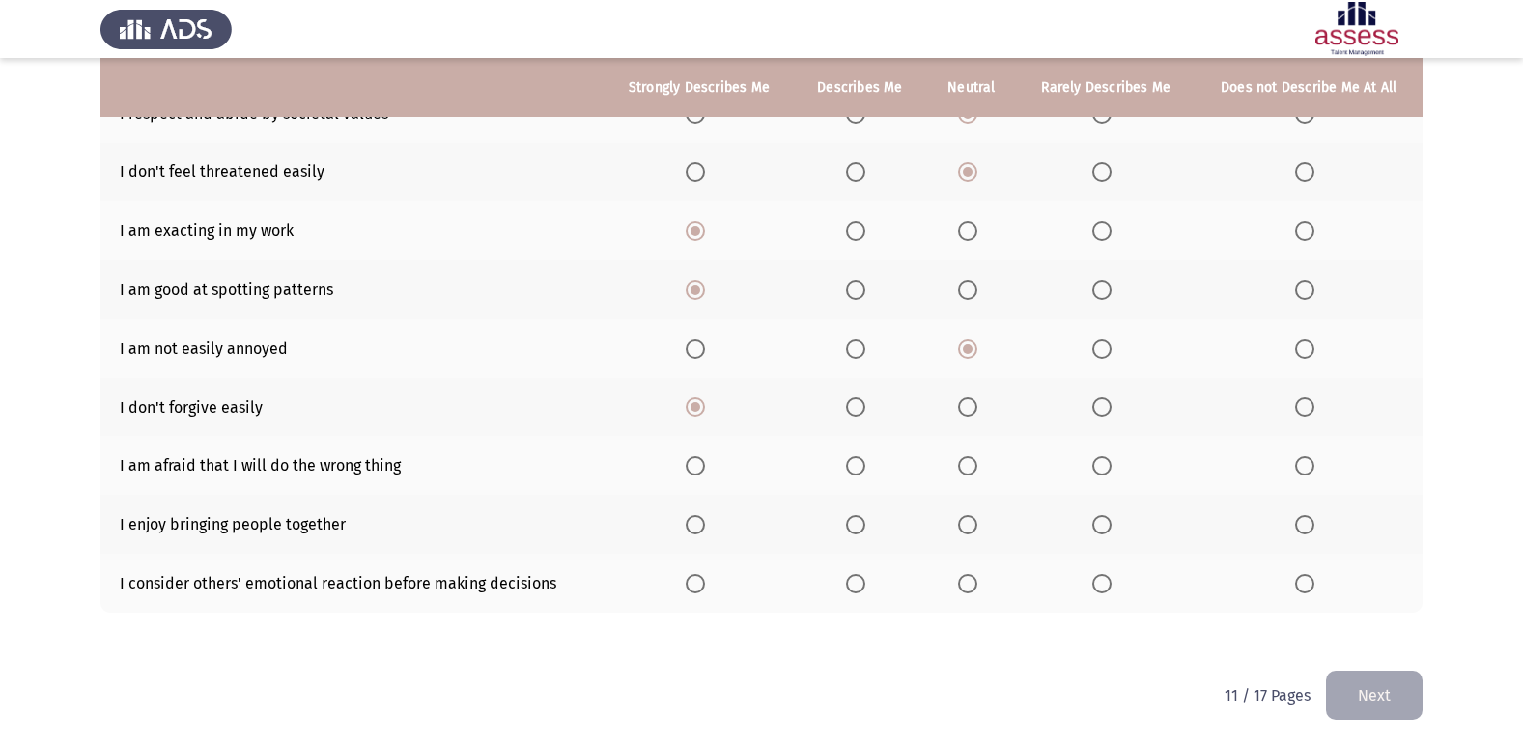
click at [700, 464] on input "Select an option" at bounding box center [695, 465] width 19 height 19
click at [1306, 466] on span "Select an option" at bounding box center [1304, 465] width 19 height 19
click at [1306, 466] on input "Select an option" at bounding box center [1304, 465] width 19 height 19
click at [701, 531] on span "Select an option" at bounding box center [695, 524] width 19 height 19
click at [701, 531] on input "Select an option" at bounding box center [695, 524] width 19 height 19
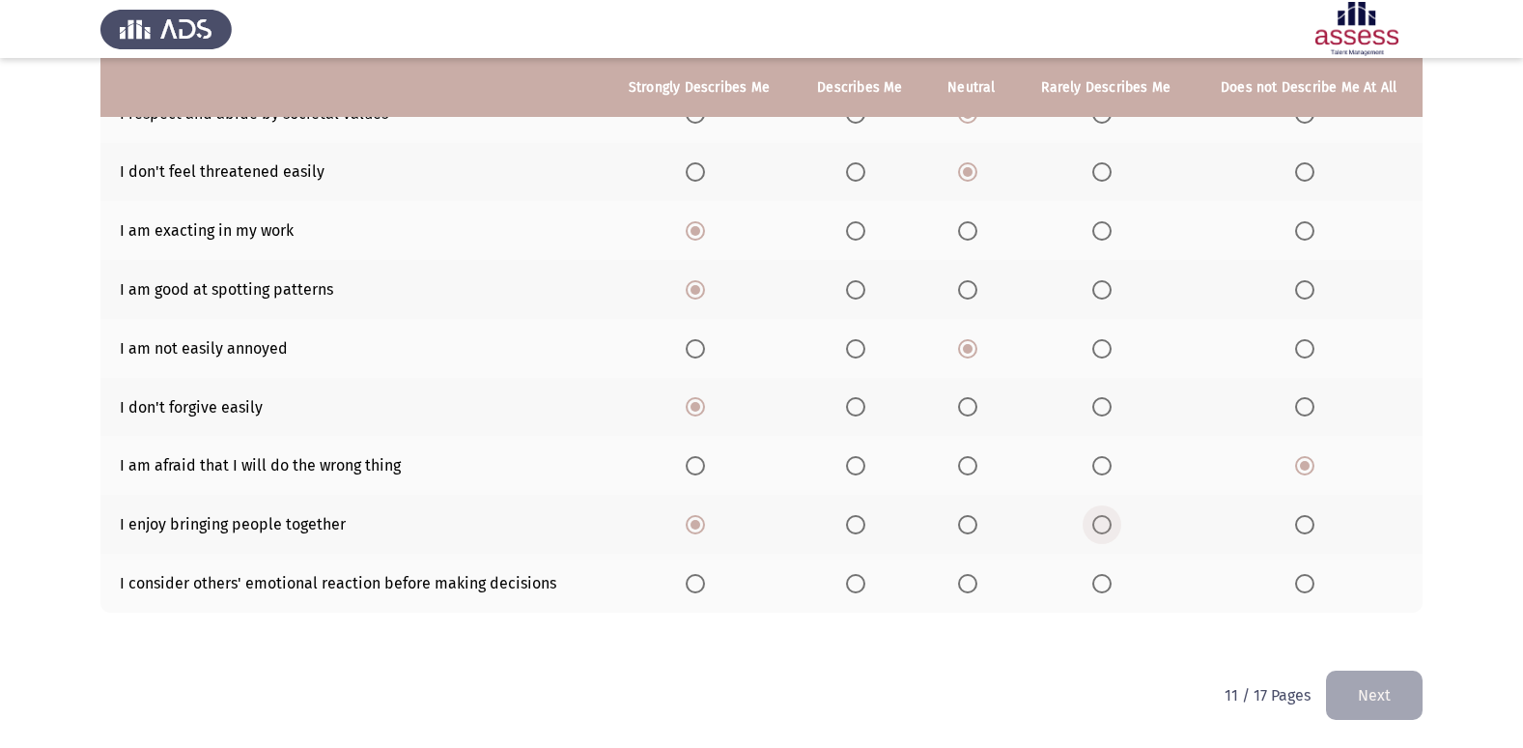
click at [1115, 519] on label "Select an option" at bounding box center [1105, 524] width 27 height 19
click at [1112, 519] on input "Select an option" at bounding box center [1101, 524] width 19 height 19
click at [973, 591] on span "Select an option" at bounding box center [967, 583] width 19 height 19
click at [973, 591] on input "Select an option" at bounding box center [967, 583] width 19 height 19
click at [1399, 698] on button "Next" at bounding box center [1374, 694] width 97 height 49
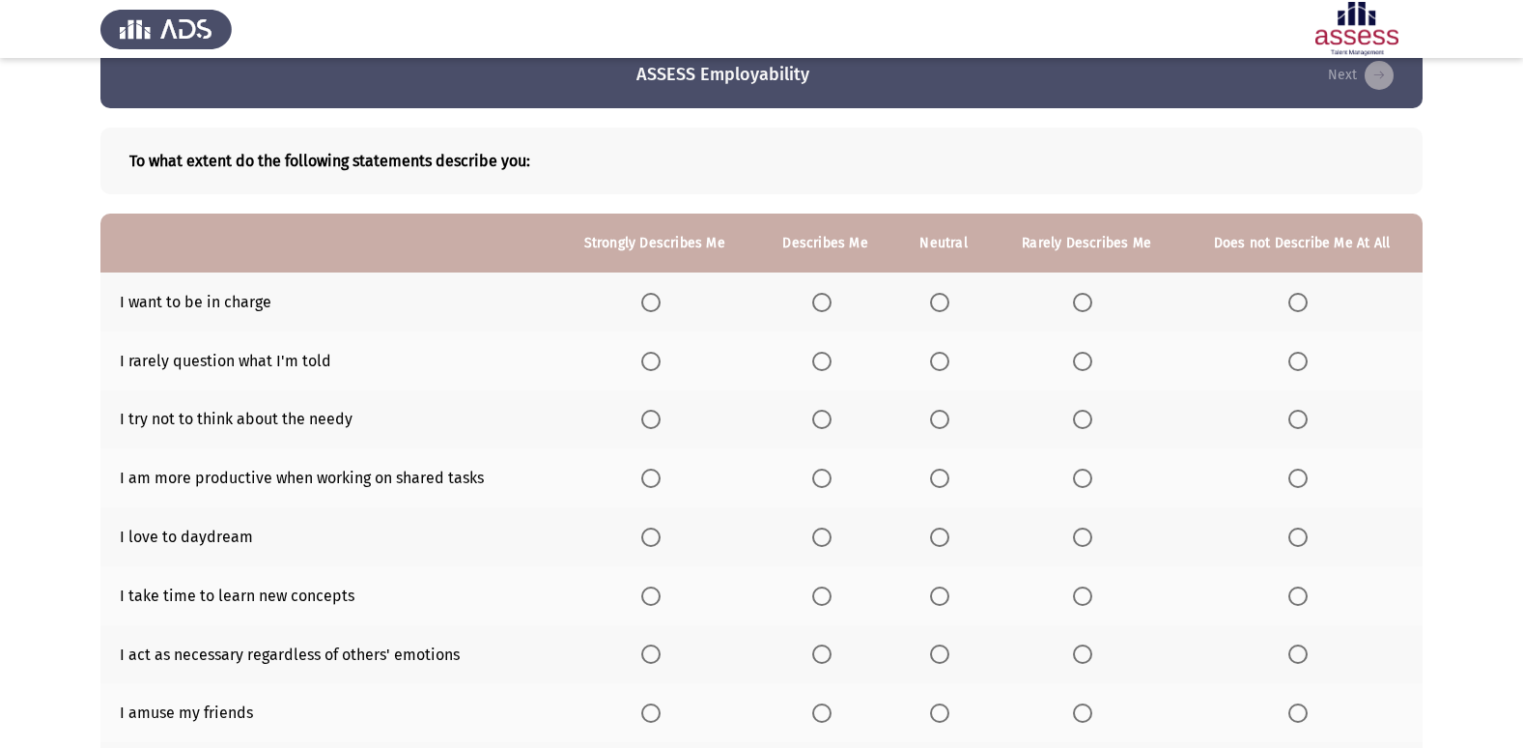
scroll to position [30, 0]
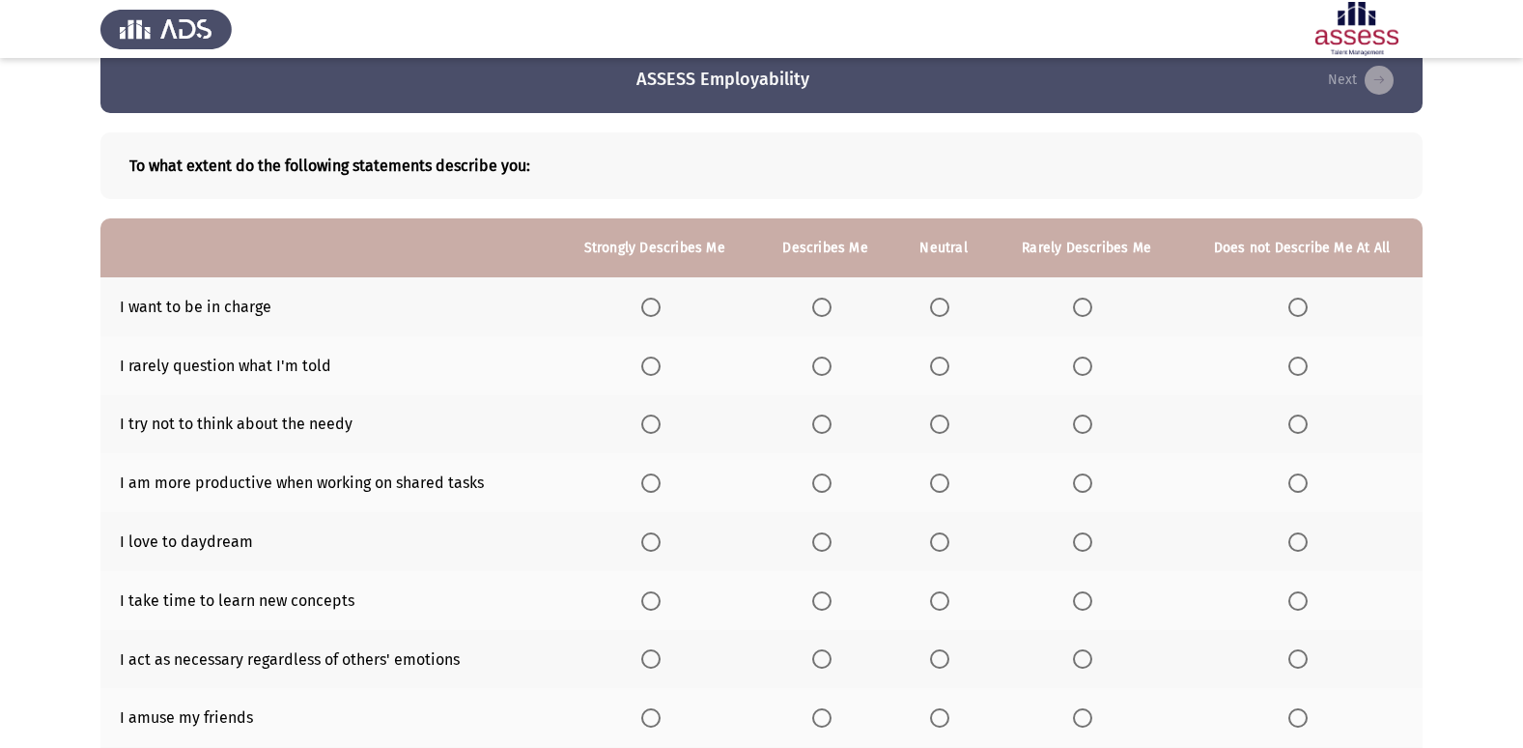
click at [660, 314] on span "Select an option" at bounding box center [650, 306] width 19 height 19
click at [660, 314] on input "Select an option" at bounding box center [650, 306] width 19 height 19
click at [937, 360] on span "Select an option" at bounding box center [939, 365] width 19 height 19
click at [937, 360] on input "Select an option" at bounding box center [939, 365] width 19 height 19
click at [1092, 366] on span "Select an option" at bounding box center [1082, 365] width 19 height 19
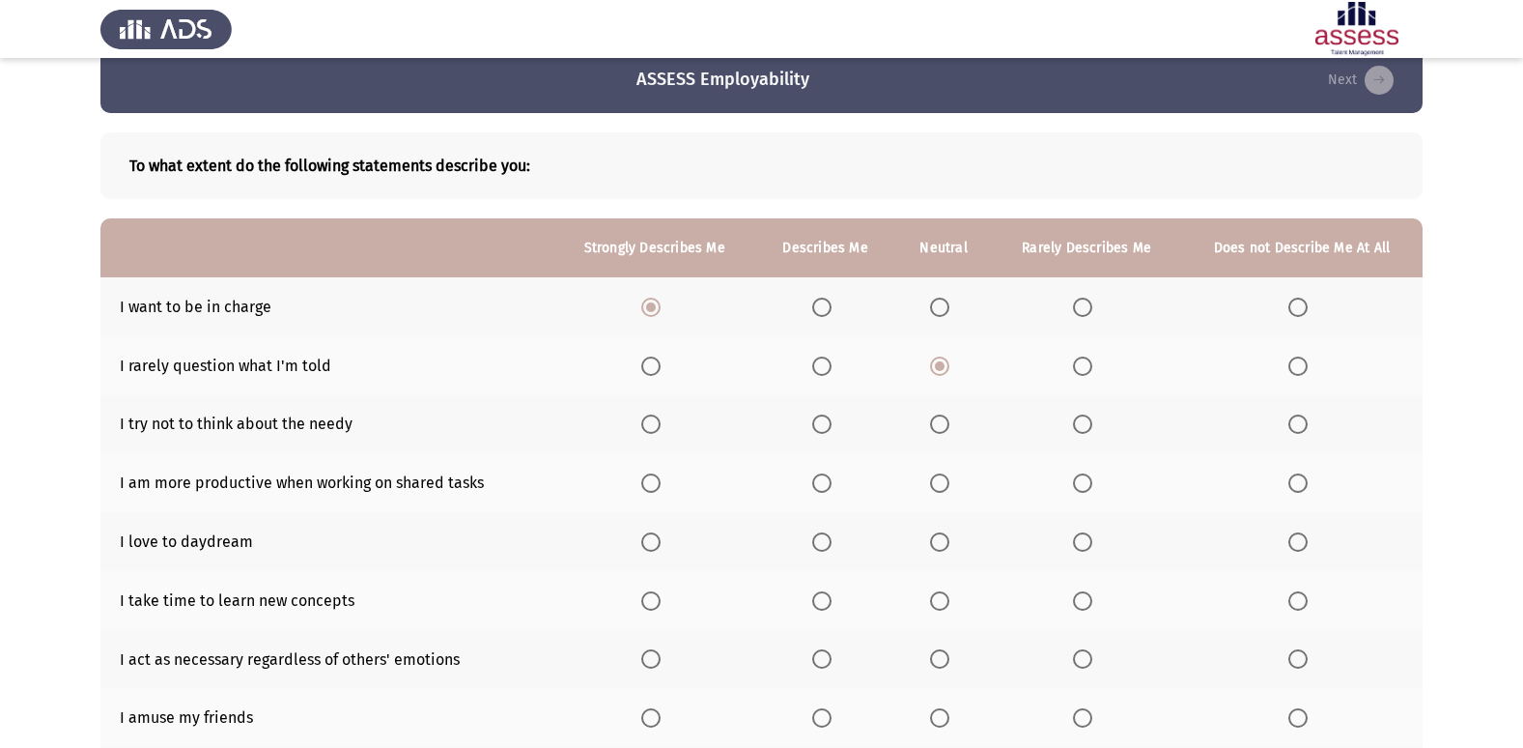
click at [1092, 366] on input "Select an option" at bounding box center [1082, 365] width 19 height 19
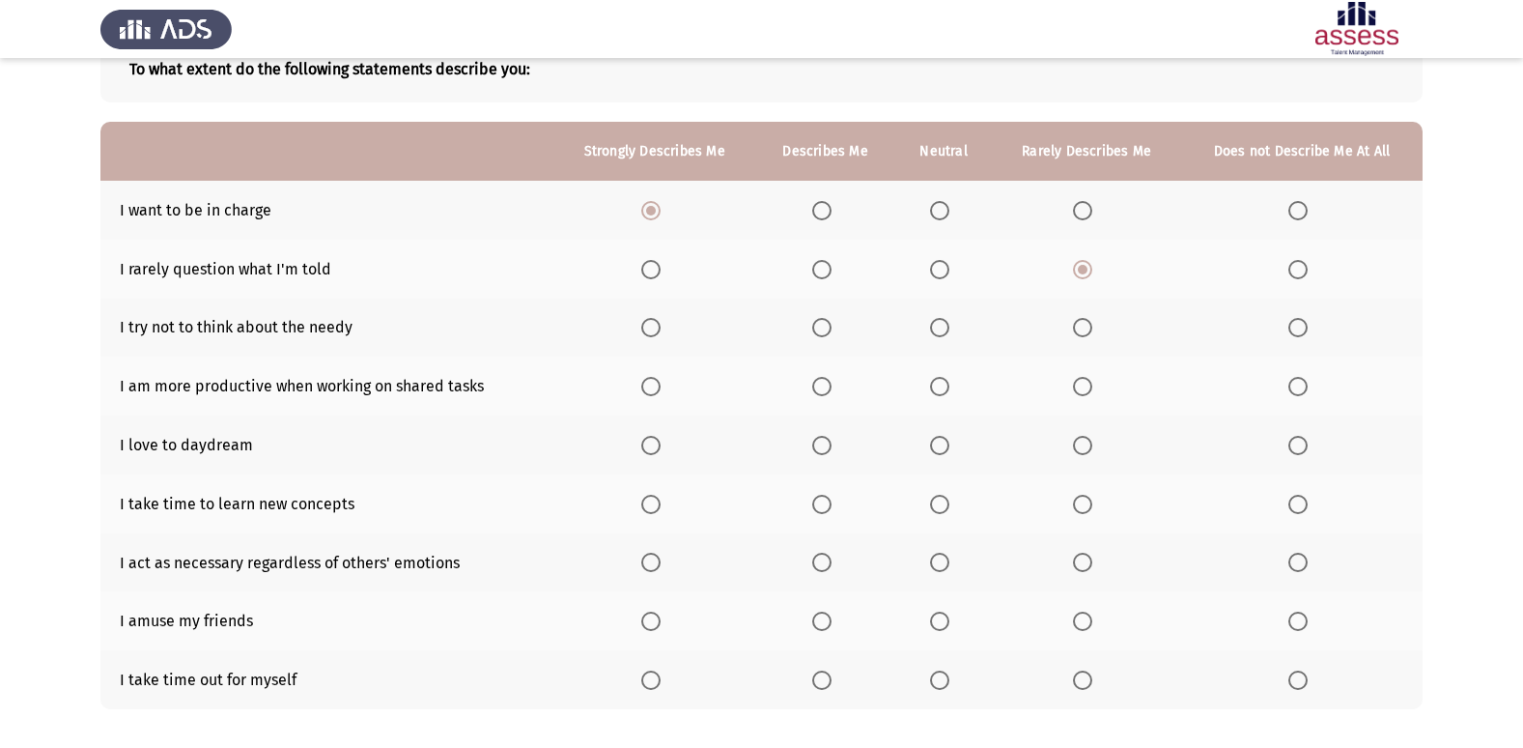
click at [657, 326] on span "Select an option" at bounding box center [650, 327] width 19 height 19
click at [657, 326] on input "Select an option" at bounding box center [650, 327] width 19 height 19
click at [946, 331] on span "Select an option" at bounding box center [939, 327] width 19 height 19
click at [946, 331] on input "Select an option" at bounding box center [939, 327] width 19 height 19
click at [650, 389] on span "Select an option" at bounding box center [650, 386] width 19 height 19
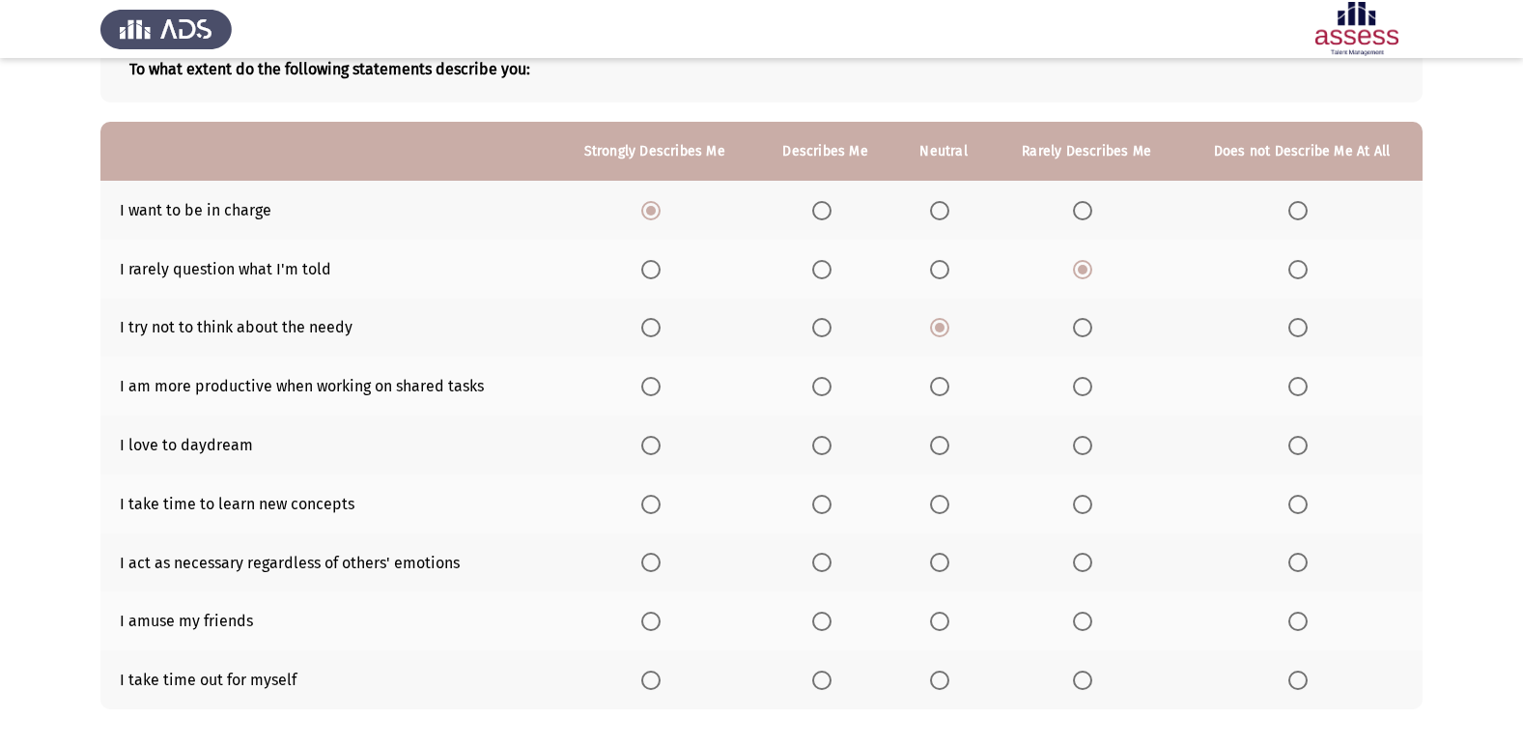
click at [650, 389] on input "Select an option" at bounding box center [650, 386] width 19 height 19
click at [652, 447] on span "Select an option" at bounding box center [650, 445] width 19 height 19
click at [652, 447] on input "Select an option" at bounding box center [650, 445] width 19 height 19
click at [661, 500] on span "Select an option" at bounding box center [650, 503] width 19 height 19
click at [661, 500] on input "Select an option" at bounding box center [650, 503] width 19 height 19
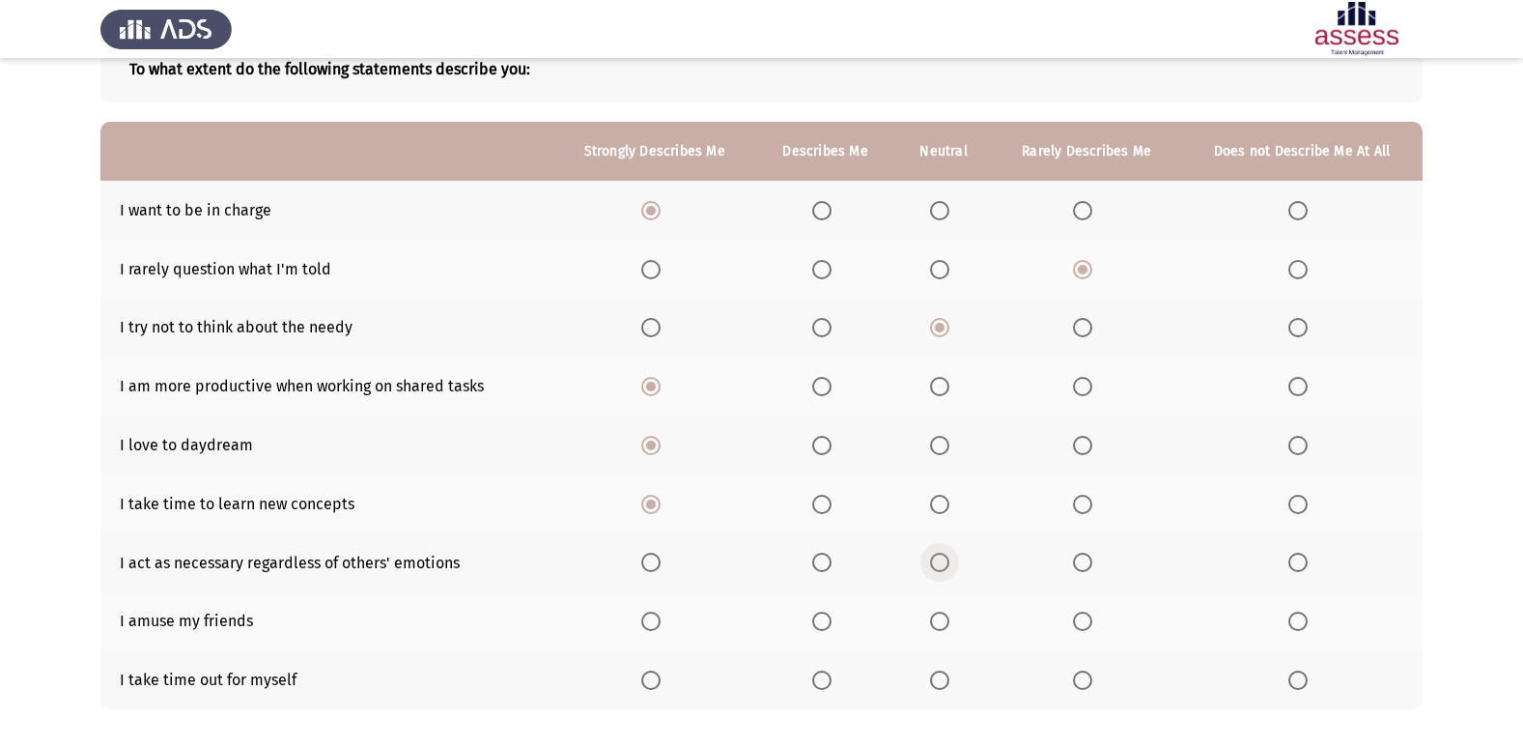
click at [943, 567] on span "Select an option" at bounding box center [939, 561] width 19 height 19
click at [943, 567] on input "Select an option" at bounding box center [939, 561] width 19 height 19
click at [825, 619] on span "Select an option" at bounding box center [821, 620] width 19 height 19
click at [825, 619] on input "Select an option" at bounding box center [821, 620] width 19 height 19
click at [661, 675] on span "Select an option" at bounding box center [650, 679] width 19 height 19
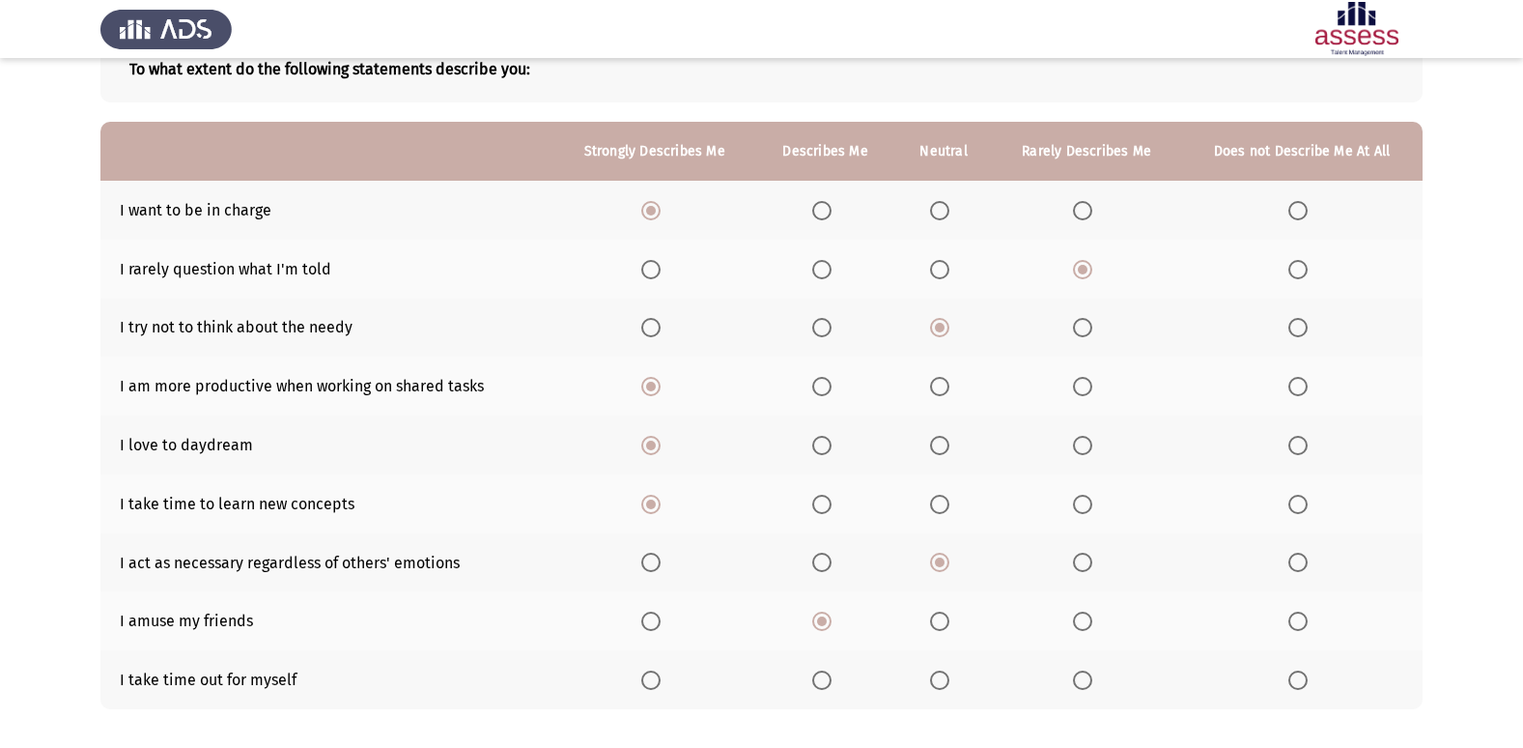
click at [661, 675] on input "Select an option" at bounding box center [650, 679] width 19 height 19
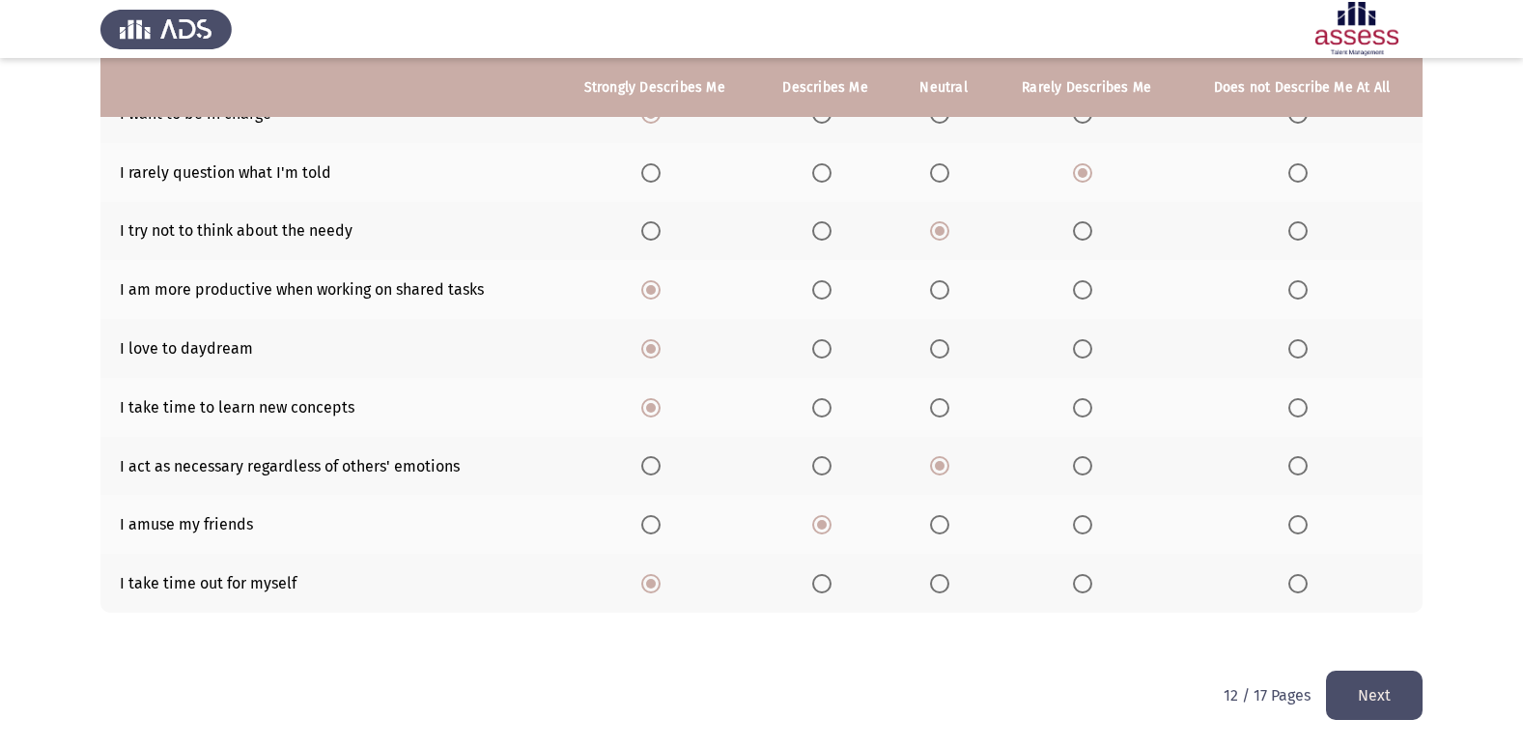
click at [1377, 698] on button "Next" at bounding box center [1374, 694] width 97 height 49
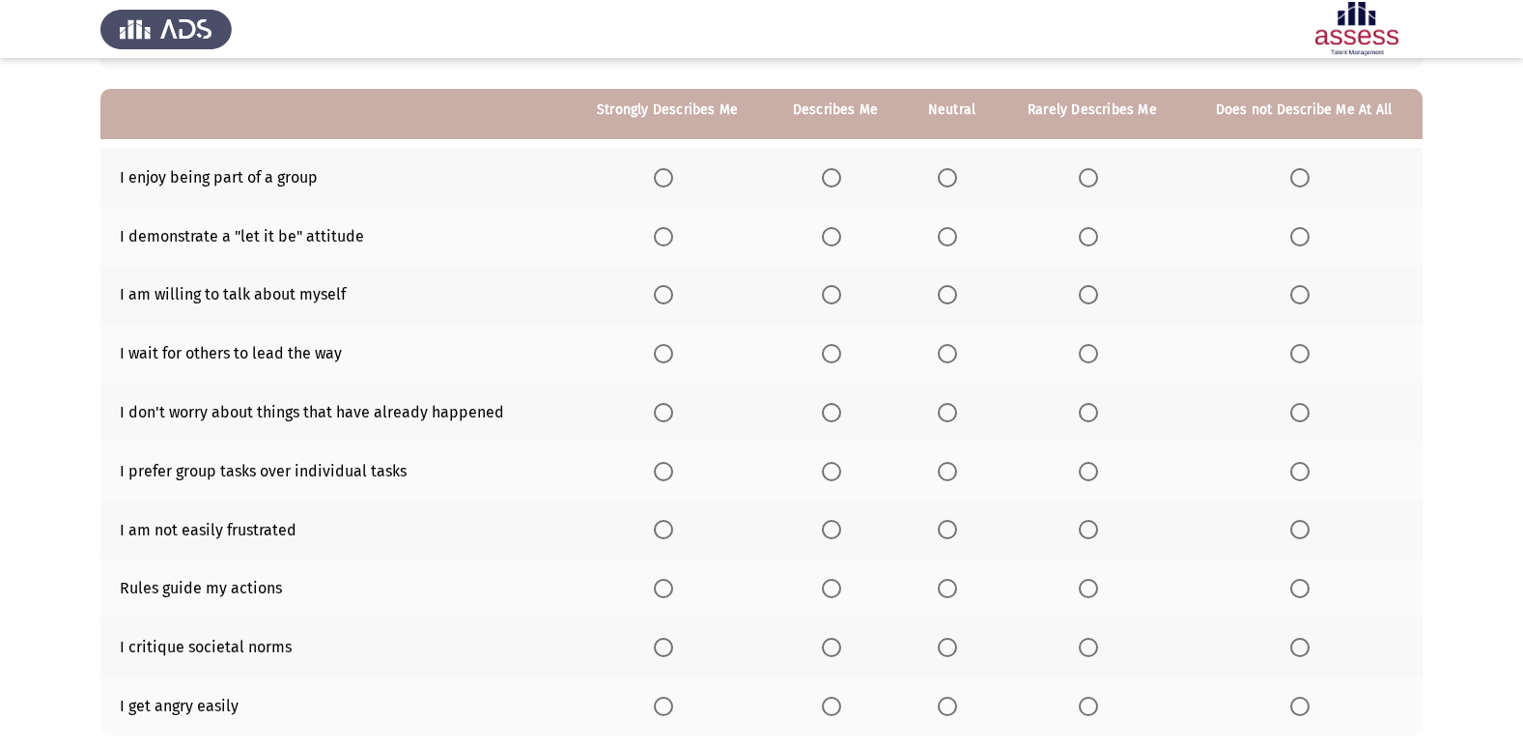
scroll to position [193, 0]
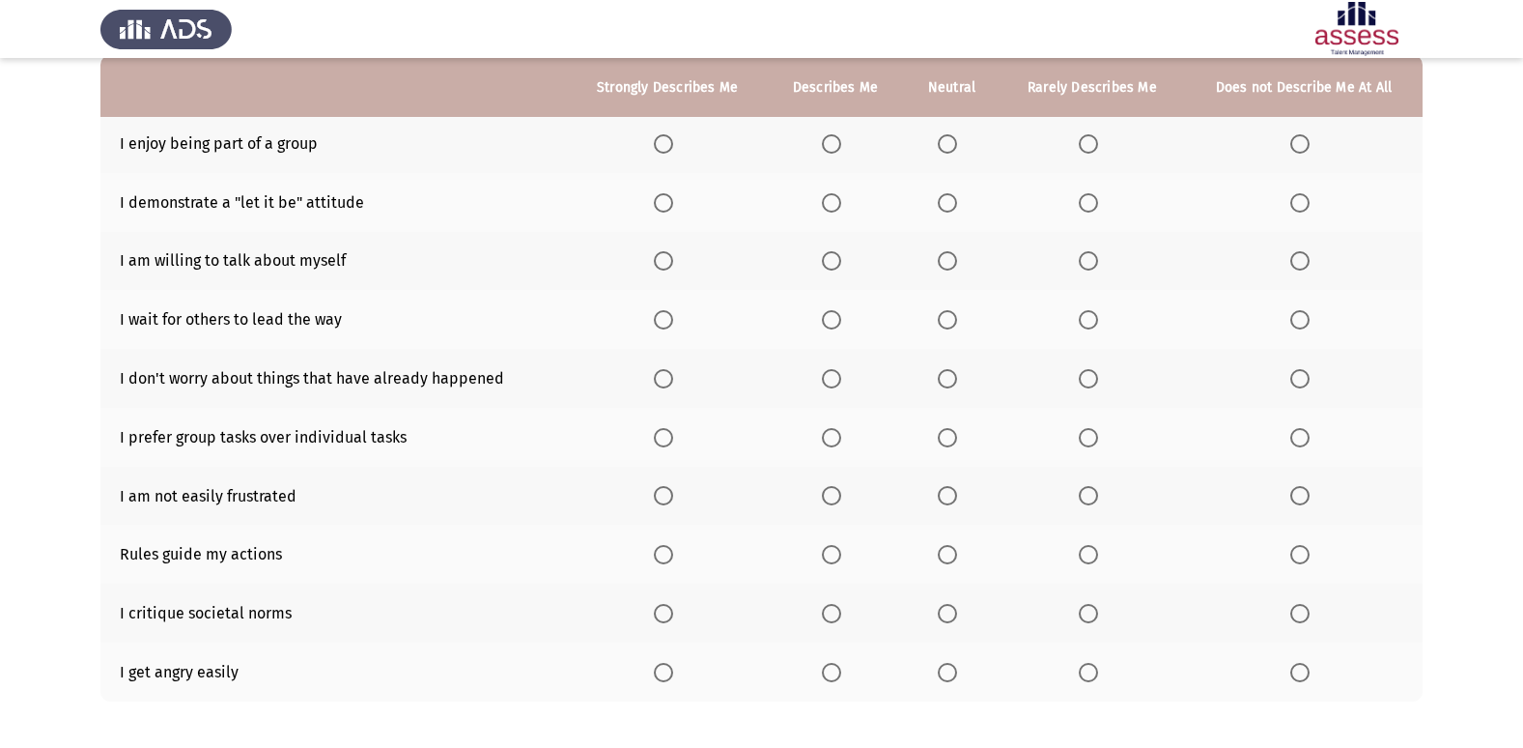
click at [1312, 672] on label "Select an option" at bounding box center [1303, 672] width 27 height 19
click at [1310, 672] on input "Select an option" at bounding box center [1299, 672] width 19 height 19
click at [827, 609] on span "Select an option" at bounding box center [831, 613] width 19 height 19
click at [827, 609] on input "Select an option" at bounding box center [831, 613] width 19 height 19
click at [953, 552] on span "Select an option" at bounding box center [947, 554] width 19 height 19
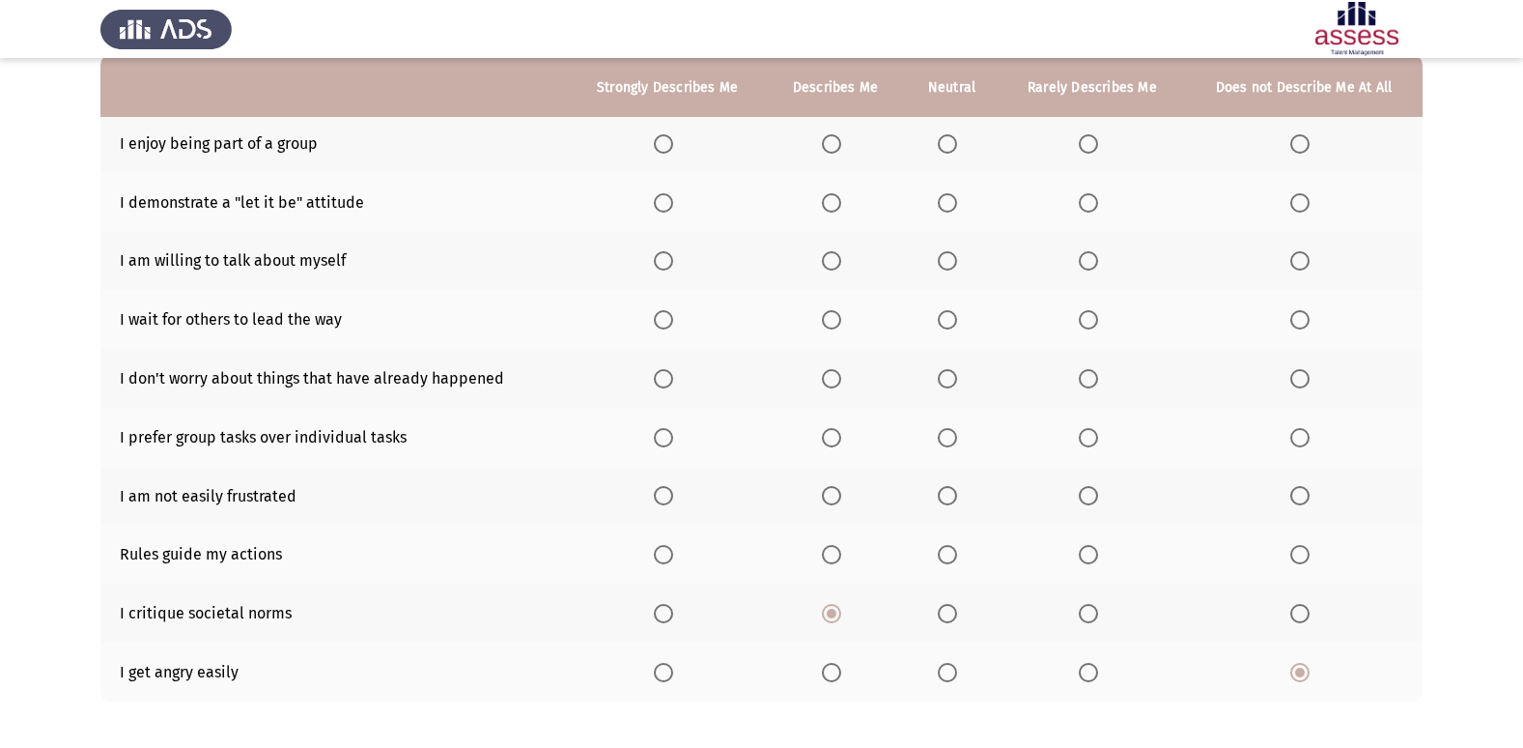
click at [953, 552] on input "Select an option" at bounding box center [947, 554] width 19 height 19
click at [670, 496] on span "Select an option" at bounding box center [663, 495] width 19 height 19
click at [670, 496] on input "Select an option" at bounding box center [663, 495] width 19 height 19
click at [675, 433] on label "Select an option" at bounding box center [667, 437] width 27 height 19
click at [673, 433] on input "Select an option" at bounding box center [663, 437] width 19 height 19
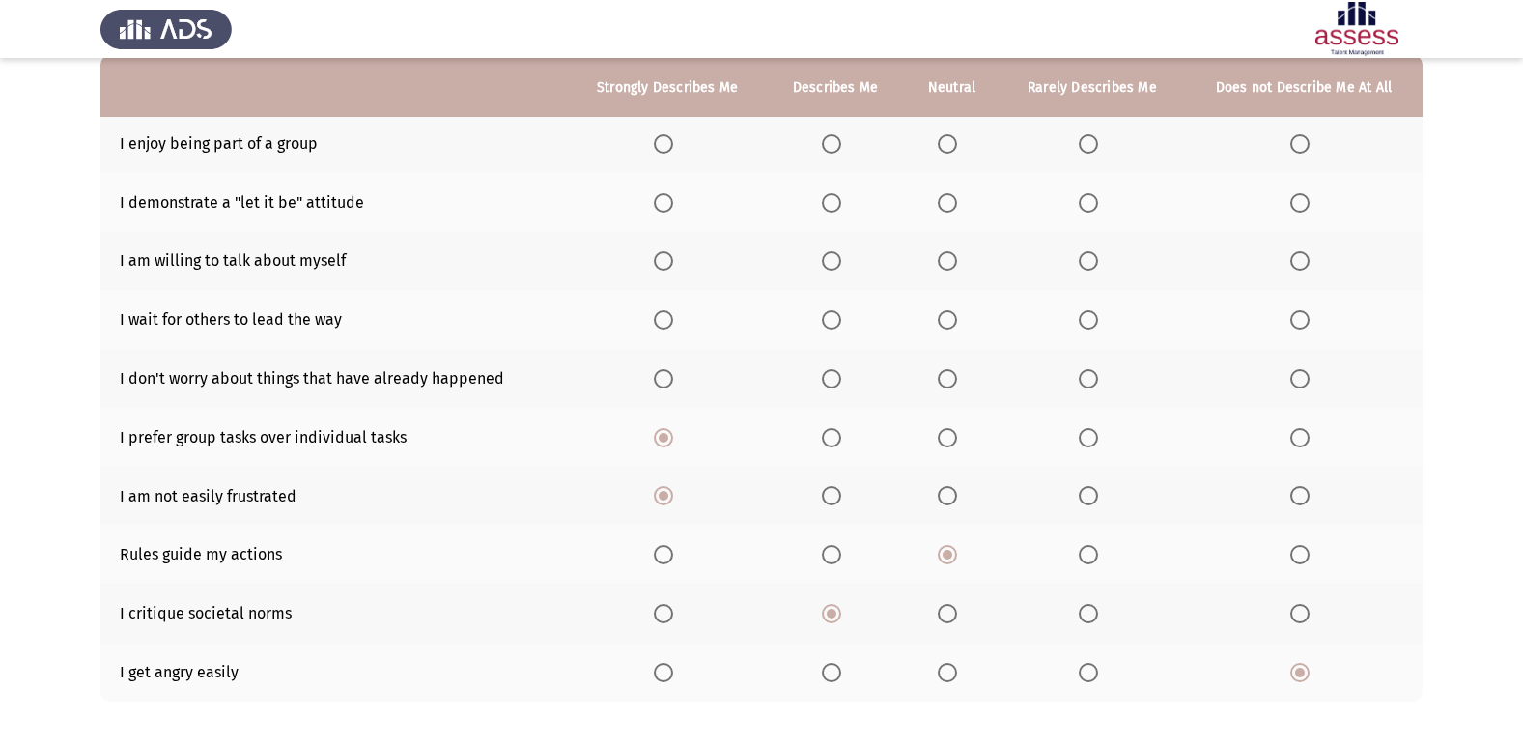
click at [1092, 382] on span "Select an option" at bounding box center [1088, 378] width 19 height 19
click at [1092, 382] on input "Select an option" at bounding box center [1088, 378] width 19 height 19
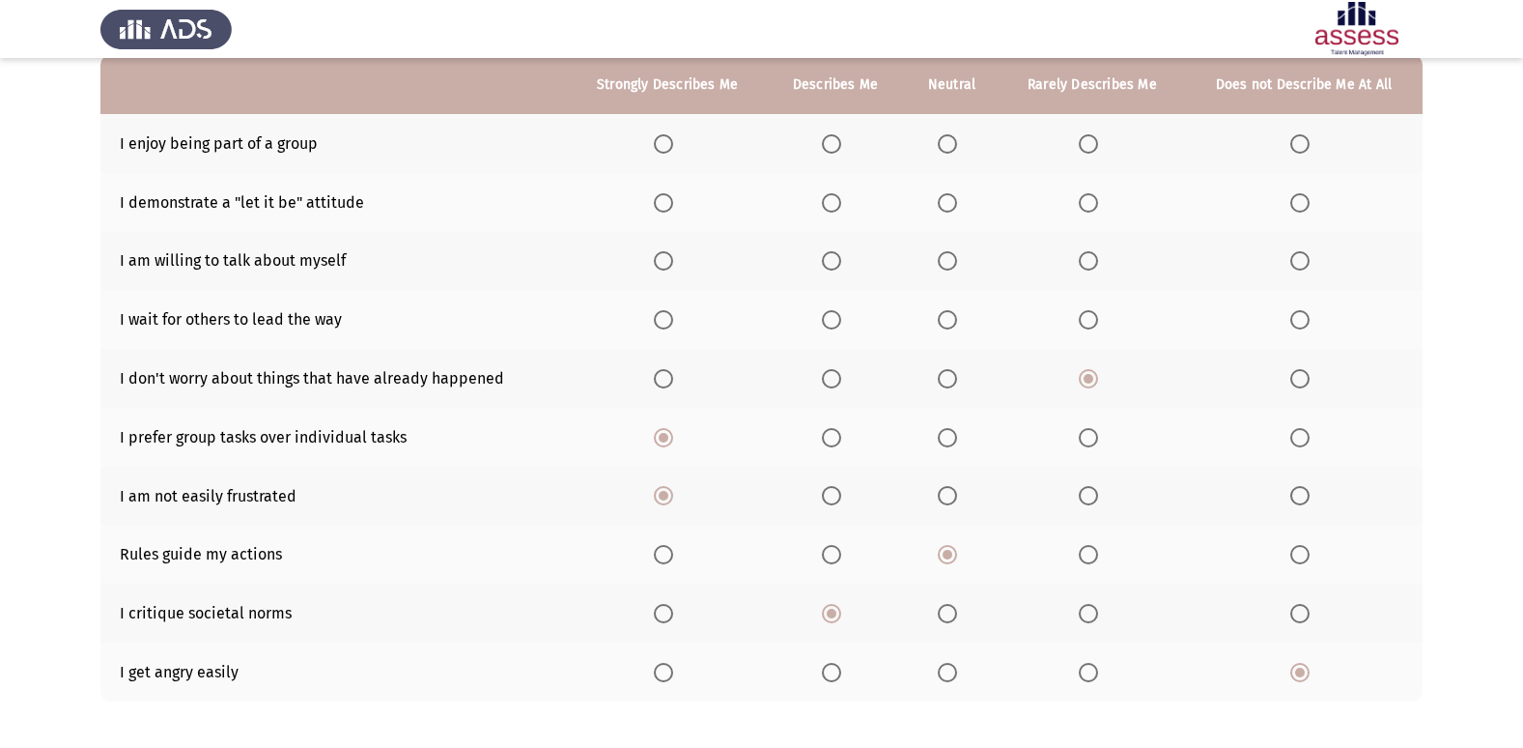
scroll to position [97, 0]
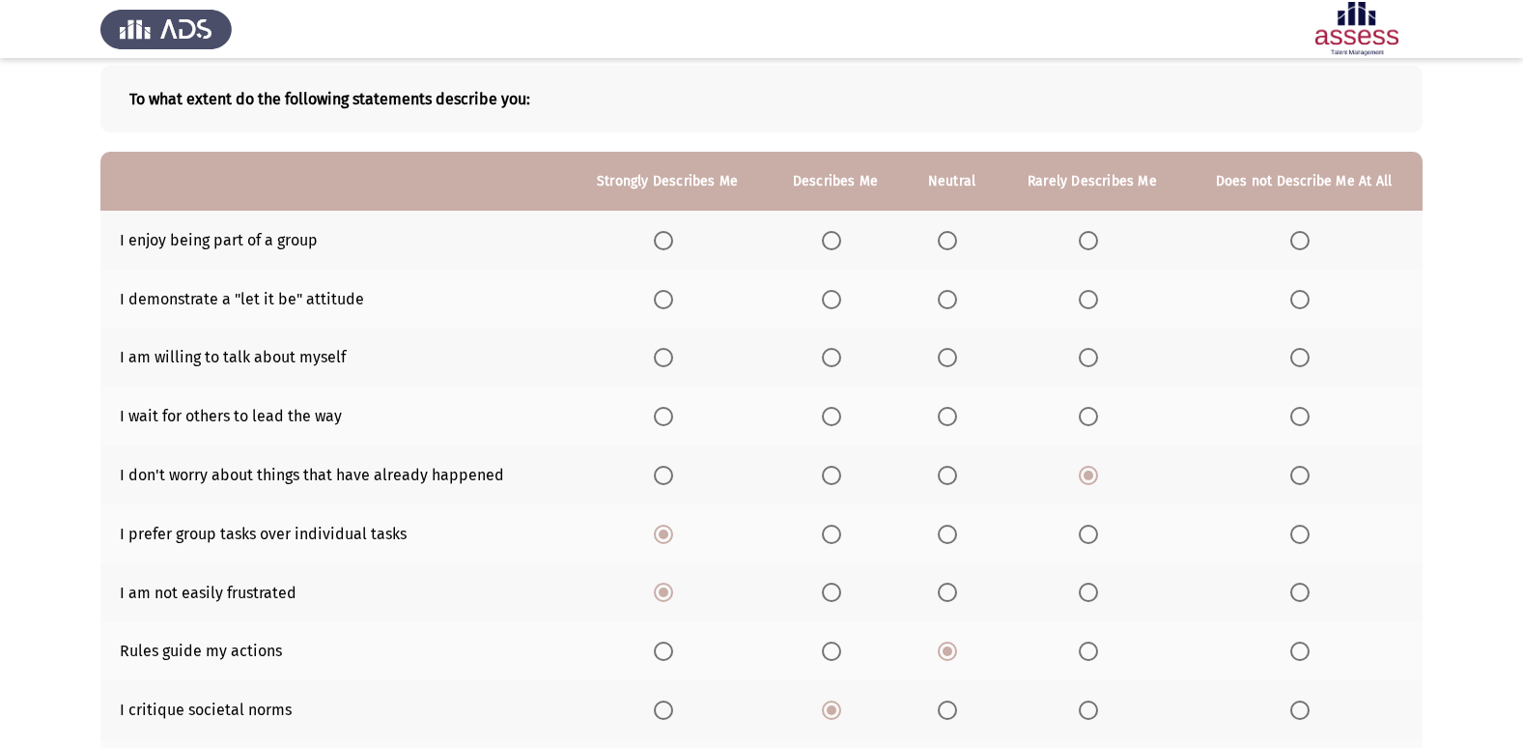
click at [1302, 415] on span "Select an option" at bounding box center [1299, 416] width 19 height 19
click at [1302, 415] on input "Select an option" at bounding box center [1299, 416] width 19 height 19
click at [668, 362] on span "Select an option" at bounding box center [663, 357] width 19 height 19
click at [668, 362] on input "Select an option" at bounding box center [663, 357] width 19 height 19
click at [663, 294] on span "Select an option" at bounding box center [663, 299] width 19 height 19
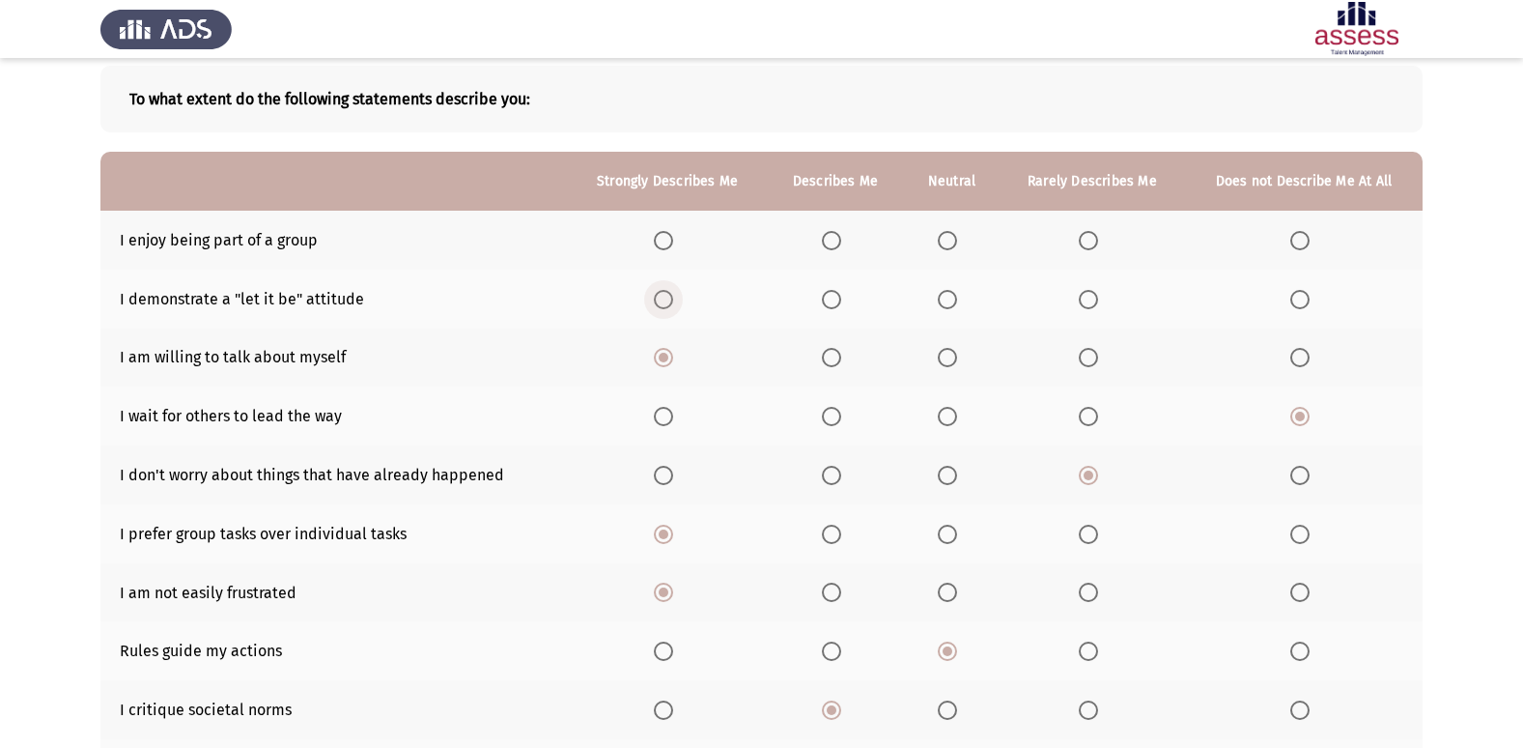
click at [663, 294] on input "Select an option" at bounding box center [663, 299] width 19 height 19
click at [661, 242] on span "Select an option" at bounding box center [663, 240] width 19 height 19
click at [661, 242] on input "Select an option" at bounding box center [663, 240] width 19 height 19
click at [954, 237] on span "Select an option" at bounding box center [947, 240] width 19 height 19
click at [954, 237] on input "Select an option" at bounding box center [947, 240] width 19 height 19
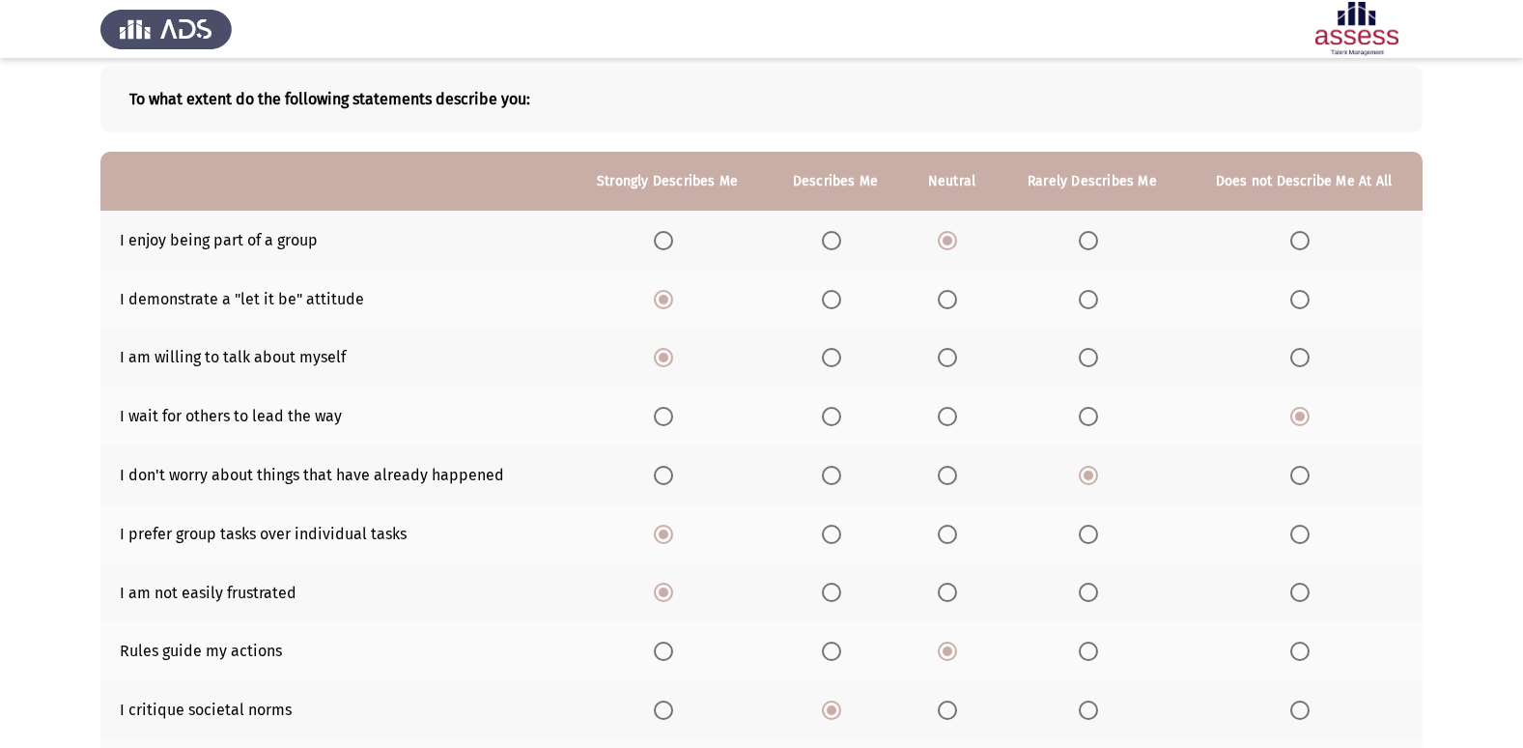
click at [825, 244] on span "Select an option" at bounding box center [831, 240] width 19 height 19
click at [825, 244] on input "Select an option" at bounding box center [831, 240] width 19 height 19
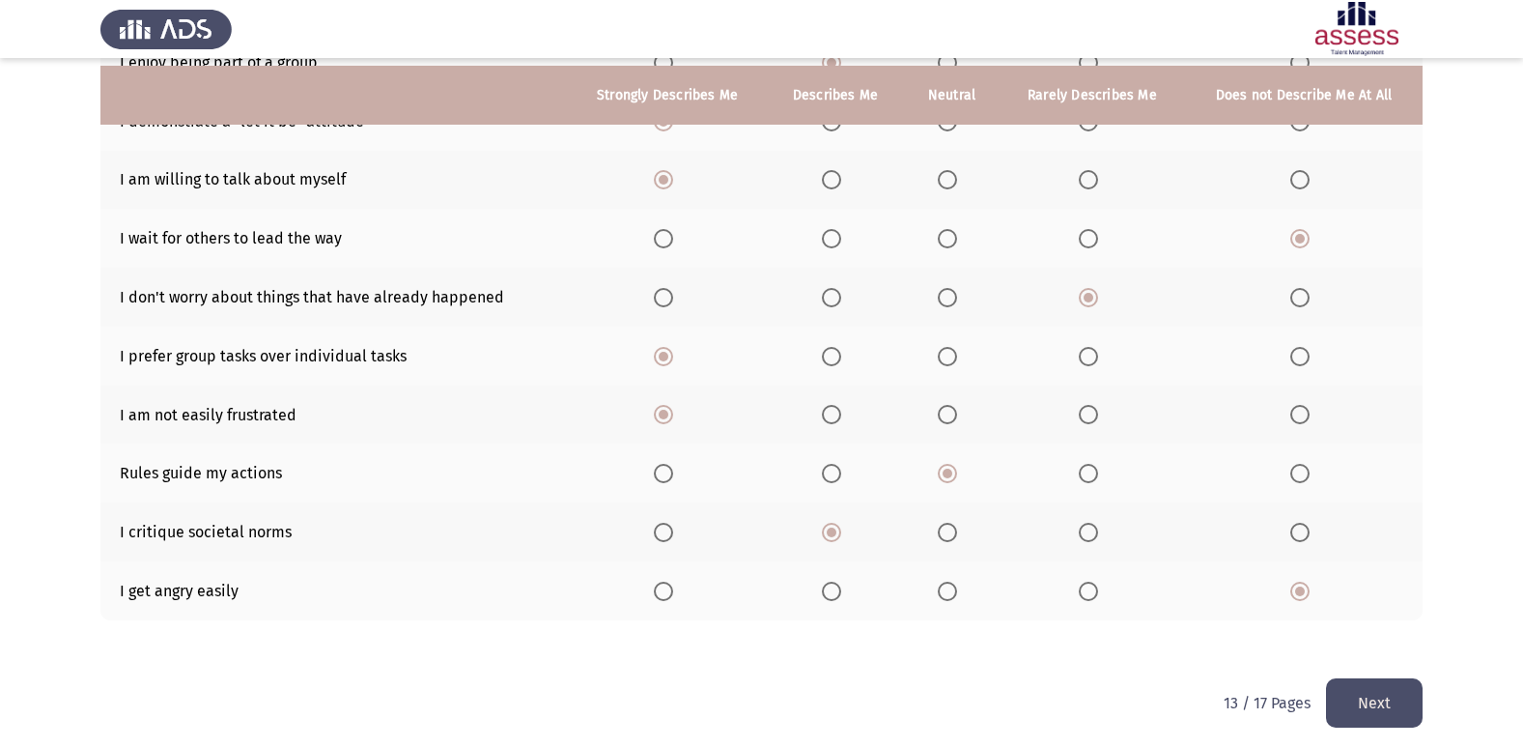
scroll to position [282, 0]
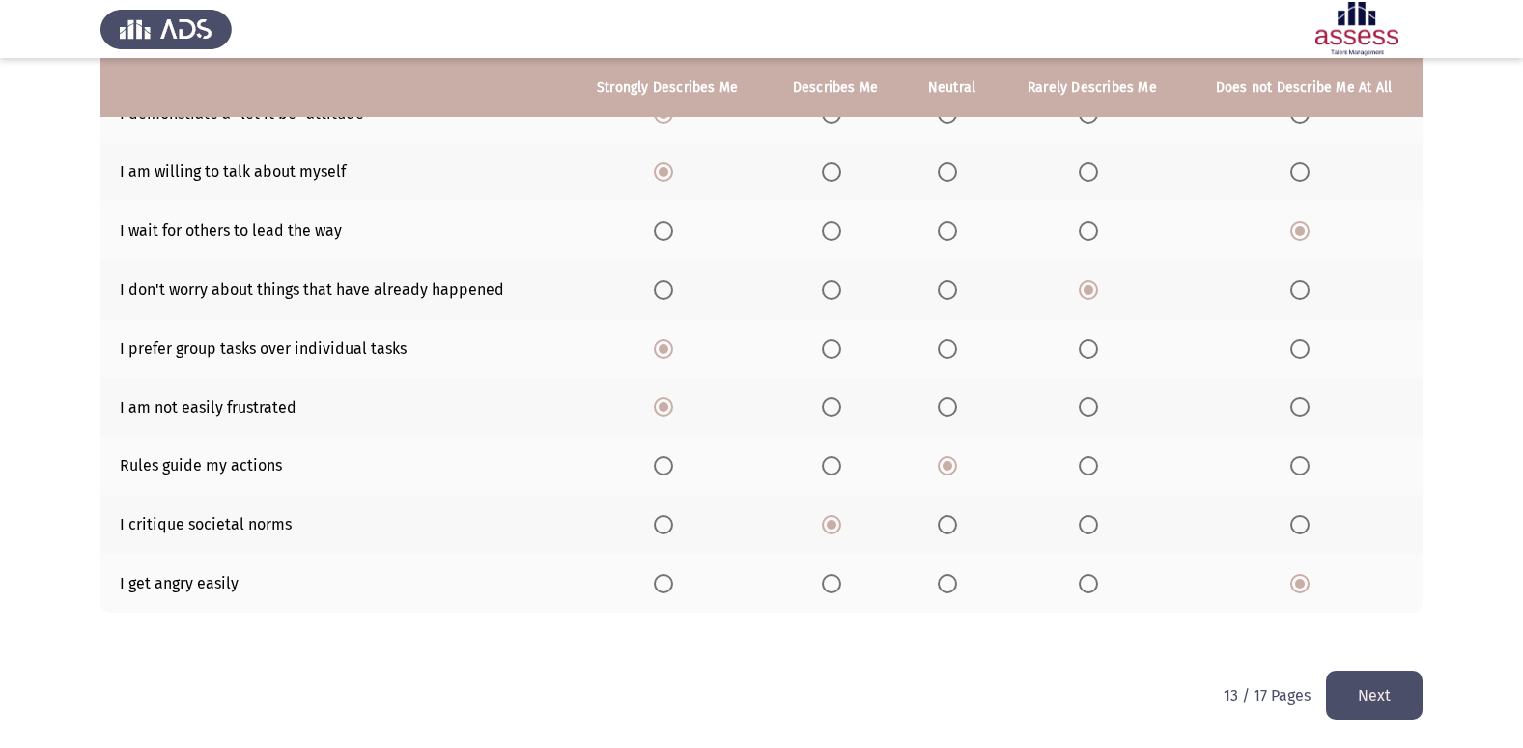
click at [1376, 671] on button "Next" at bounding box center [1374, 694] width 97 height 49
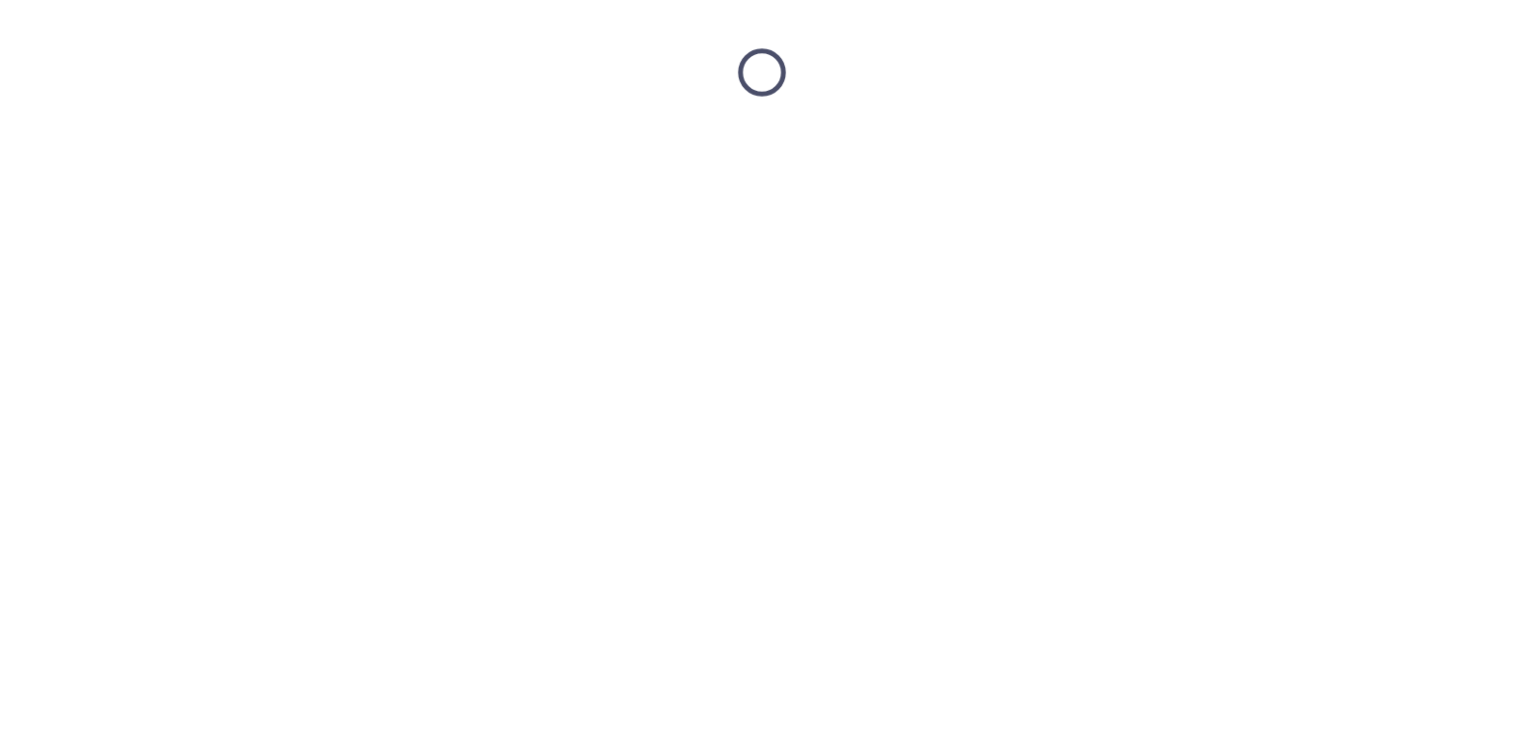
scroll to position [0, 0]
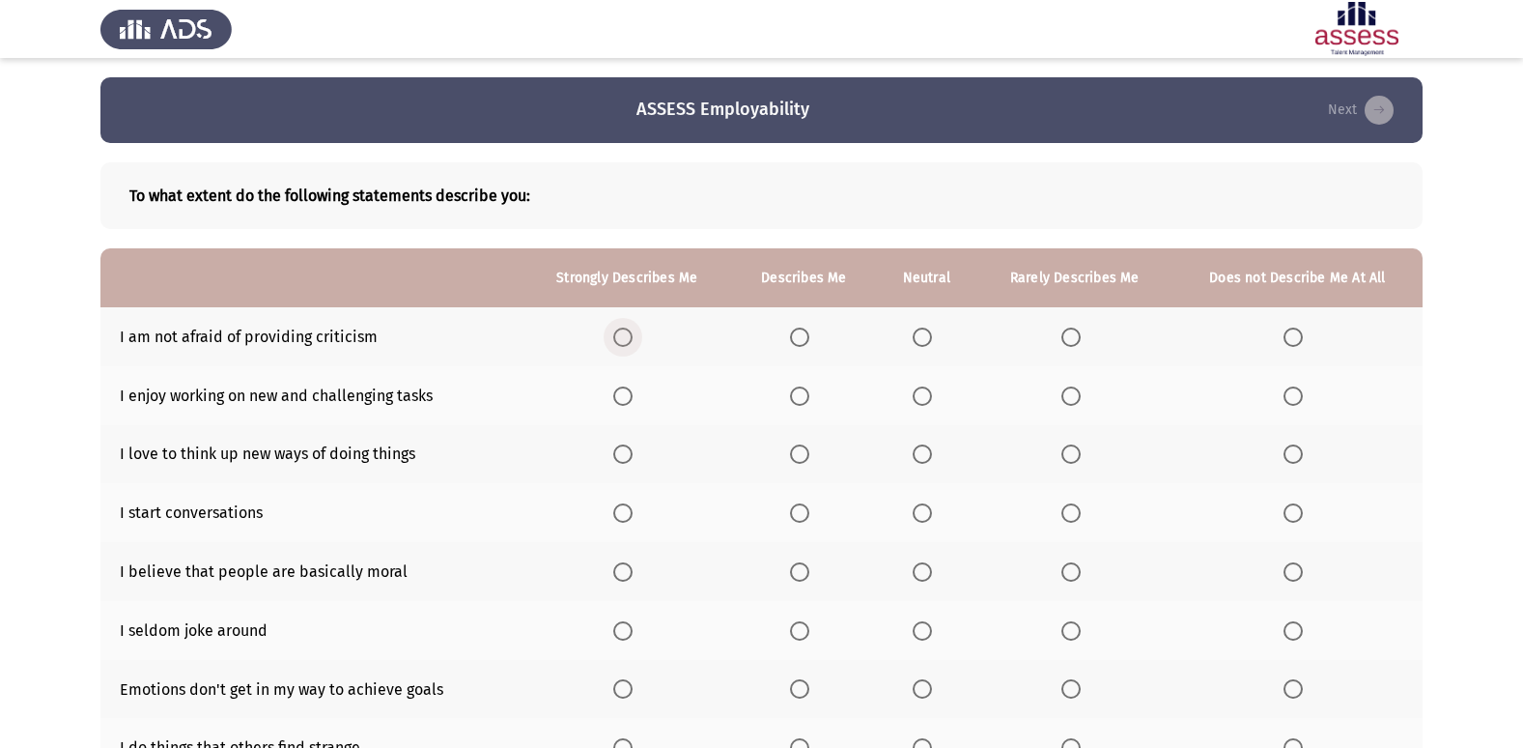
click at [628, 335] on span "Select an option" at bounding box center [622, 336] width 19 height 19
click at [628, 335] on input "Select an option" at bounding box center [622, 336] width 19 height 19
click at [616, 388] on span "Select an option" at bounding box center [622, 395] width 19 height 19
click at [616, 388] on input "Select an option" at bounding box center [622, 395] width 19 height 19
click at [793, 448] on span "Select an option" at bounding box center [799, 453] width 19 height 19
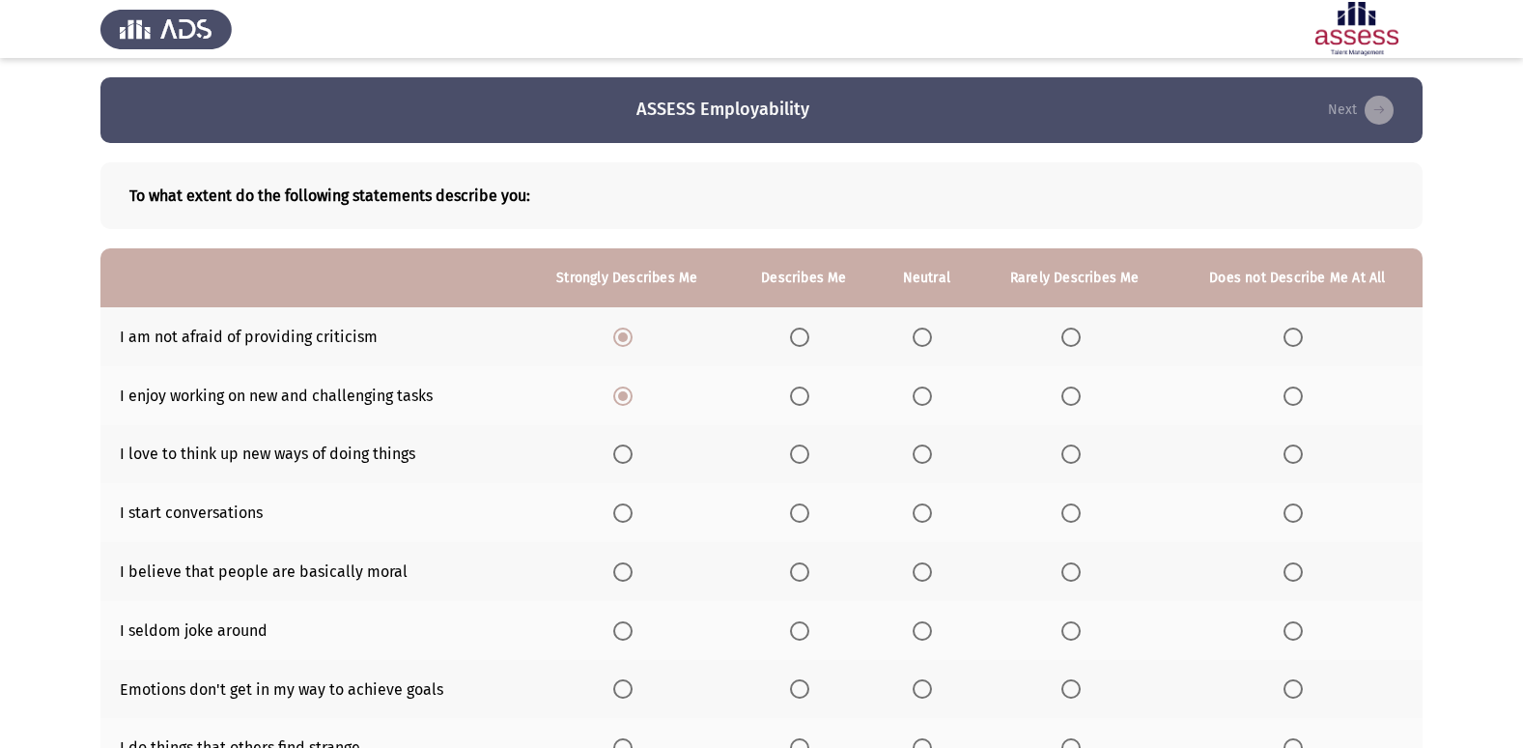
click at [793, 448] on input "Select an option" at bounding box center [799, 453] width 19 height 19
click at [1304, 516] on label "Select an option" at bounding box center [1297, 512] width 27 height 19
click at [1303, 516] on input "Select an option" at bounding box center [1293, 512] width 19 height 19
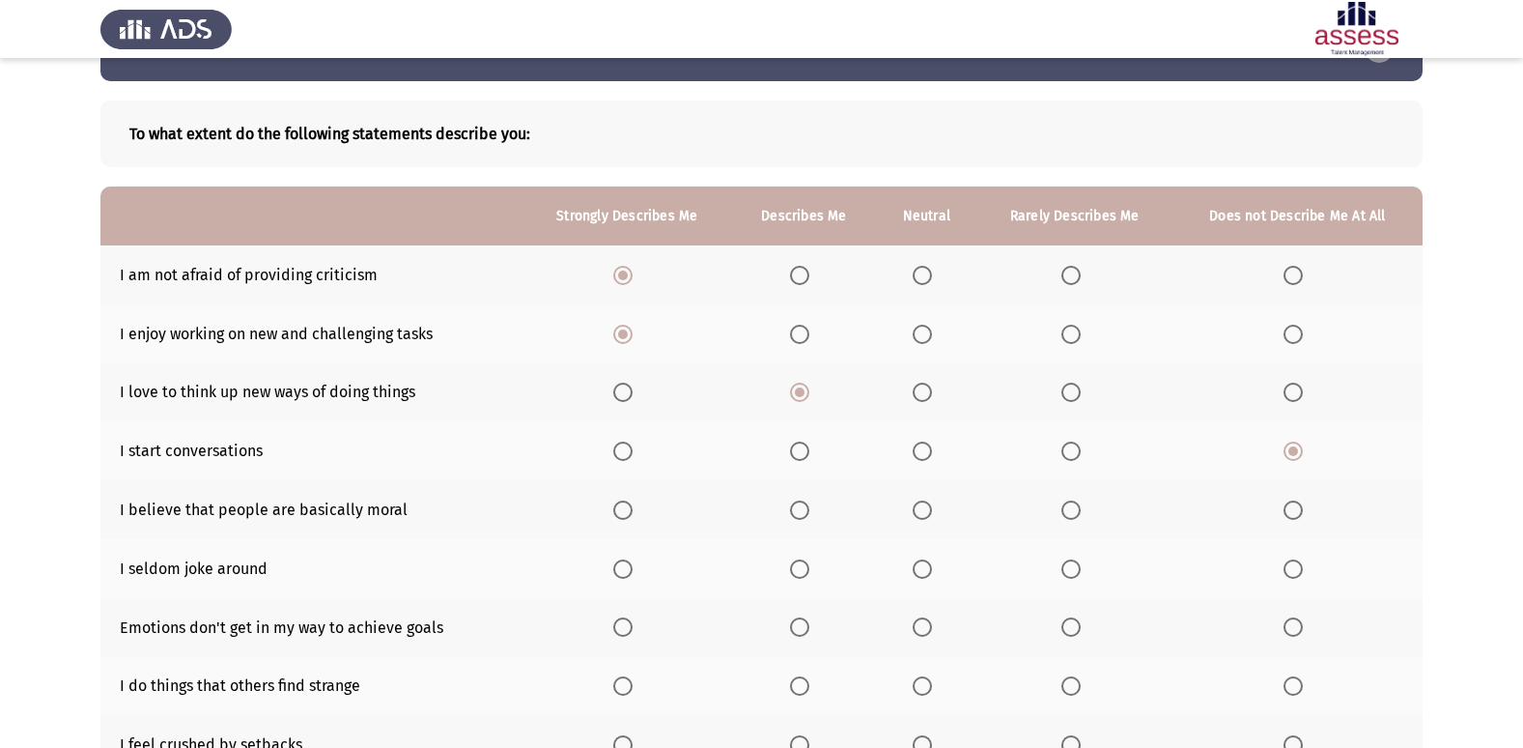
scroll to position [97, 0]
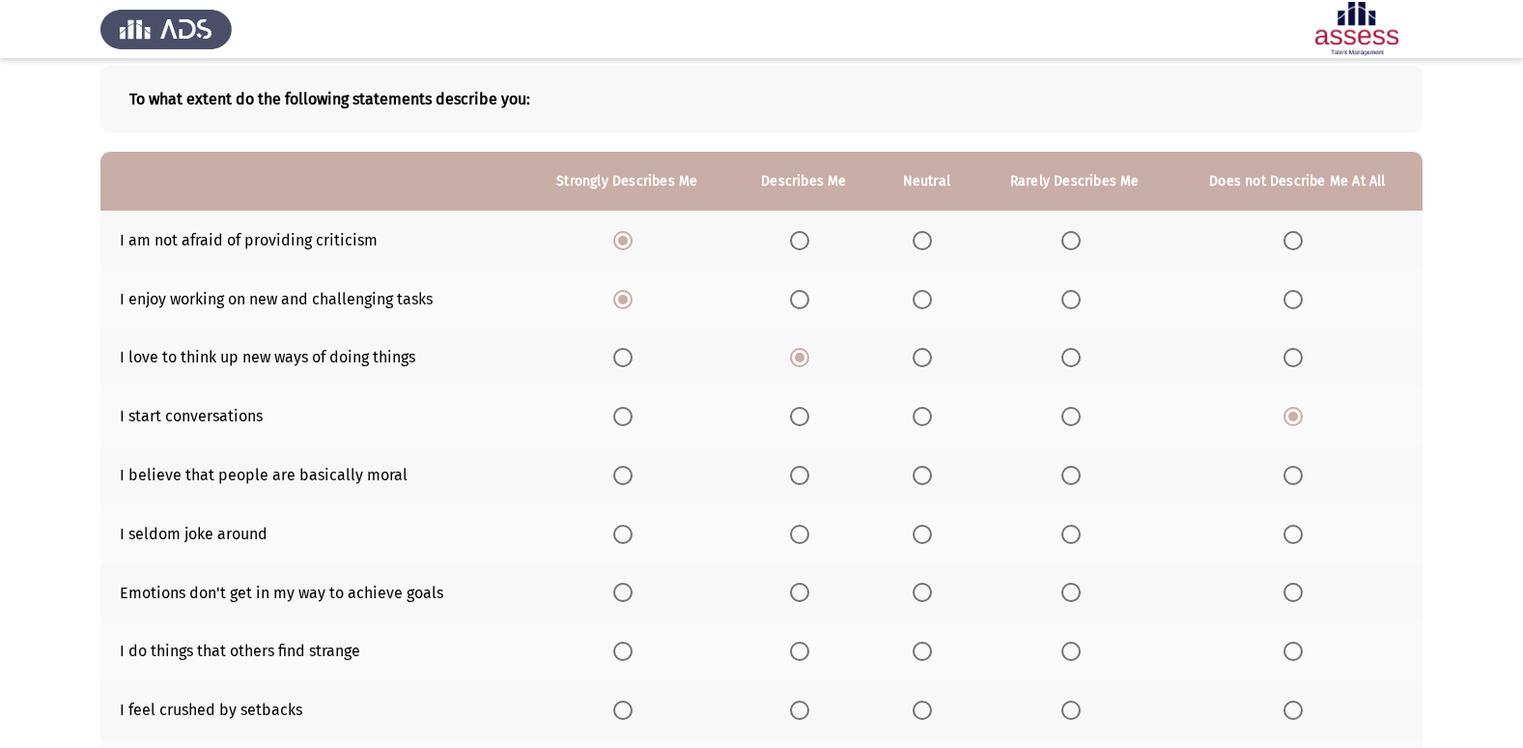
click at [1069, 478] on span "Select an option" at bounding box center [1070, 475] width 19 height 19
click at [1069, 478] on input "Select an option" at bounding box center [1070, 475] width 19 height 19
click at [1294, 479] on span "Select an option" at bounding box center [1293, 475] width 19 height 19
click at [1294, 479] on input "Select an option" at bounding box center [1293, 475] width 19 height 19
click at [807, 537] on span "Select an option" at bounding box center [799, 533] width 19 height 19
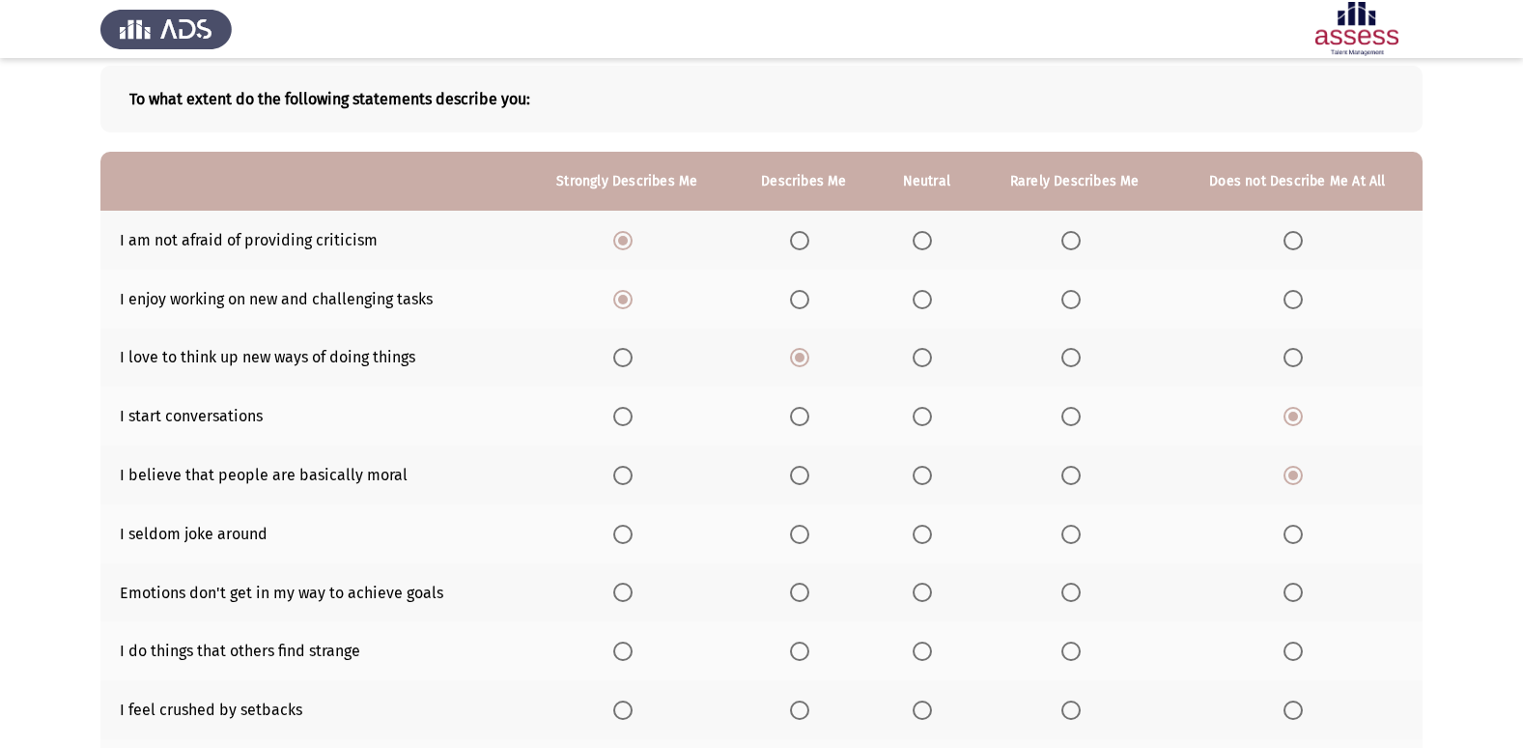
click at [807, 537] on input "Select an option" at bounding box center [799, 533] width 19 height 19
click at [633, 593] on span "Select an option" at bounding box center [622, 591] width 19 height 19
click at [633, 593] on input "Select an option" at bounding box center [622, 591] width 19 height 19
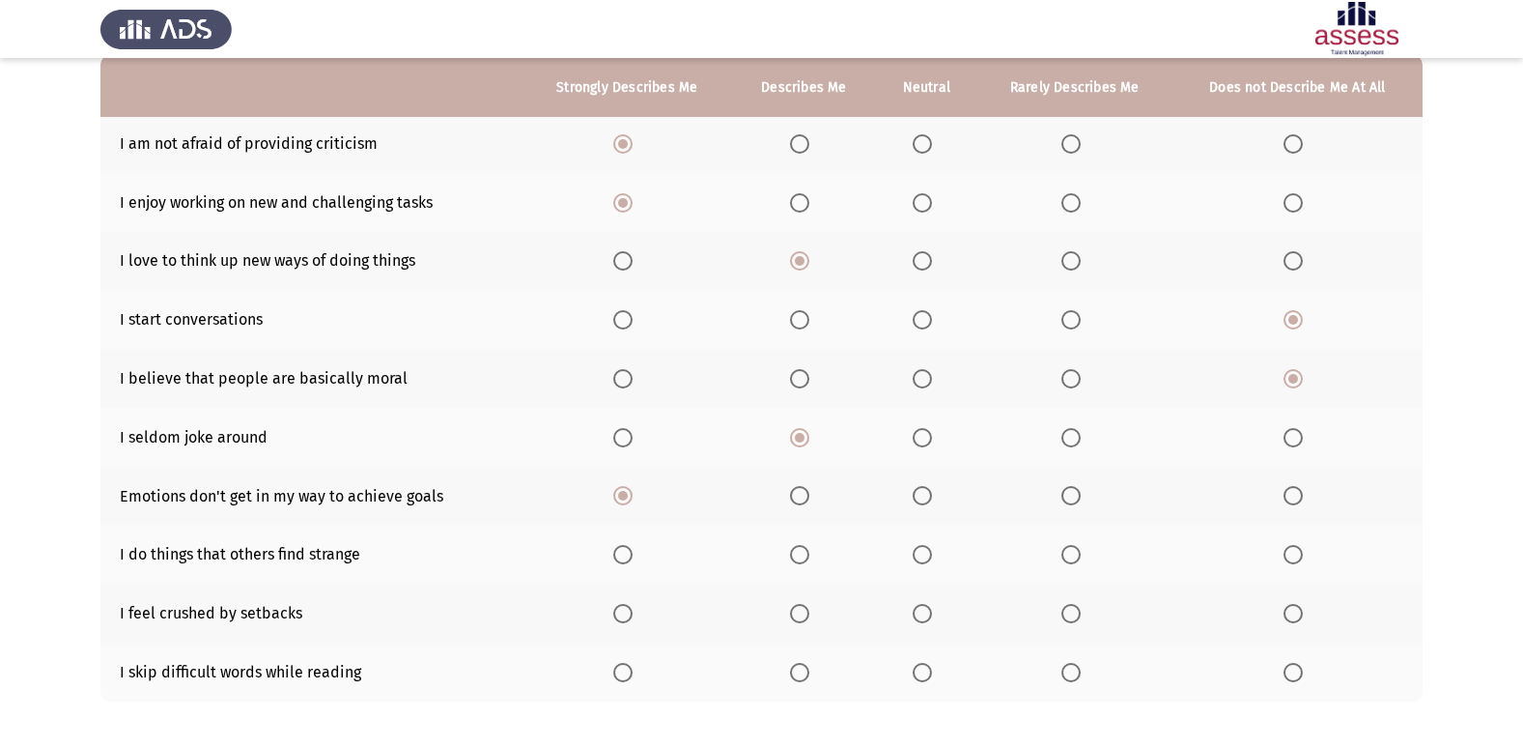
click at [1293, 554] on span "Select an option" at bounding box center [1293, 554] width 0 height 0
click at [1293, 554] on input "Select an option" at bounding box center [1293, 554] width 19 height 19
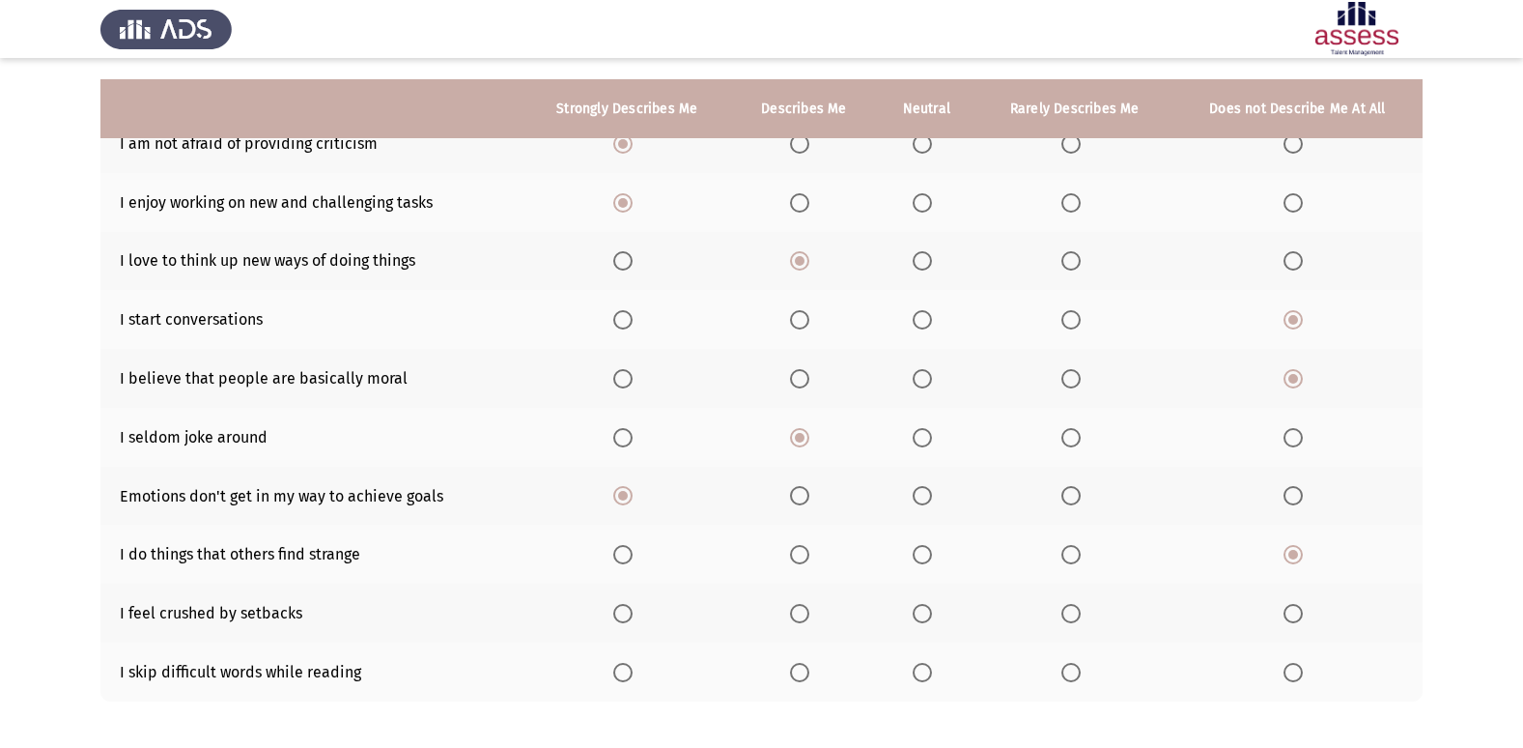
scroll to position [282, 0]
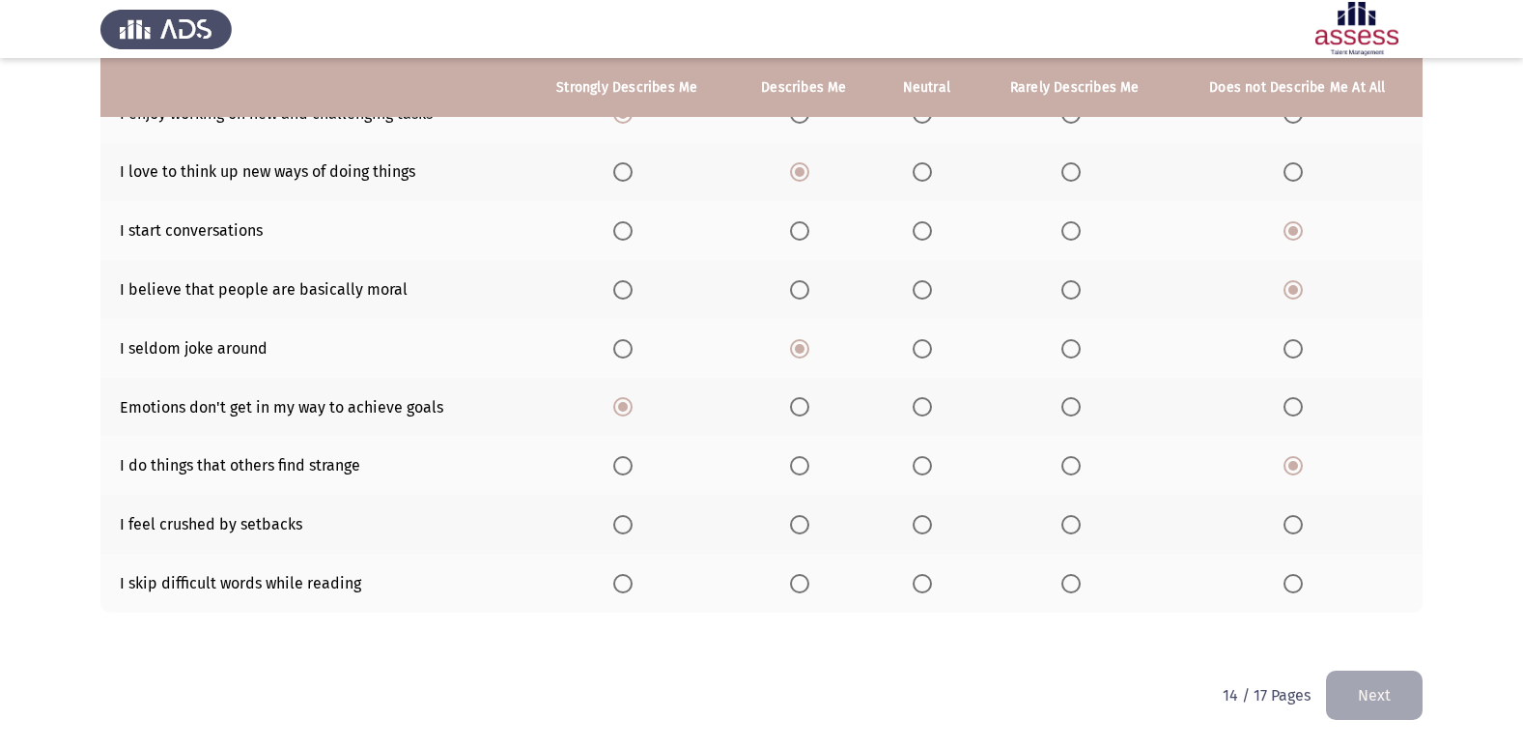
click at [918, 522] on span "Select an option" at bounding box center [922, 524] width 19 height 19
click at [918, 522] on input "Select an option" at bounding box center [922, 524] width 19 height 19
click at [637, 588] on label "Select an option" at bounding box center [626, 583] width 27 height 19
click at [633, 588] on input "Select an option" at bounding box center [622, 583] width 19 height 19
click at [1399, 696] on button "Next" at bounding box center [1374, 694] width 97 height 49
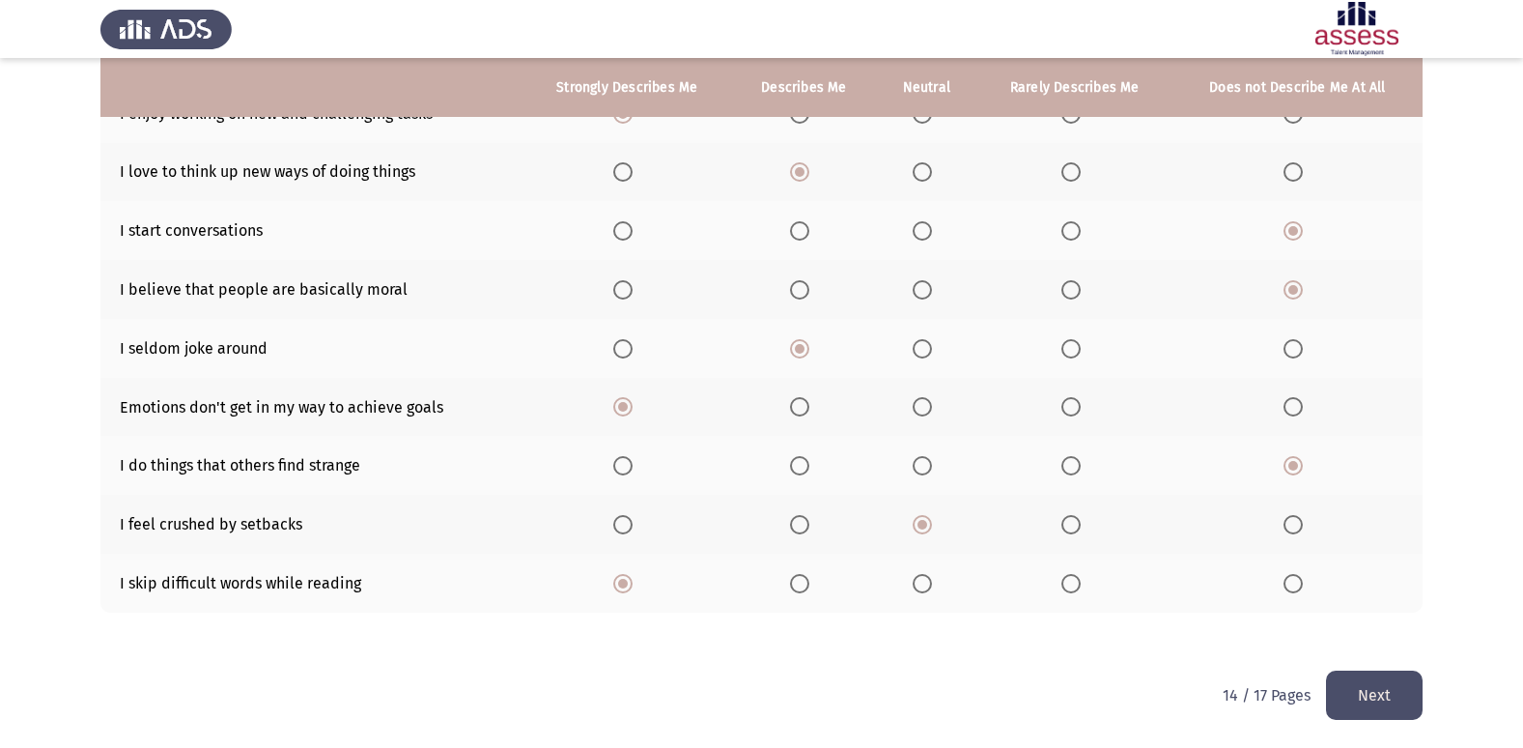
scroll to position [0, 0]
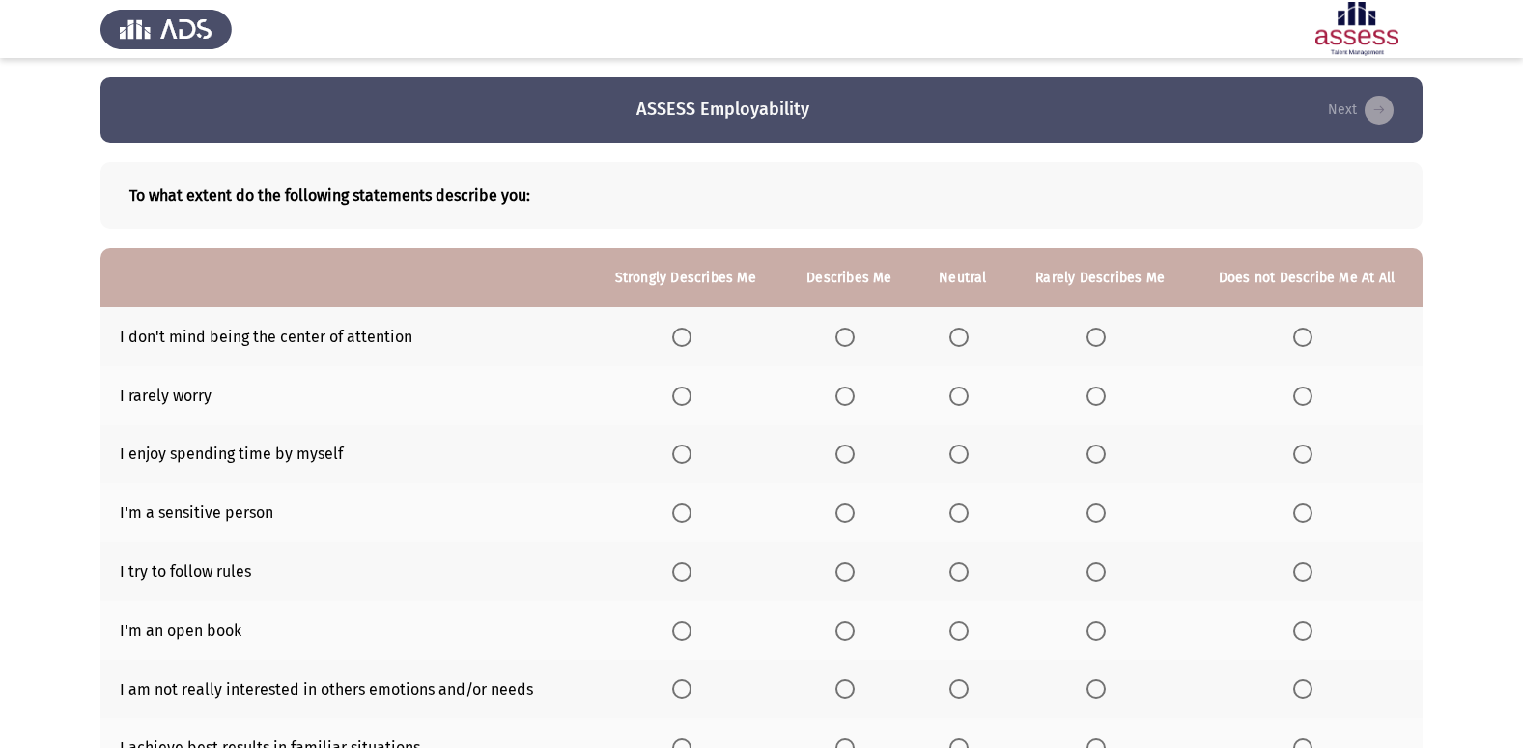
click at [670, 339] on th at bounding box center [685, 336] width 194 height 59
click at [689, 339] on span "Select an option" at bounding box center [681, 336] width 19 height 19
click at [689, 339] on input "Select an option" at bounding box center [681, 336] width 19 height 19
click at [1296, 394] on span "Select an option" at bounding box center [1302, 395] width 19 height 19
click at [1296, 394] on input "Select an option" at bounding box center [1302, 395] width 19 height 19
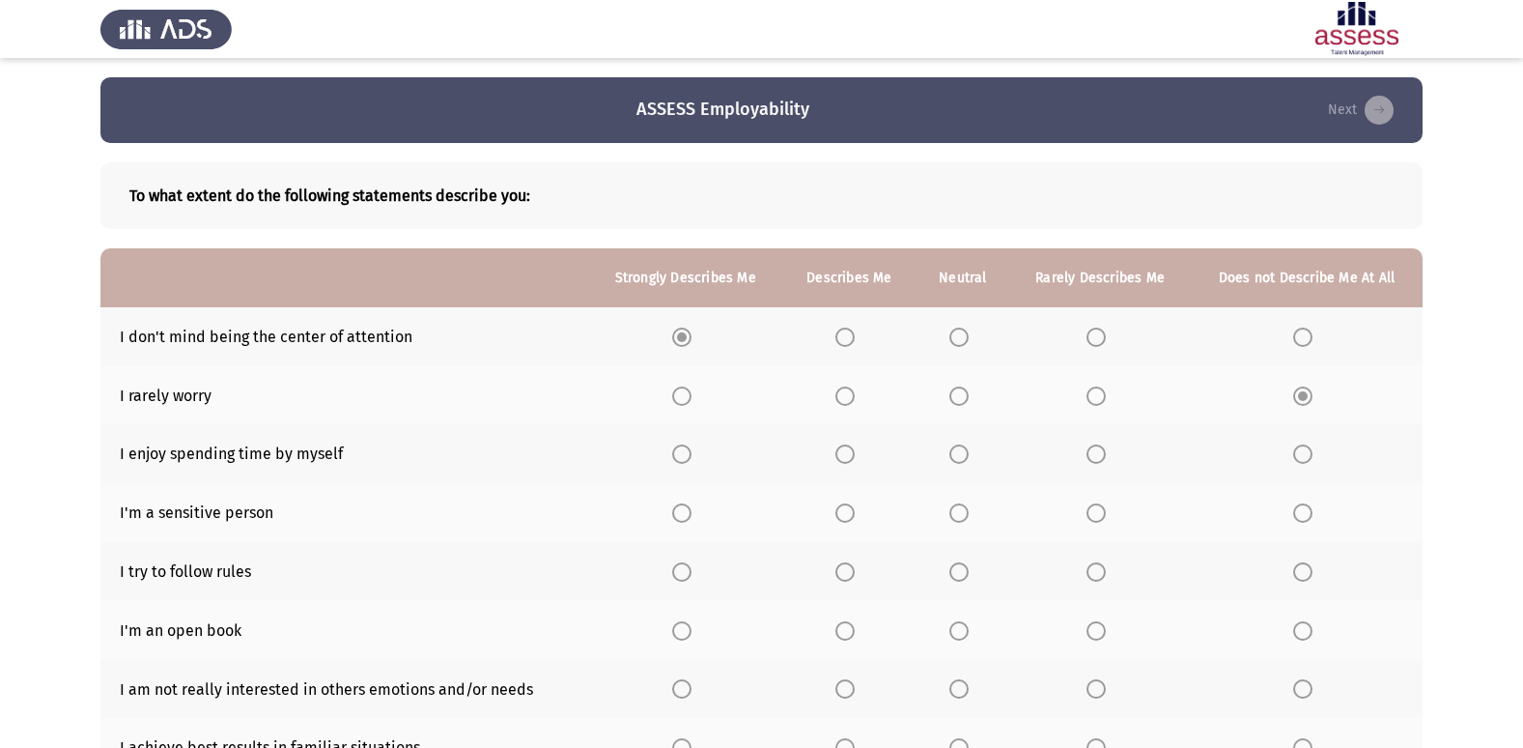
scroll to position [97, 0]
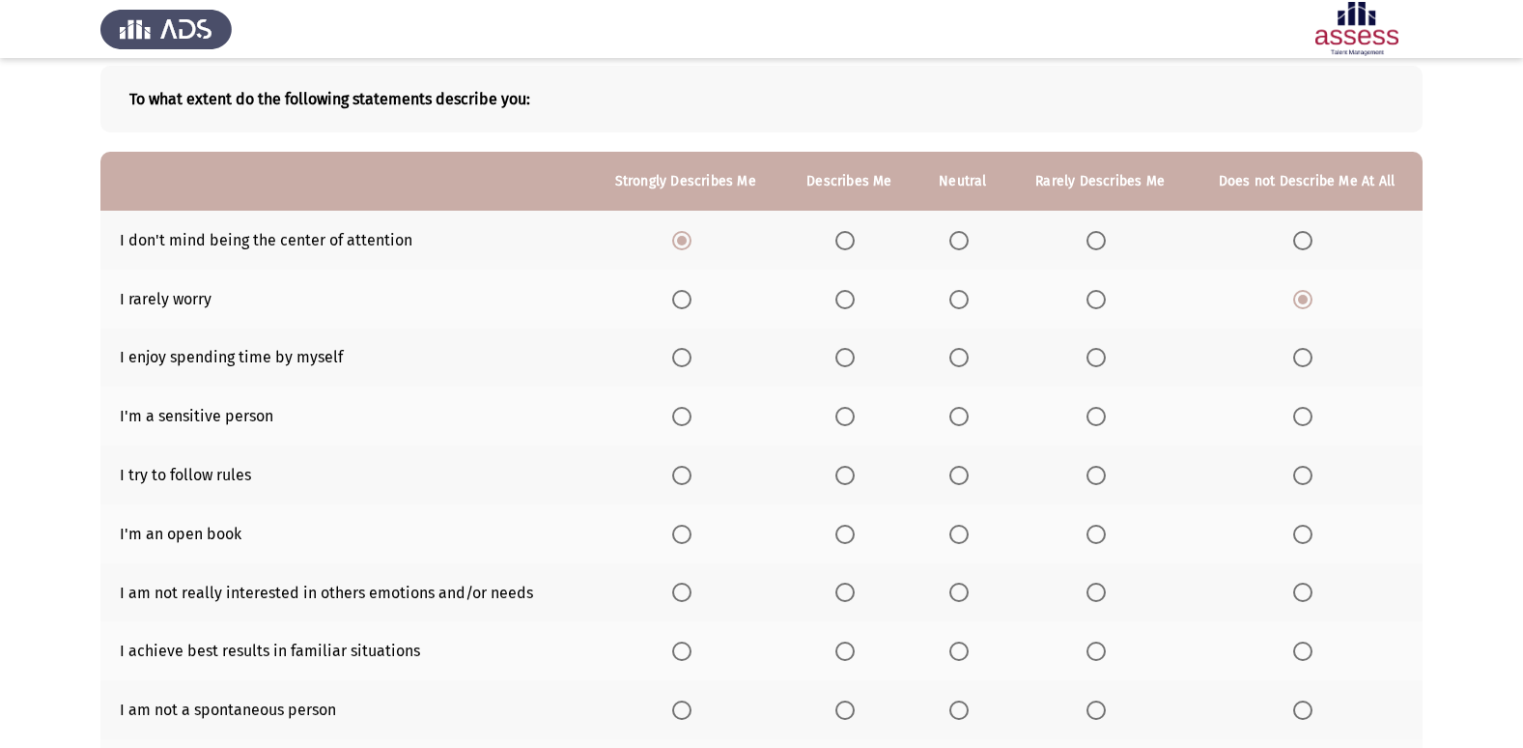
click at [683, 360] on span "Select an option" at bounding box center [681, 357] width 19 height 19
click at [683, 360] on input "Select an option" at bounding box center [681, 357] width 19 height 19
click at [686, 417] on span "Select an option" at bounding box center [681, 416] width 19 height 19
click at [686, 417] on input "Select an option" at bounding box center [681, 416] width 19 height 19
click at [686, 478] on span "Select an option" at bounding box center [681, 475] width 19 height 19
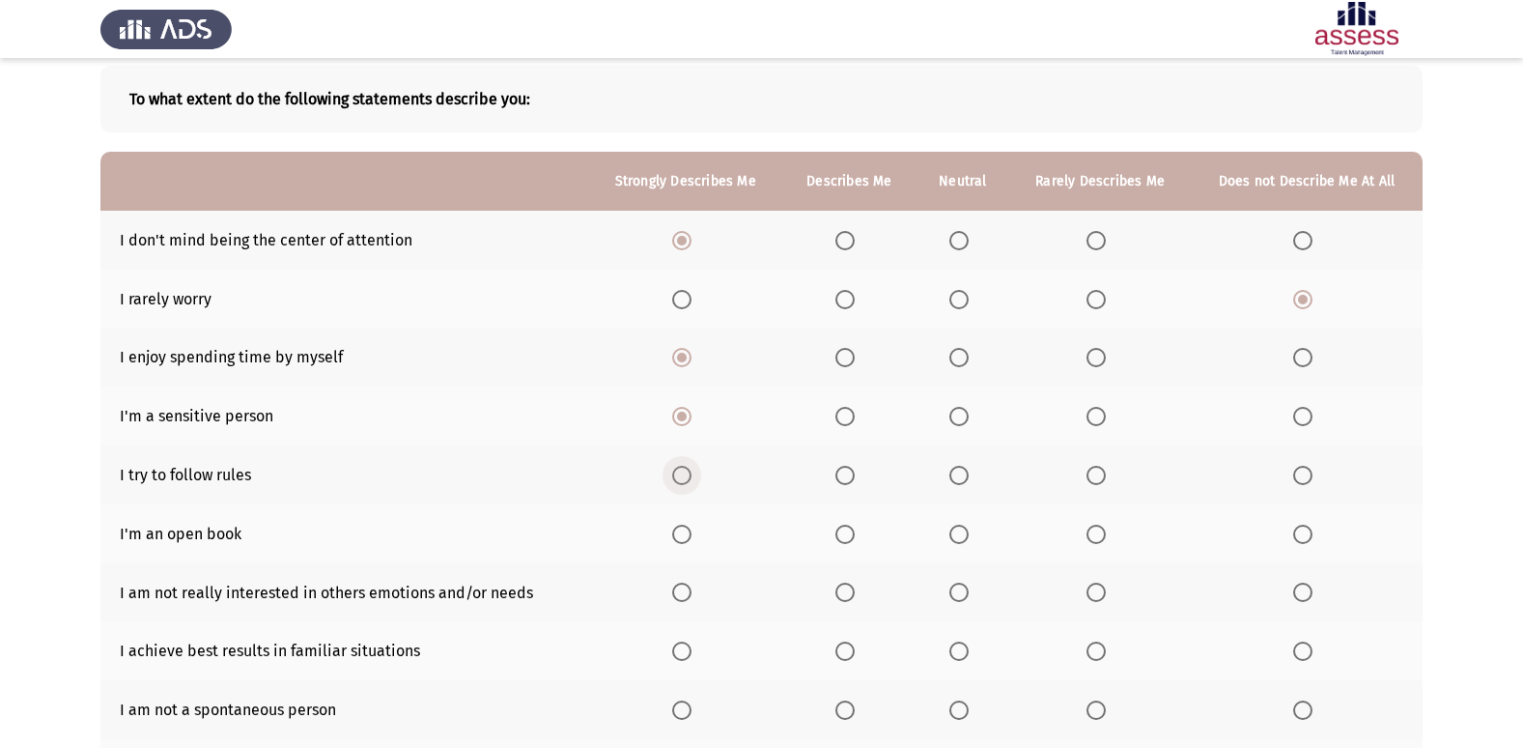
click at [686, 478] on input "Select an option" at bounding box center [681, 475] width 19 height 19
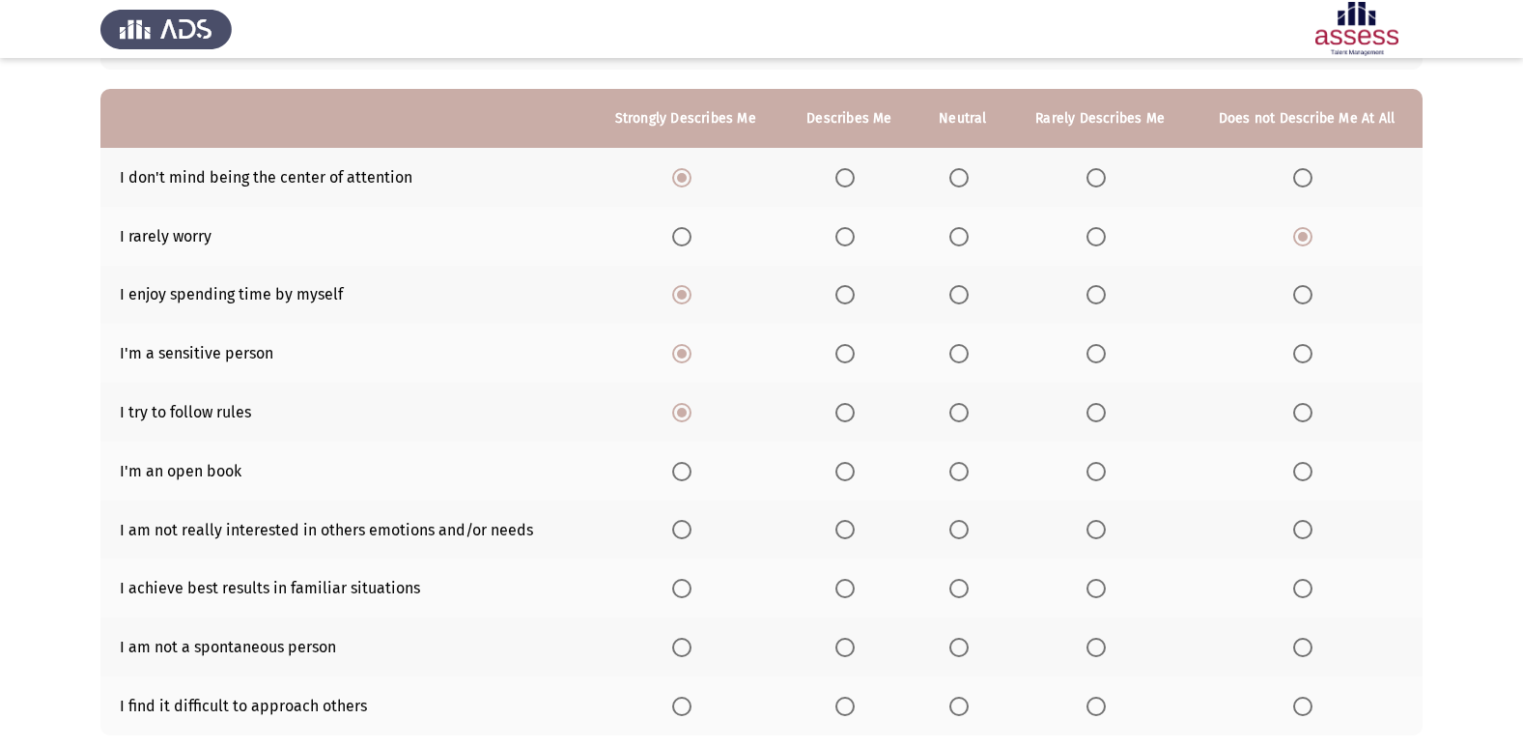
scroll to position [193, 0]
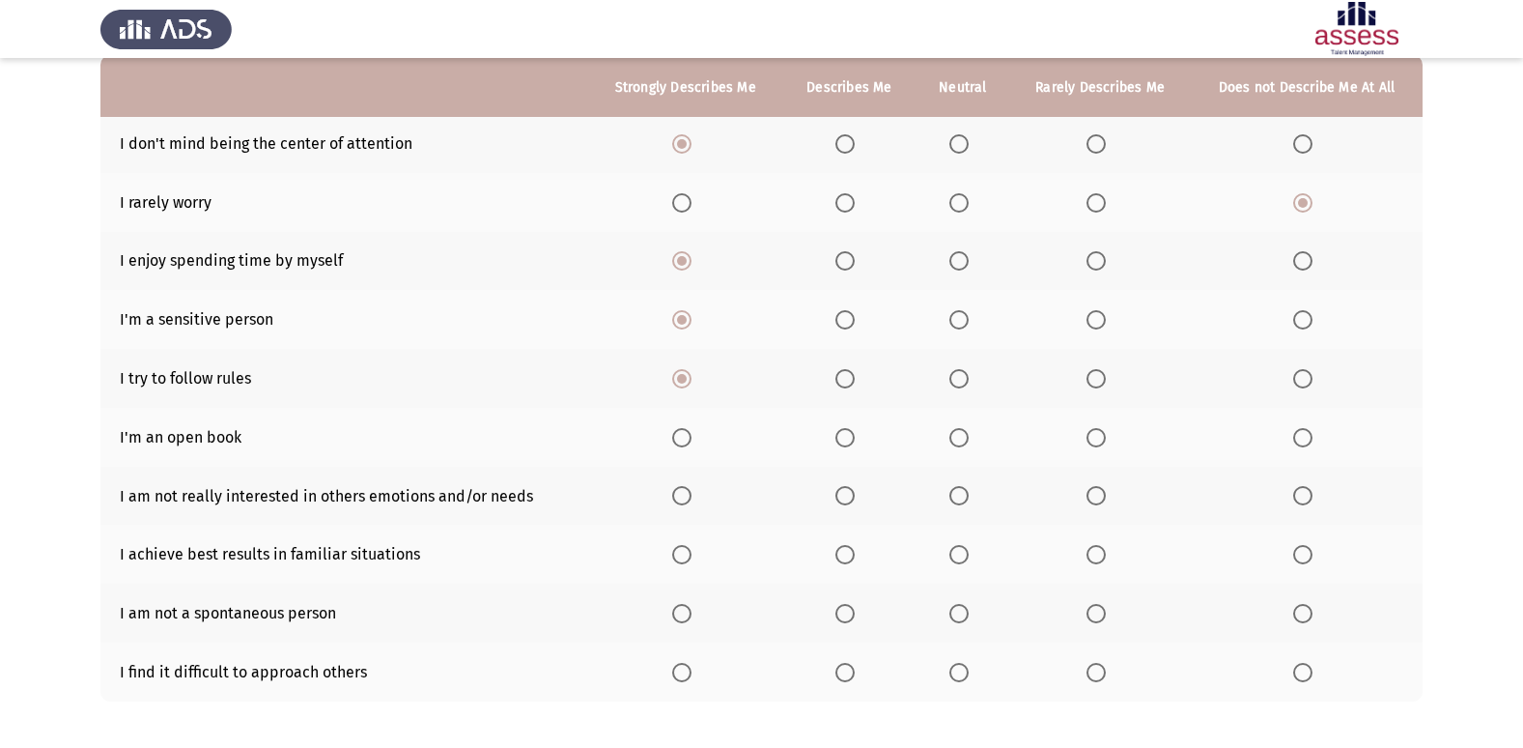
click at [1102, 438] on span "Select an option" at bounding box center [1096, 437] width 19 height 19
click at [1102, 438] on input "Select an option" at bounding box center [1096, 437] width 19 height 19
click at [695, 500] on label "Select an option" at bounding box center [685, 495] width 27 height 19
click at [692, 500] on input "Select an option" at bounding box center [681, 495] width 19 height 19
click at [962, 502] on span "Select an option" at bounding box center [958, 495] width 19 height 19
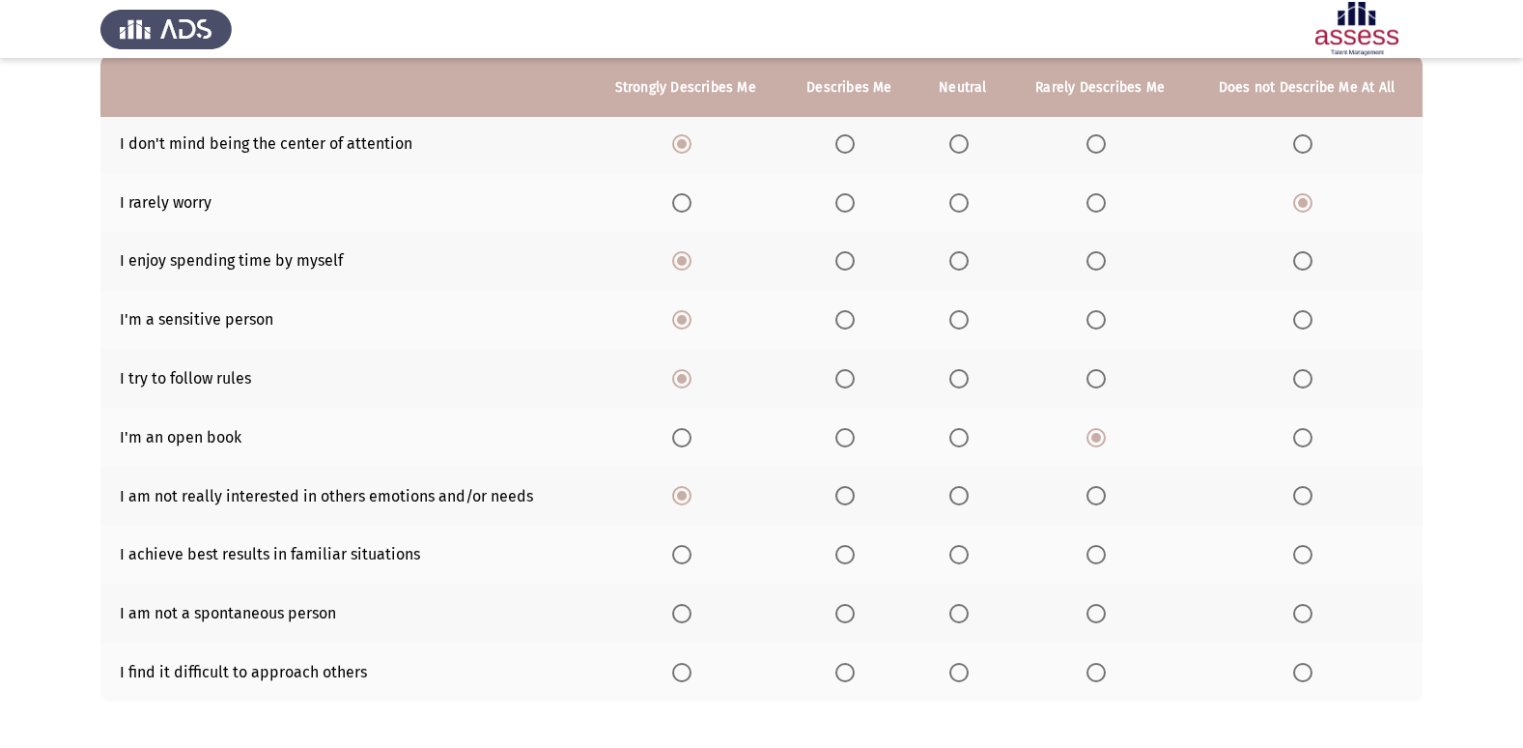
click at [962, 502] on input "Select an option" at bounding box center [958, 495] width 19 height 19
click at [855, 552] on span "Select an option" at bounding box center [844, 554] width 19 height 19
click at [855, 552] on input "Select an option" at bounding box center [844, 554] width 19 height 19
click at [955, 611] on span "Select an option" at bounding box center [958, 613] width 19 height 19
click at [955, 611] on input "Select an option" at bounding box center [958, 613] width 19 height 19
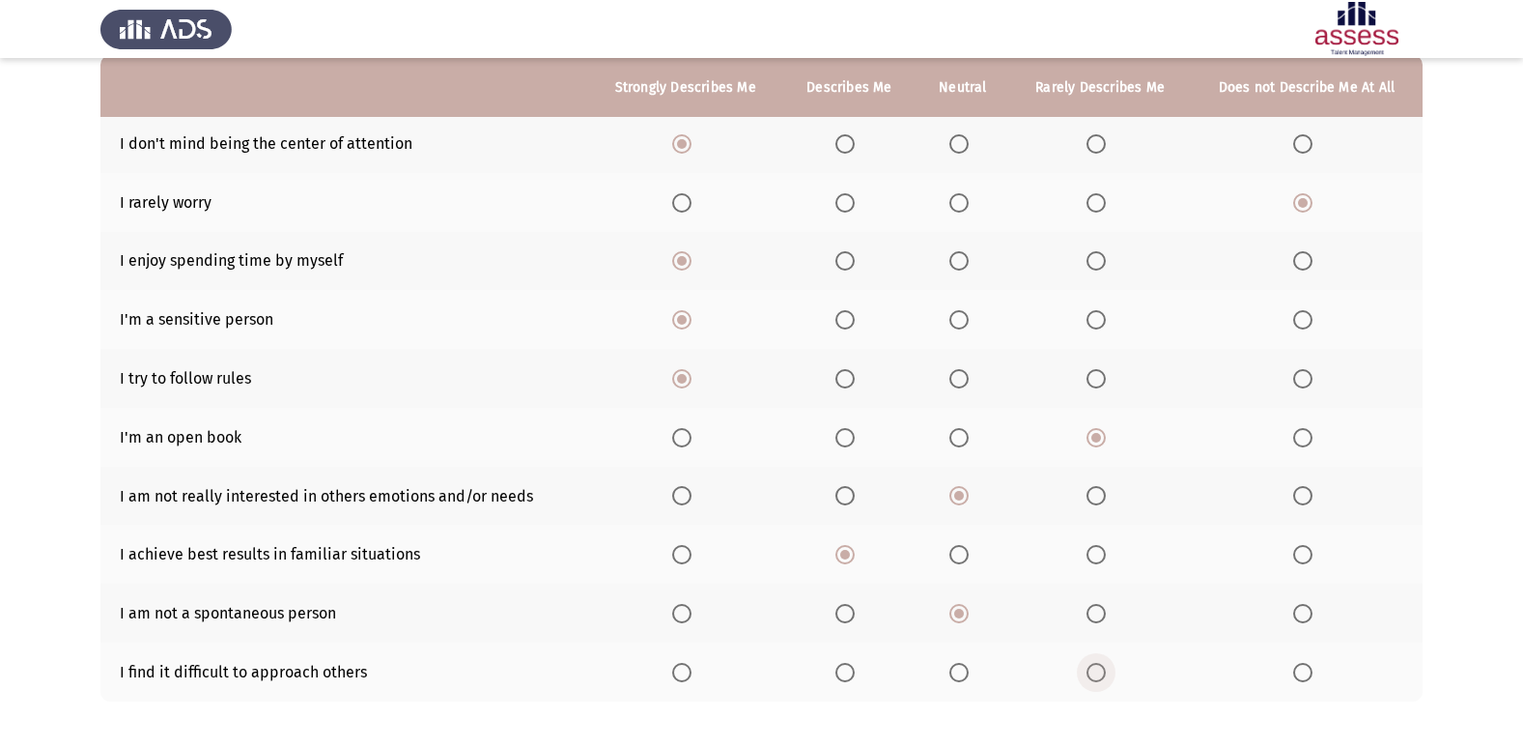
click at [1097, 680] on span "Select an option" at bounding box center [1096, 672] width 19 height 19
click at [1097, 680] on input "Select an option" at bounding box center [1096, 672] width 19 height 19
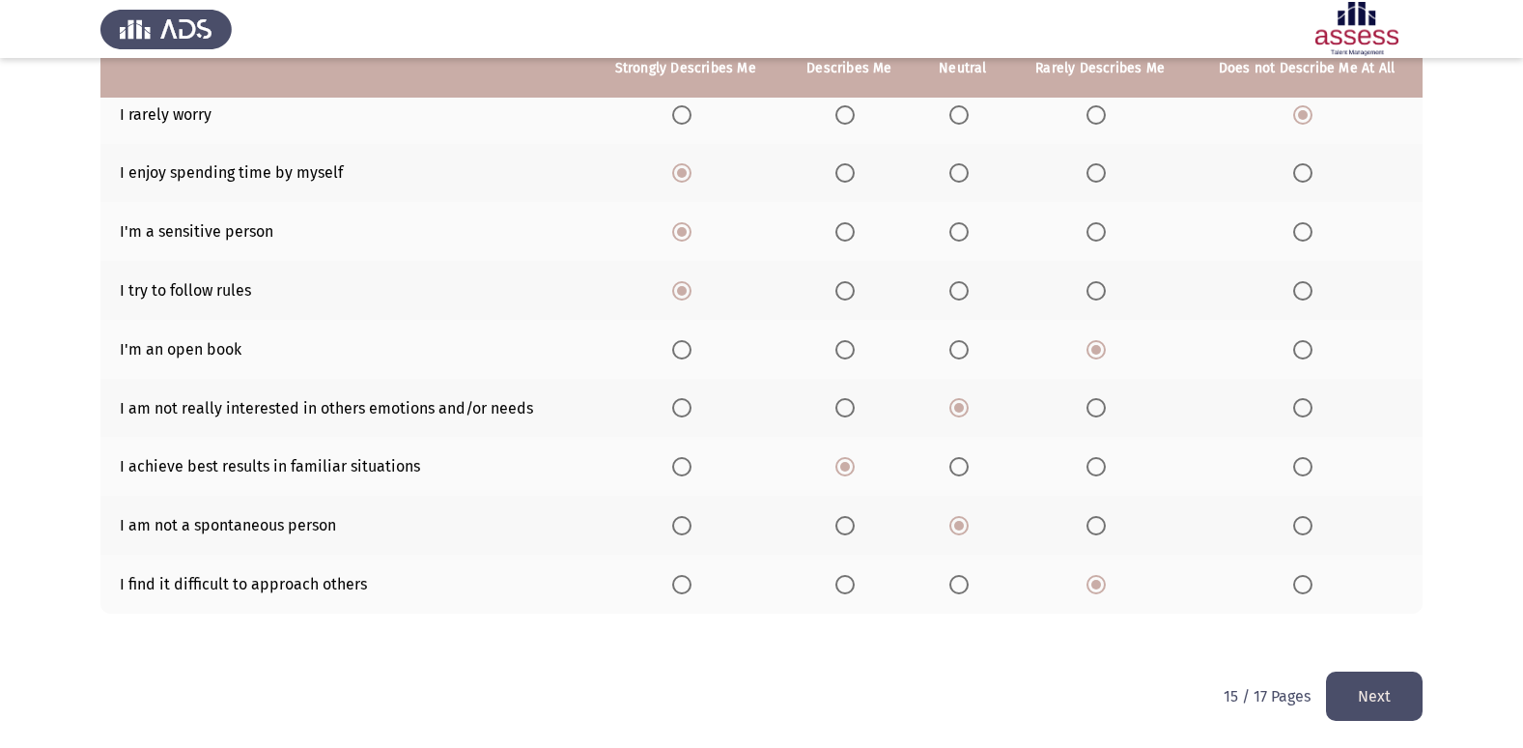
scroll to position [282, 0]
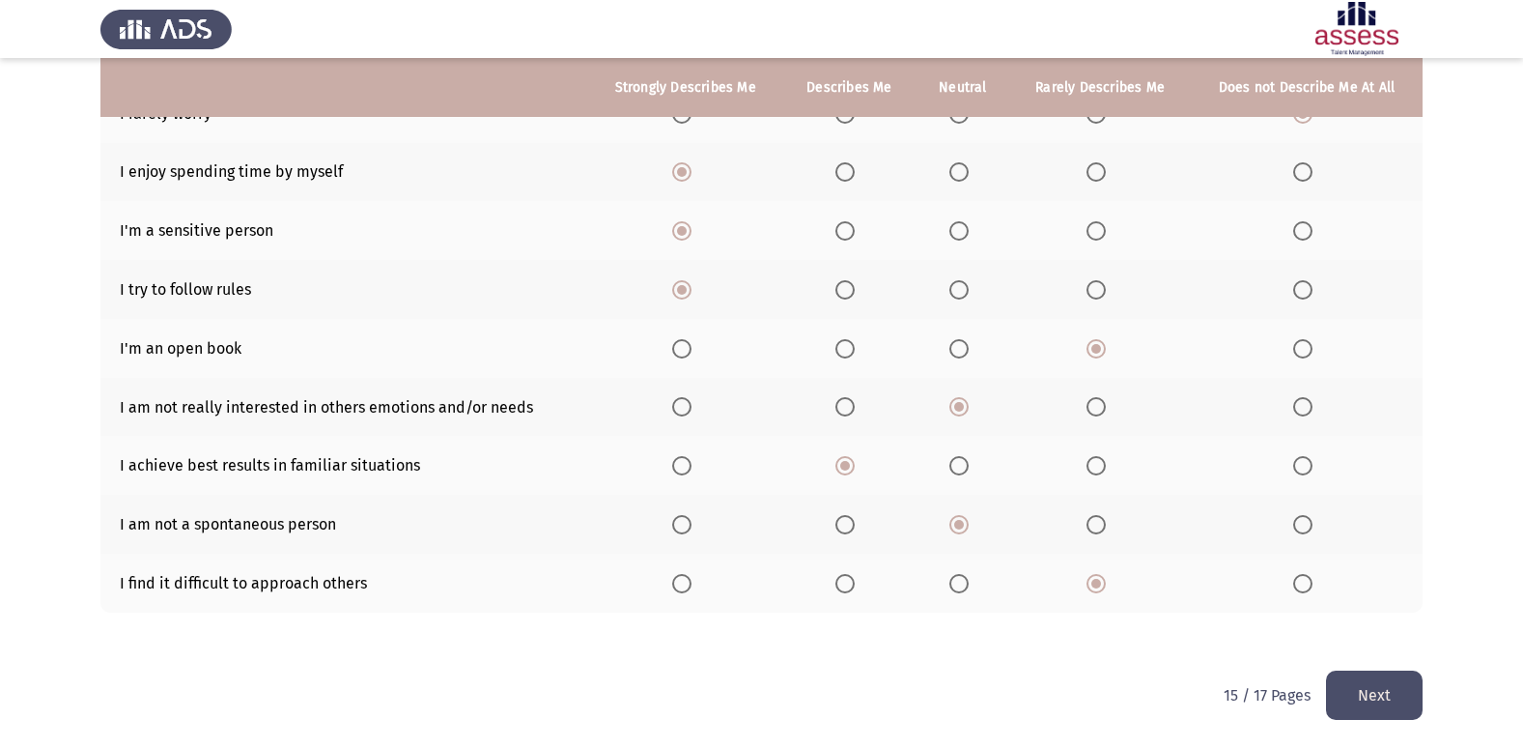
click at [1395, 689] on button "Next" at bounding box center [1374, 694] width 97 height 49
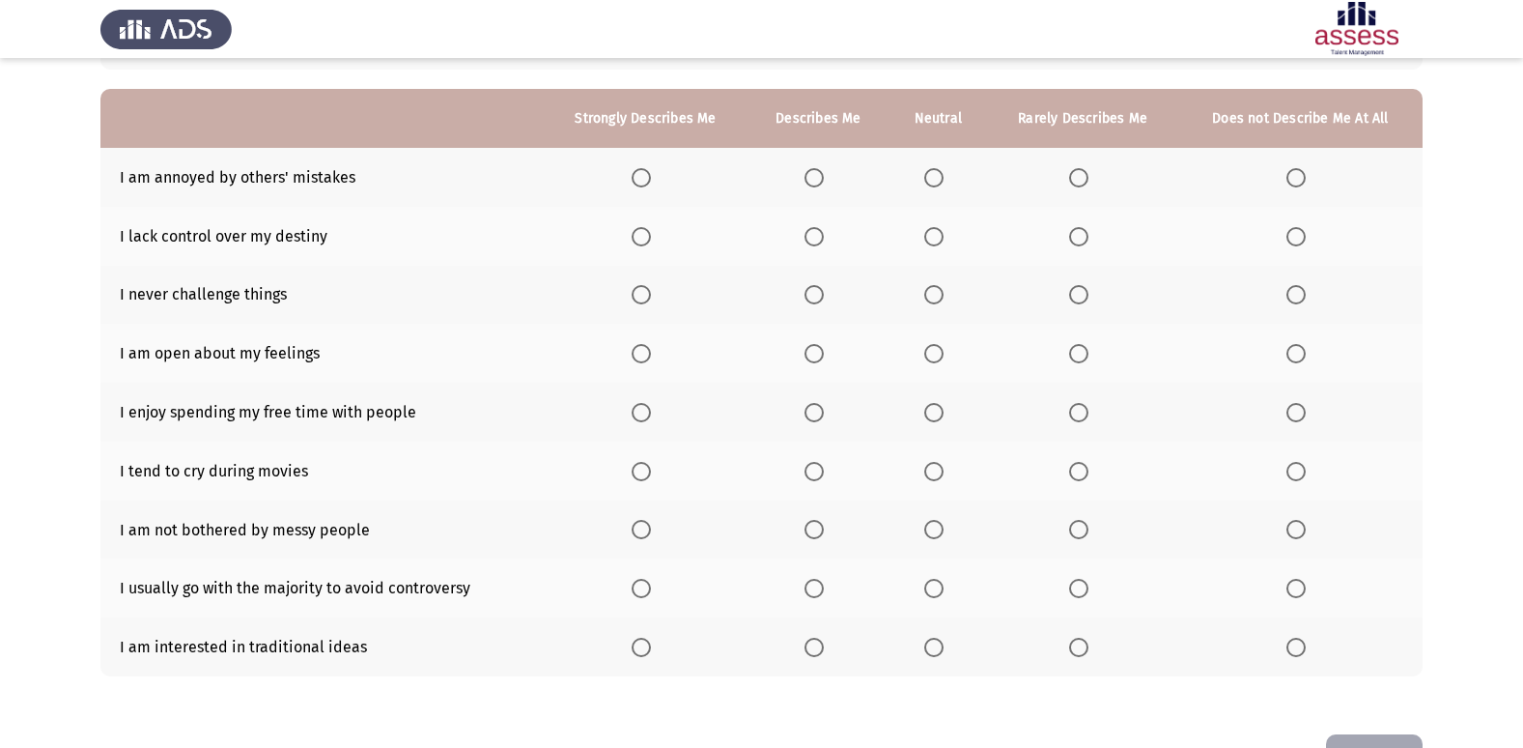
scroll to position [193, 0]
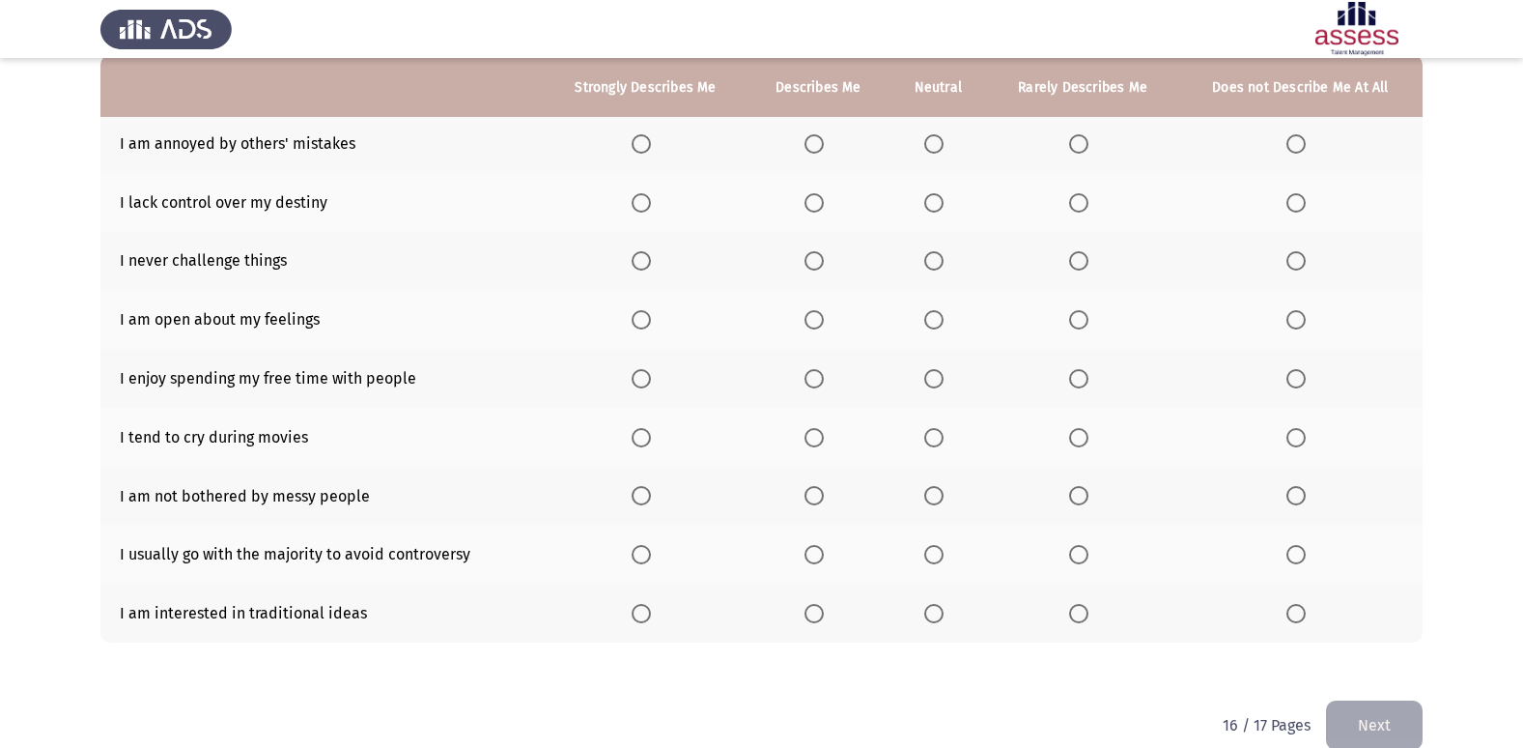
click at [651, 138] on span "Select an option" at bounding box center [641, 143] width 19 height 19
click at [651, 138] on input "Select an option" at bounding box center [641, 143] width 19 height 19
click at [816, 197] on span "Select an option" at bounding box center [813, 202] width 19 height 19
click at [816, 197] on input "Select an option" at bounding box center [813, 202] width 19 height 19
click at [648, 264] on span "Select an option" at bounding box center [641, 260] width 19 height 19
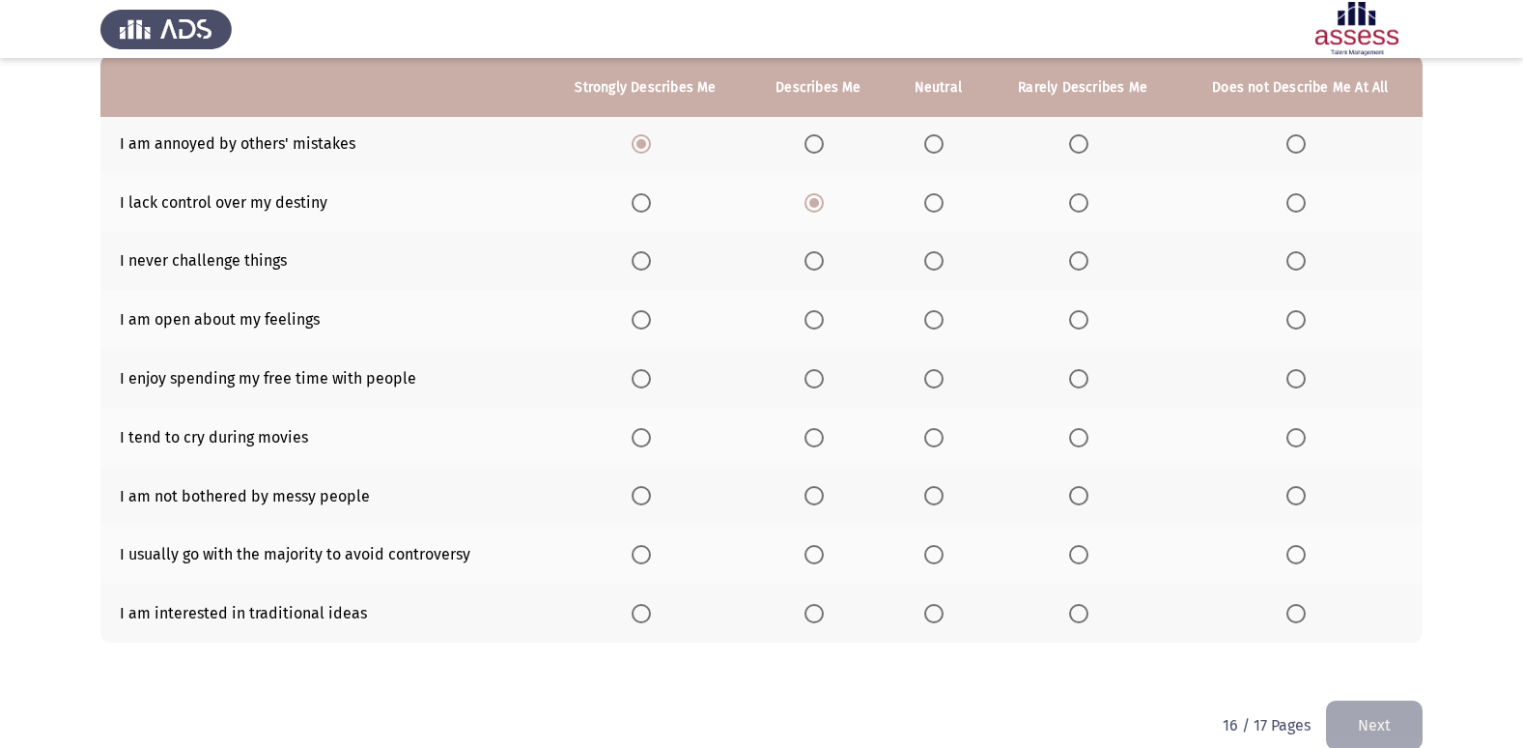
click at [648, 264] on input "Select an option" at bounding box center [641, 260] width 19 height 19
click at [1305, 262] on span "Select an option" at bounding box center [1295, 260] width 19 height 19
click at [1305, 262] on input "Select an option" at bounding box center [1295, 260] width 19 height 19
click at [1298, 329] on span "Select an option" at bounding box center [1295, 319] width 19 height 19
click at [1298, 329] on input "Select an option" at bounding box center [1295, 319] width 19 height 19
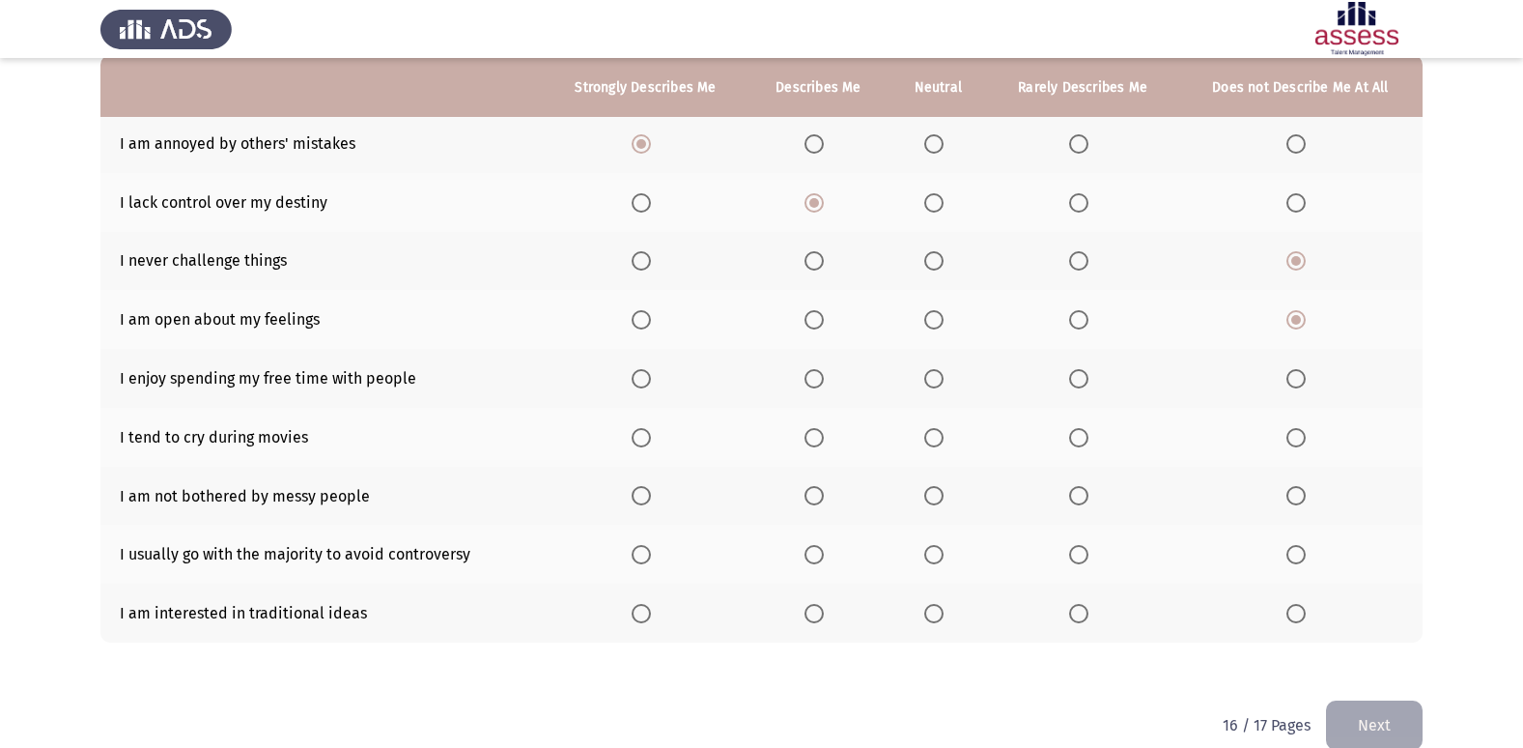
click at [1290, 381] on span "Select an option" at bounding box center [1295, 378] width 19 height 19
click at [1290, 381] on input "Select an option" at bounding box center [1295, 378] width 19 height 19
click at [932, 381] on span "Select an option" at bounding box center [933, 378] width 19 height 19
click at [932, 381] on input "Select an option" at bounding box center [933, 378] width 19 height 19
click at [1288, 441] on span "Select an option" at bounding box center [1295, 437] width 19 height 19
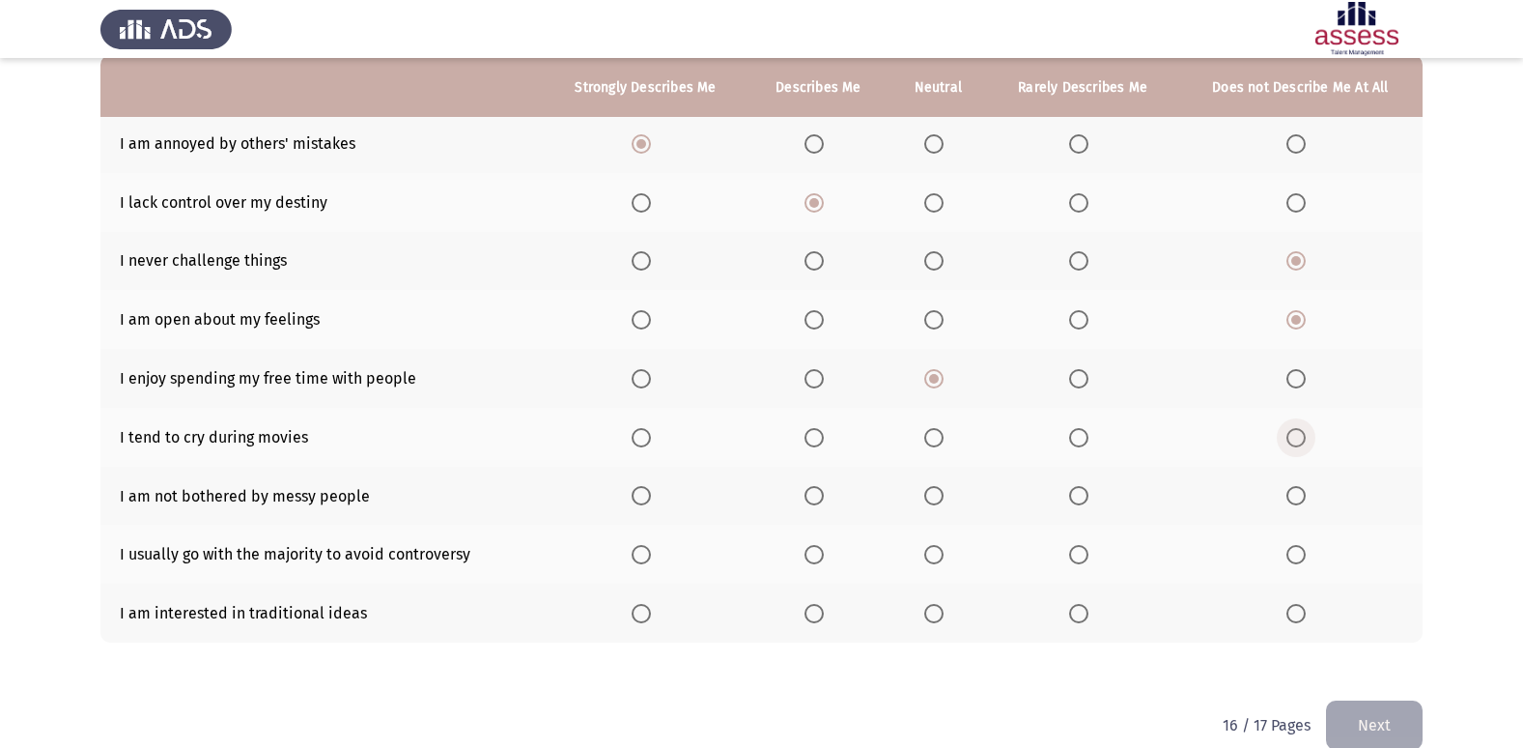
click at [1288, 441] on input "Select an option" at bounding box center [1295, 437] width 19 height 19
click at [643, 498] on span "Select an option" at bounding box center [641, 495] width 19 height 19
click at [643, 498] on input "Select an option" at bounding box center [641, 495] width 19 height 19
click at [644, 547] on span "Select an option" at bounding box center [641, 554] width 19 height 19
click at [644, 547] on input "Select an option" at bounding box center [641, 554] width 19 height 19
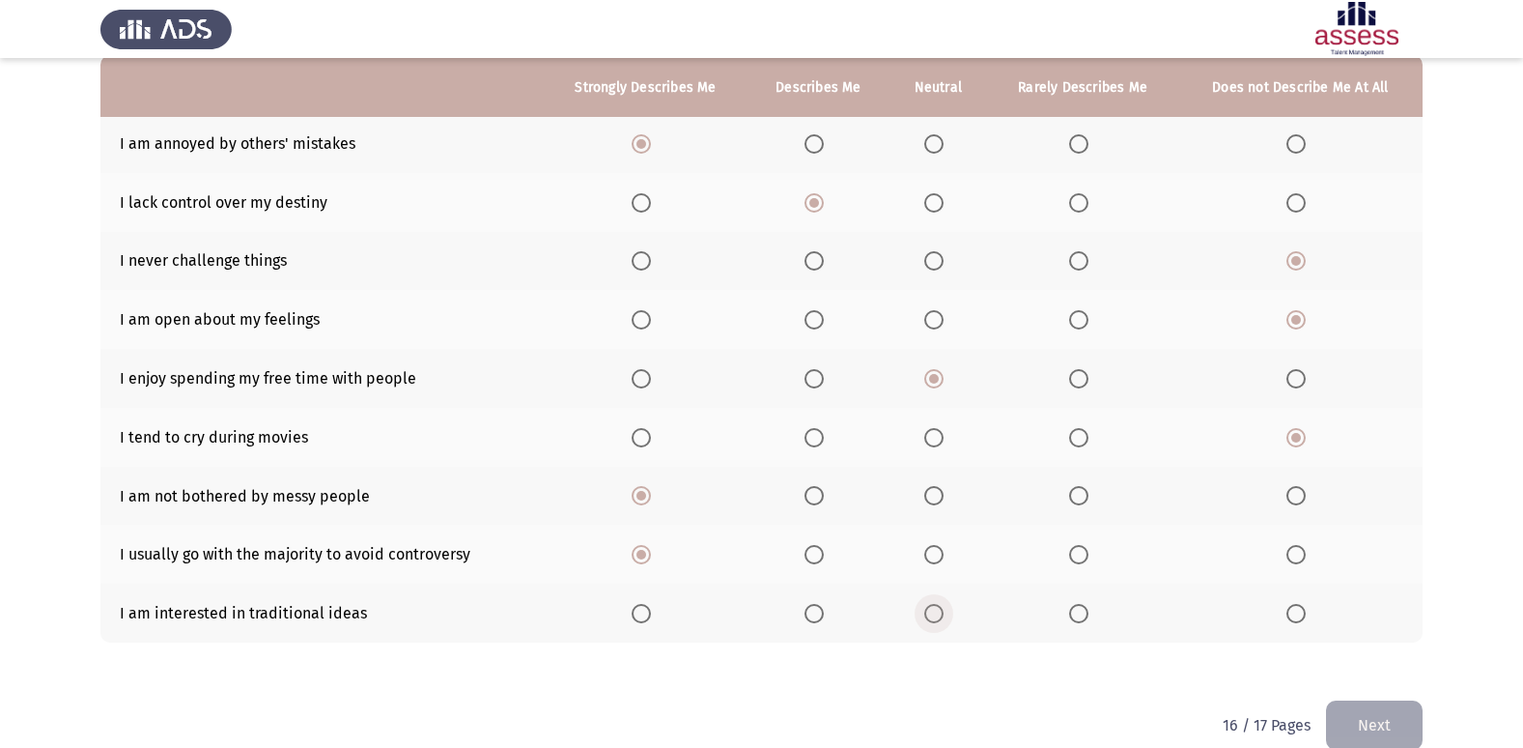
click at [932, 611] on span "Select an option" at bounding box center [933, 613] width 19 height 19
click at [932, 611] on input "Select an option" at bounding box center [933, 613] width 19 height 19
click at [1355, 714] on button "Next" at bounding box center [1374, 724] width 97 height 49
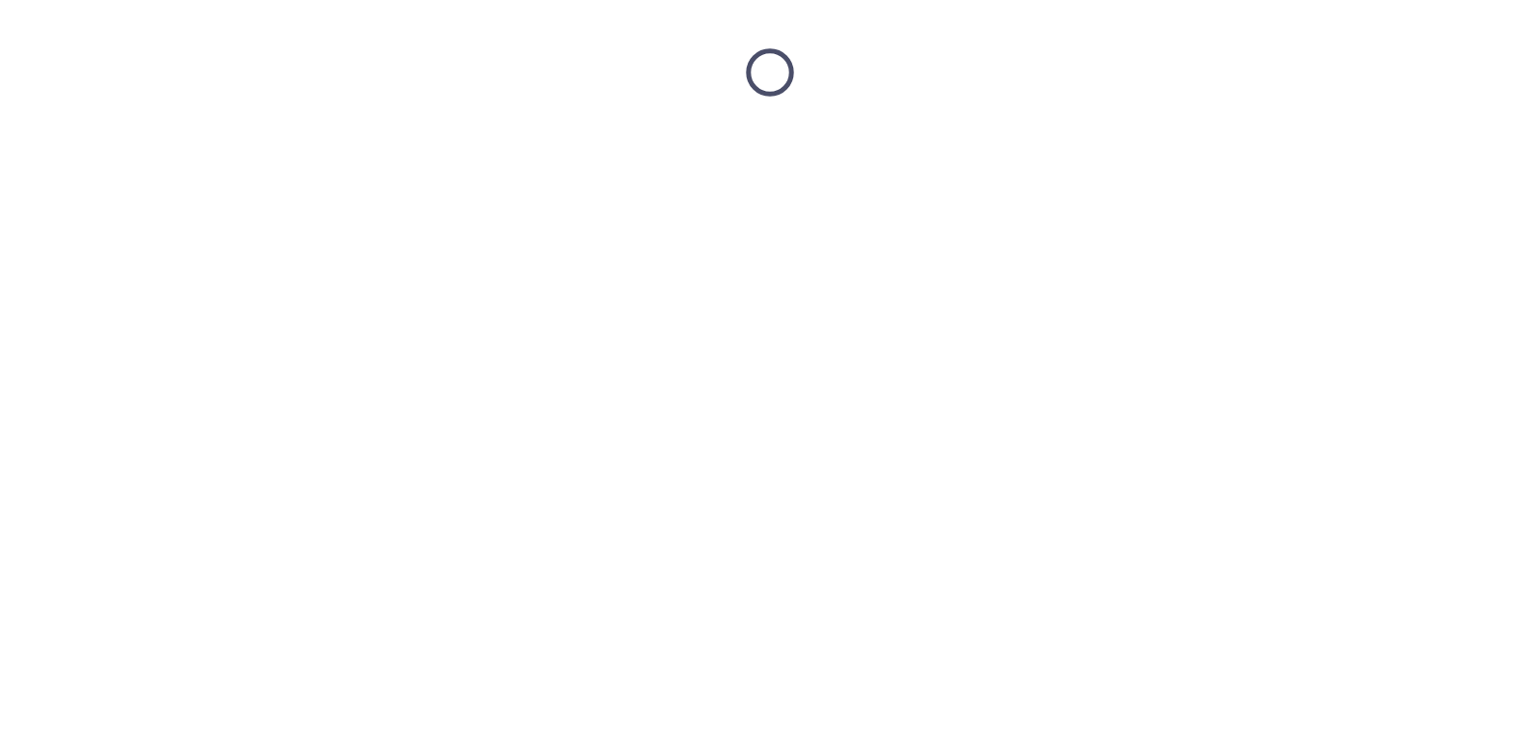
scroll to position [0, 0]
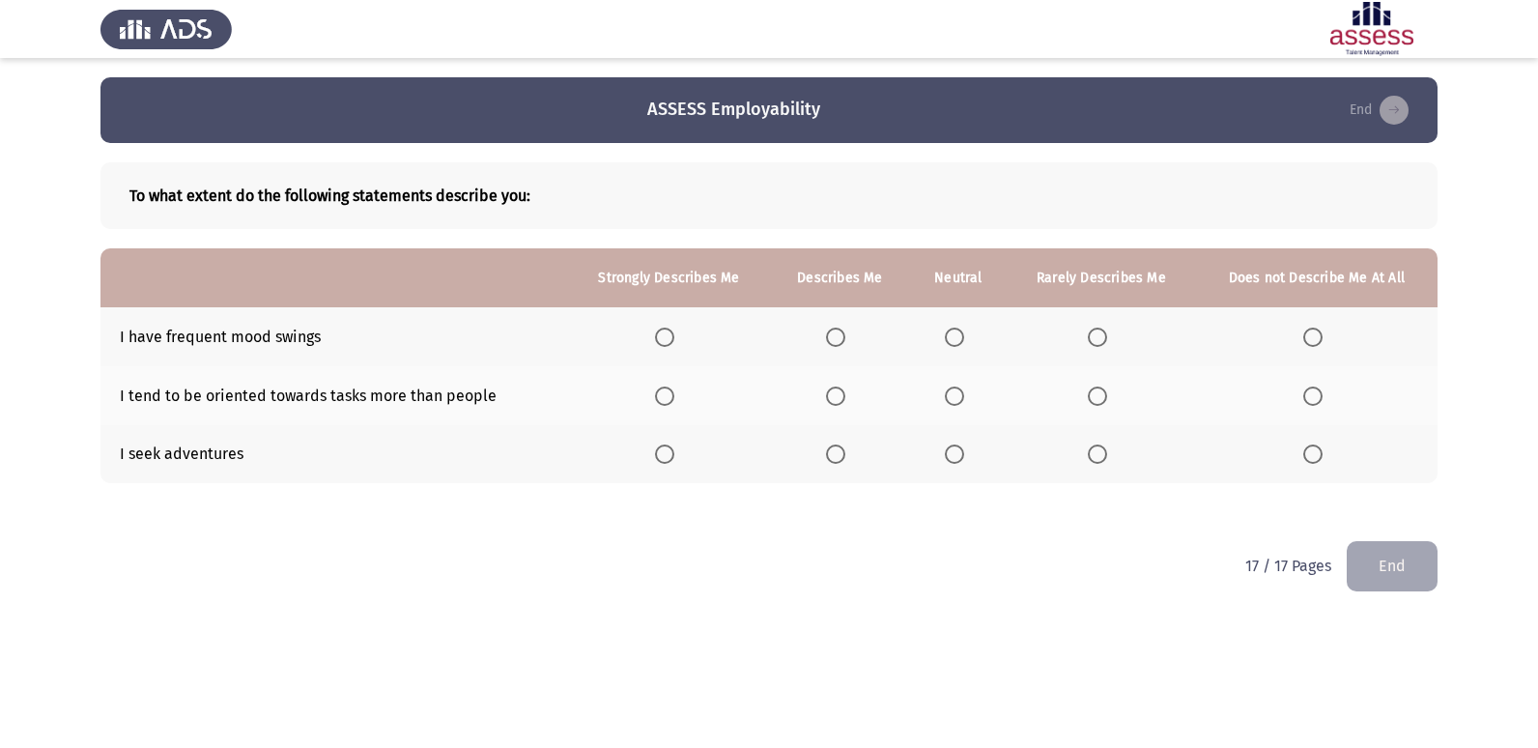
click at [666, 334] on span "Select an option" at bounding box center [664, 336] width 19 height 19
click at [666, 334] on input "Select an option" at bounding box center [664, 336] width 19 height 19
click at [671, 403] on span "Select an option" at bounding box center [664, 395] width 19 height 19
click at [671, 403] on input "Select an option" at bounding box center [664, 395] width 19 height 19
click at [674, 453] on span "Select an option" at bounding box center [664, 453] width 19 height 19
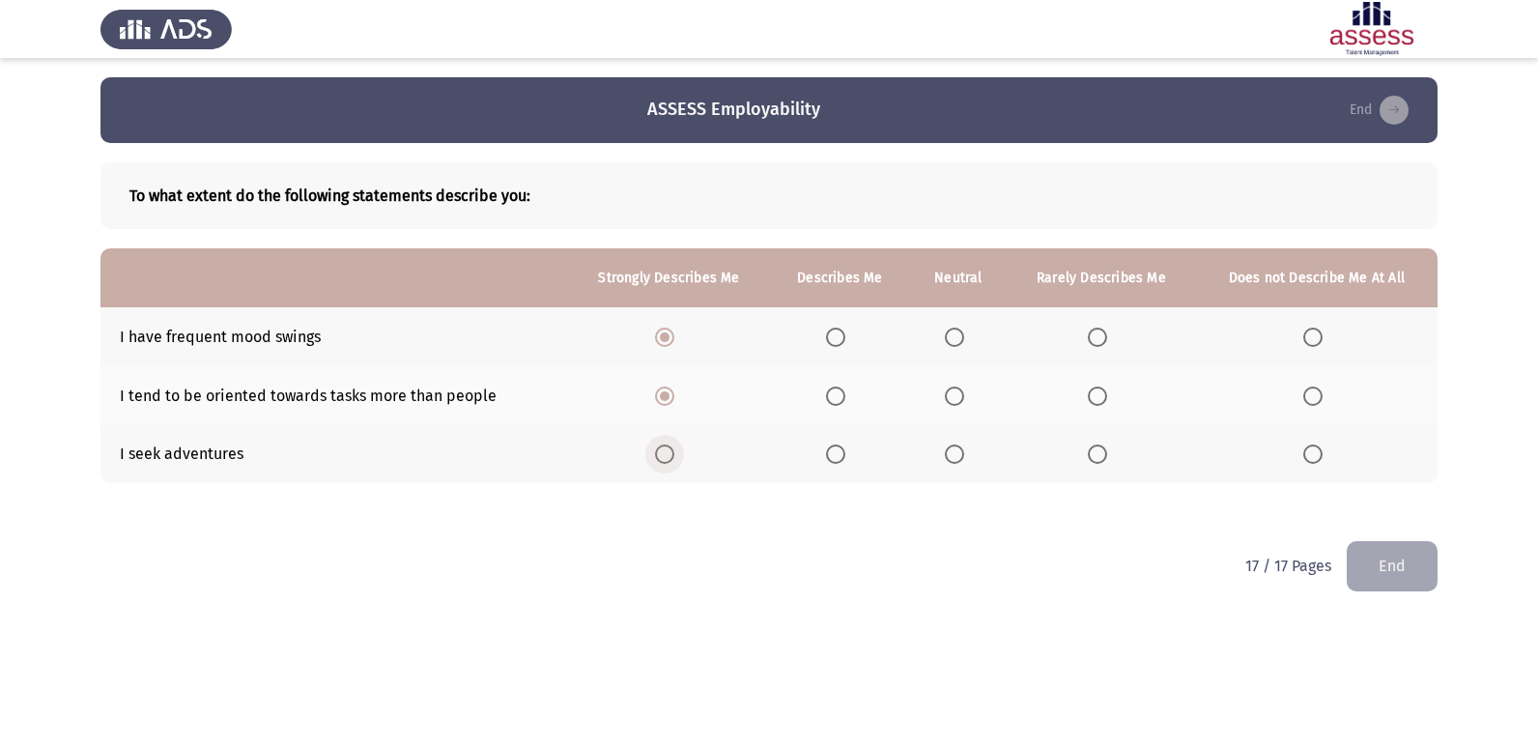
click at [674, 453] on input "Select an option" at bounding box center [664, 453] width 19 height 19
drag, startPoint x: 1385, startPoint y: 550, endPoint x: 1261, endPoint y: 575, distance: 126.0
click at [1387, 546] on button "End" at bounding box center [1391, 565] width 91 height 49
